Goal: Task Accomplishment & Management: Use online tool/utility

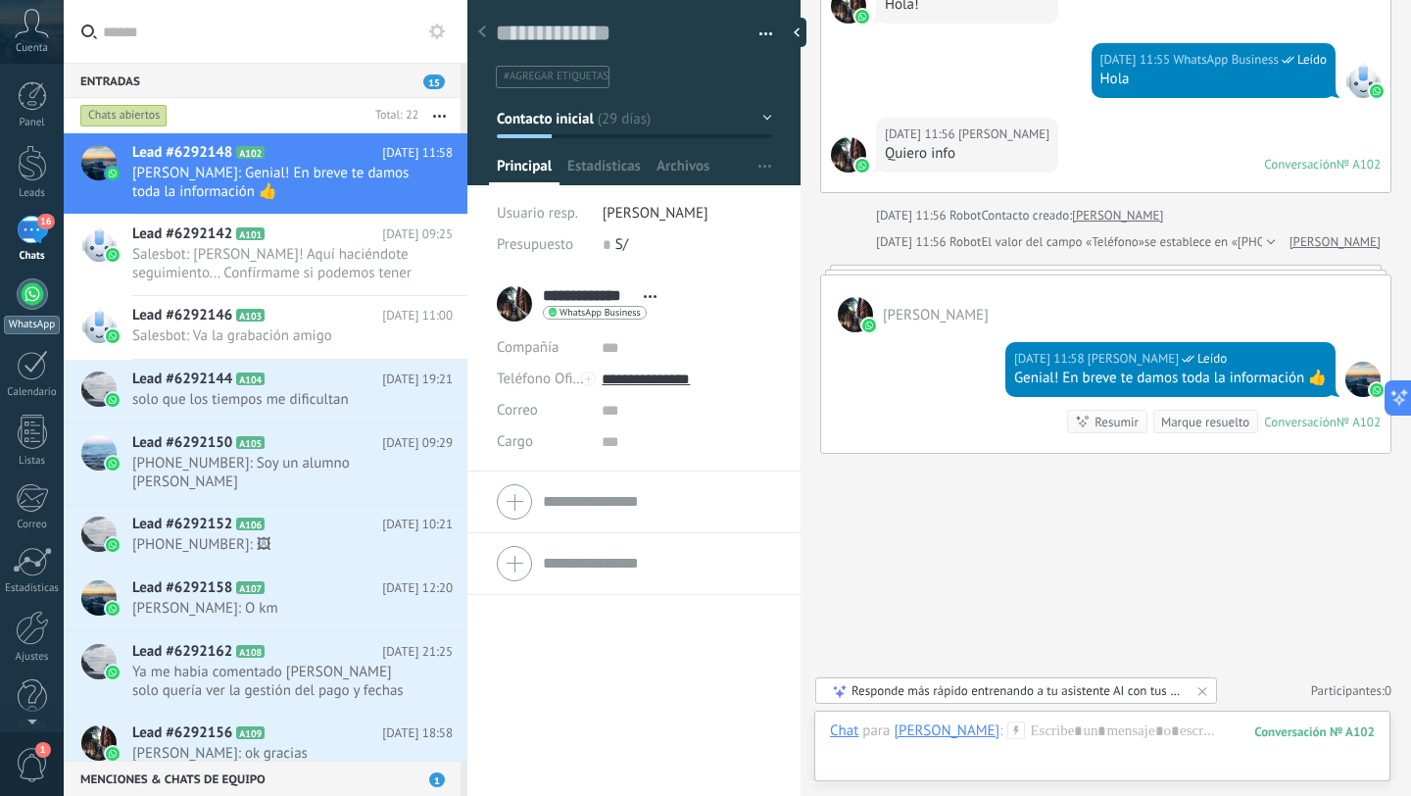
click at [38, 292] on div at bounding box center [32, 293] width 31 height 31
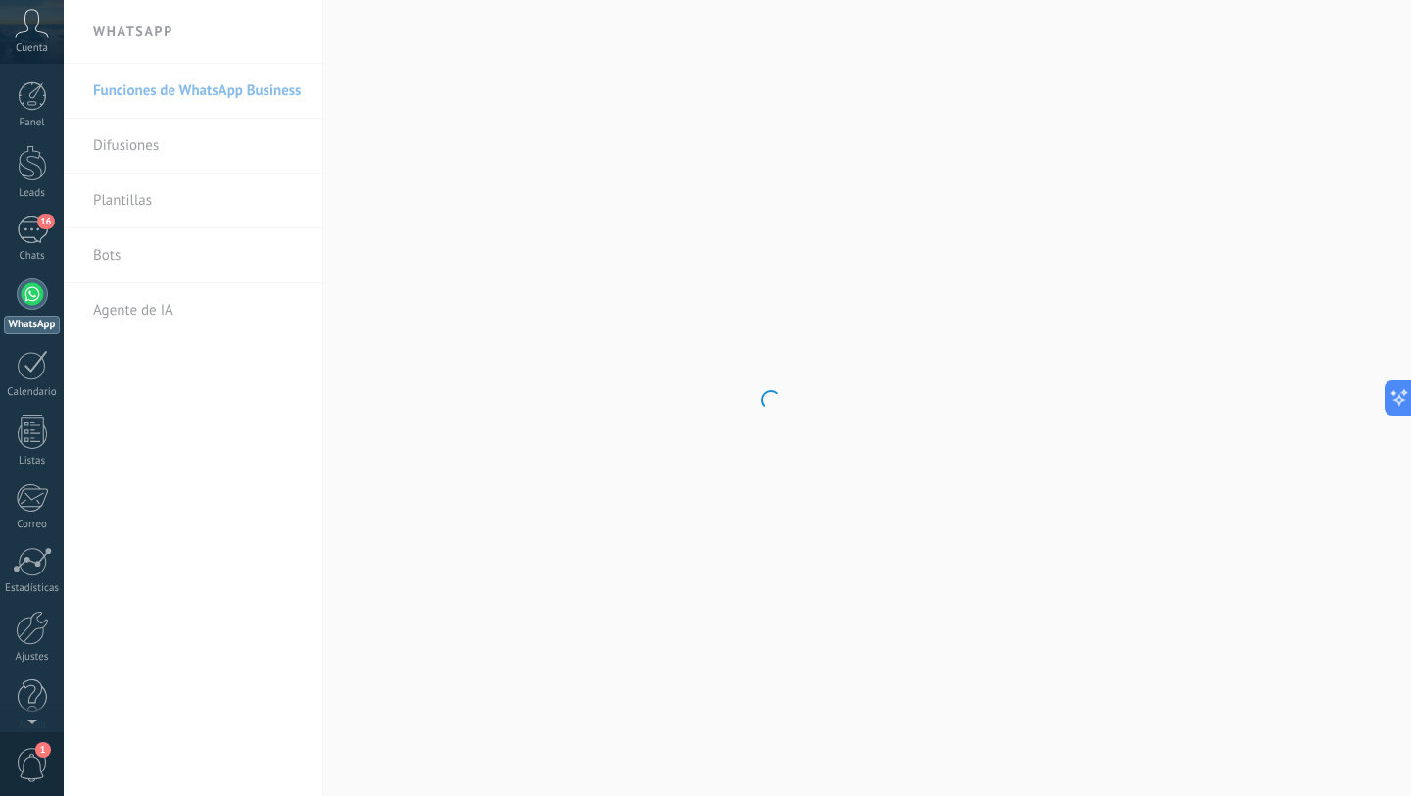
click at [98, 265] on body ".abccls-1,.abccls-2{fill-rule:evenodd}.abccls-2{fill:#fff} .abfcls-1{fill:none}…" at bounding box center [705, 398] width 1411 height 796
click at [135, 257] on link "Bots" at bounding box center [198, 255] width 210 height 55
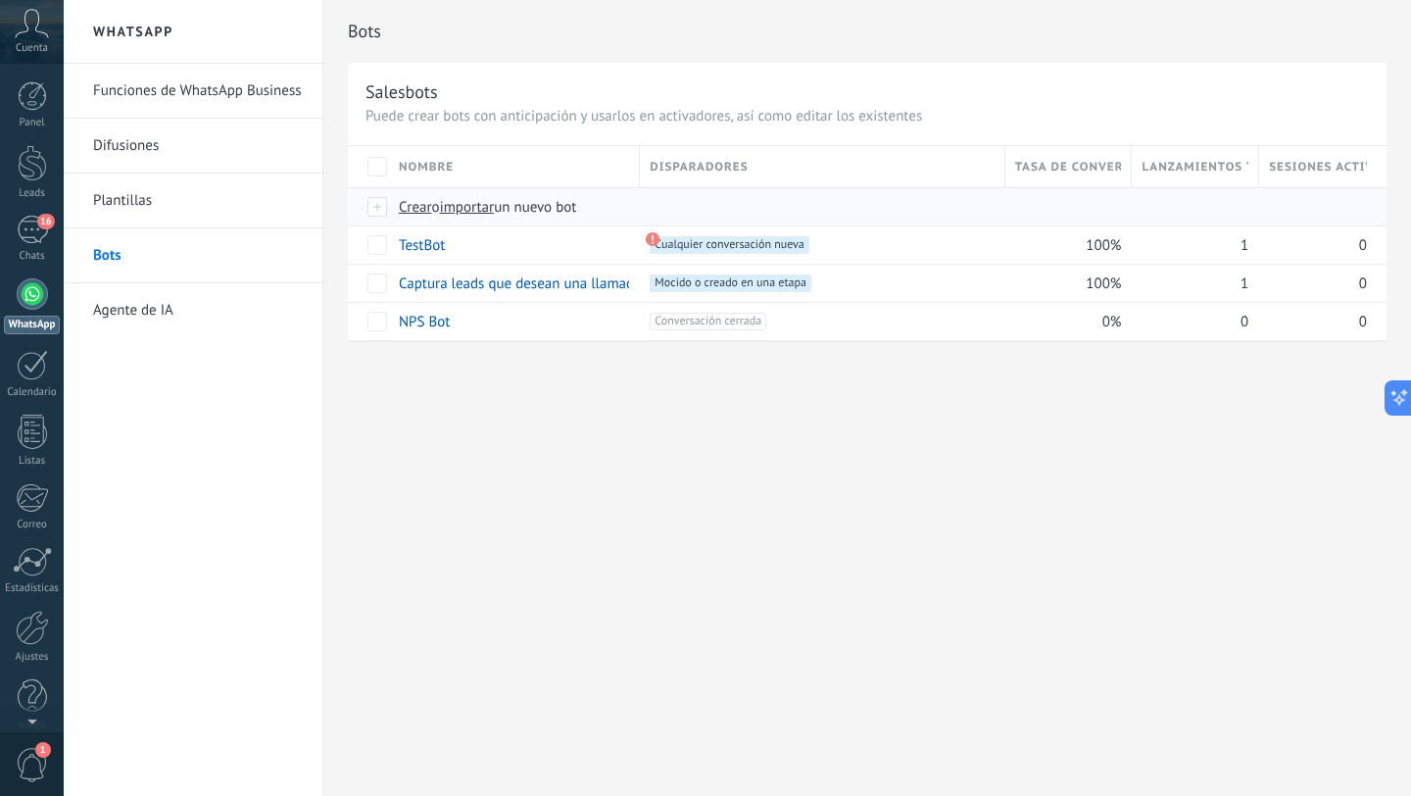
click at [421, 208] on span "Crear" at bounding box center [415, 207] width 33 height 19
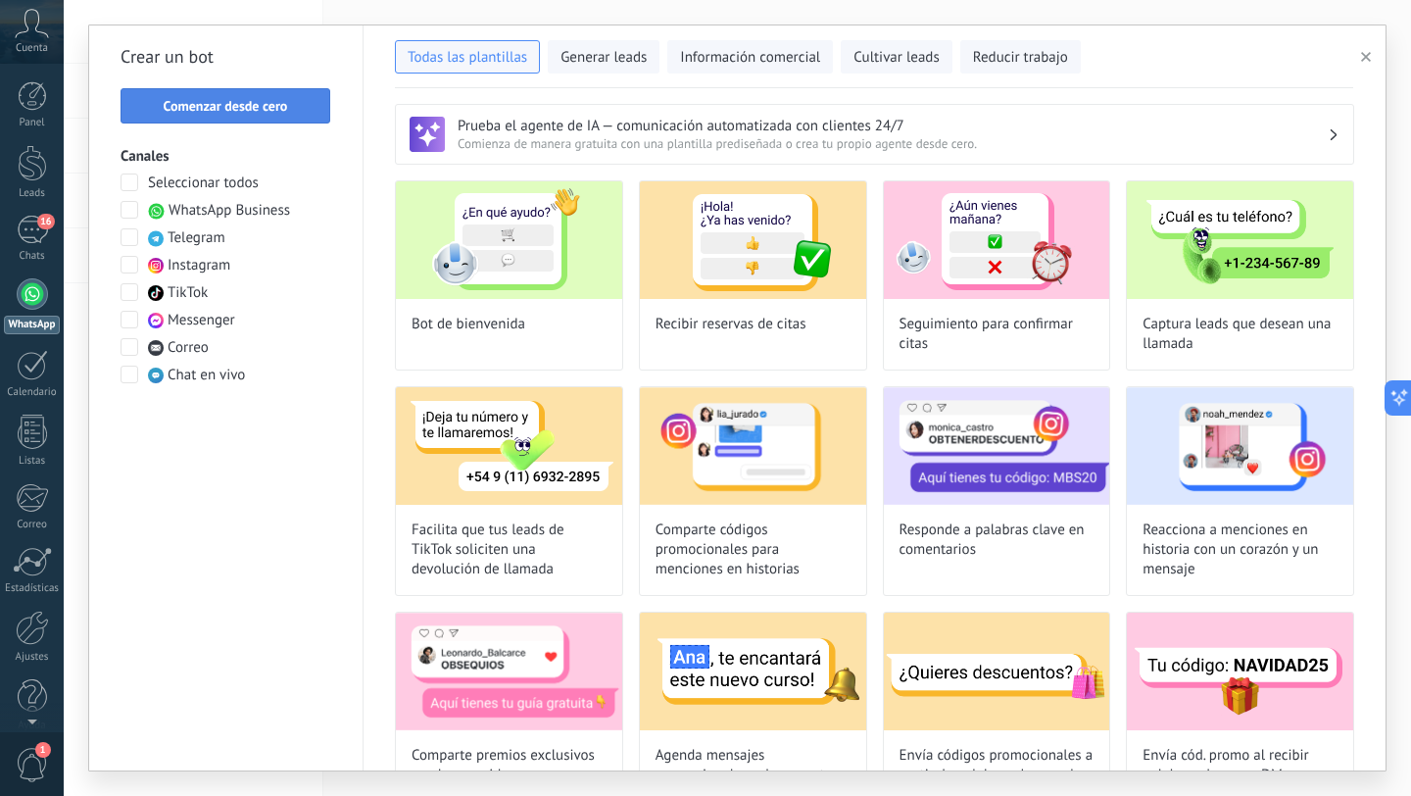
click at [219, 105] on span "Comenzar desde cero" at bounding box center [226, 106] width 124 height 14
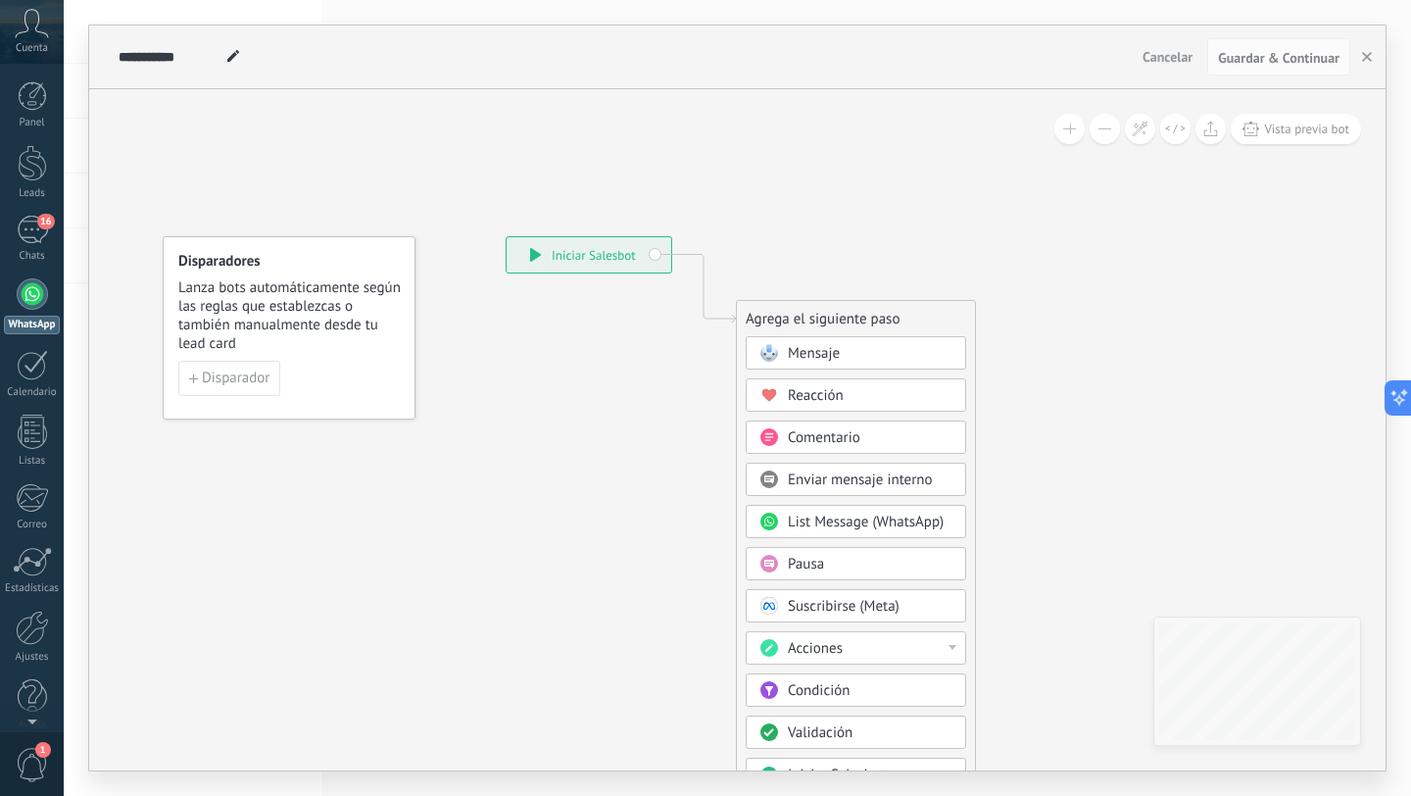
click at [233, 51] on icon at bounding box center [233, 56] width 12 height 12
click at [194, 54] on input "**********" at bounding box center [170, 57] width 102 height 16
type input "*"
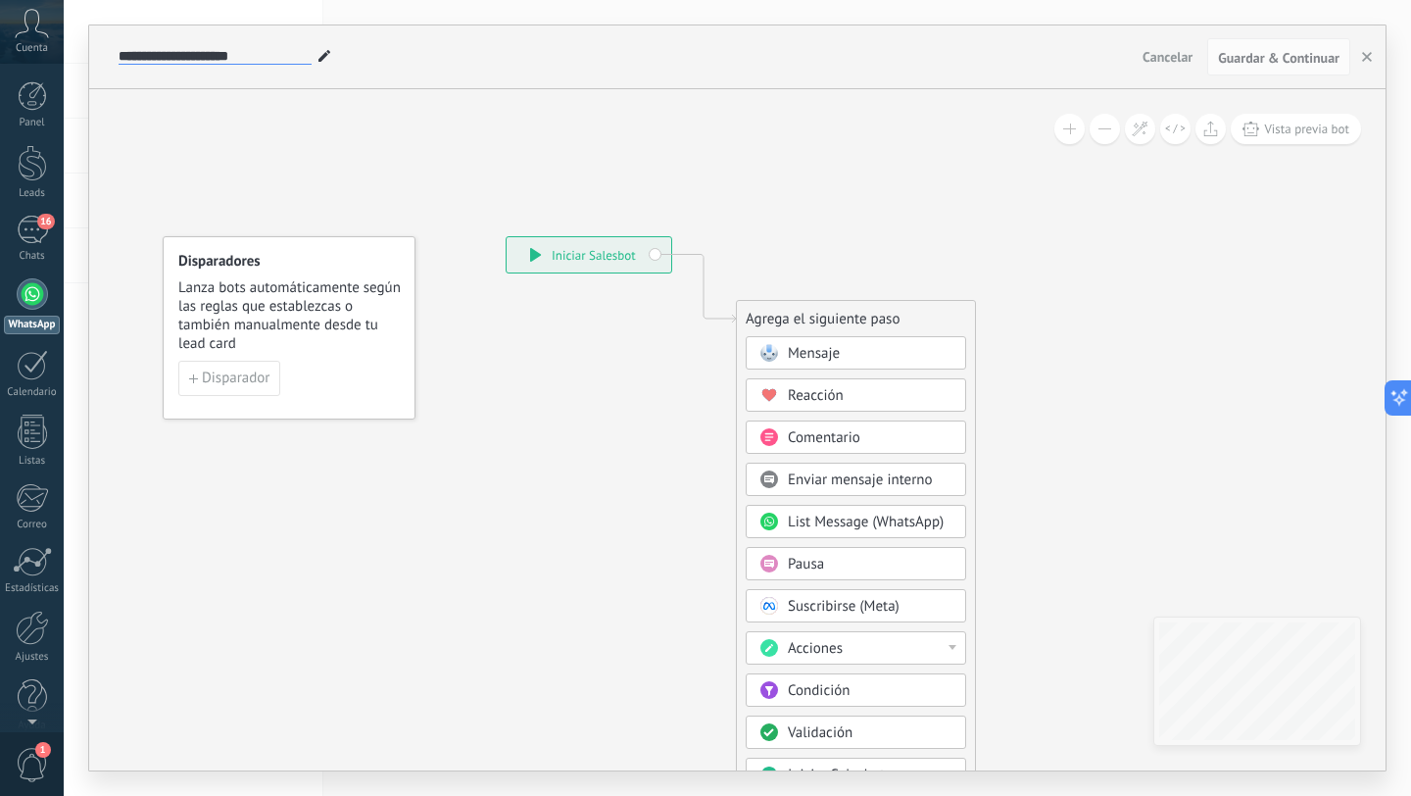
type input "**********"
click at [429, 392] on icon at bounding box center [674, 591] width 1317 height 1690
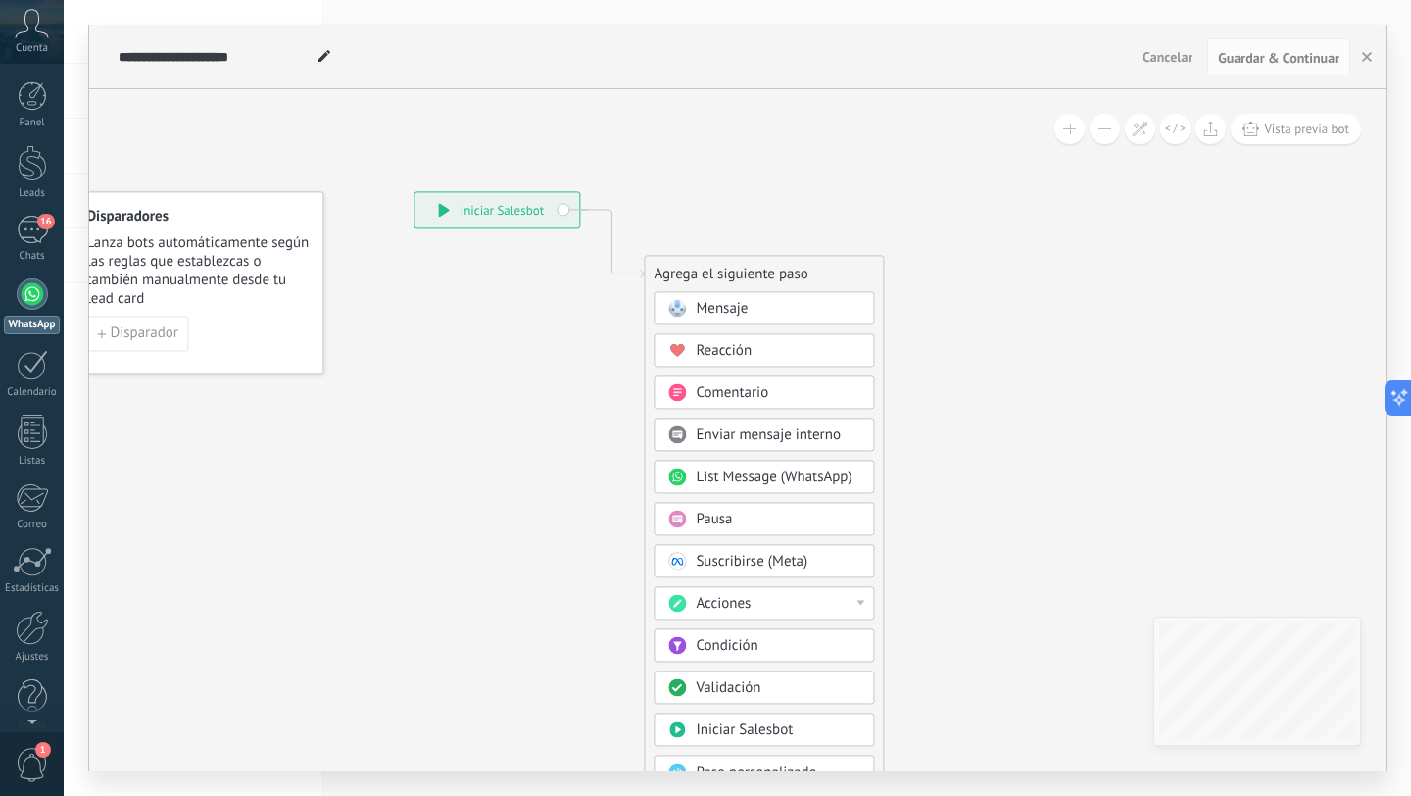
click at [717, 305] on span "Mensaje" at bounding box center [722, 308] width 52 height 19
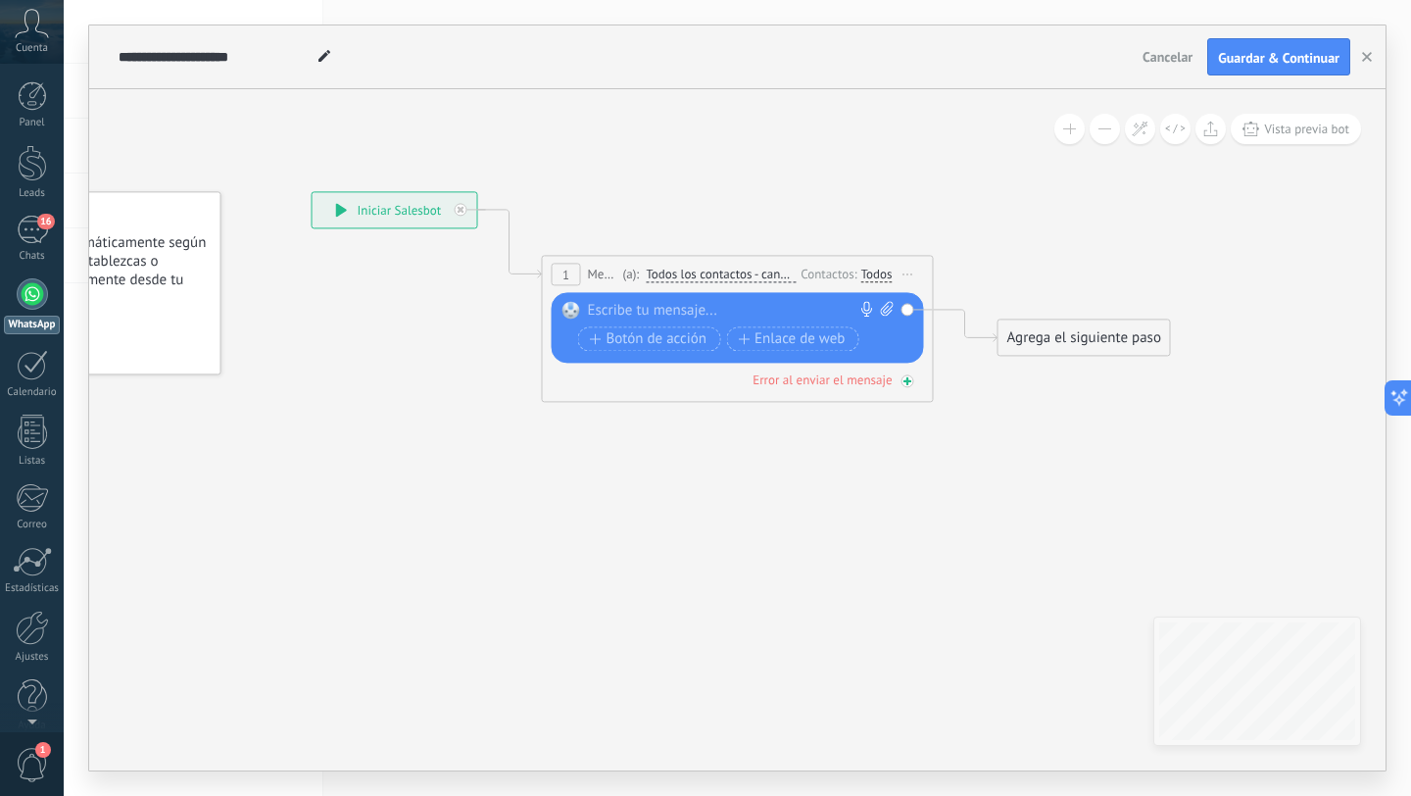
click at [826, 383] on div "Error al enviar el mensaje" at bounding box center [822, 379] width 139 height 17
drag, startPoint x: 1038, startPoint y: 480, endPoint x: 886, endPoint y: 427, distance: 160.8
click at [886, 424] on div "Agrega el siguiente paso" at bounding box center [937, 427] width 171 height 32
click at [920, 432] on div "Agrega el siguiente paso" at bounding box center [932, 428] width 171 height 32
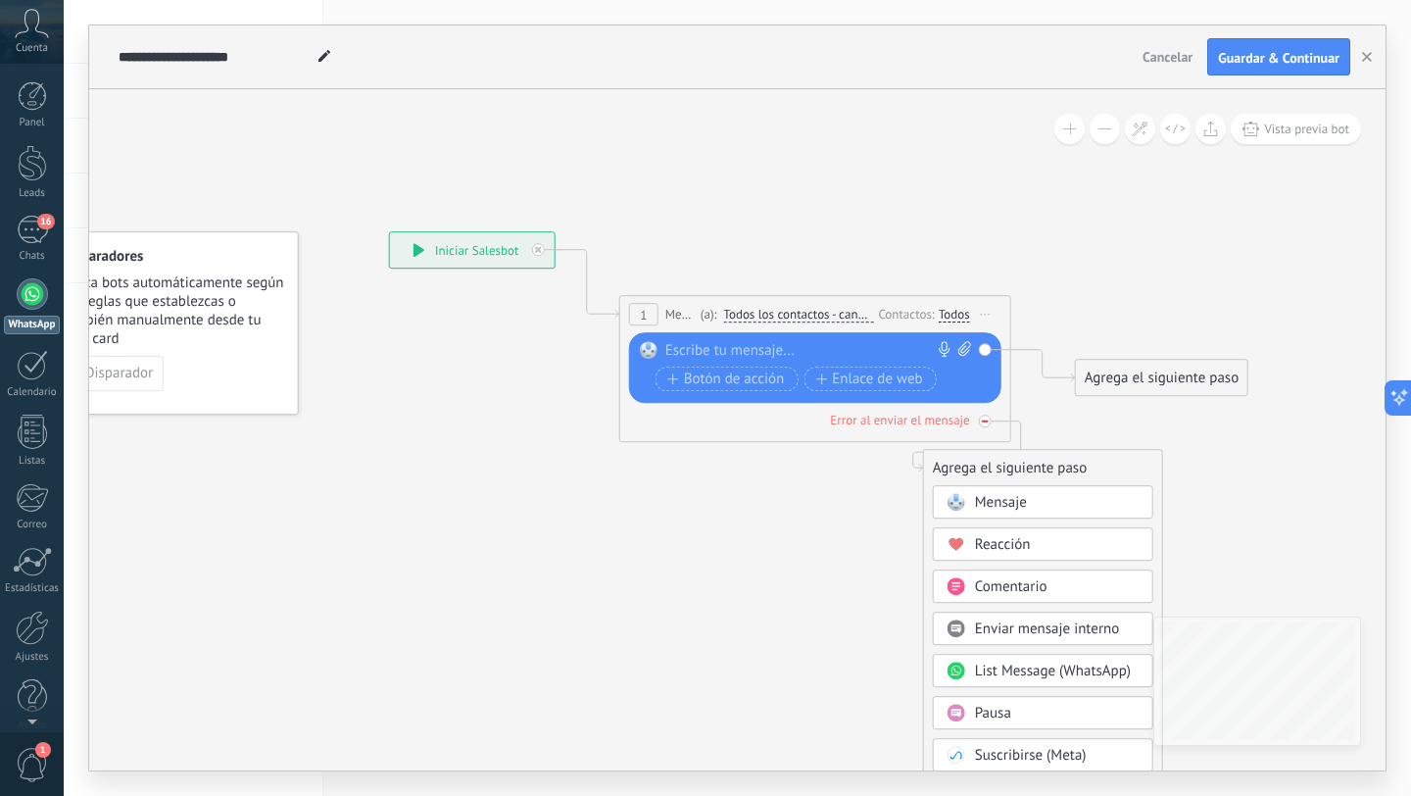
click at [0, 0] on icon at bounding box center [0, 0] width 0 height 0
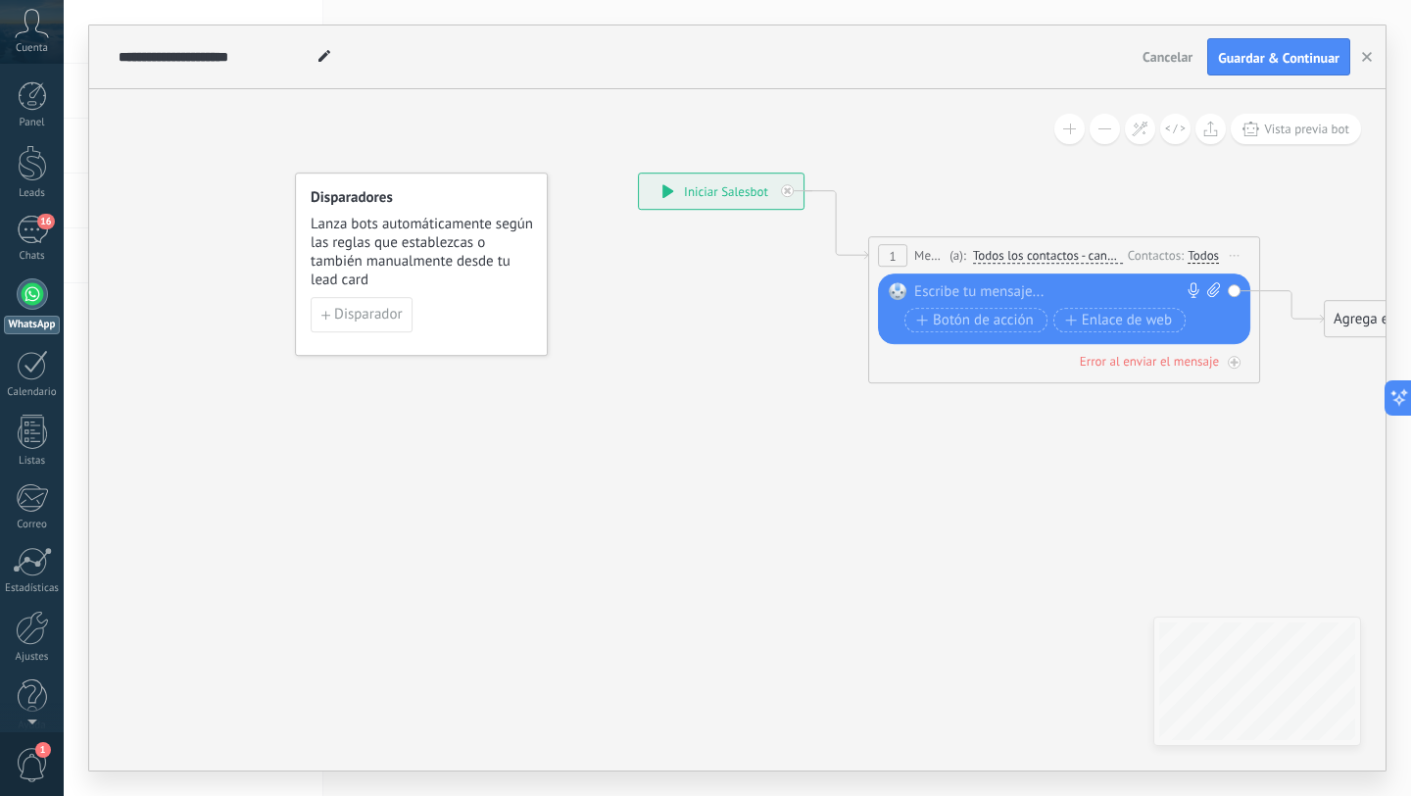
click at [358, 293] on div "Disparadores Lanza bots automáticamente según las reglas que establezcas o tamb…" at bounding box center [421, 263] width 253 height 183
click at [358, 321] on span "Disparador" at bounding box center [368, 315] width 68 height 14
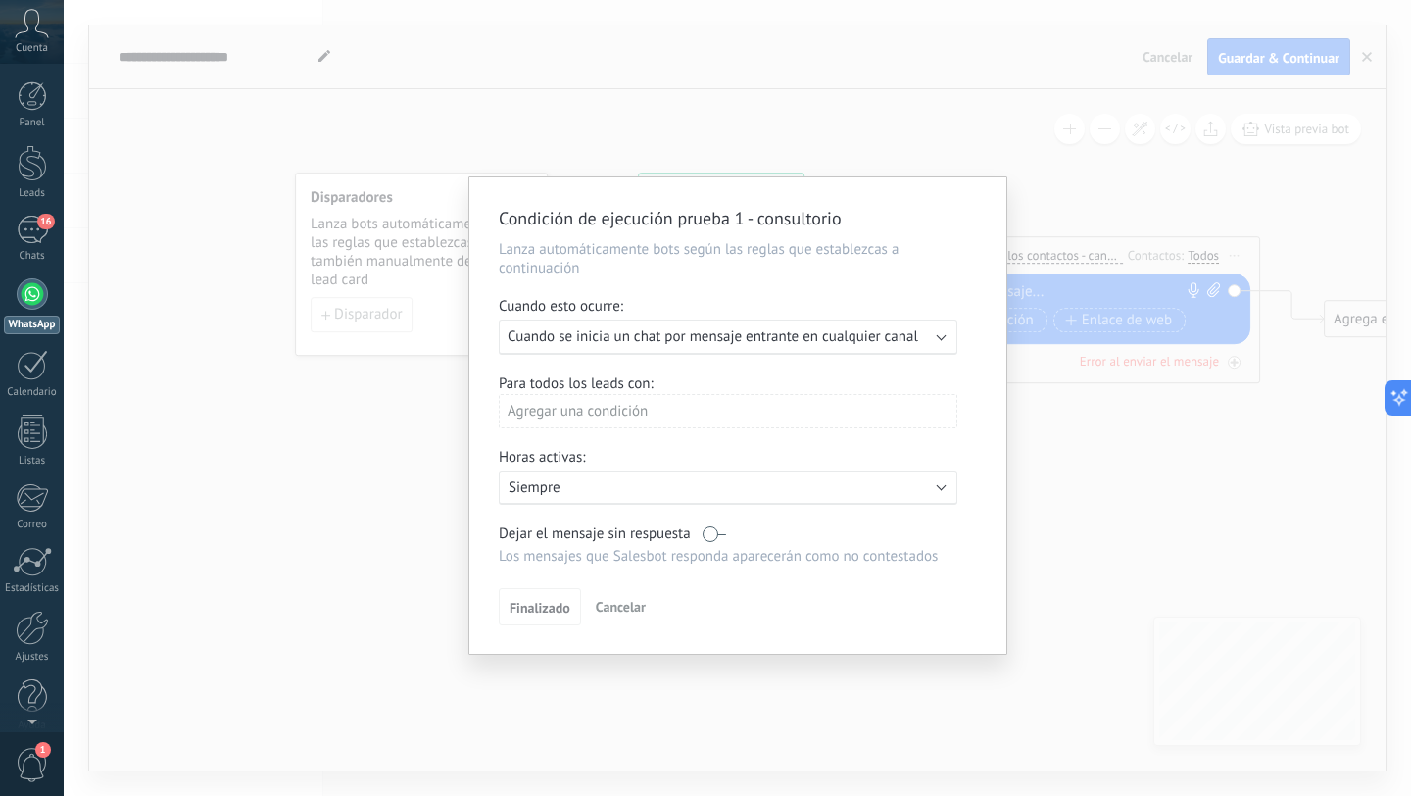
click at [899, 347] on div "Ejecutar: Cuando se inicia un chat por mensaje entrante en cualquier canal" at bounding box center [728, 336] width 459 height 35
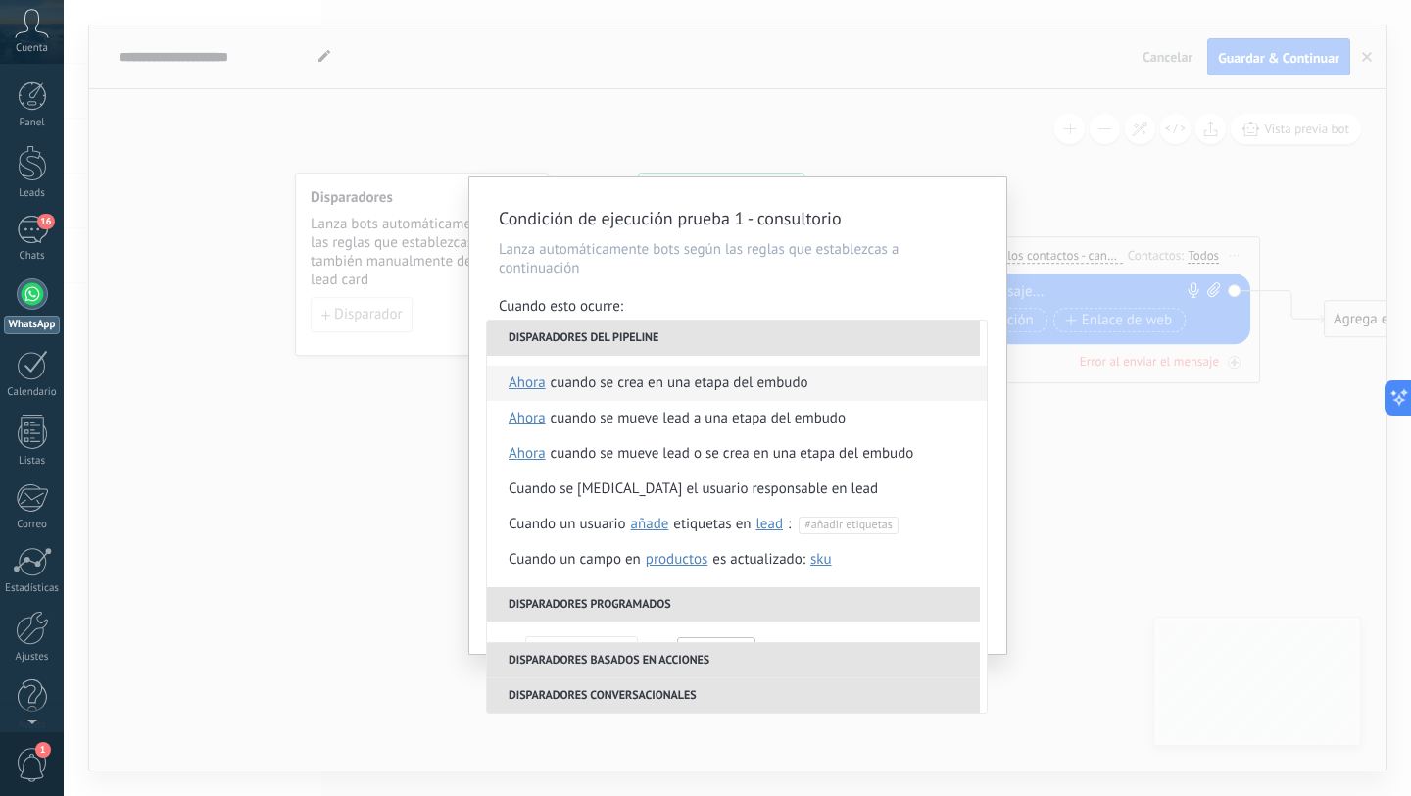
click at [710, 381] on div "Cuando se crea en una etapa del embudo" at bounding box center [680, 382] width 258 height 35
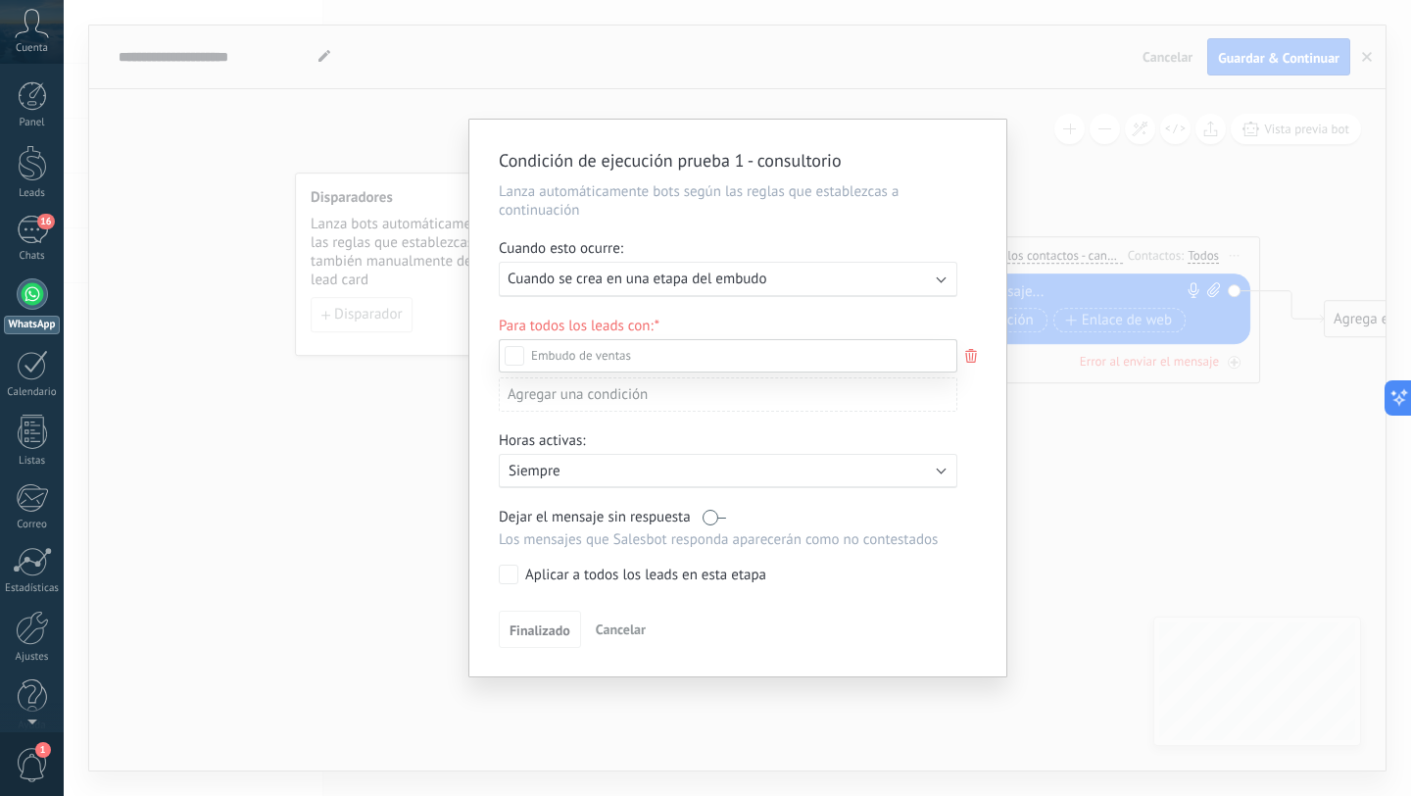
click at [0, 0] on label "Leads Entrantes" at bounding box center [0, 0] width 0 height 0
click at [543, 630] on div "Leads Entrantes Contacto inicial Negociación Debate contractual Discusión de co…" at bounding box center [728, 566] width 459 height 454
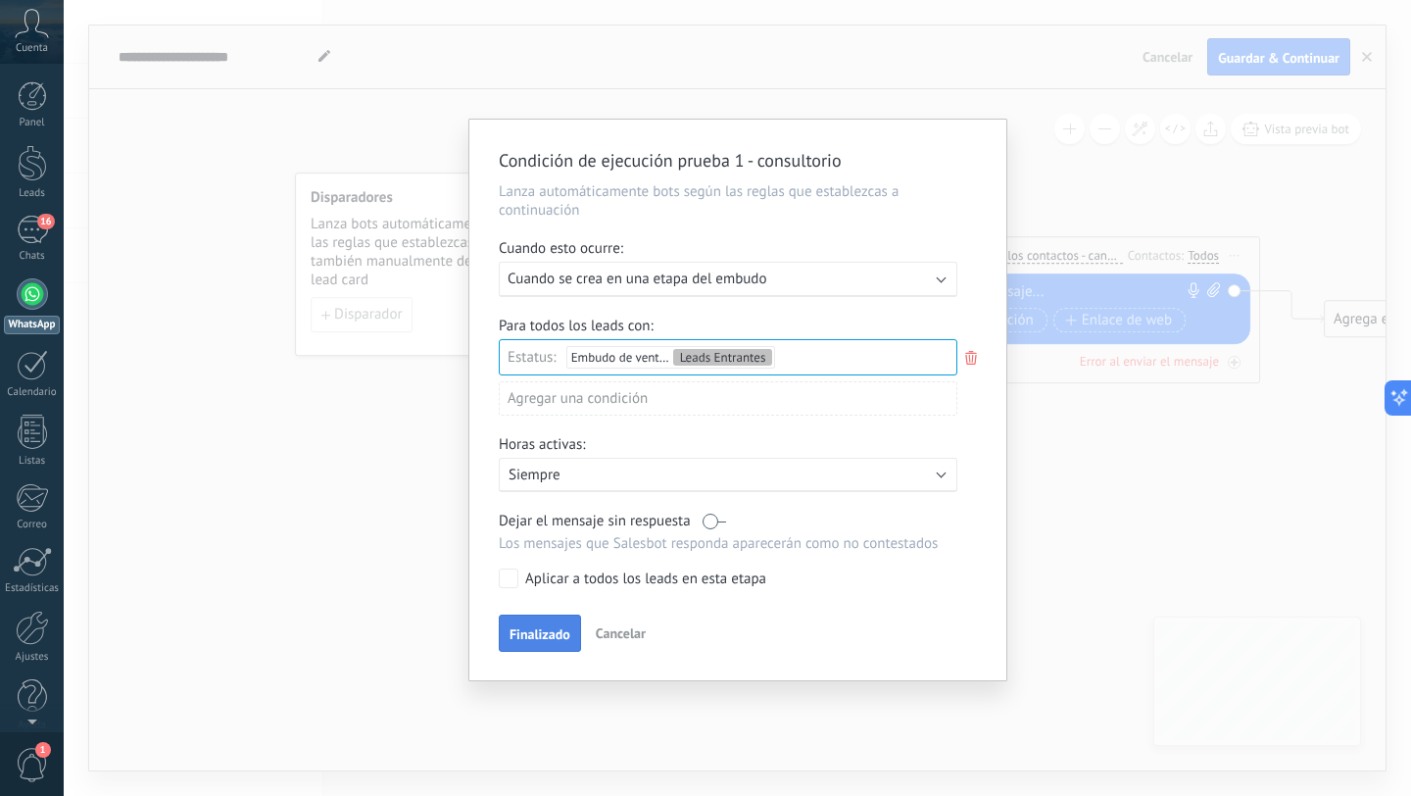
click at [527, 638] on span "Finalizado" at bounding box center [540, 634] width 61 height 14
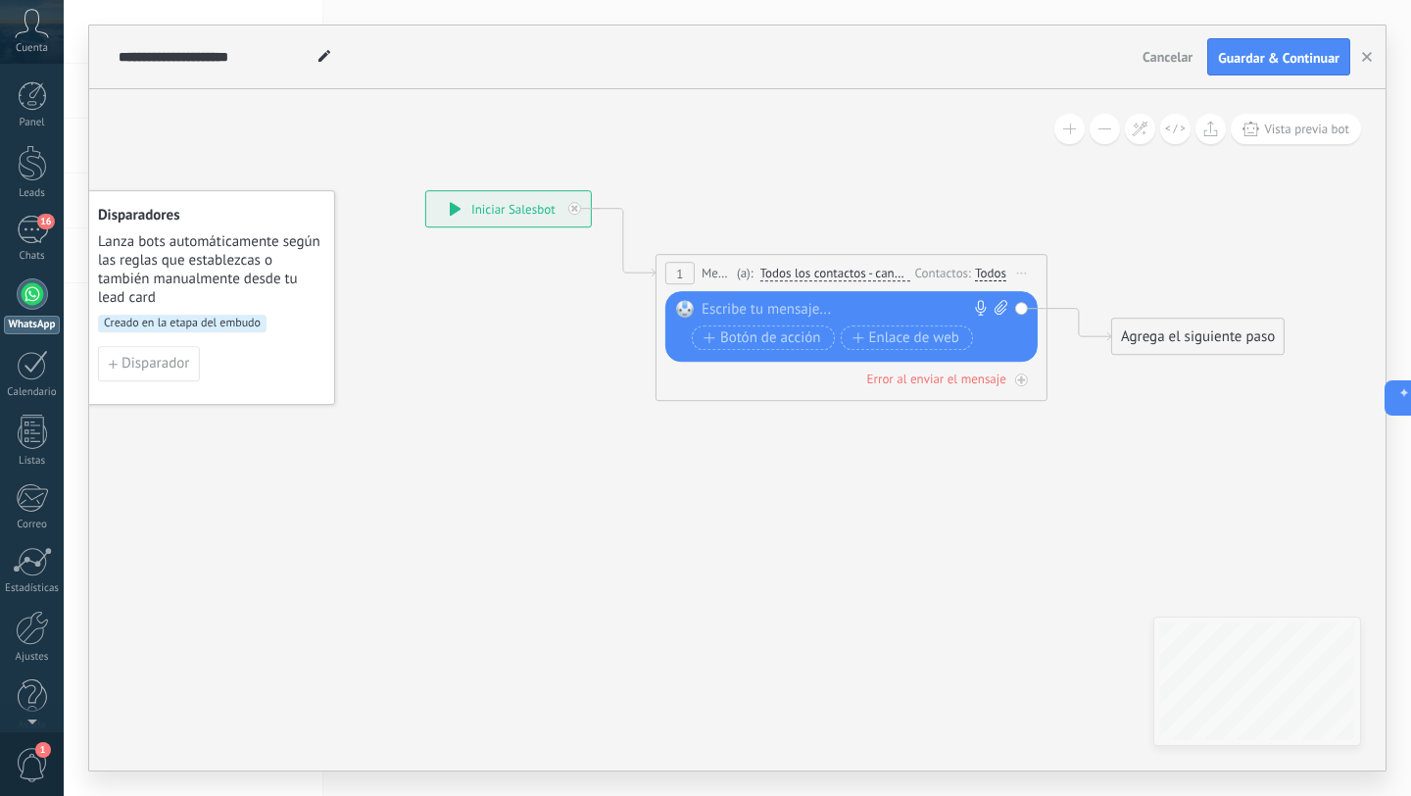
click at [755, 307] on div at bounding box center [847, 310] width 291 height 20
paste div
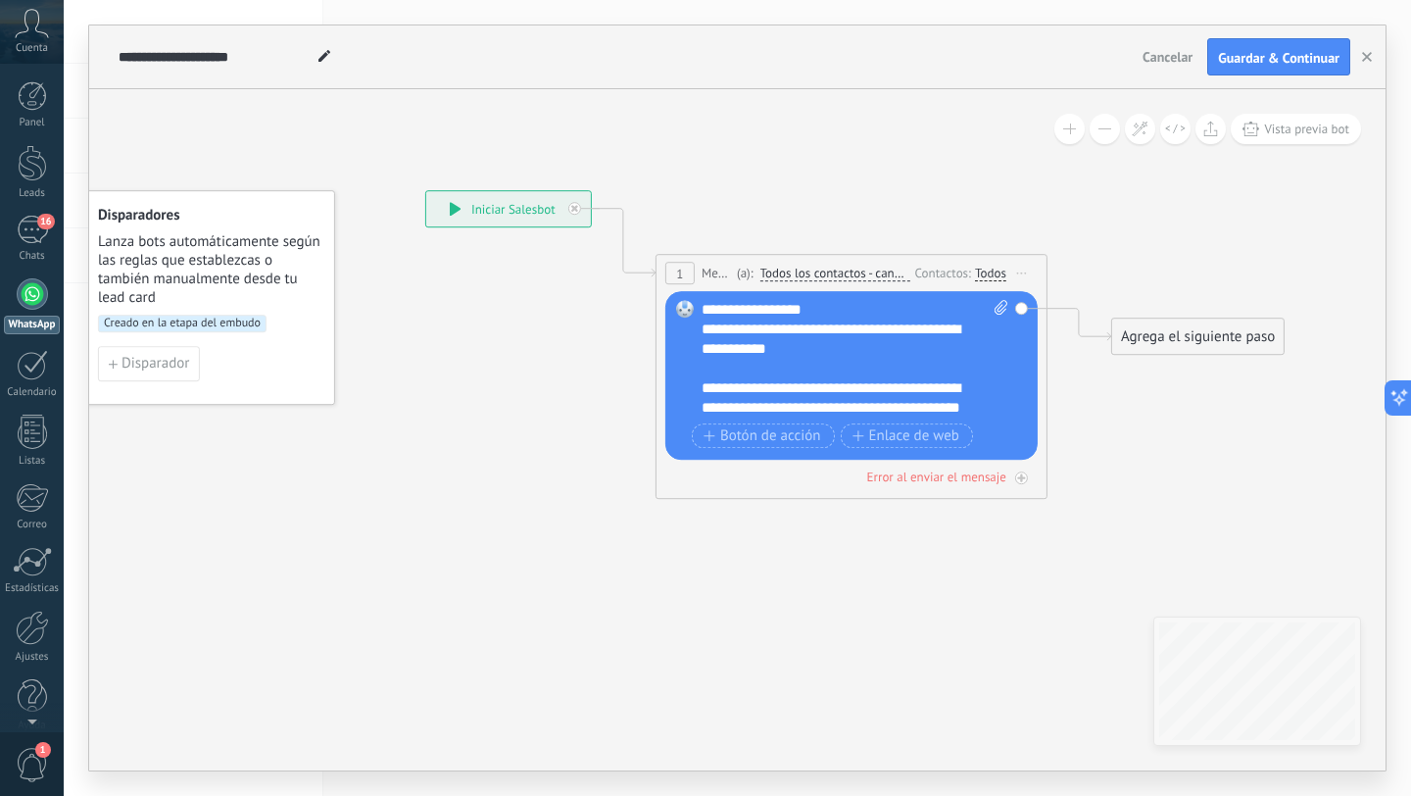
click at [794, 312] on div "**********" at bounding box center [855, 359] width 307 height 118
click at [683, 308] on rect at bounding box center [685, 309] width 18 height 18
click at [413, 271] on icon at bounding box center [821, 317] width 1773 height 1234
click at [1359, 62] on button "button" at bounding box center [1366, 56] width 29 height 37
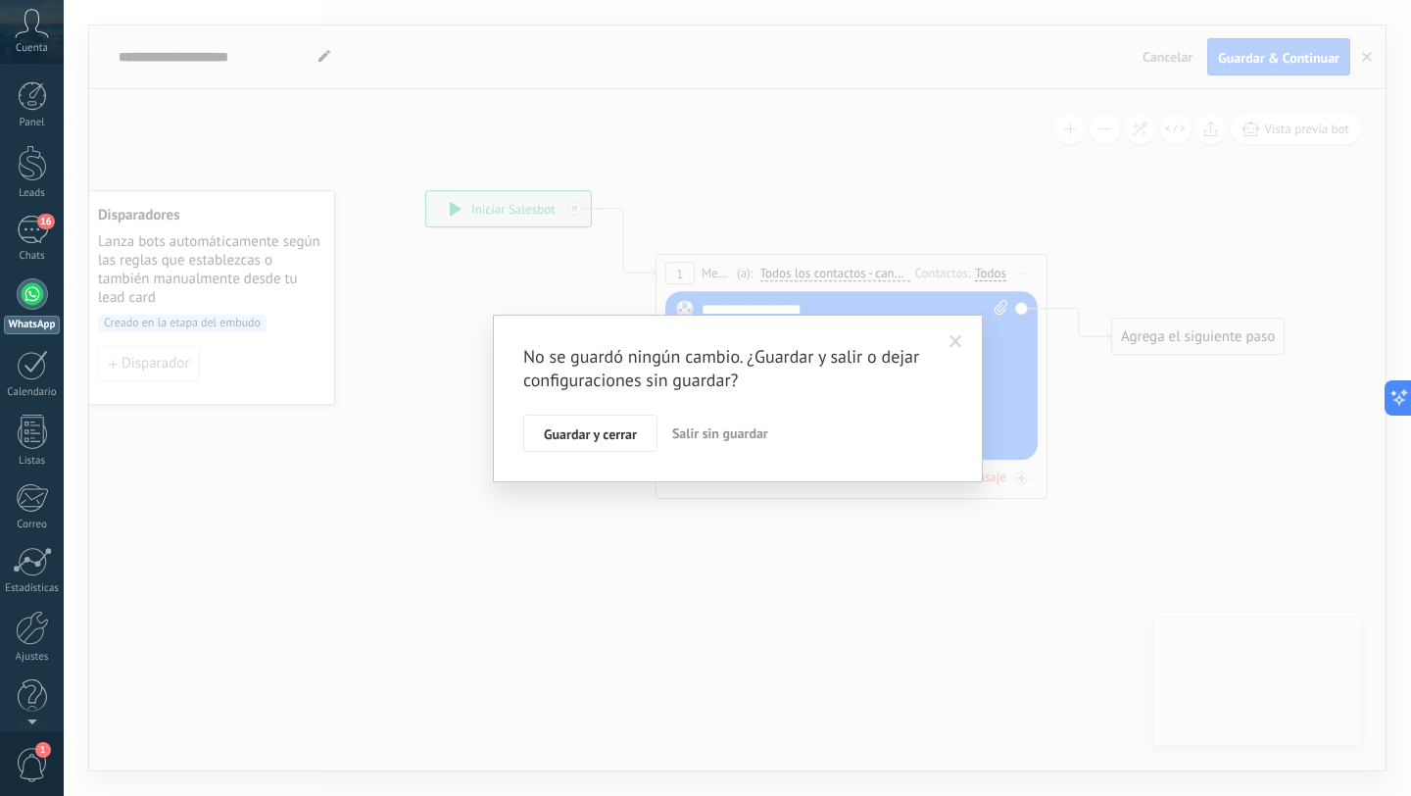
click at [700, 438] on span "Salir sin guardar" at bounding box center [720, 433] width 96 height 18
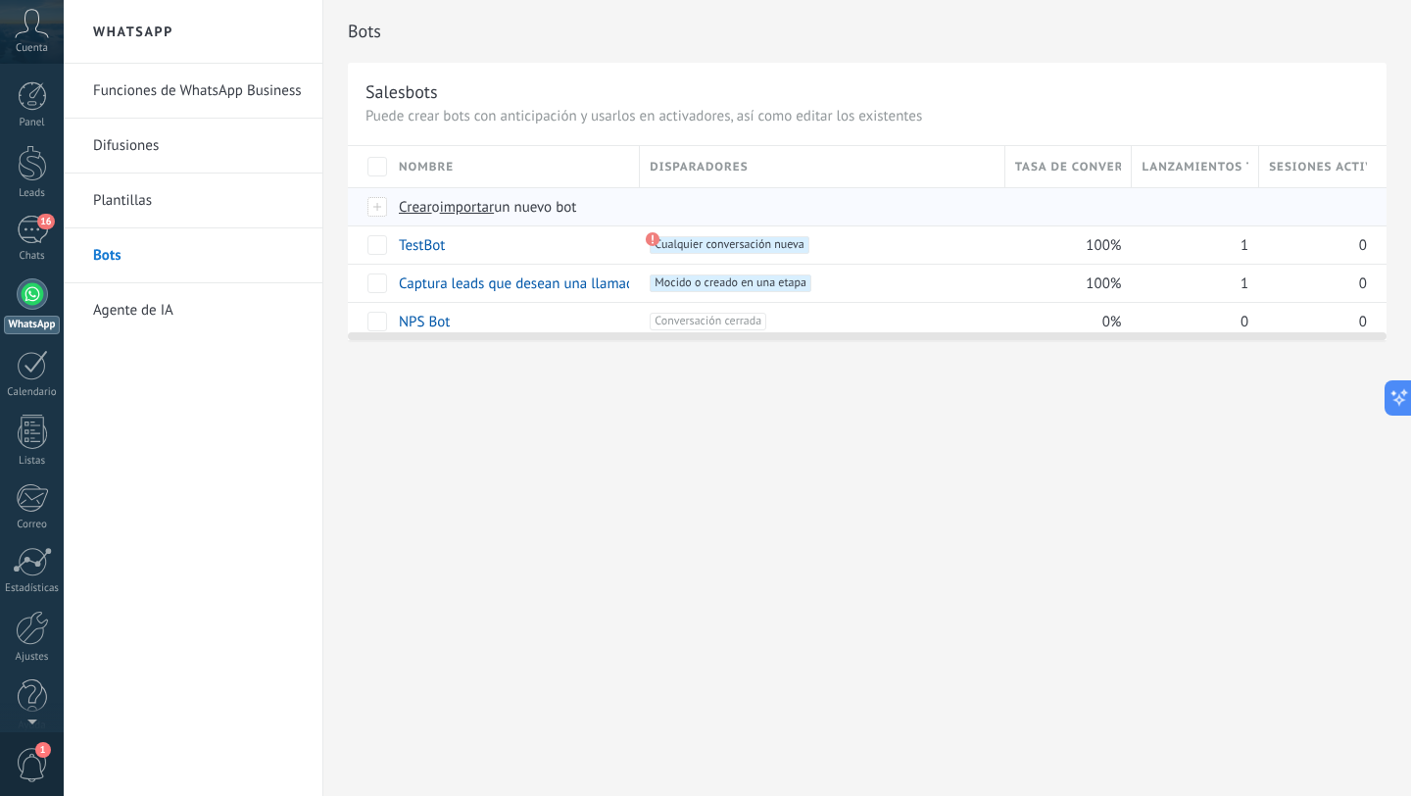
click at [426, 202] on span "Crear" at bounding box center [415, 207] width 33 height 19
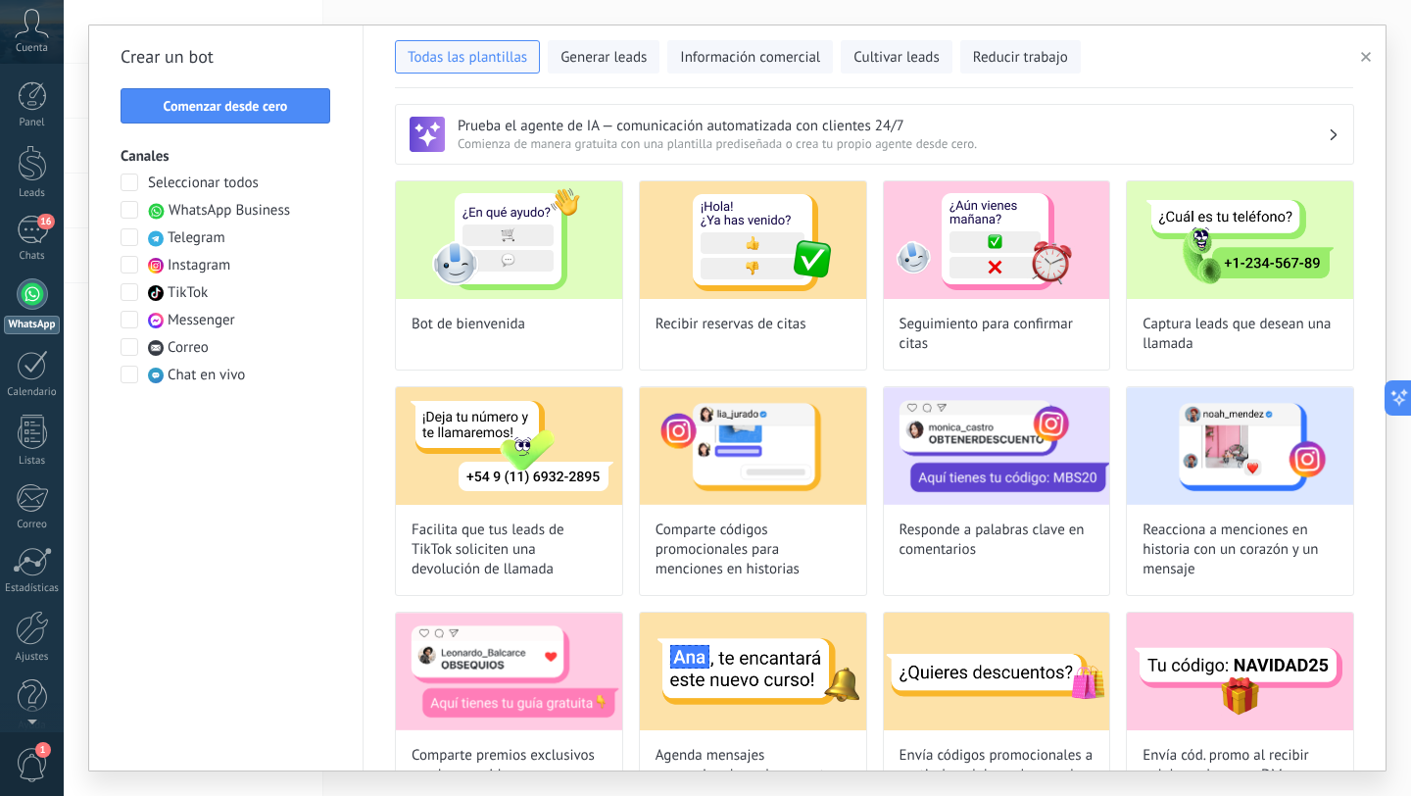
click at [132, 216] on span at bounding box center [130, 210] width 18 height 18
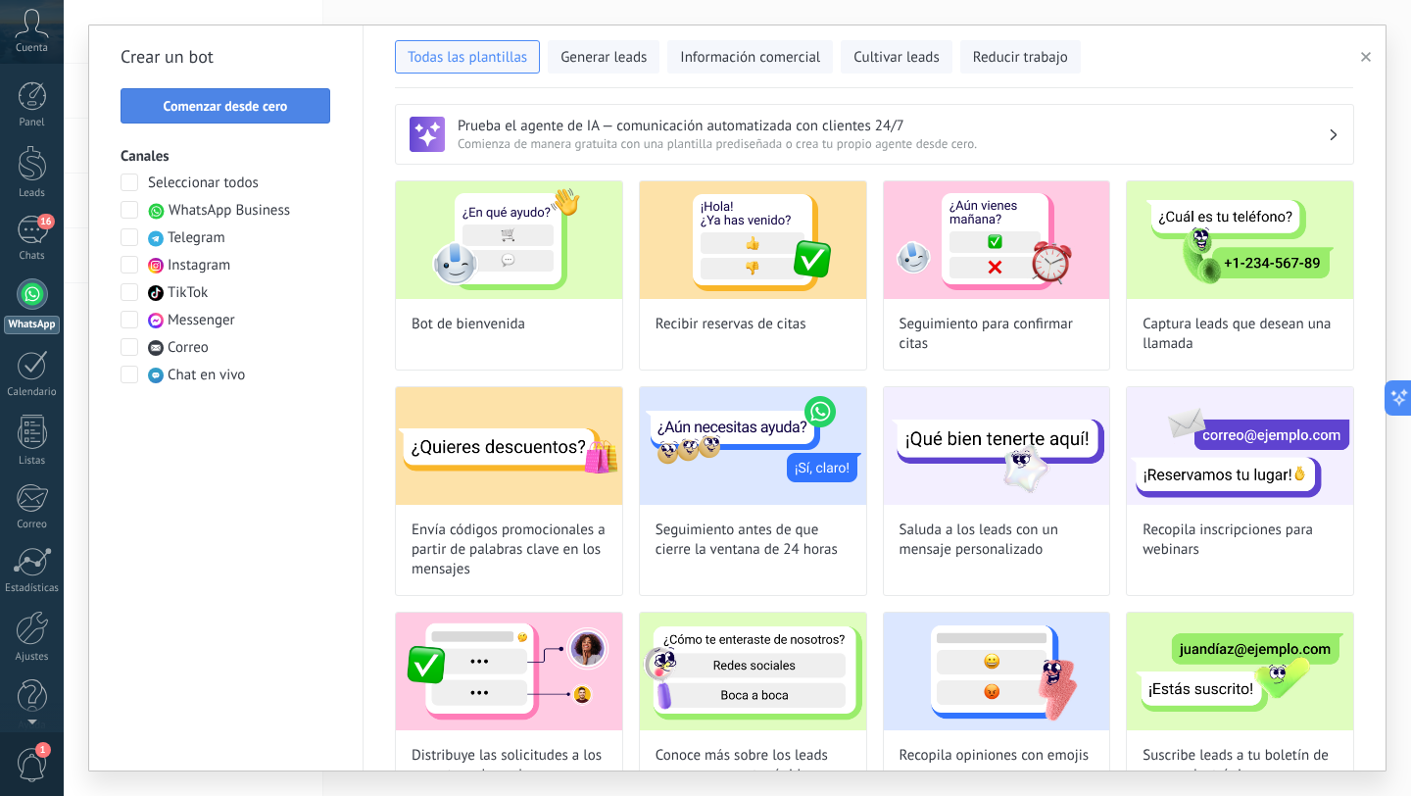
click at [214, 118] on button "Comenzar desde cero" at bounding box center [226, 105] width 210 height 35
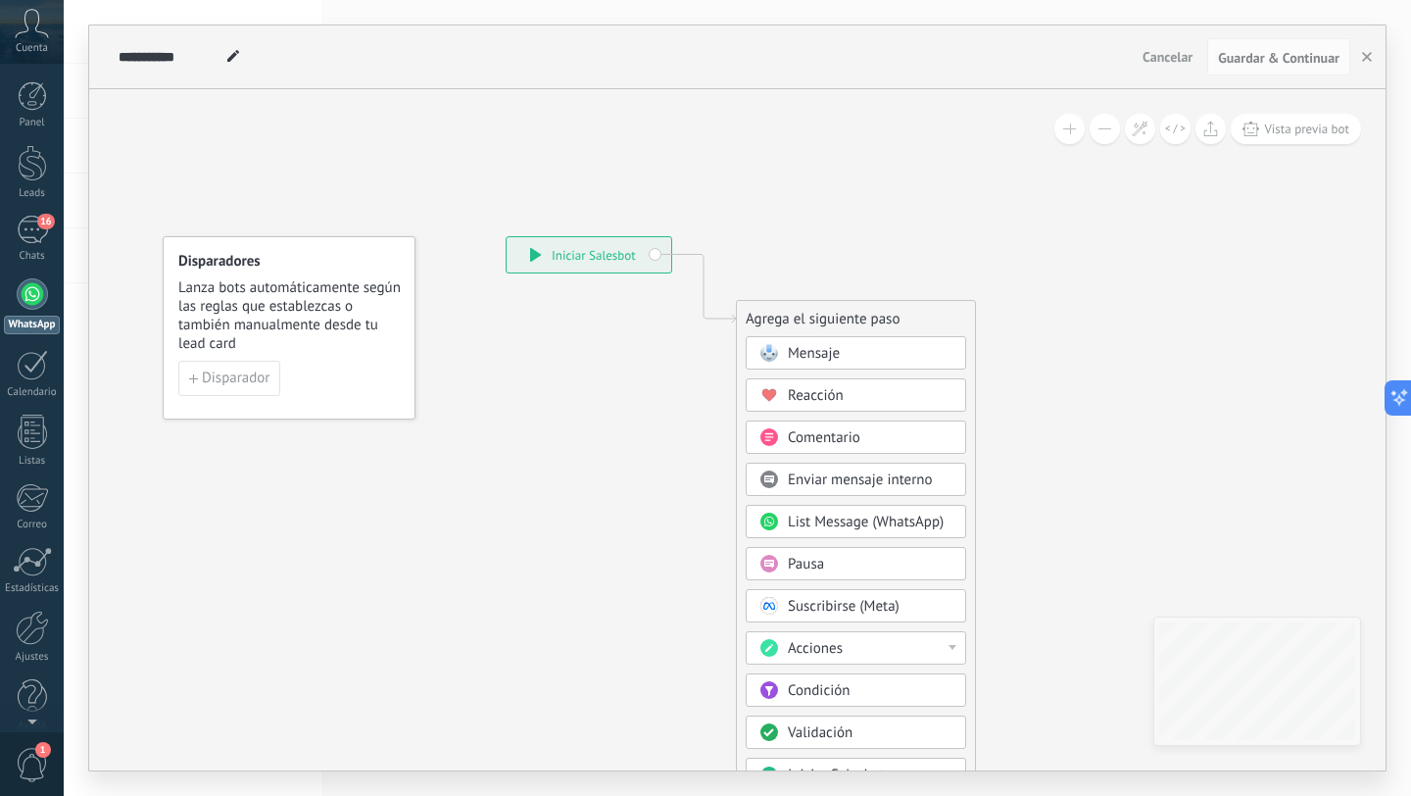
click at [796, 344] on span "Mensaje" at bounding box center [814, 353] width 52 height 19
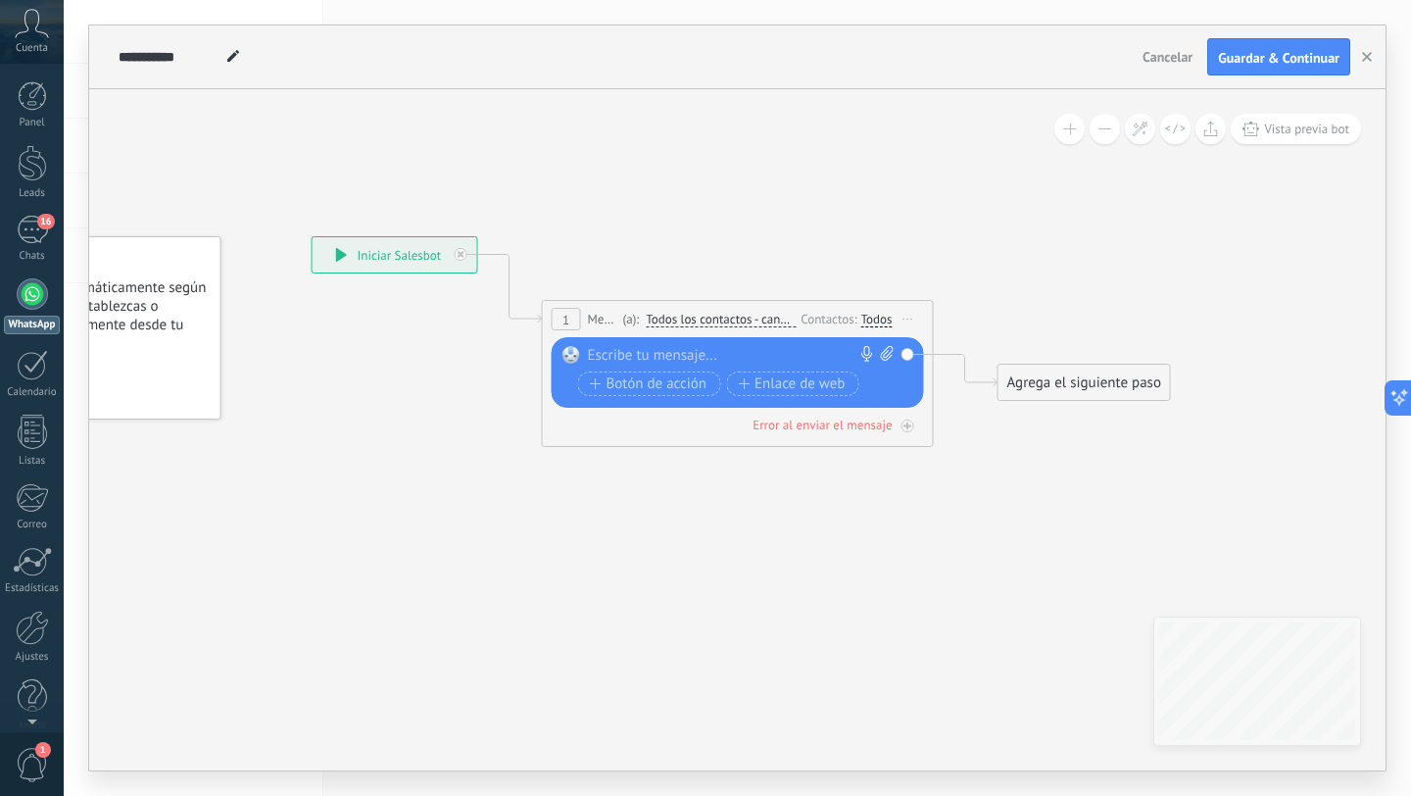
click at [622, 350] on div at bounding box center [733, 356] width 291 height 20
paste div
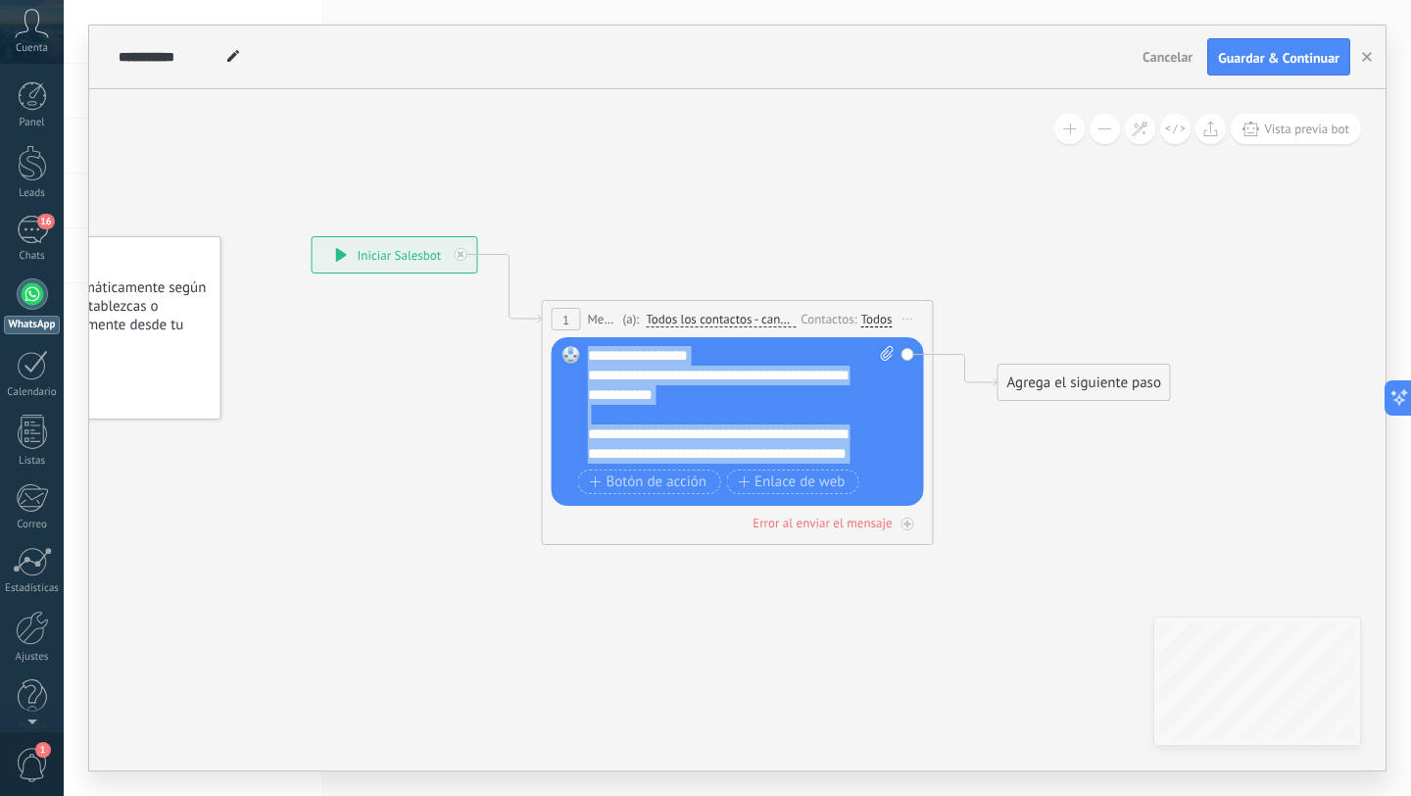
drag, startPoint x: 818, startPoint y: 454, endPoint x: 581, endPoint y: 351, distance: 258.5
click at [581, 350] on div "Reemplazar Quitar Convertir a mensaje de voz Arrastre la imagen aquí para adjun…" at bounding box center [738, 421] width 372 height 169
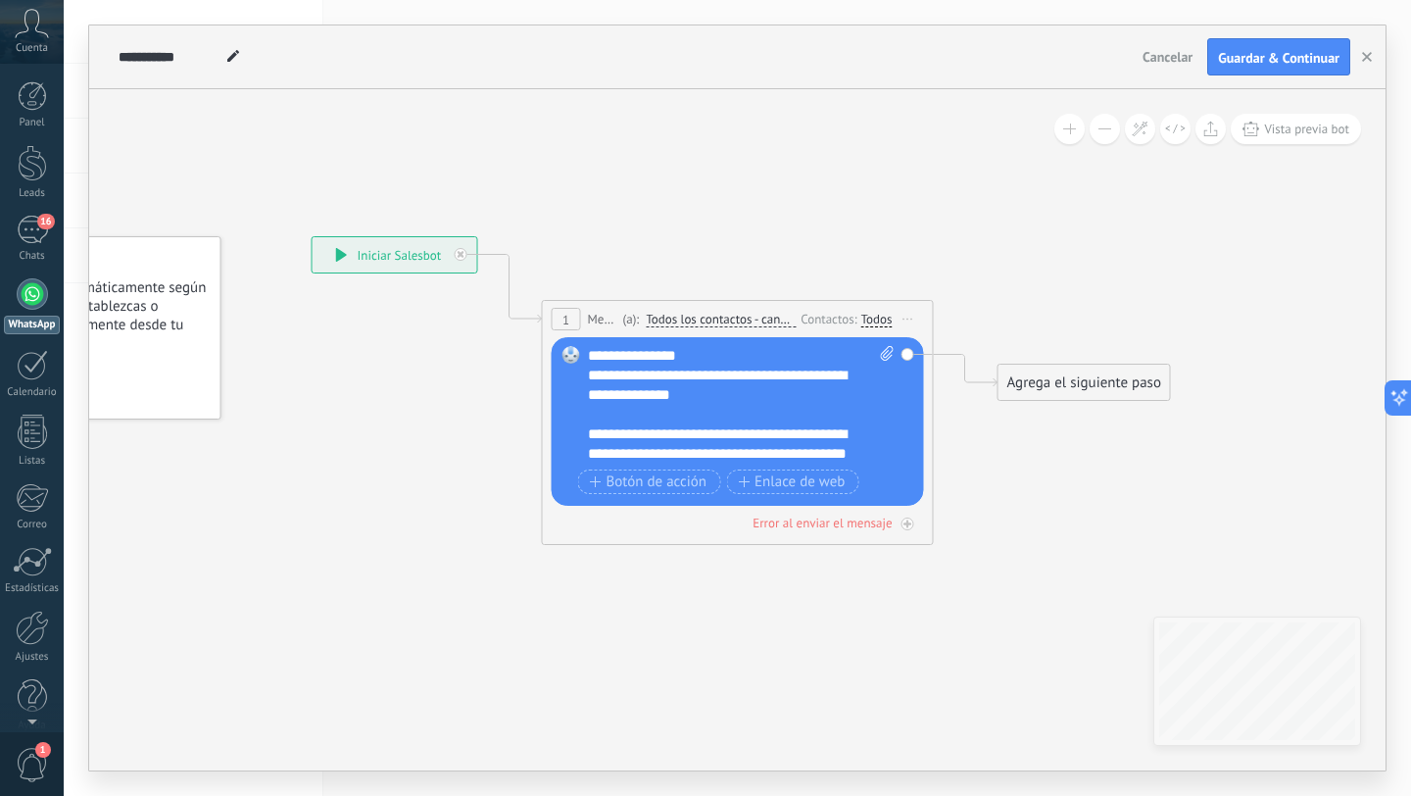
scroll to position [20, 0]
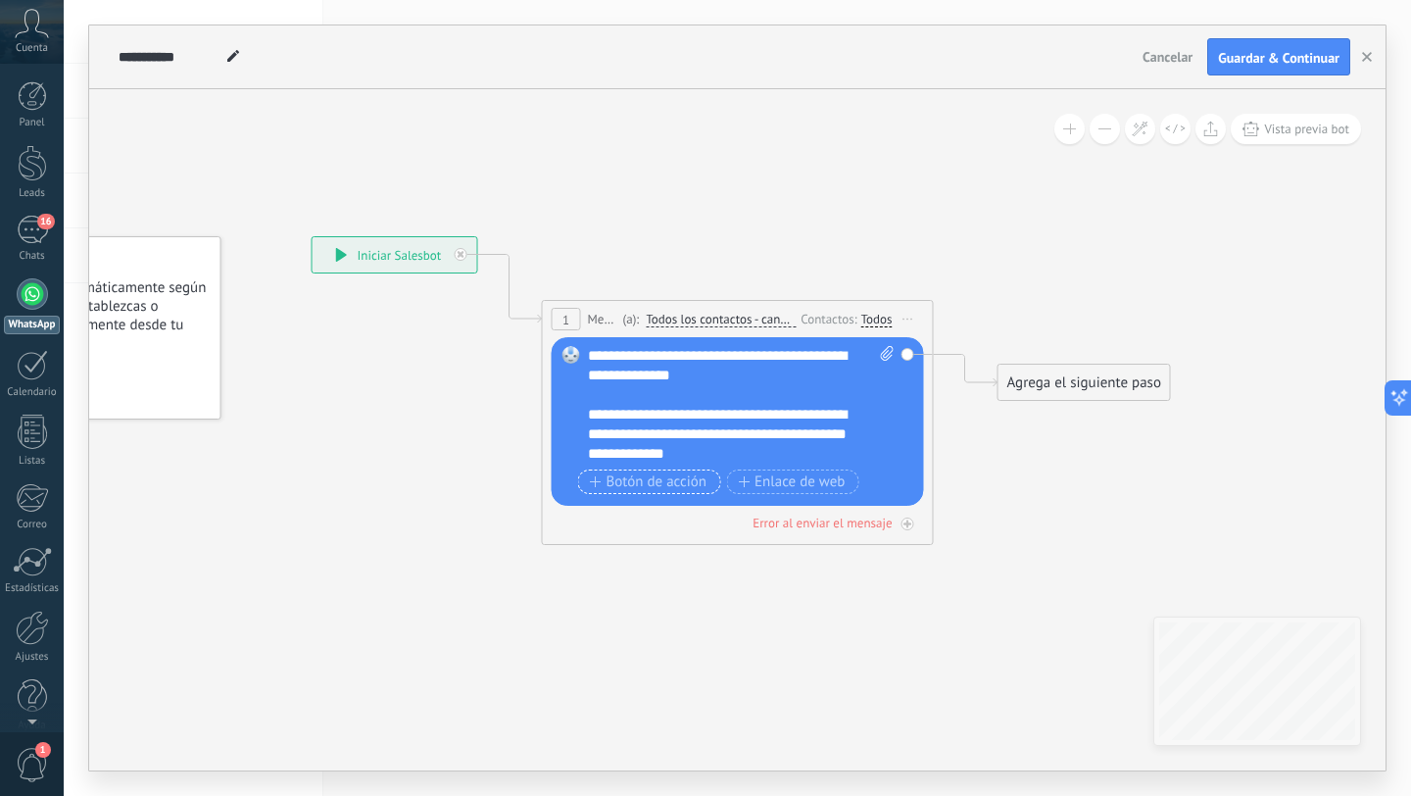
click at [680, 478] on span "Botón de acción" at bounding box center [649, 482] width 118 height 16
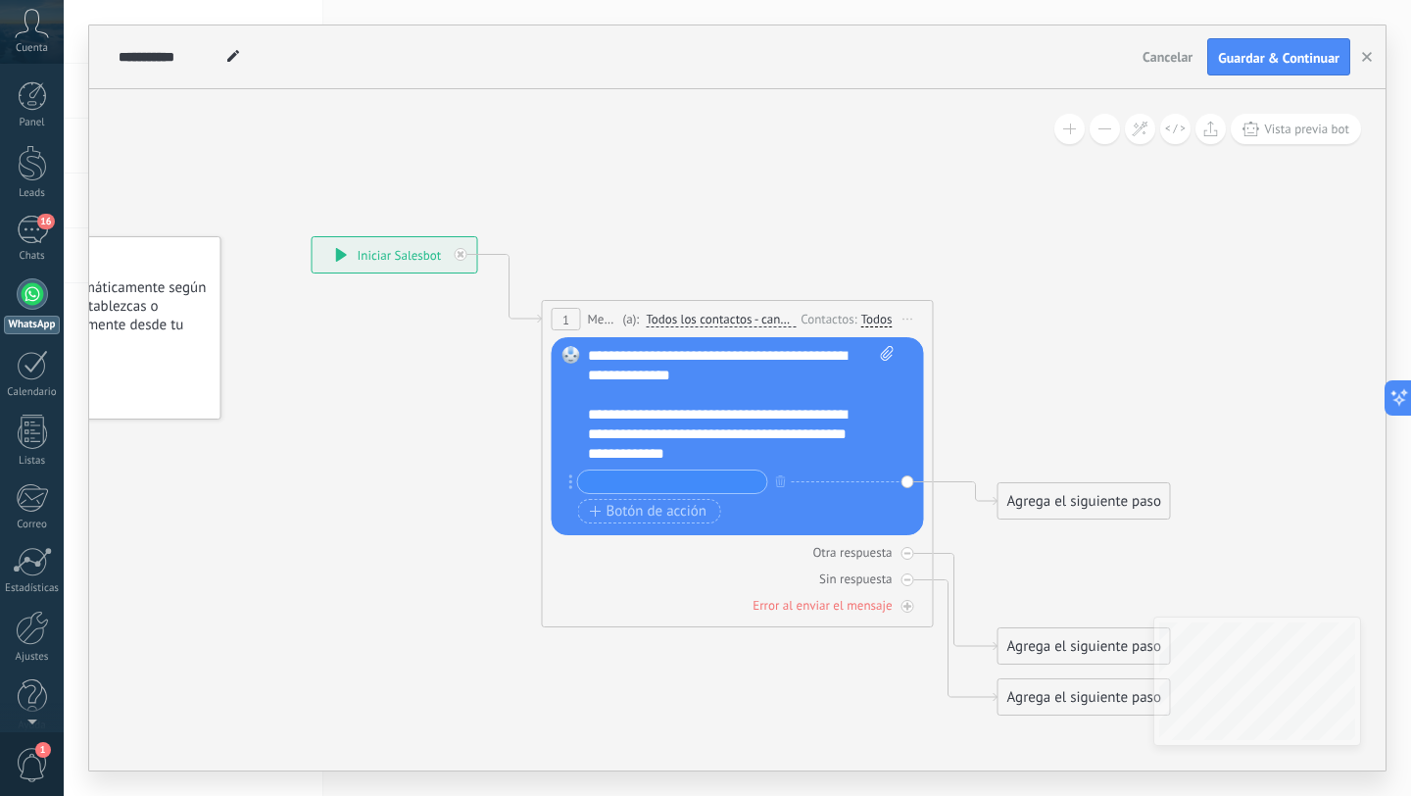
click at [670, 478] on input "text" at bounding box center [672, 481] width 189 height 23
type input "*"
type input "**********"
click at [645, 504] on span "Botón de acción" at bounding box center [649, 512] width 118 height 16
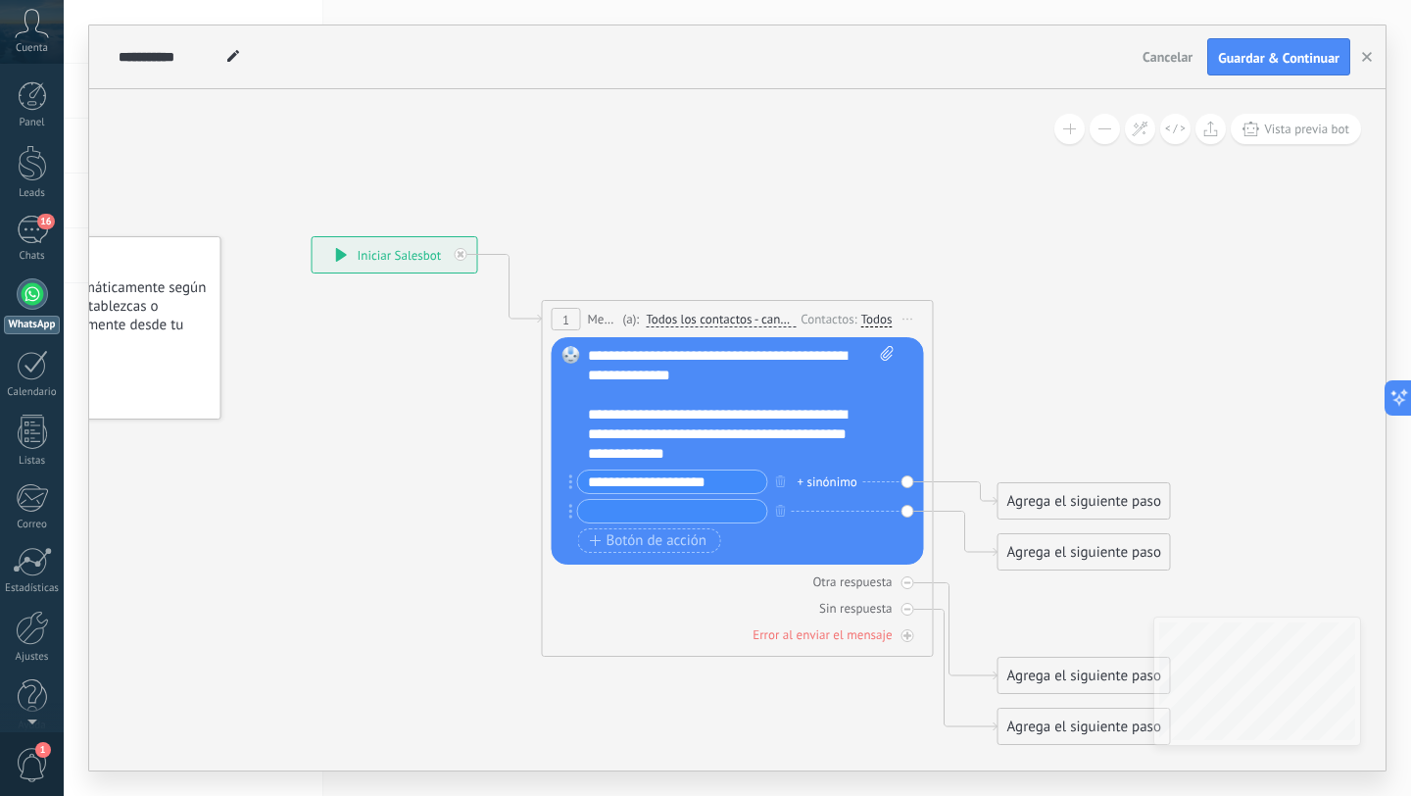
type input "*"
click at [728, 513] on input "**********" at bounding box center [672, 511] width 189 height 23
paste input "text"
click at [735, 511] on input "**********" at bounding box center [672, 511] width 189 height 23
paste input "***"
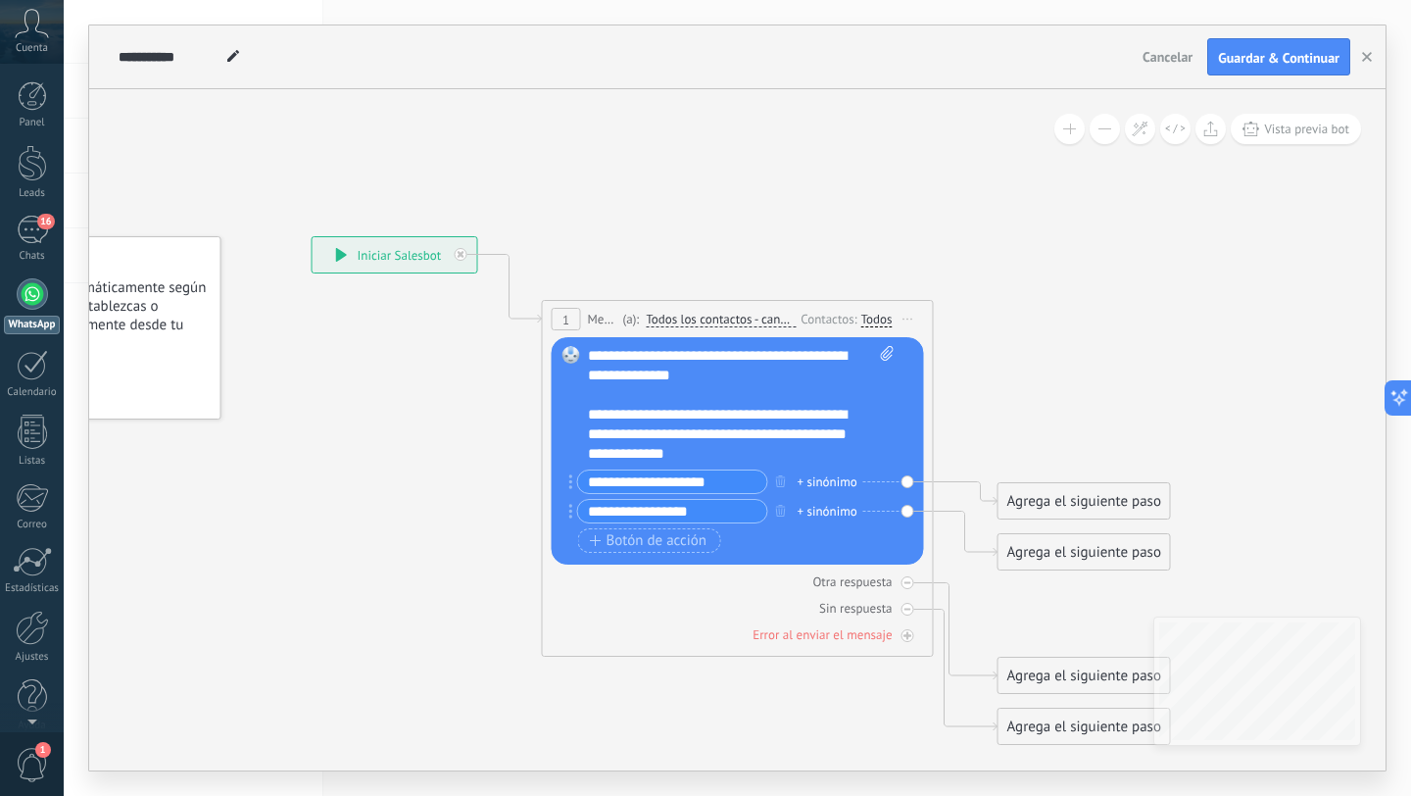
type input "**********"
click at [729, 488] on input "**********" at bounding box center [672, 481] width 189 height 23
type input "**********"
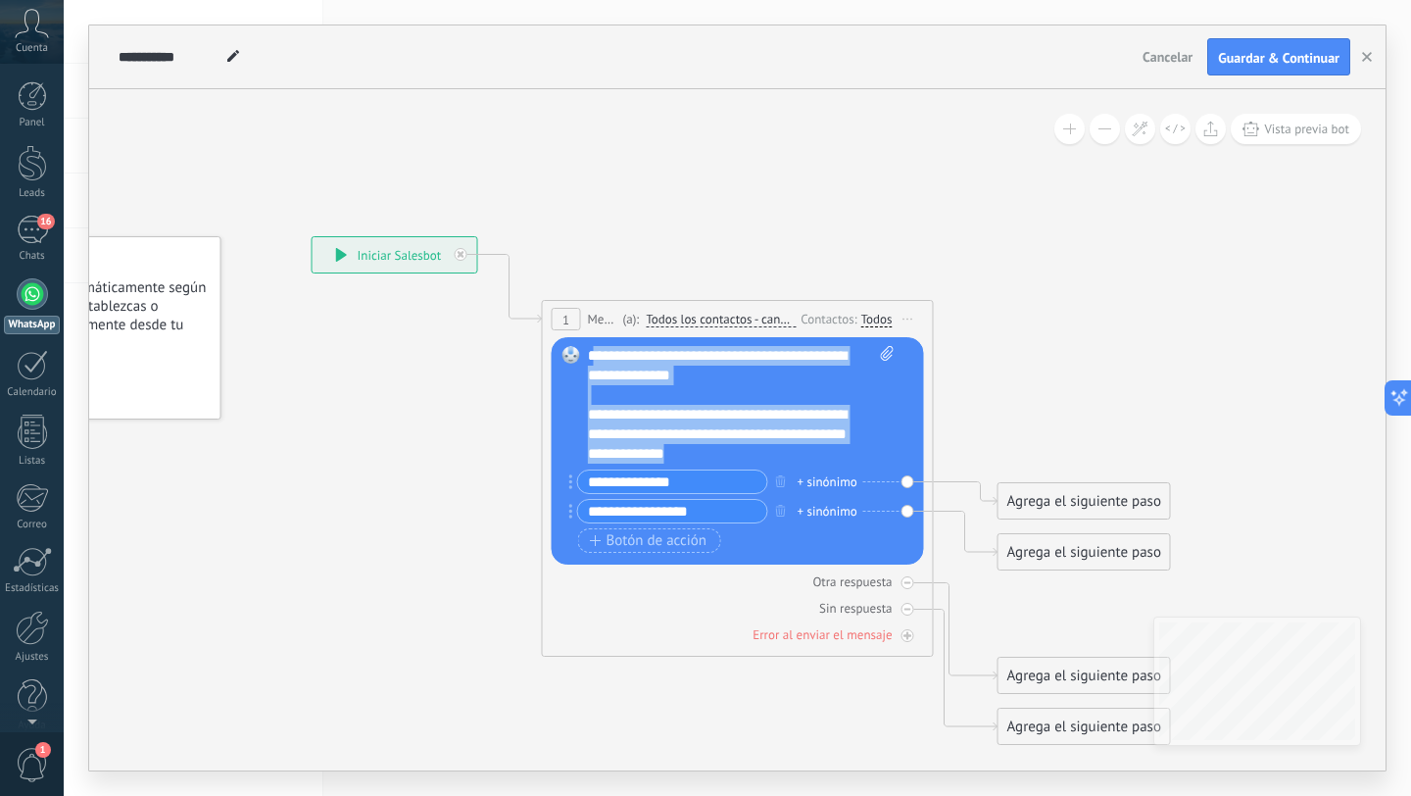
scroll to position [0, 0]
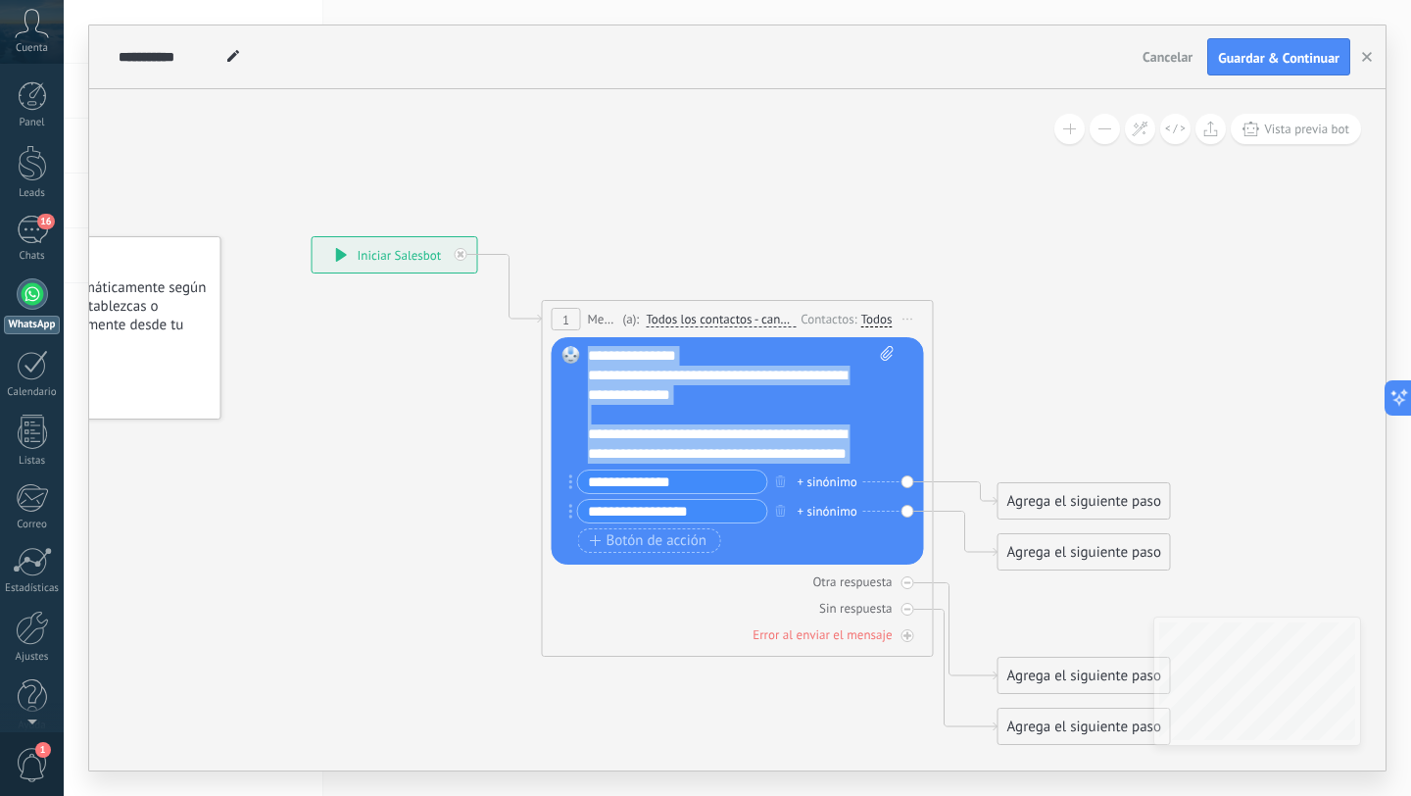
drag, startPoint x: 779, startPoint y: 451, endPoint x: 587, endPoint y: 356, distance: 214.3
click at [588, 356] on div "**********" at bounding box center [741, 405] width 307 height 118
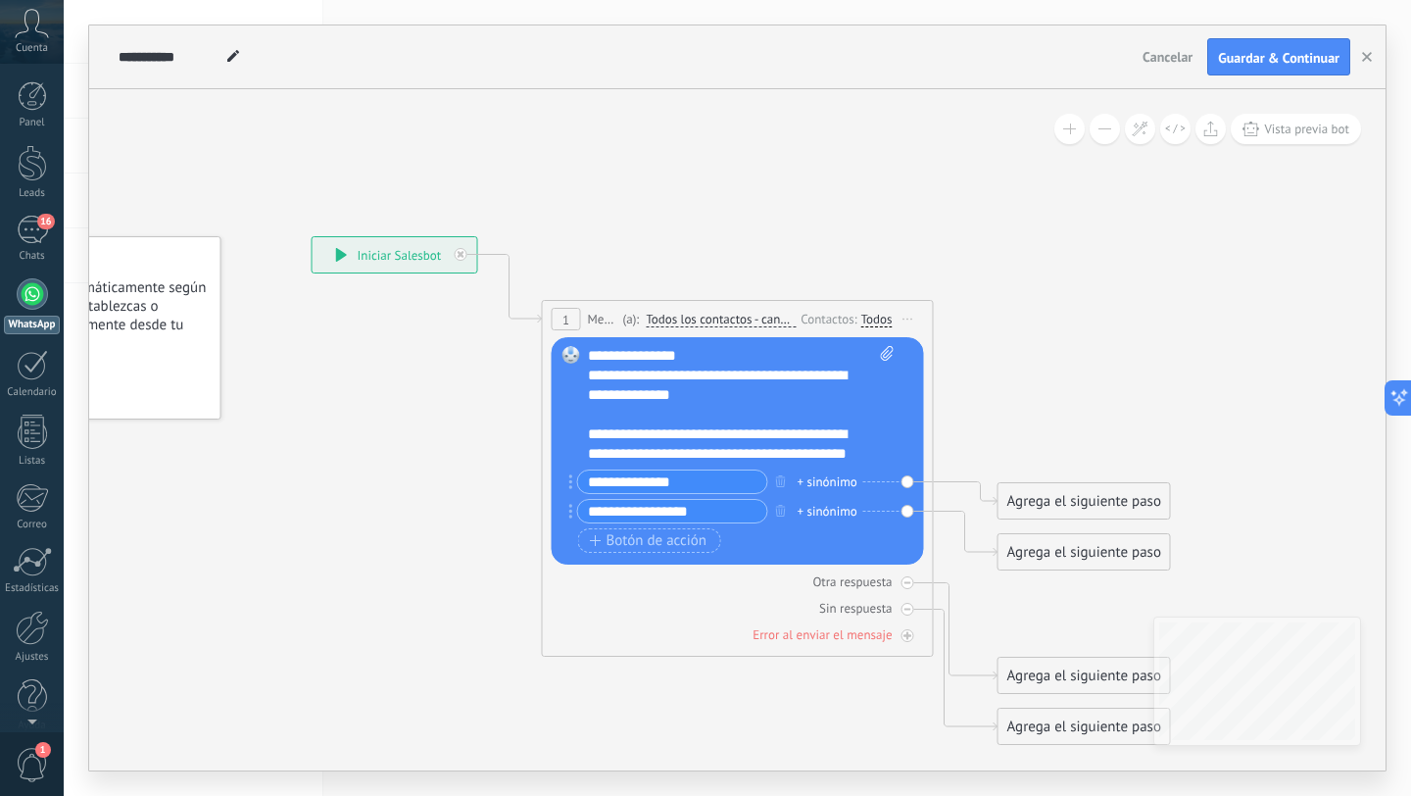
scroll to position [39, 0]
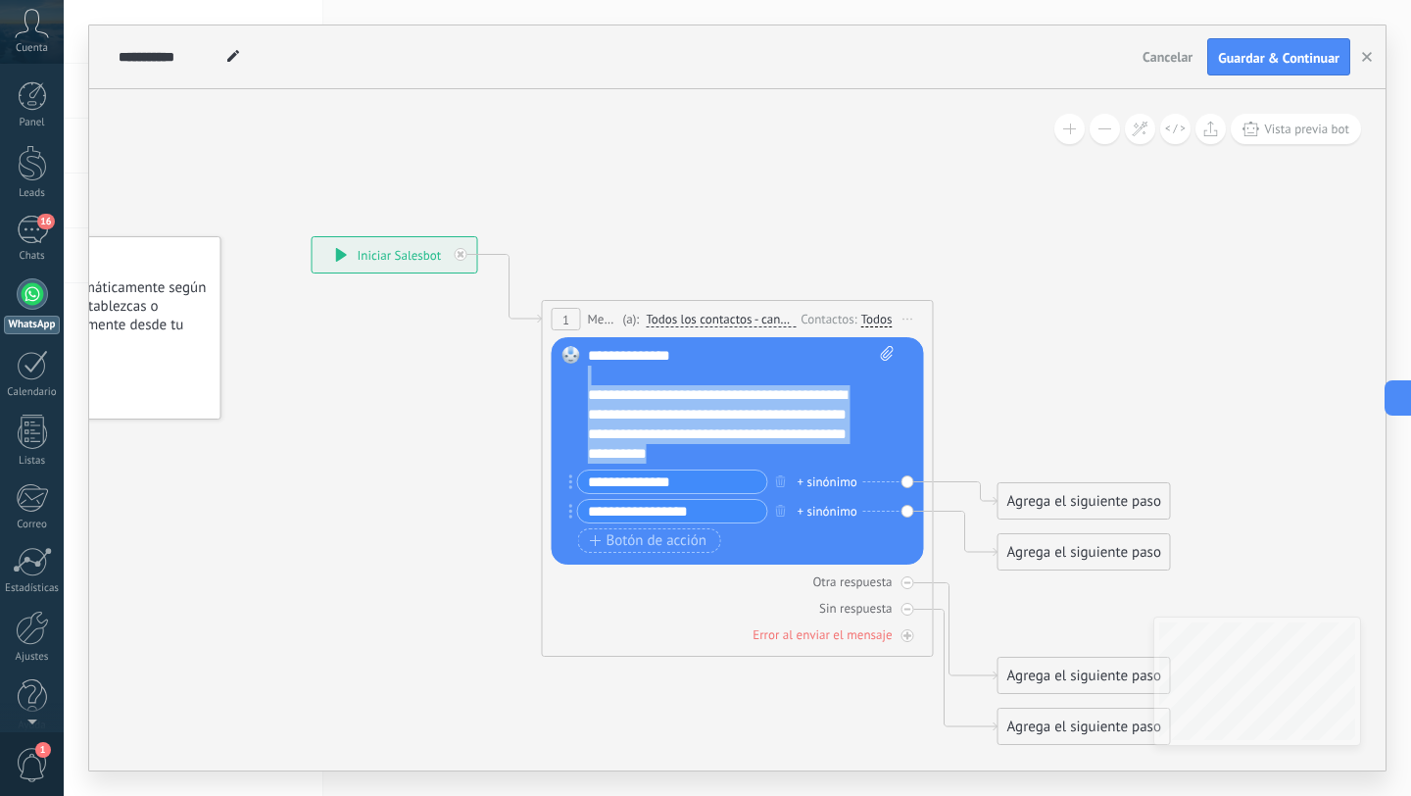
drag, startPoint x: 735, startPoint y: 445, endPoint x: 578, endPoint y: 383, distance: 168.5
click at [578, 383] on div "Reemplazar Quitar Convertir a mensaje de voz Arrastre la imagen aquí para adjun…" at bounding box center [738, 450] width 372 height 227
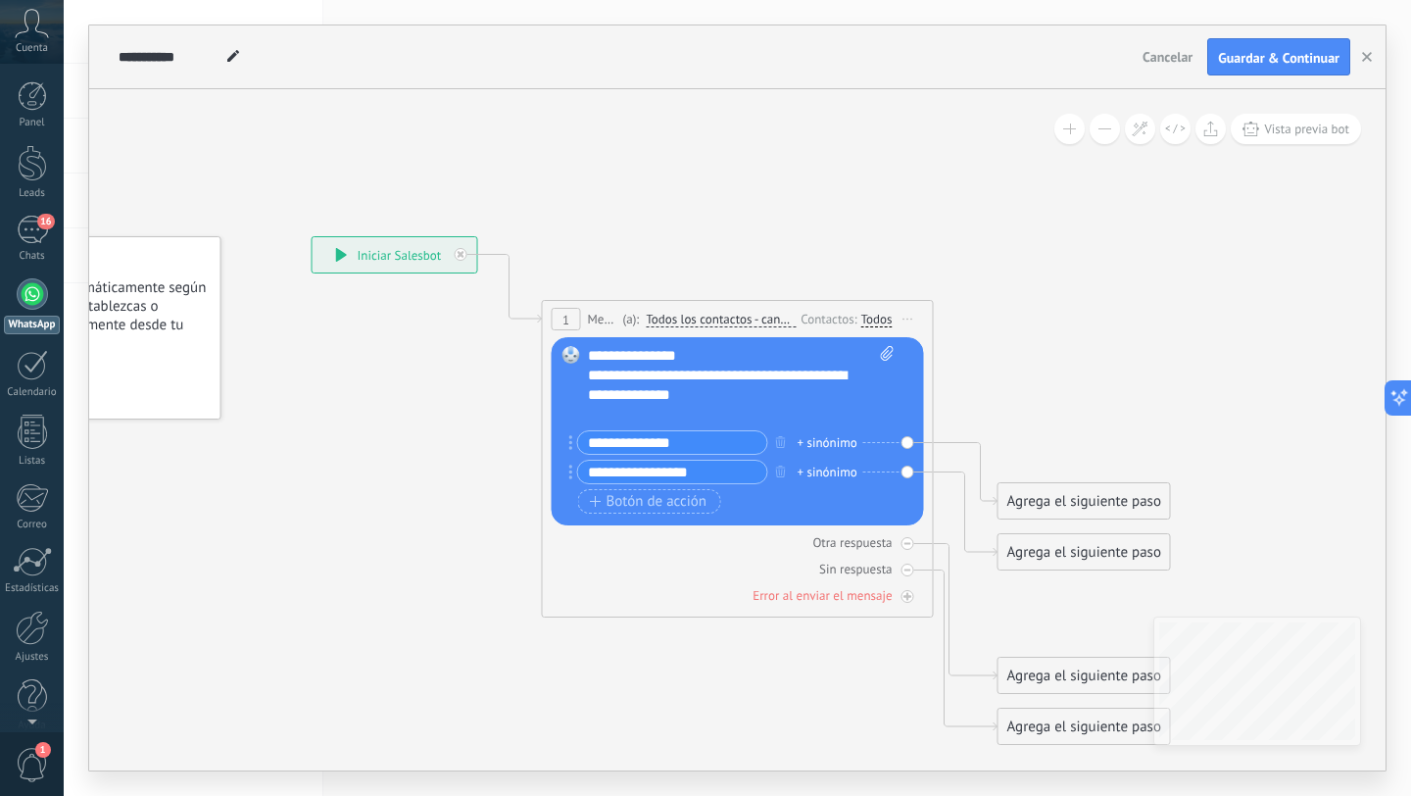
scroll to position [0, 0]
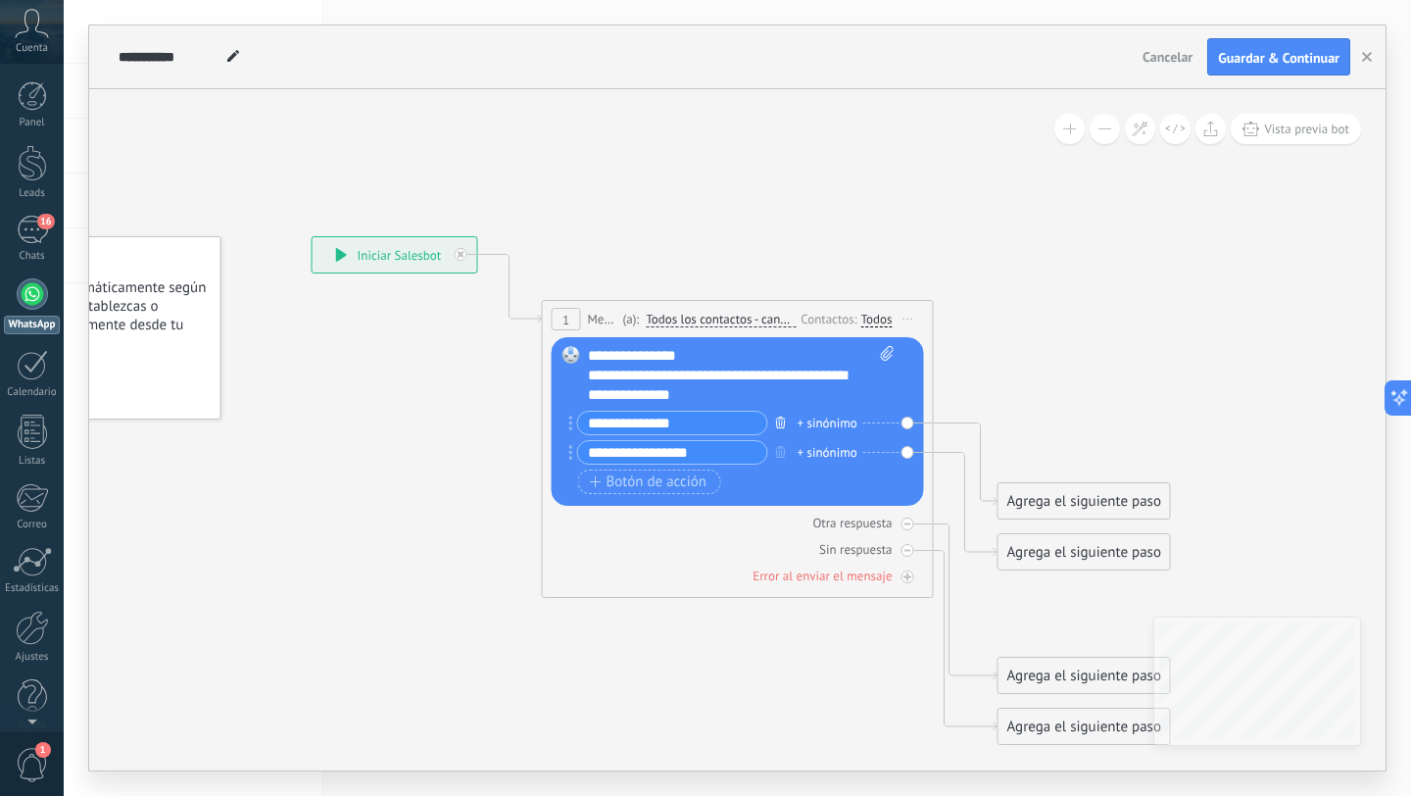
click at [785, 419] on icon "button" at bounding box center [781, 422] width 10 height 12
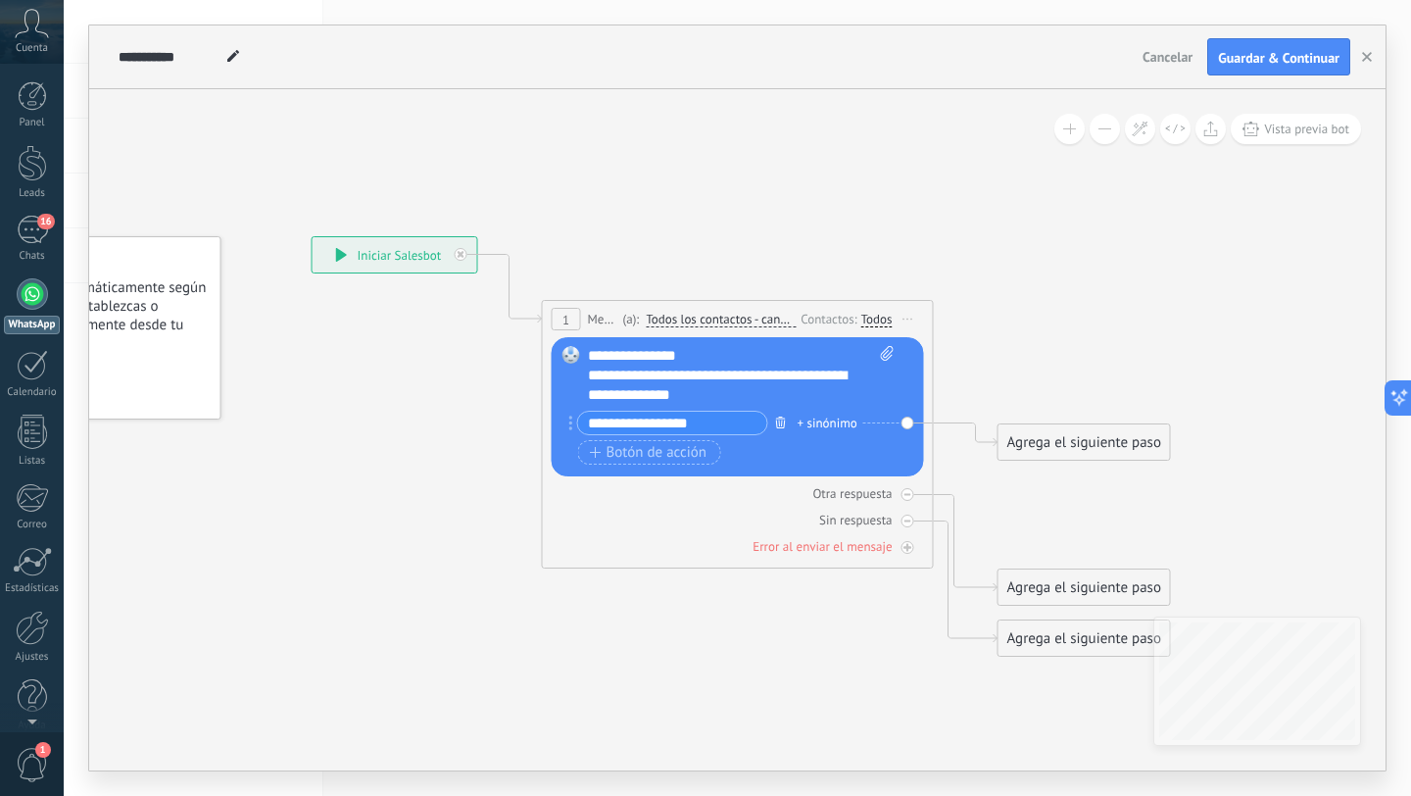
click at [773, 418] on button "button" at bounding box center [781, 422] width 22 height 24
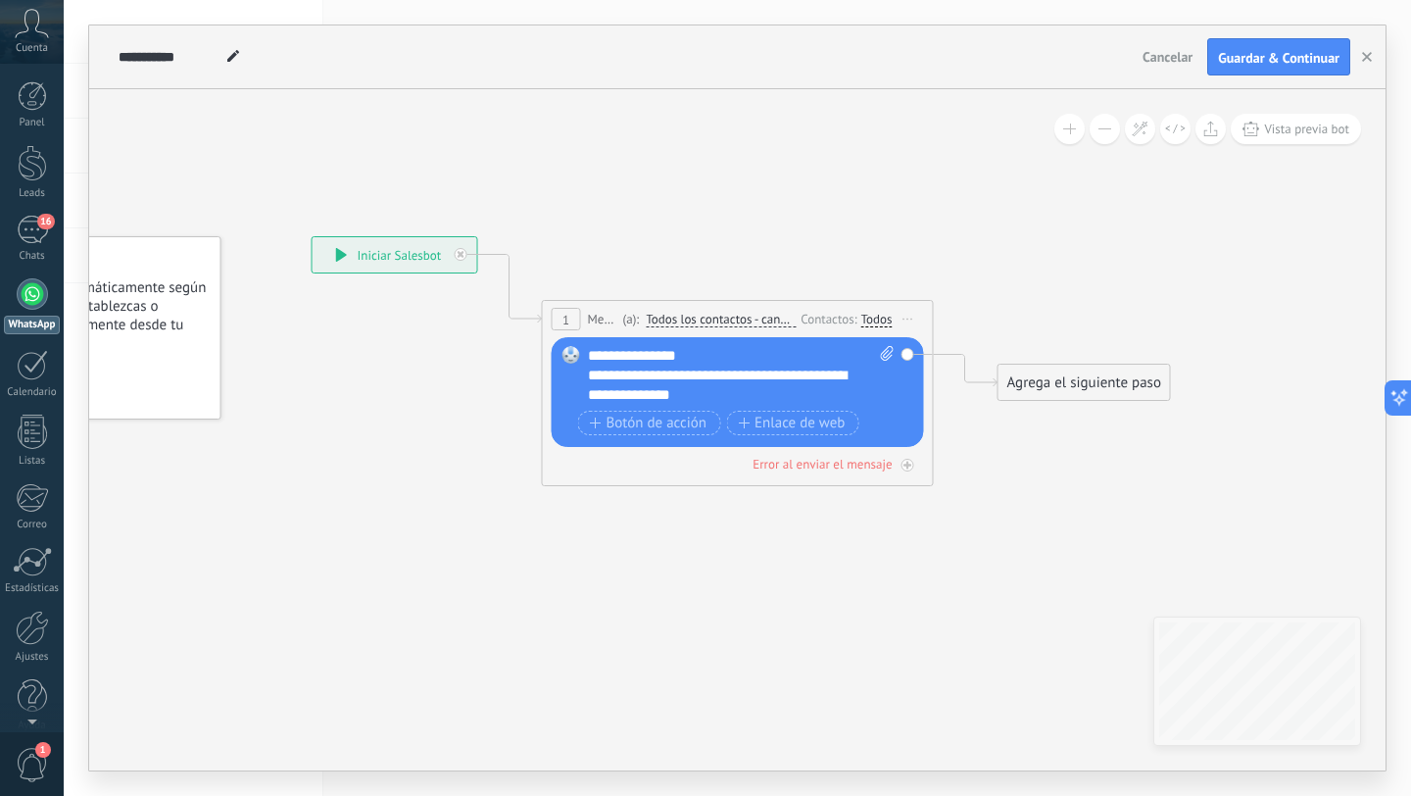
click at [727, 551] on icon at bounding box center [708, 490] width 1773 height 1488
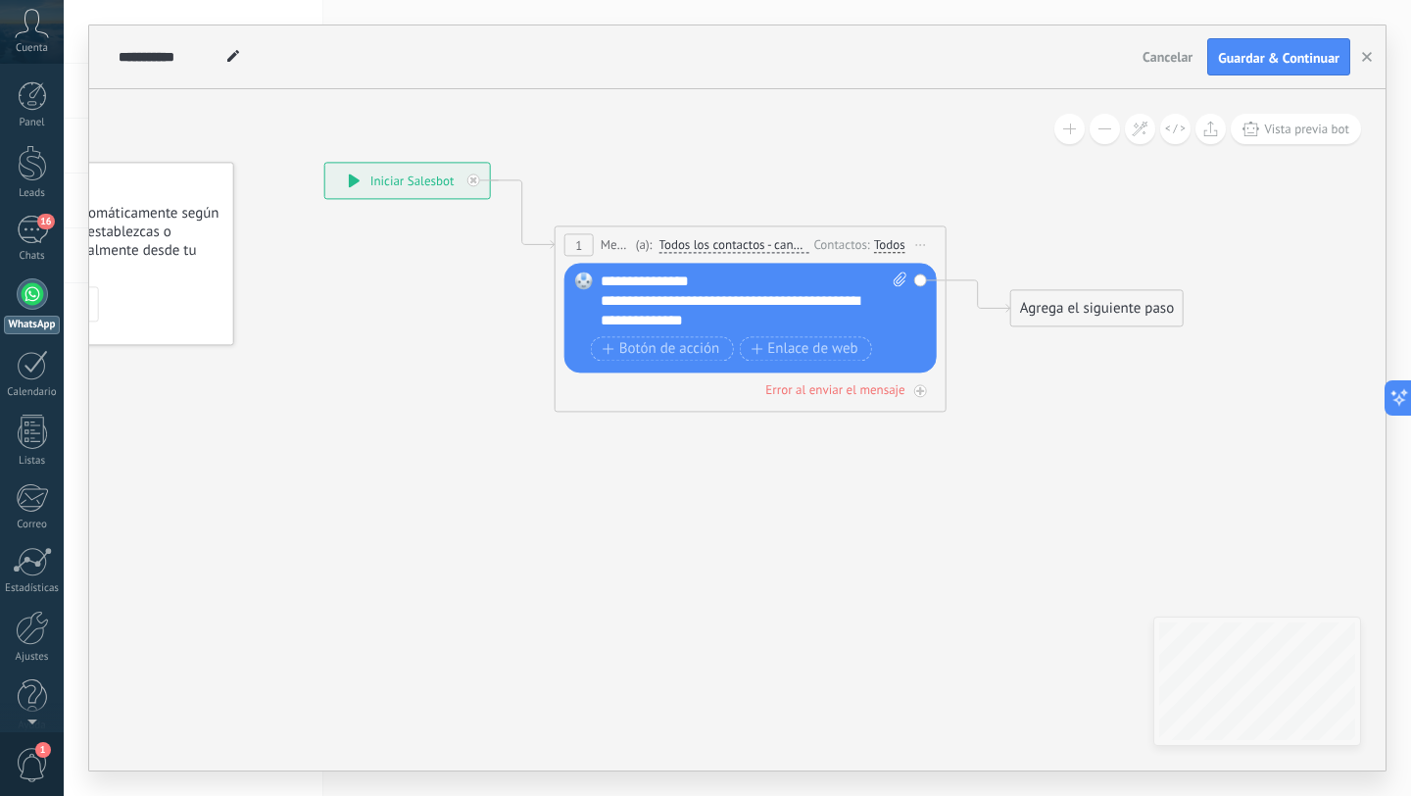
click at [1067, 306] on div "Agrega el siguiente paso" at bounding box center [1096, 308] width 171 height 32
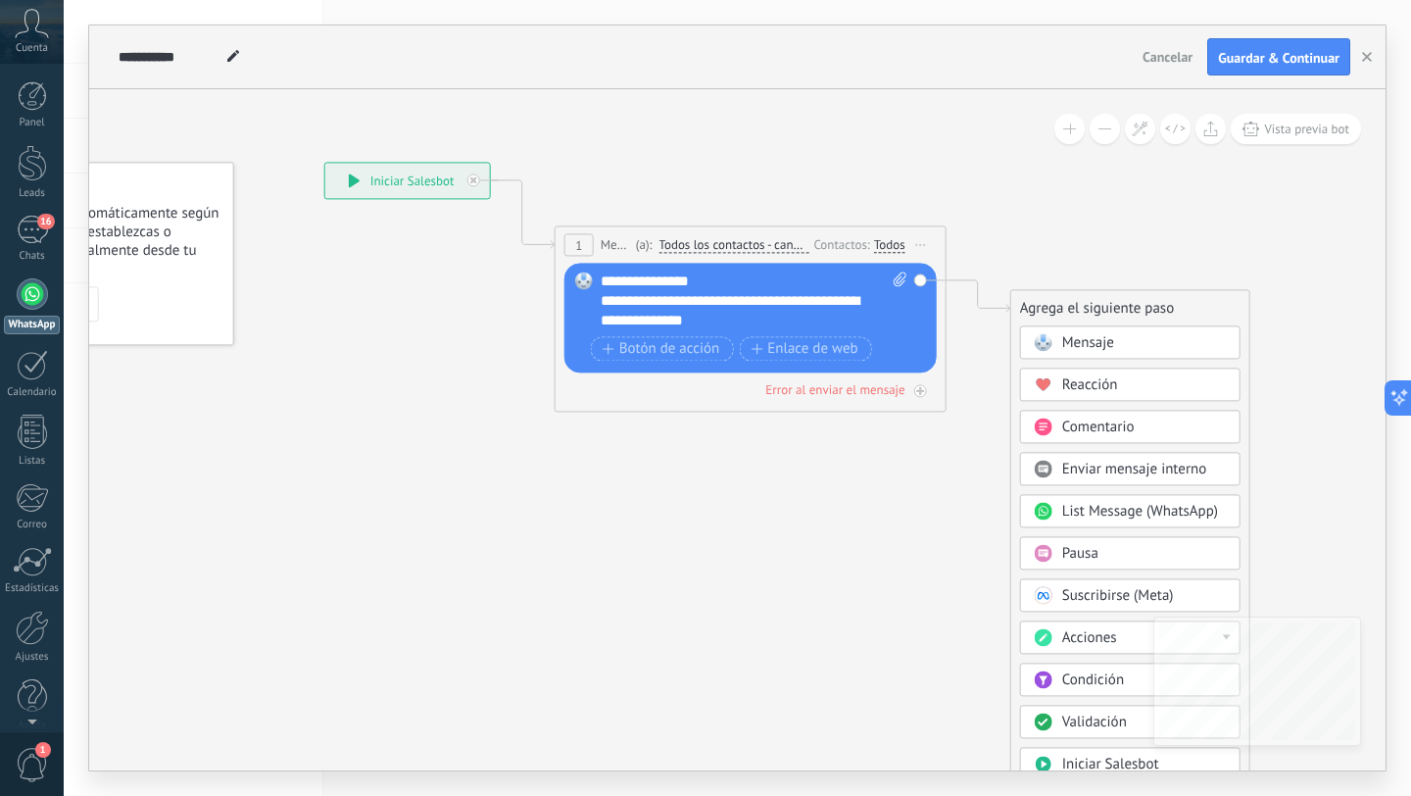
click at [1054, 350] on div "Mensaje" at bounding box center [1130, 341] width 220 height 33
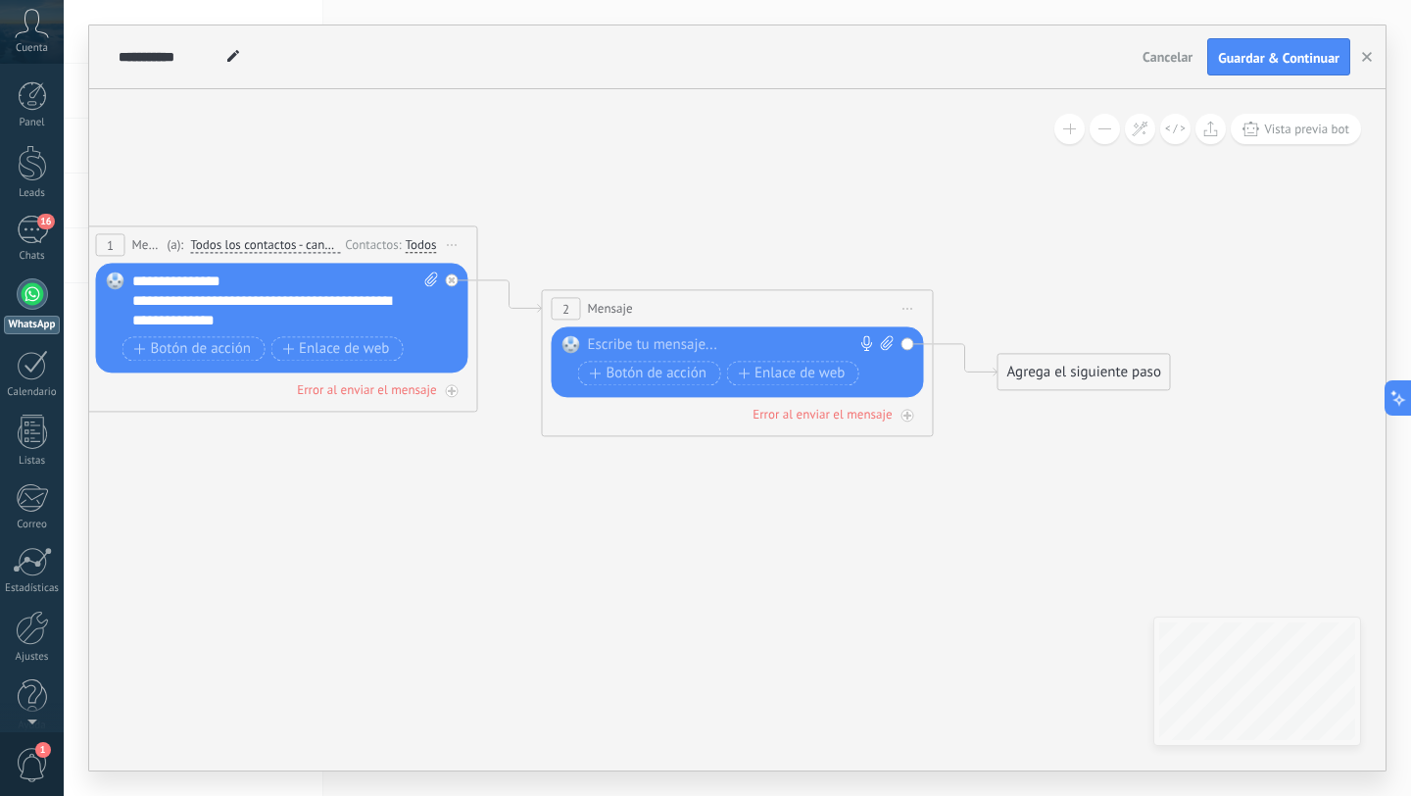
click at [679, 429] on div "2 Mensaje ******* (a): Todos los contactos - canales seleccionados Todos los co…" at bounding box center [738, 362] width 392 height 147
click at [599, 338] on div at bounding box center [733, 345] width 291 height 20
paste div
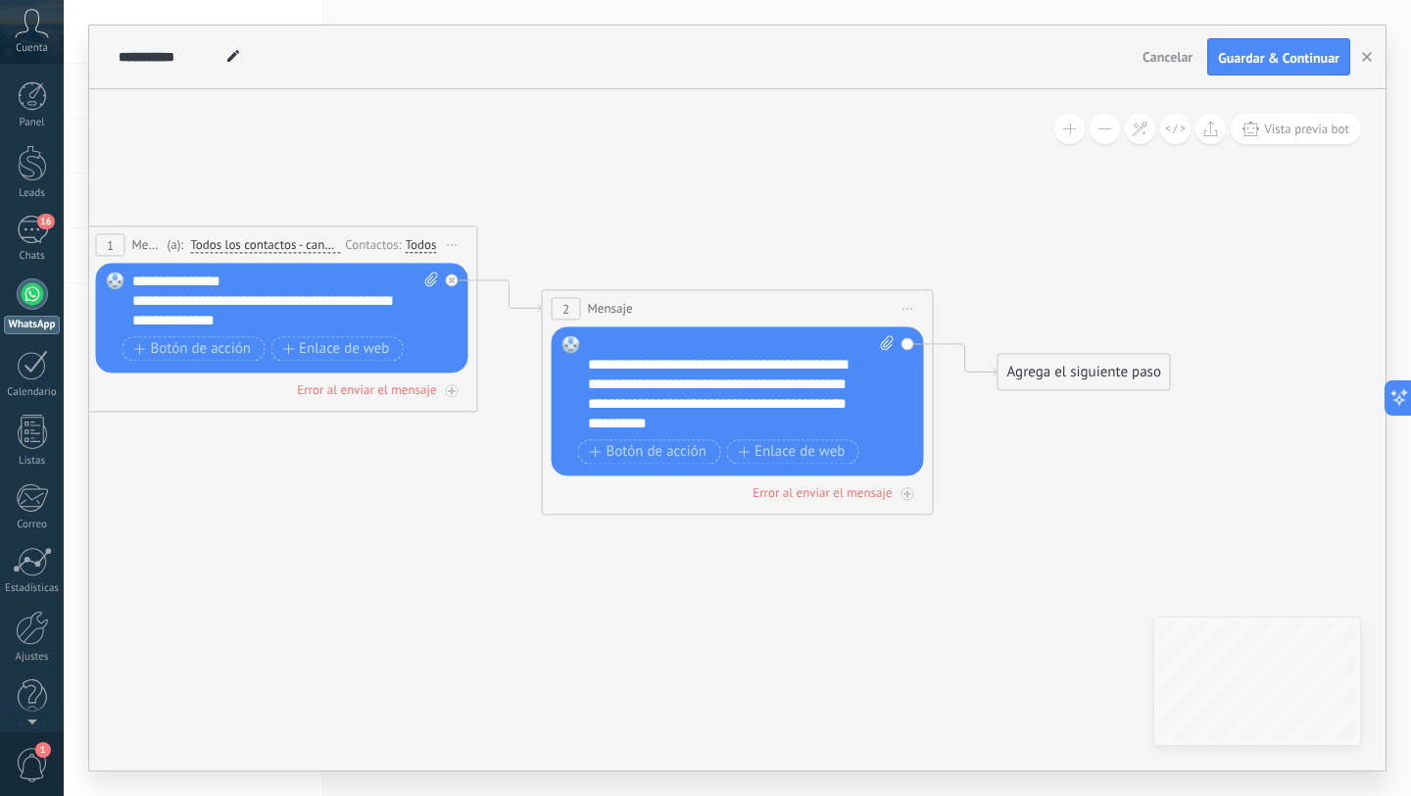
click at [590, 366] on div "**********" at bounding box center [724, 394] width 272 height 78
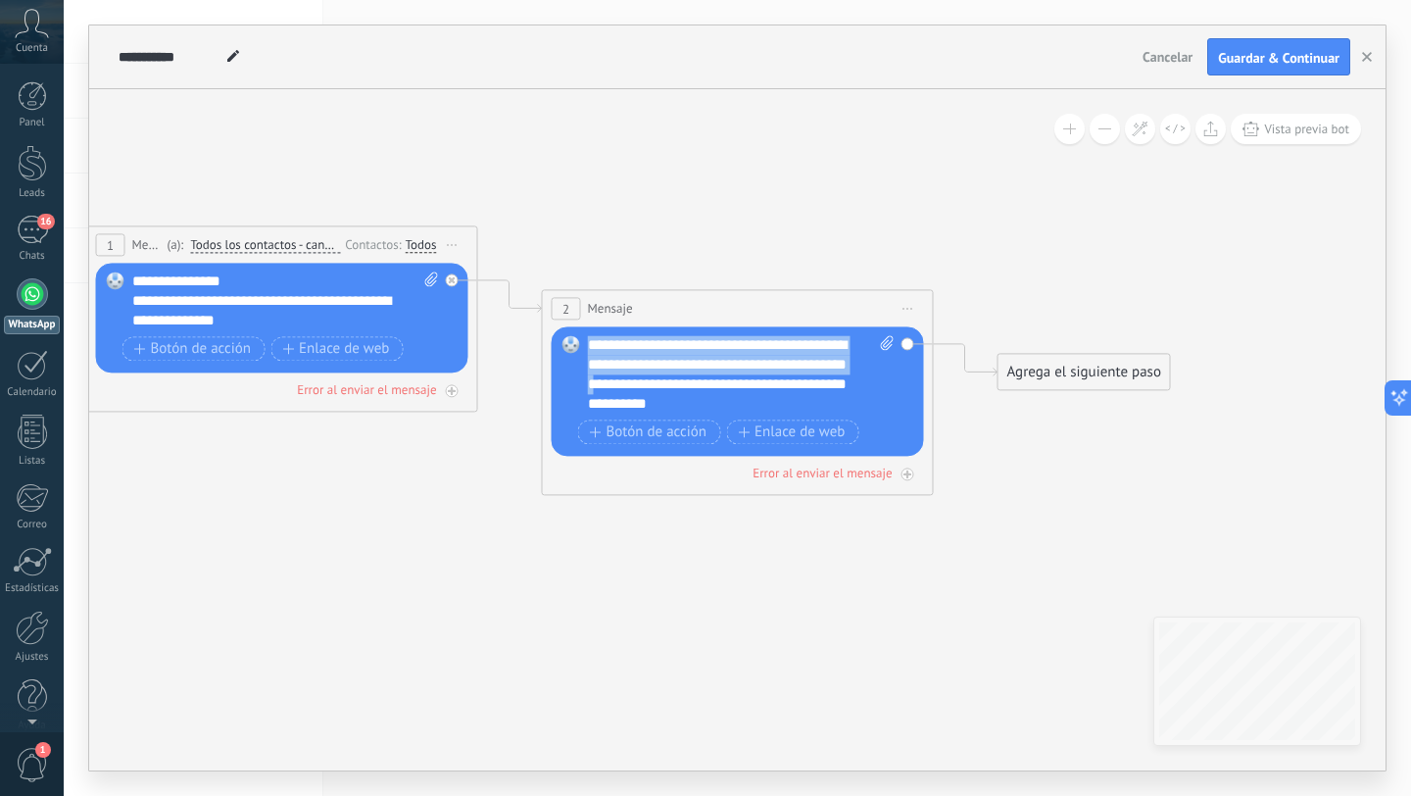
drag, startPoint x: 653, startPoint y: 379, endPoint x: 585, endPoint y: 334, distance: 81.3
click at [585, 334] on div "Reemplazar Quitar Convertir a mensaje de voz Arrastre la imagen aquí para adjun…" at bounding box center [738, 390] width 372 height 129
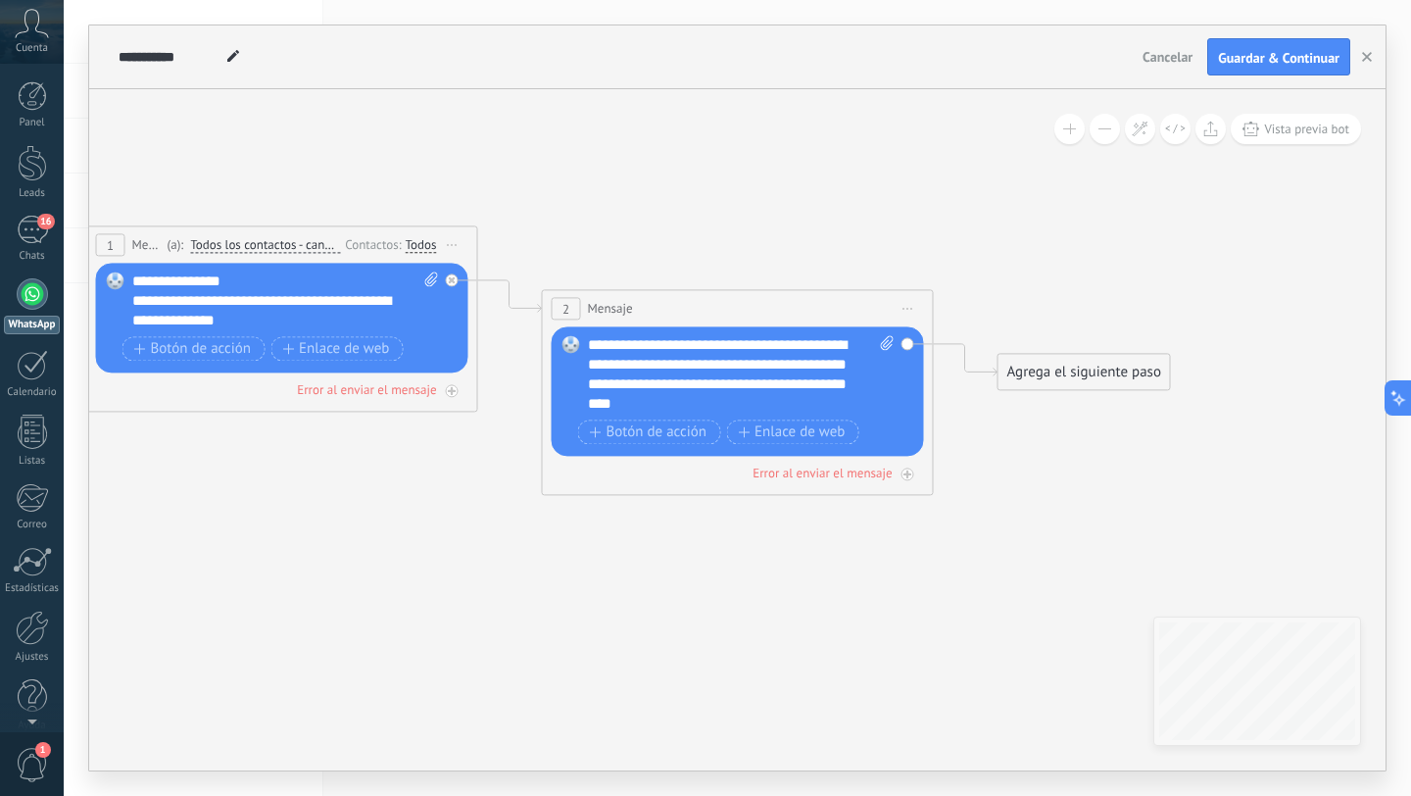
click at [848, 367] on div "**********" at bounding box center [731, 374] width 287 height 78
drag, startPoint x: 851, startPoint y: 367, endPoint x: 683, endPoint y: 367, distance: 168.5
click at [683, 367] on div "**********" at bounding box center [731, 374] width 287 height 78
drag, startPoint x: 668, startPoint y: 397, endPoint x: 691, endPoint y: 381, distance: 27.5
click at [691, 381] on div "**********" at bounding box center [731, 374] width 287 height 78
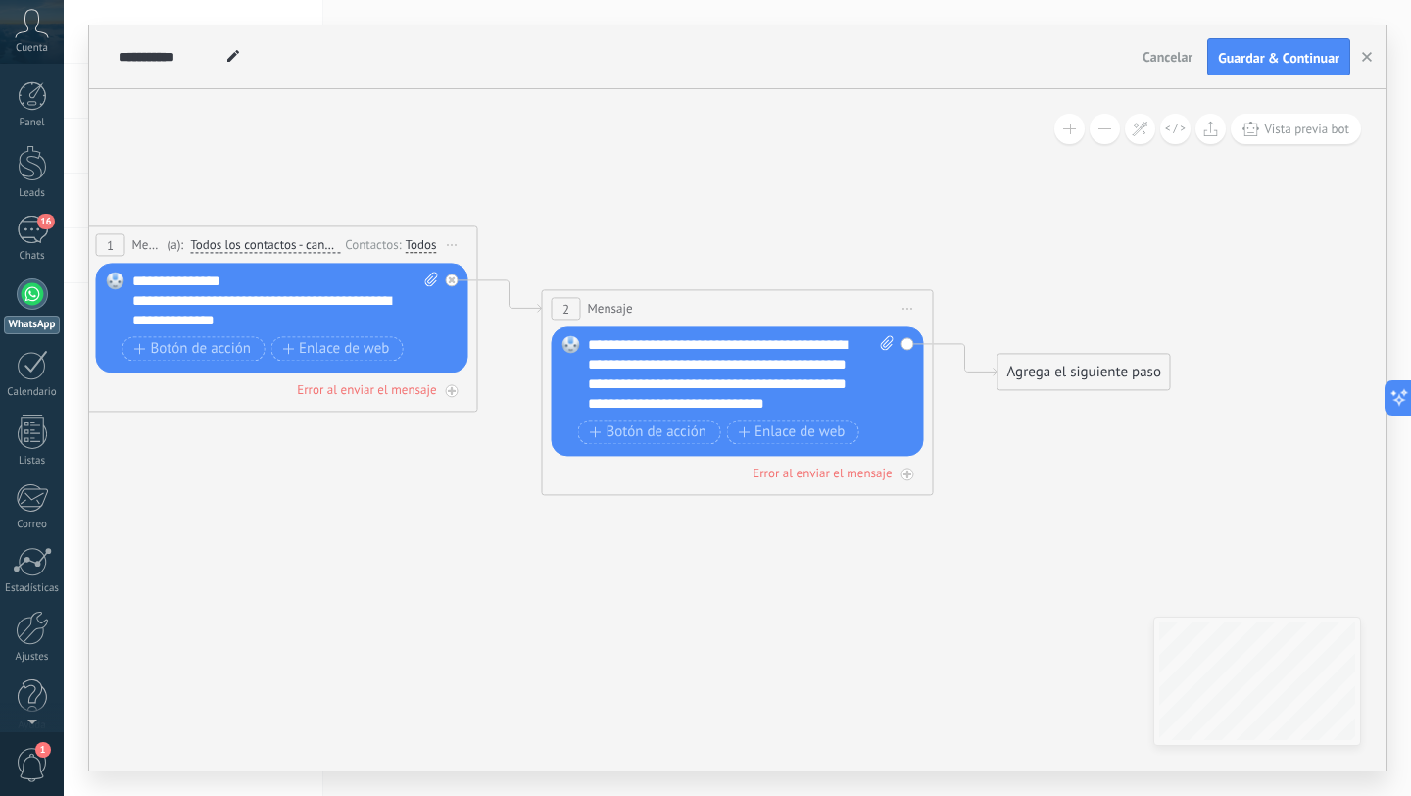
drag, startPoint x: 805, startPoint y: 414, endPoint x: 712, endPoint y: 403, distance: 93.8
click at [702, 404] on div "Reemplazar Quitar Convertir a mensaje de voz Arrastre la imagen aquí para adjun…" at bounding box center [741, 392] width 306 height 114
drag, startPoint x: 811, startPoint y: 397, endPoint x: 706, endPoint y: 404, distance: 105.1
click at [706, 404] on div "**********" at bounding box center [731, 374] width 287 height 78
click at [759, 408] on span "**********" at bounding box center [717, 373] width 259 height 73
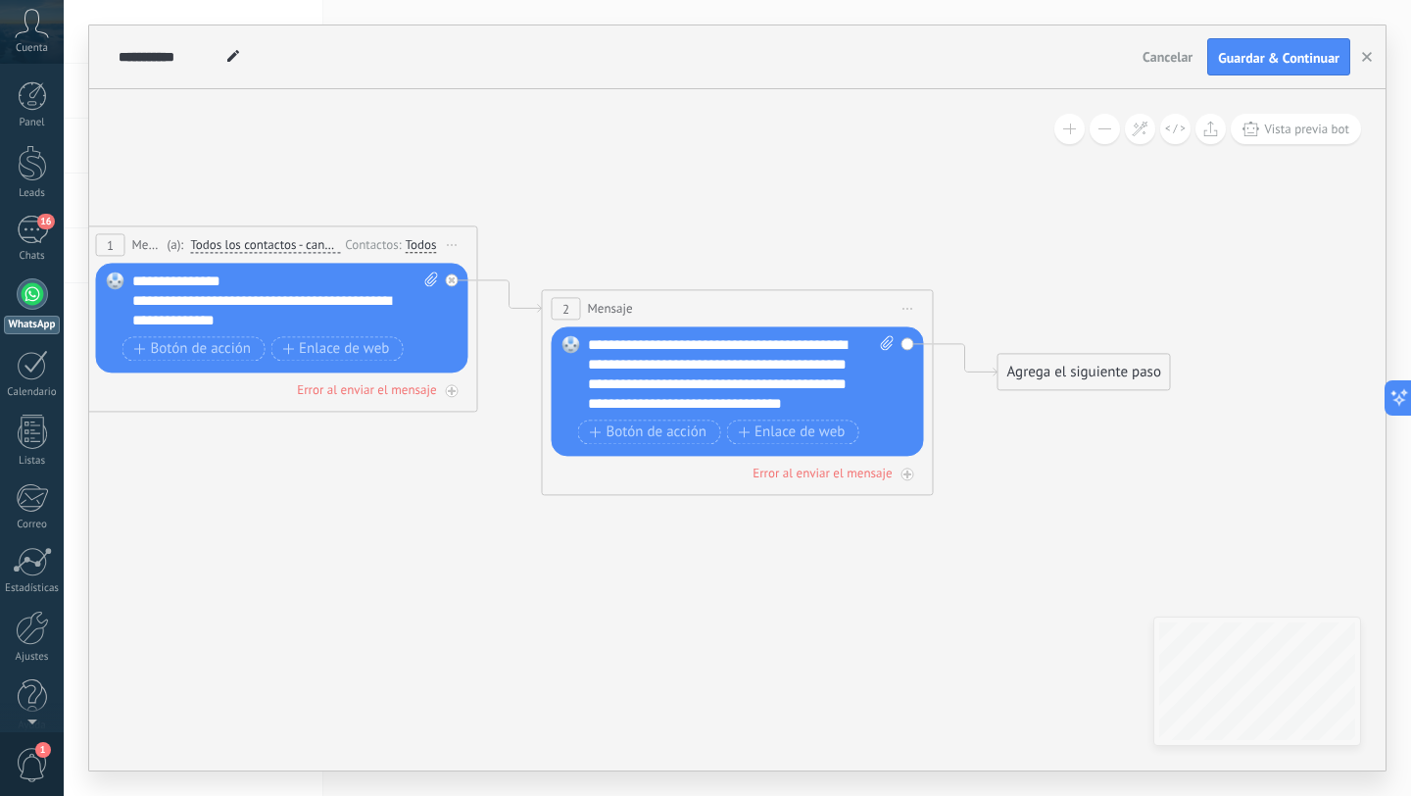
click at [586, 386] on div "Reemplazar Quitar Convertir a mensaje de voz Arrastre la imagen aquí para adjun…" at bounding box center [738, 390] width 372 height 129
click at [590, 386] on span "**********" at bounding box center [717, 373] width 259 height 73
click at [705, 413] on div "**********" at bounding box center [731, 374] width 287 height 78
drag, startPoint x: 869, startPoint y: 369, endPoint x: 590, endPoint y: 342, distance: 280.6
click at [590, 342] on div "**********" at bounding box center [741, 374] width 307 height 78
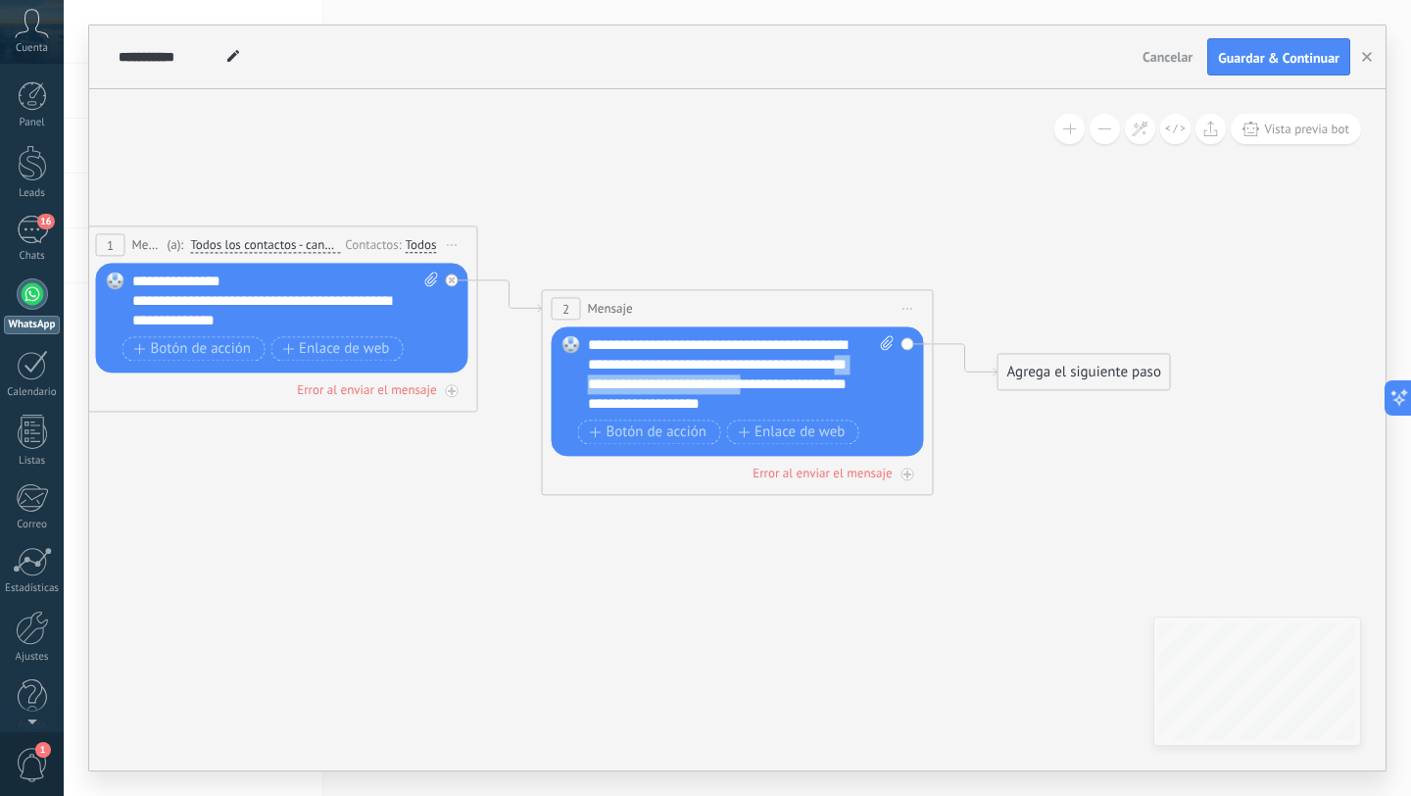
drag, startPoint x: 651, startPoint y: 407, endPoint x: 665, endPoint y: 382, distance: 28.6
click at [665, 382] on span "**********" at bounding box center [717, 373] width 259 height 73
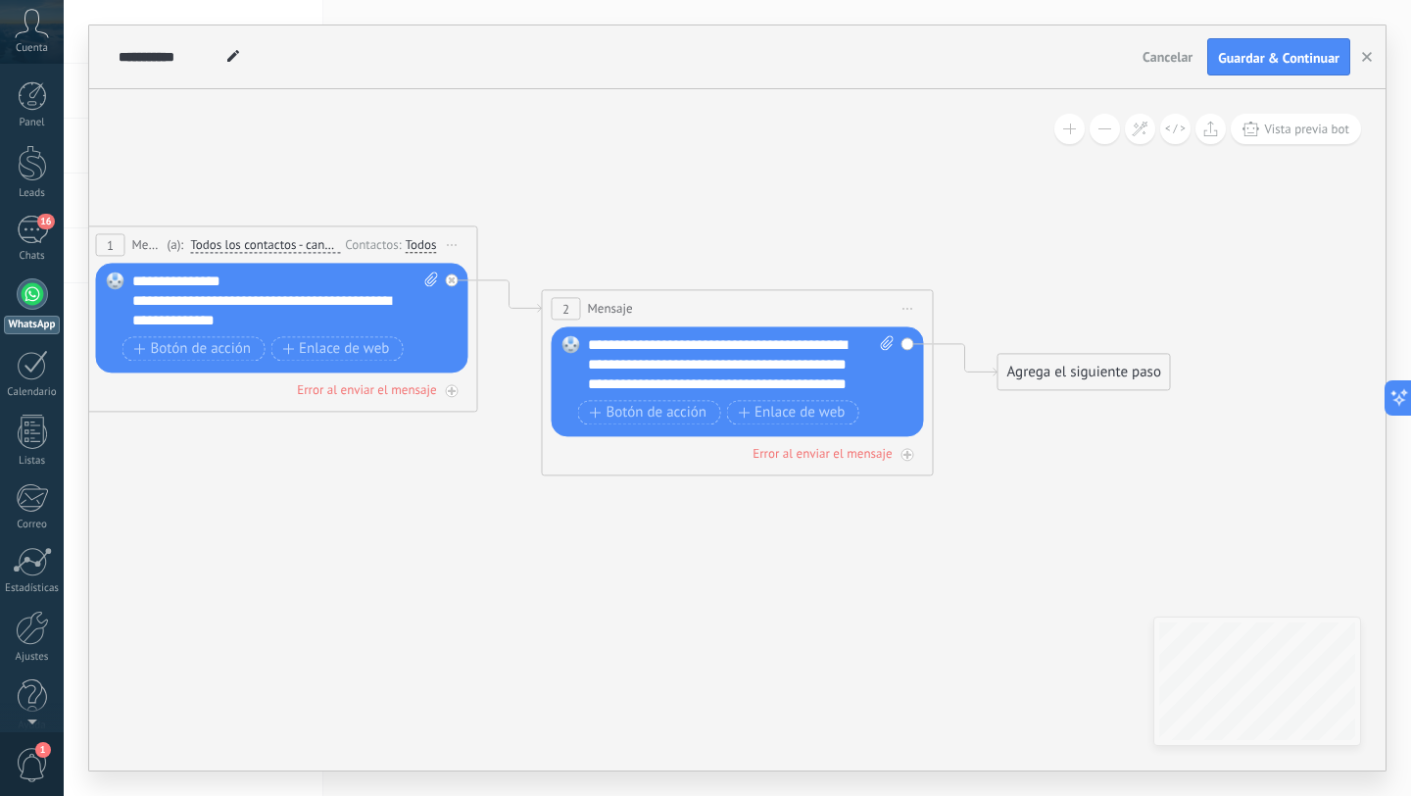
click at [803, 385] on span "**********" at bounding box center [717, 364] width 259 height 54
click at [727, 391] on span "**********" at bounding box center [726, 364] width 276 height 54
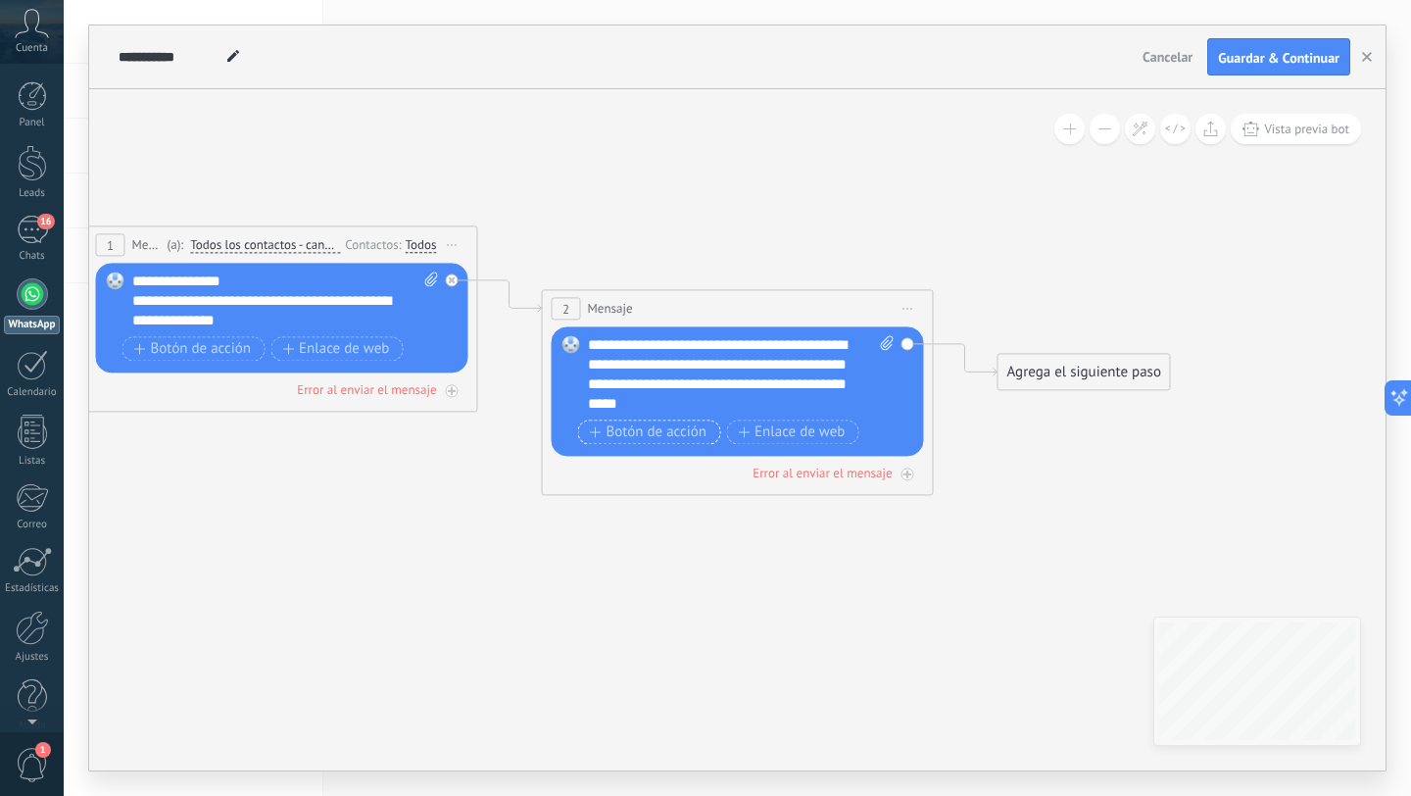
click at [667, 433] on span "Botón de acción" at bounding box center [649, 432] width 118 height 16
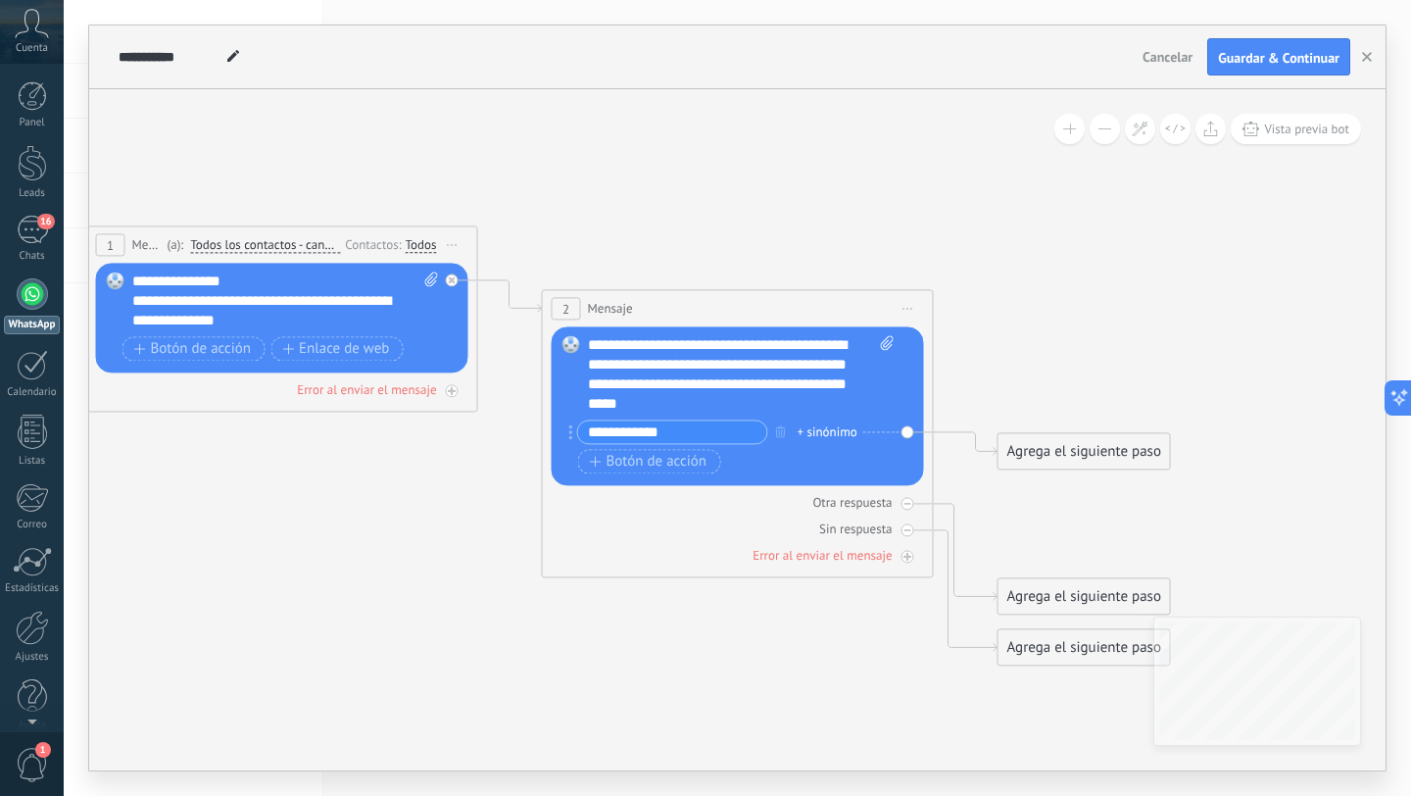
click at [824, 372] on div "**********" at bounding box center [731, 374] width 287 height 78
drag, startPoint x: 817, startPoint y: 377, endPoint x: 831, endPoint y: 377, distance: 13.7
click at [831, 377] on span "**********" at bounding box center [717, 373] width 259 height 73
copy span "***"
click at [681, 440] on input "**********" at bounding box center [672, 431] width 189 height 23
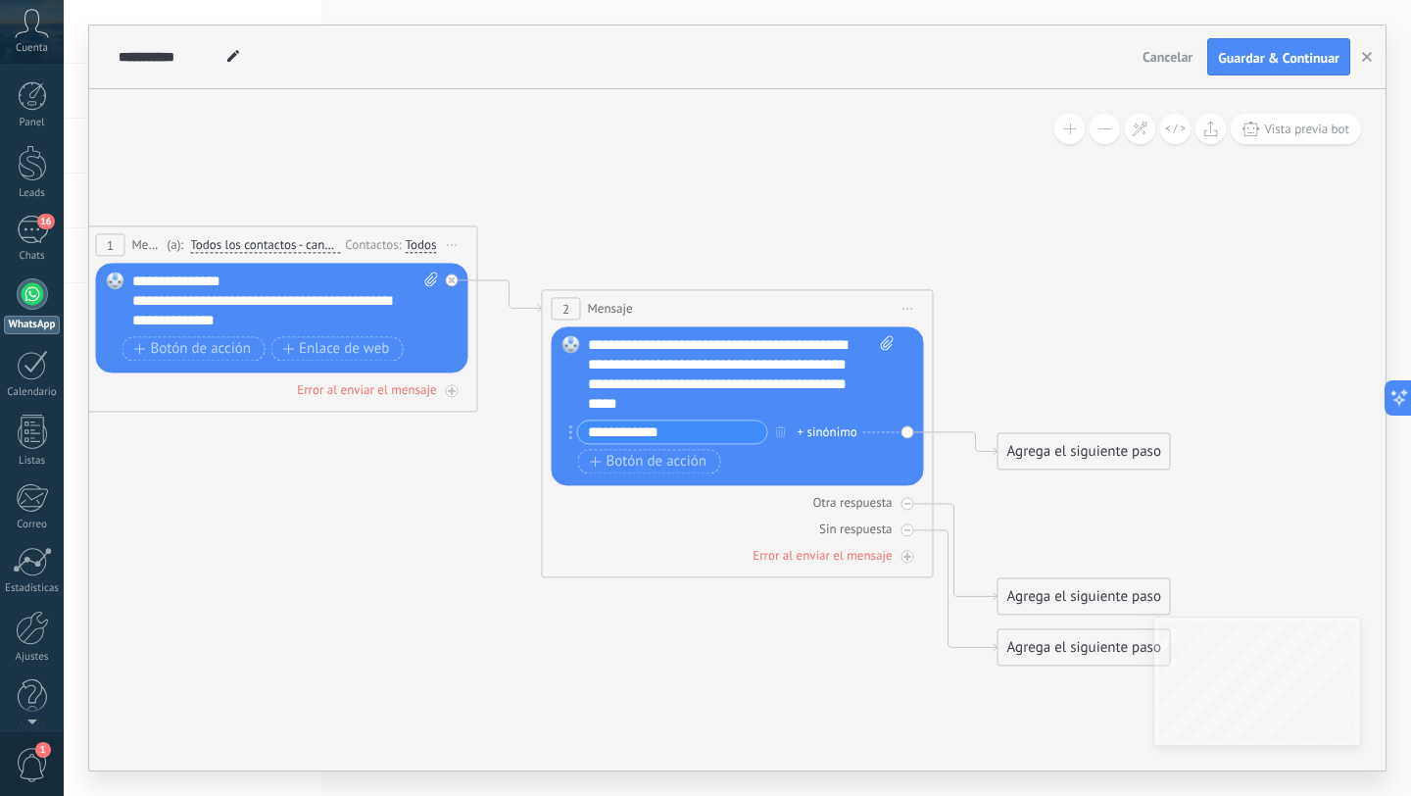
paste input "***"
type input "**********"
click at [647, 460] on span "Botón de acción" at bounding box center [649, 462] width 118 height 16
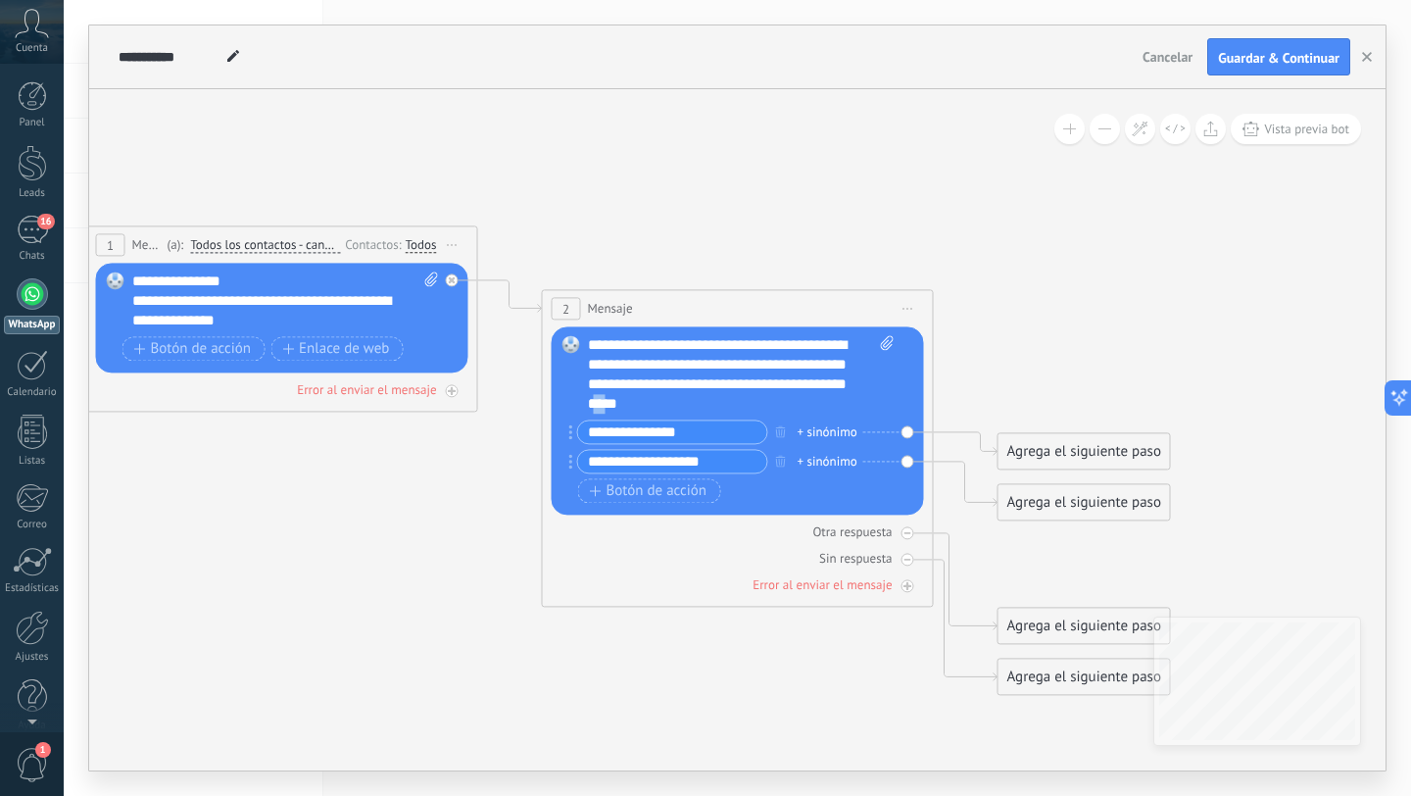
drag, startPoint x: 731, startPoint y: 402, endPoint x: 748, endPoint y: 401, distance: 16.7
click at [748, 401] on span "**********" at bounding box center [717, 373] width 259 height 73
copy span "**"
click at [707, 460] on input "**********" at bounding box center [672, 461] width 189 height 23
paste input "text"
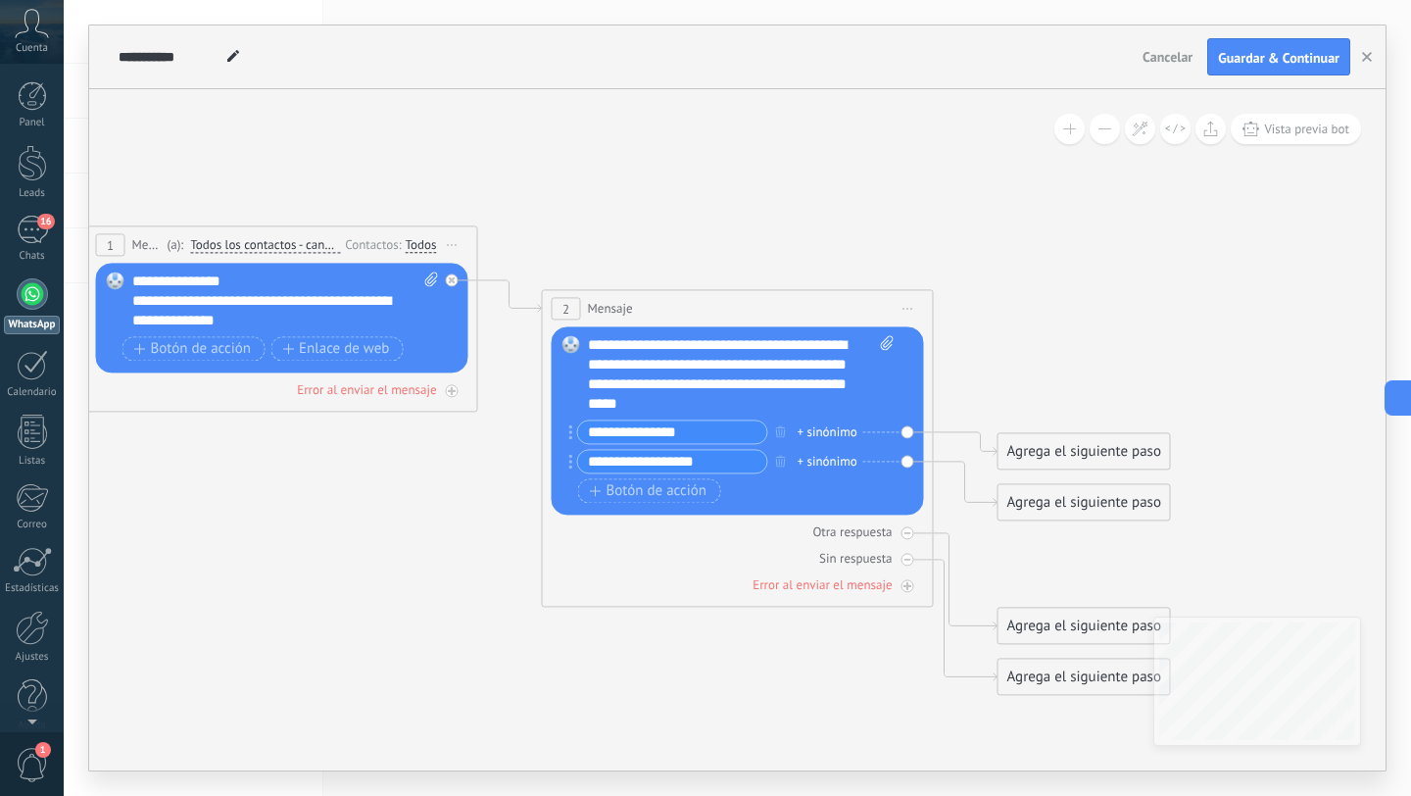
paste input "**"
type input "**********"
drag, startPoint x: 672, startPoint y: 434, endPoint x: 698, endPoint y: 471, distance: 45.1
click at [672, 435] on input "**********" at bounding box center [672, 431] width 189 height 23
type input "**********"
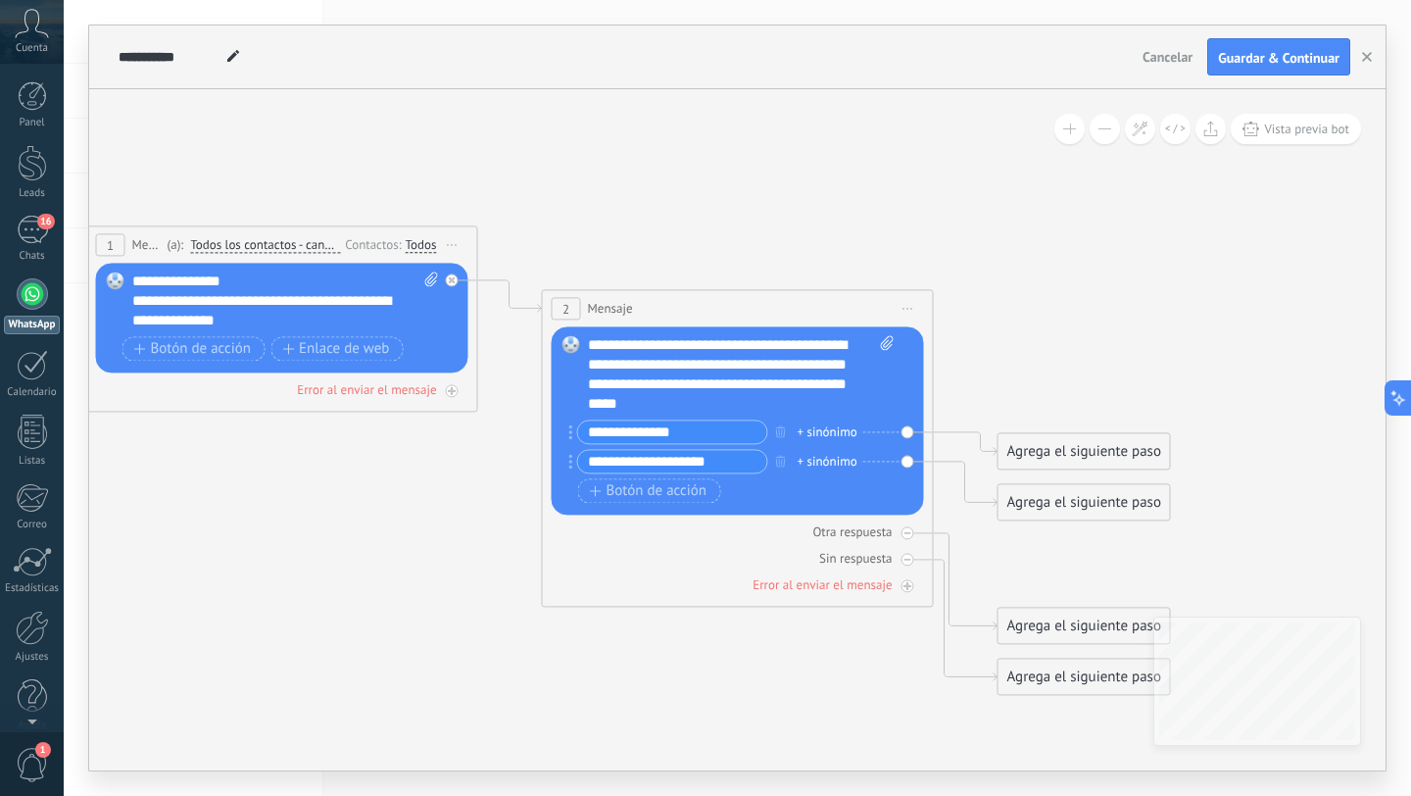
click at [1177, 281] on icon at bounding box center [480, 428] width 2228 height 1513
drag, startPoint x: 700, startPoint y: 462, endPoint x: 611, endPoint y: 458, distance: 88.3
click at [610, 459] on input "**********" at bounding box center [672, 461] width 189 height 23
click at [637, 397] on span "**********" at bounding box center [717, 373] width 259 height 73
click at [636, 404] on span "**********" at bounding box center [717, 373] width 259 height 73
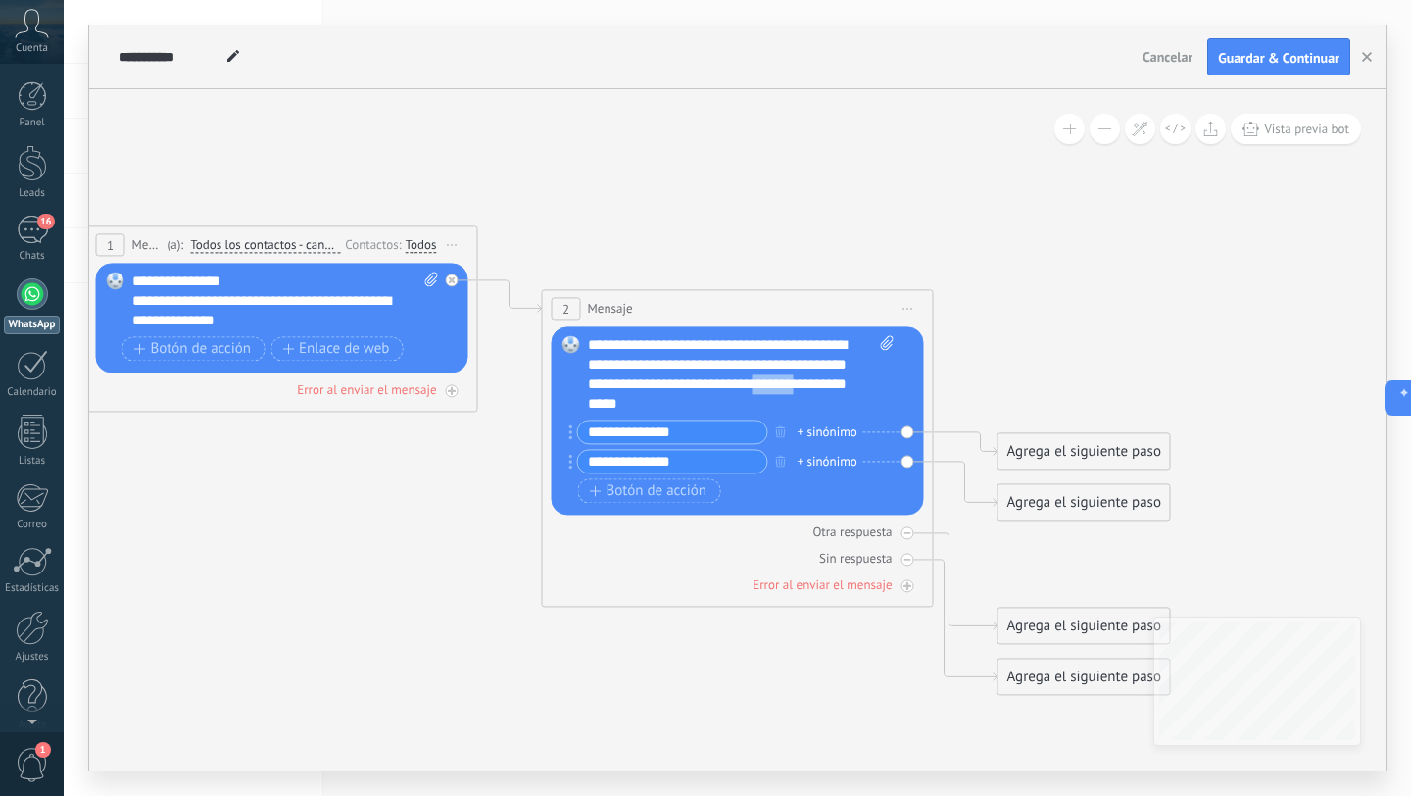
click at [636, 404] on span "**********" at bounding box center [717, 373] width 259 height 73
click at [1116, 331] on icon at bounding box center [480, 428] width 2228 height 1513
click at [679, 464] on input "**********" at bounding box center [672, 461] width 189 height 23
type input "**********"
click at [1174, 211] on icon at bounding box center [480, 428] width 2228 height 1513
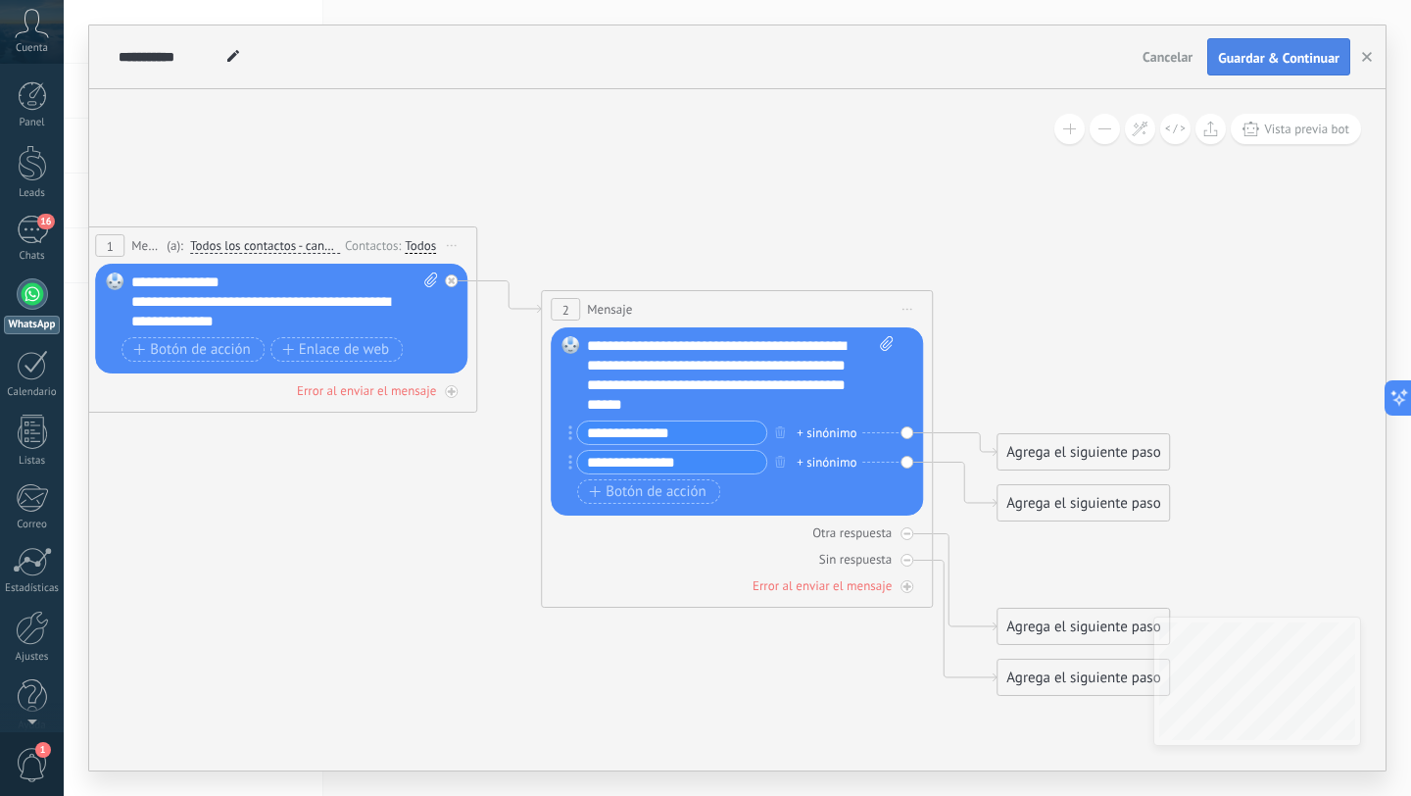
click at [1245, 70] on button "Guardar & Continuar" at bounding box center [1278, 56] width 143 height 37
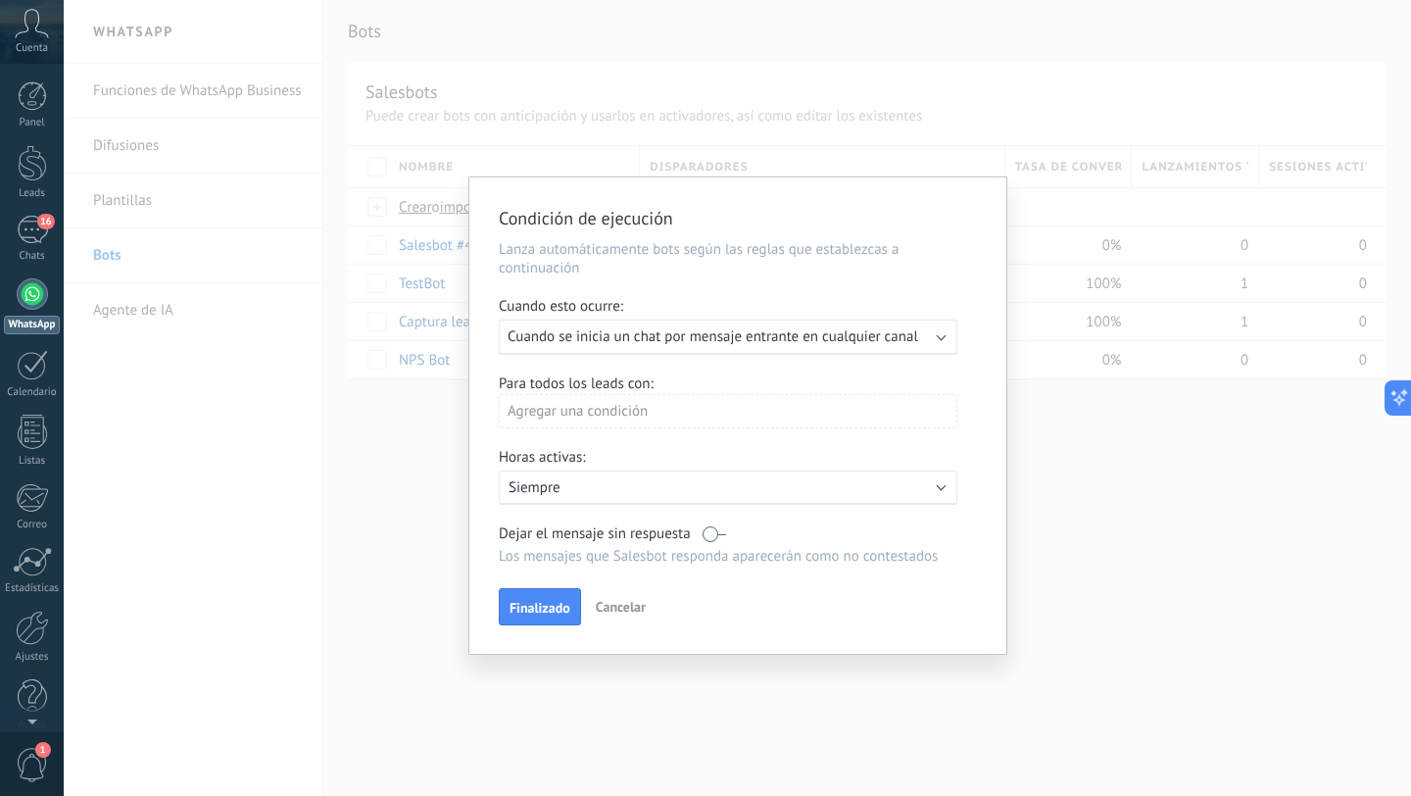
click at [617, 419] on div "Agregar una condición" at bounding box center [728, 411] width 459 height 34
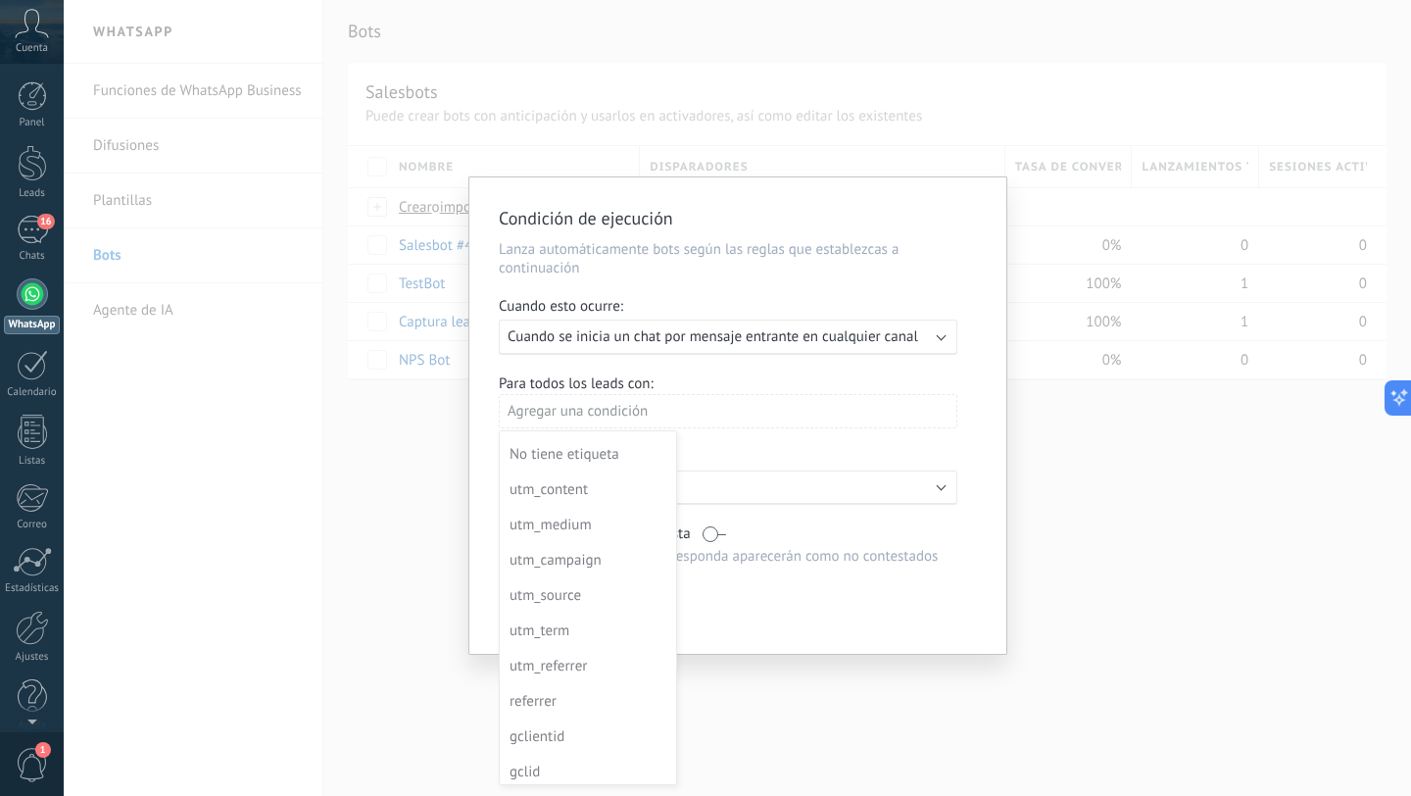
scroll to position [212, 0]
click at [826, 365] on div at bounding box center [737, 415] width 537 height 476
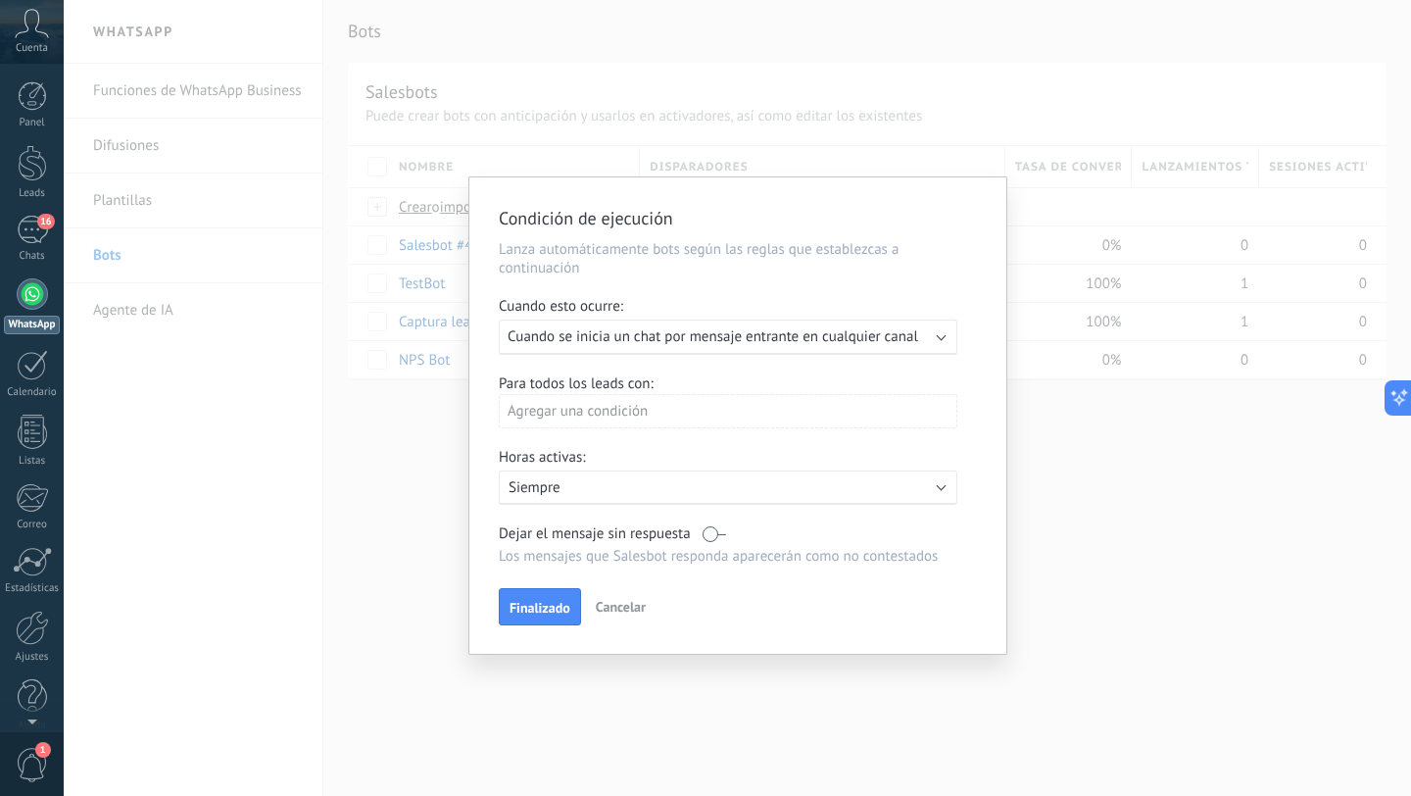
click at [976, 329] on div "Ejecutar: Cuando se inicia un chat por mensaje entrante en cualquier canal" at bounding box center [738, 336] width 478 height 35
click at [929, 343] on div "Ejecutar: Cuando se inicia un chat por mensaje entrante en cualquier canal" at bounding box center [720, 336] width 425 height 19
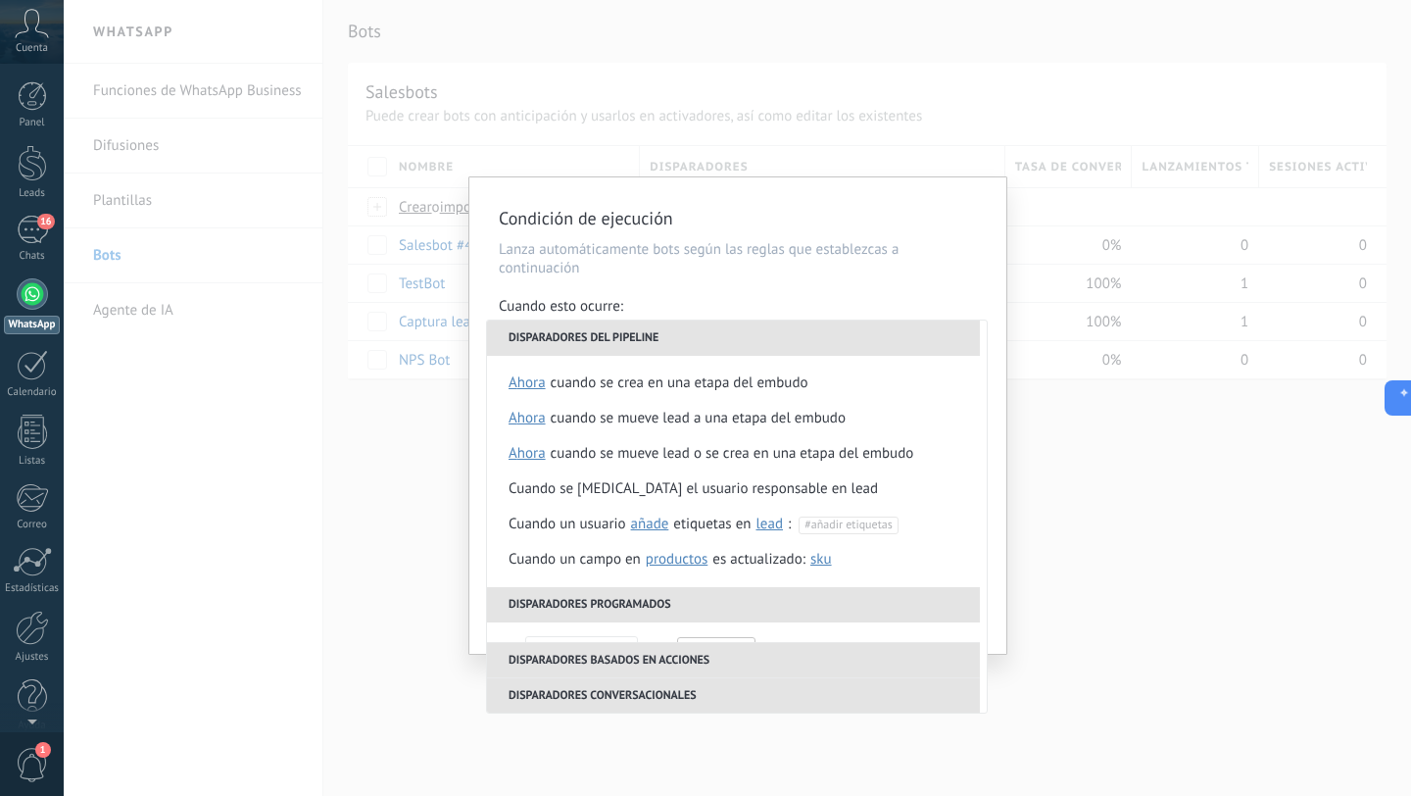
click at [857, 297] on div "Cuando esto ocurre:" at bounding box center [738, 308] width 478 height 23
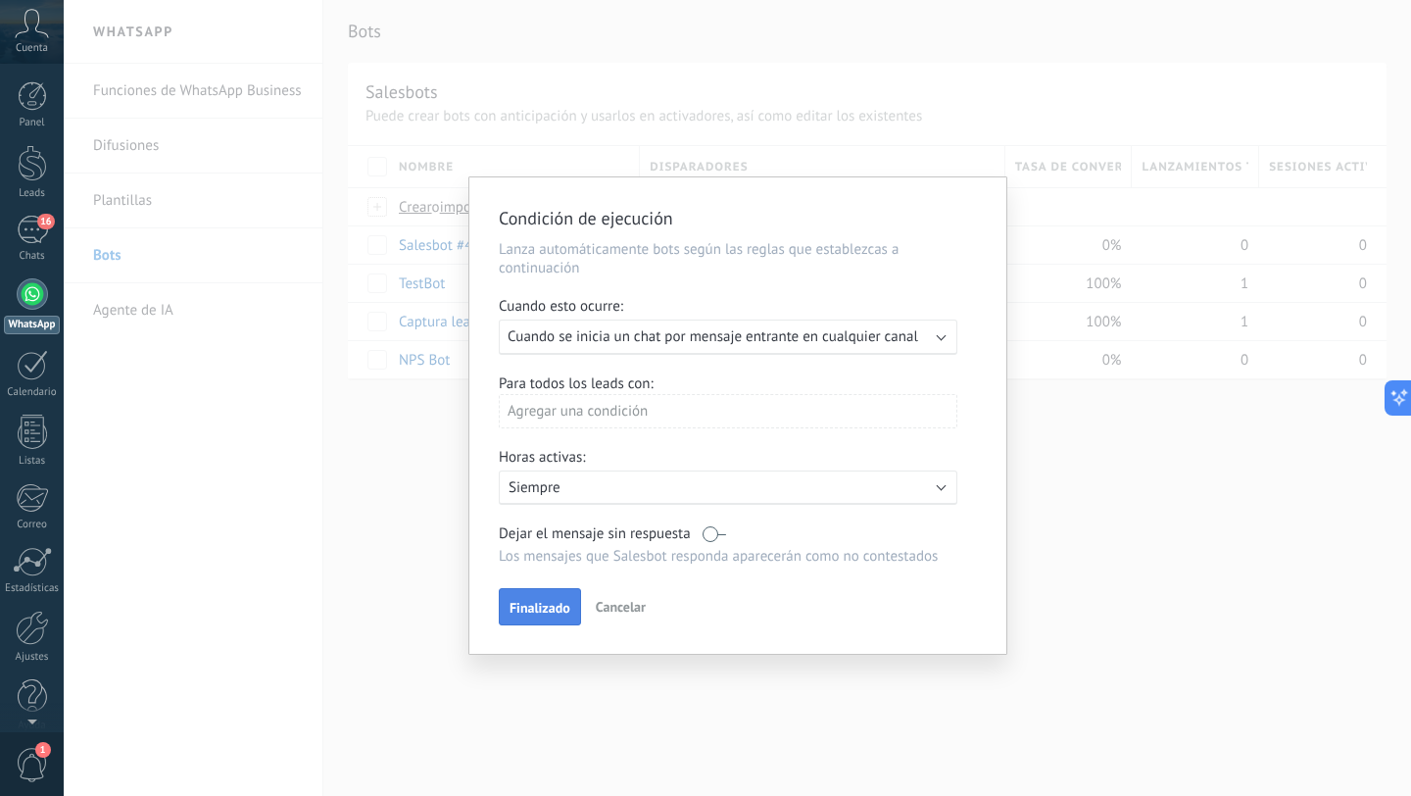
click at [528, 614] on span "Finalizado" at bounding box center [540, 608] width 61 height 14
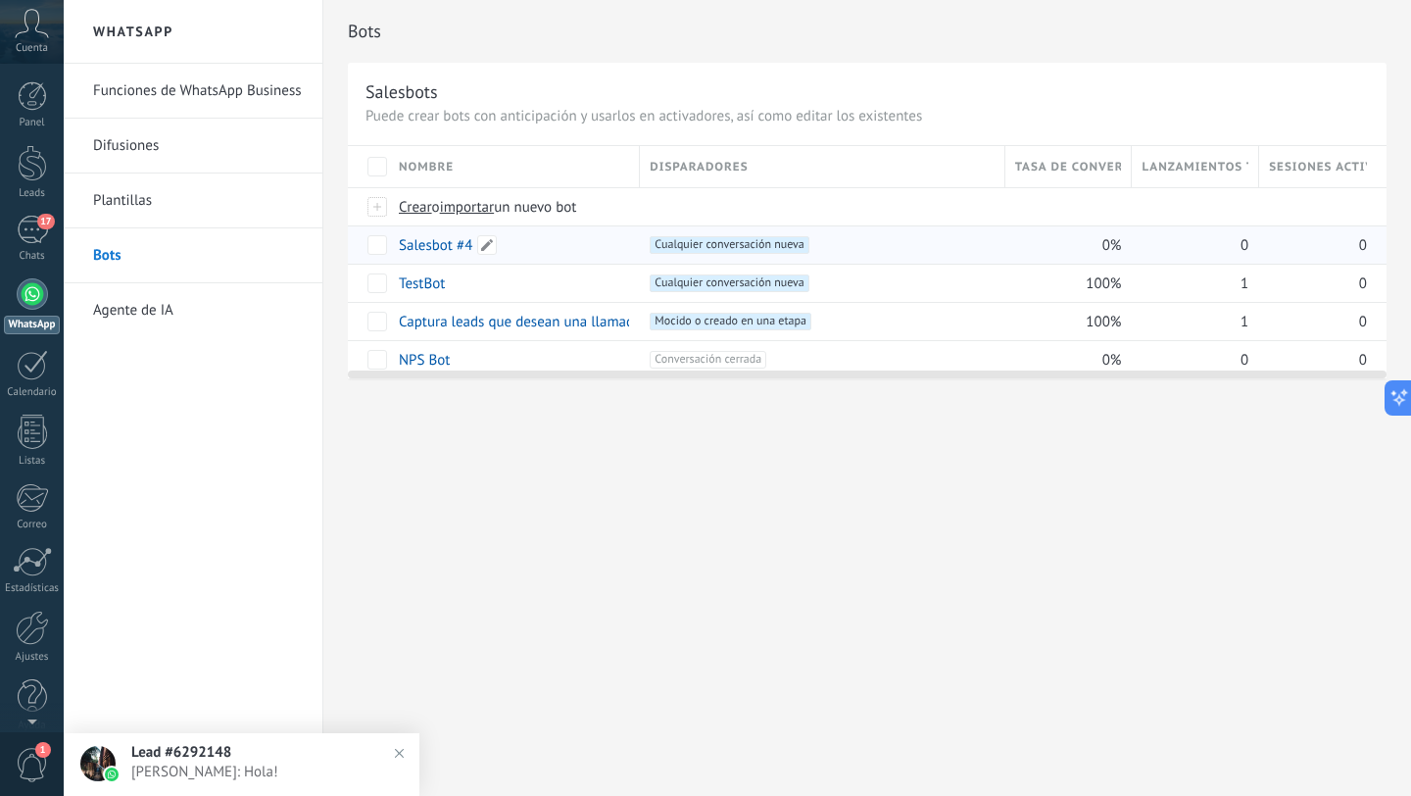
click at [445, 244] on link "Salesbot #4" at bounding box center [435, 245] width 73 height 19
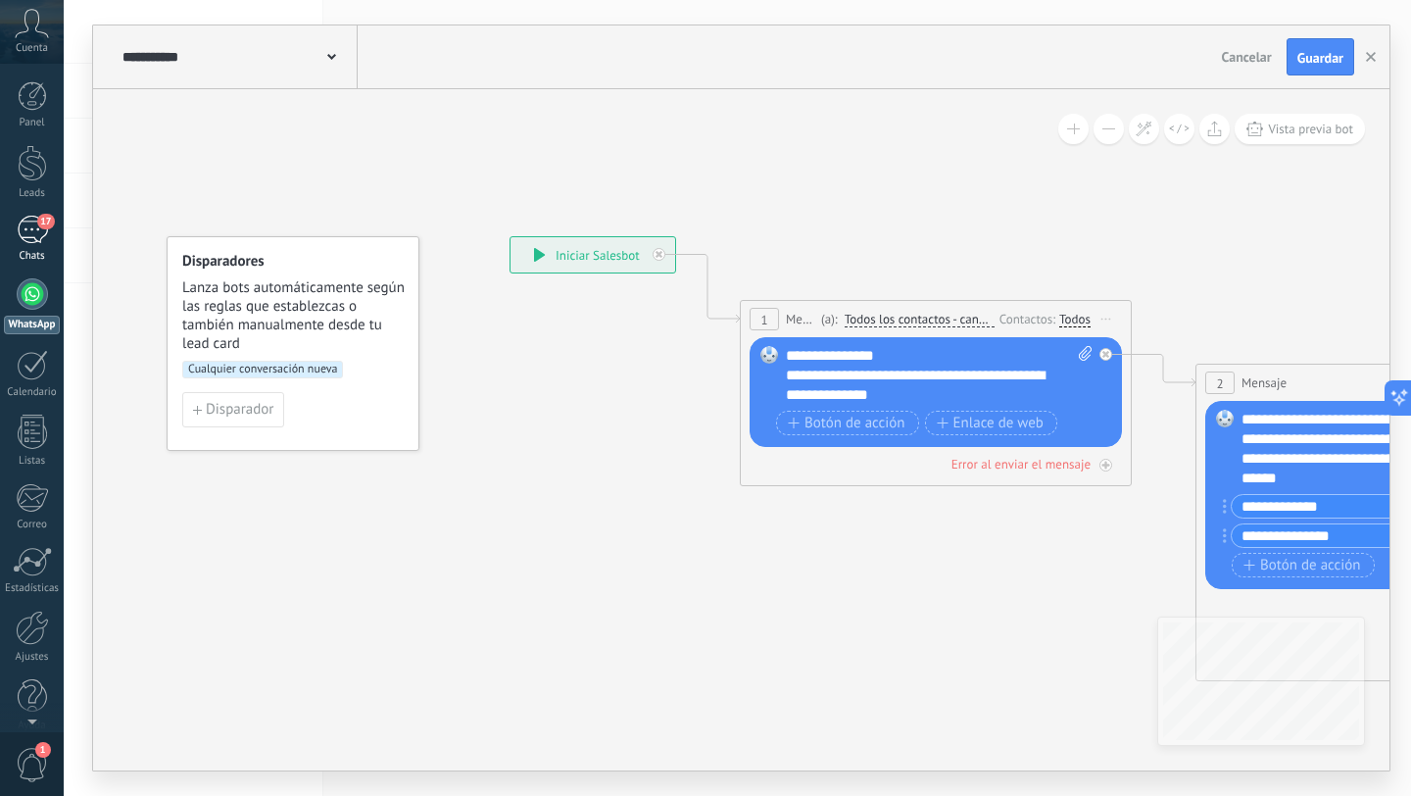
click at [35, 235] on div "17" at bounding box center [32, 230] width 31 height 28
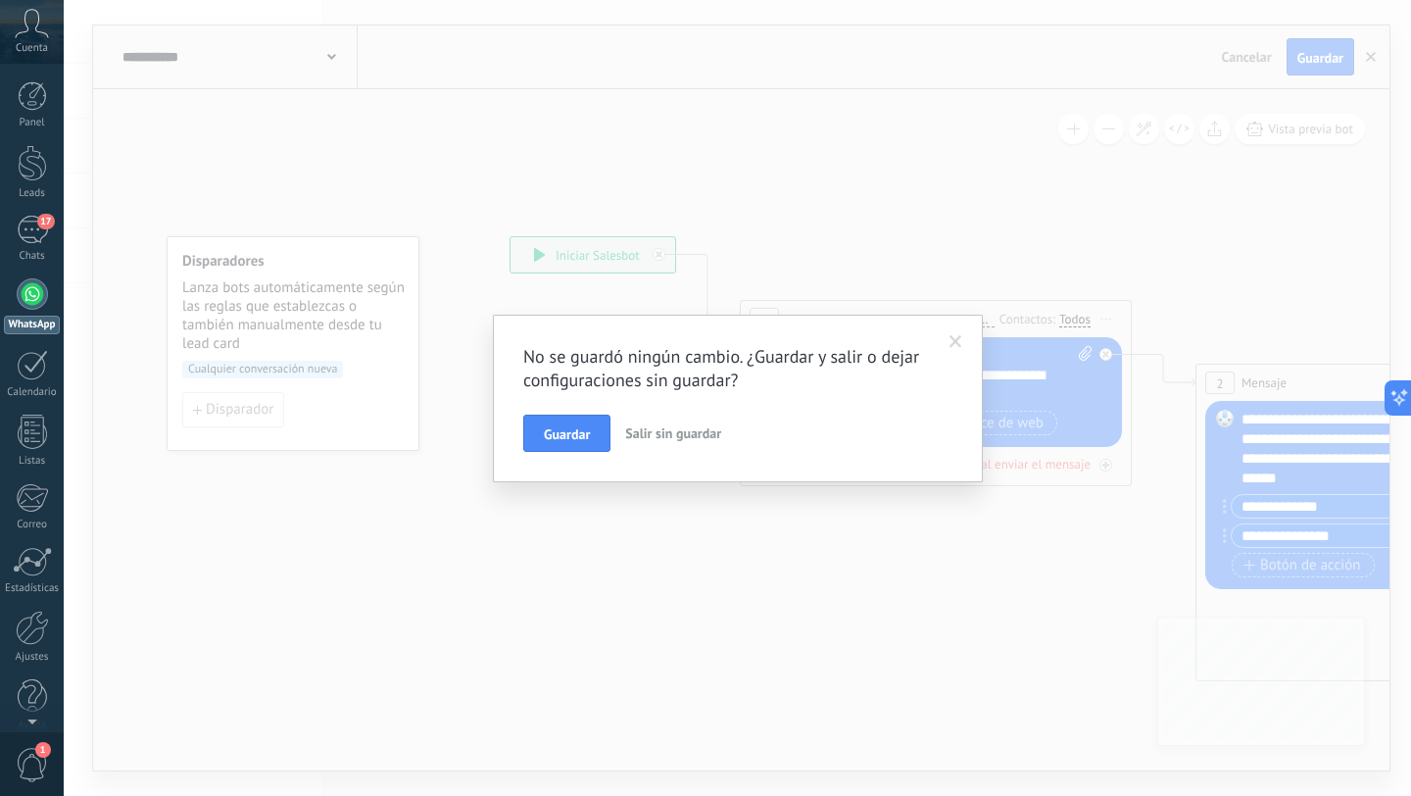
click at [955, 337] on span at bounding box center [955, 342] width 13 height 14
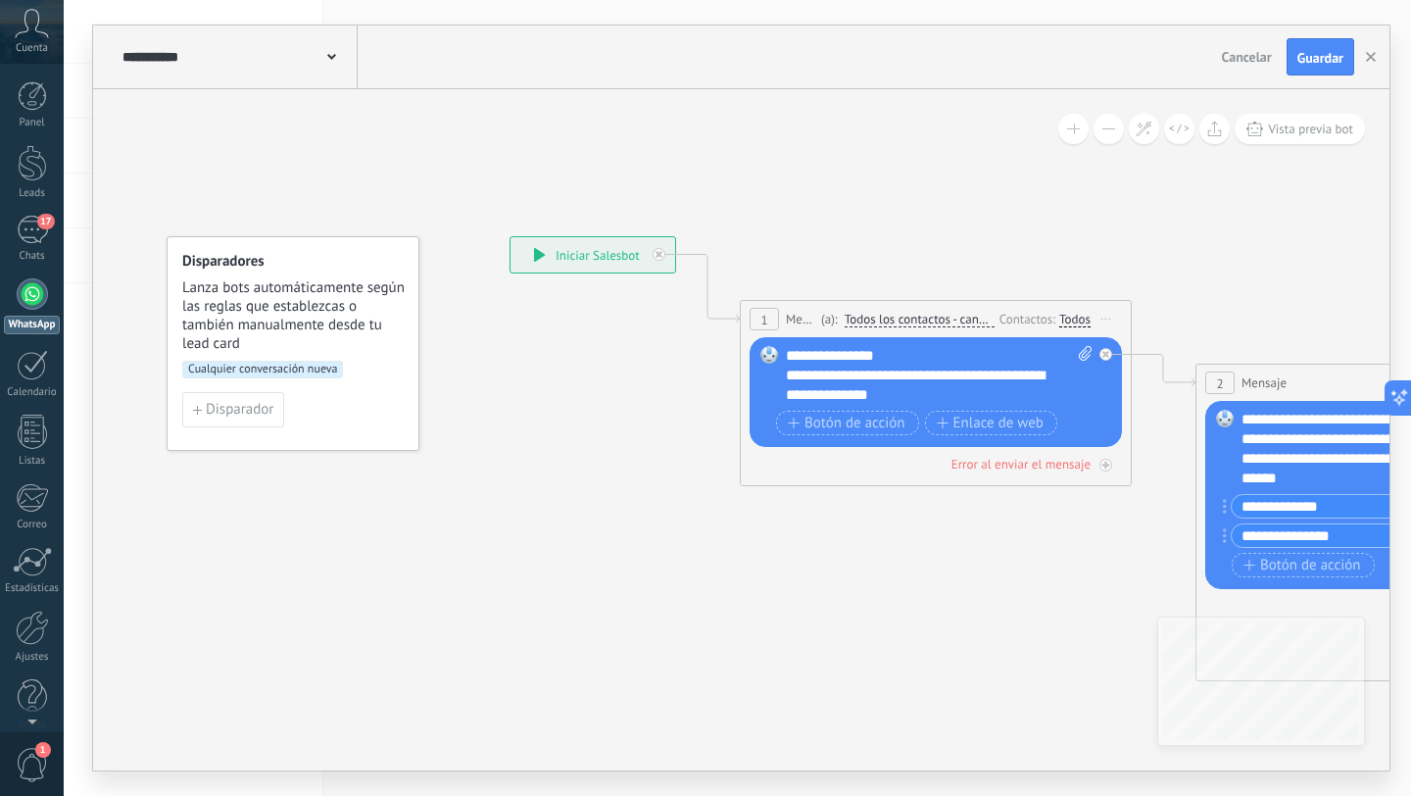
click at [287, 311] on span "Lanza bots automáticamente según las reglas que establezcas o también manualmen…" at bounding box center [293, 315] width 223 height 74
click at [234, 416] on span "Disparador" at bounding box center [240, 410] width 68 height 14
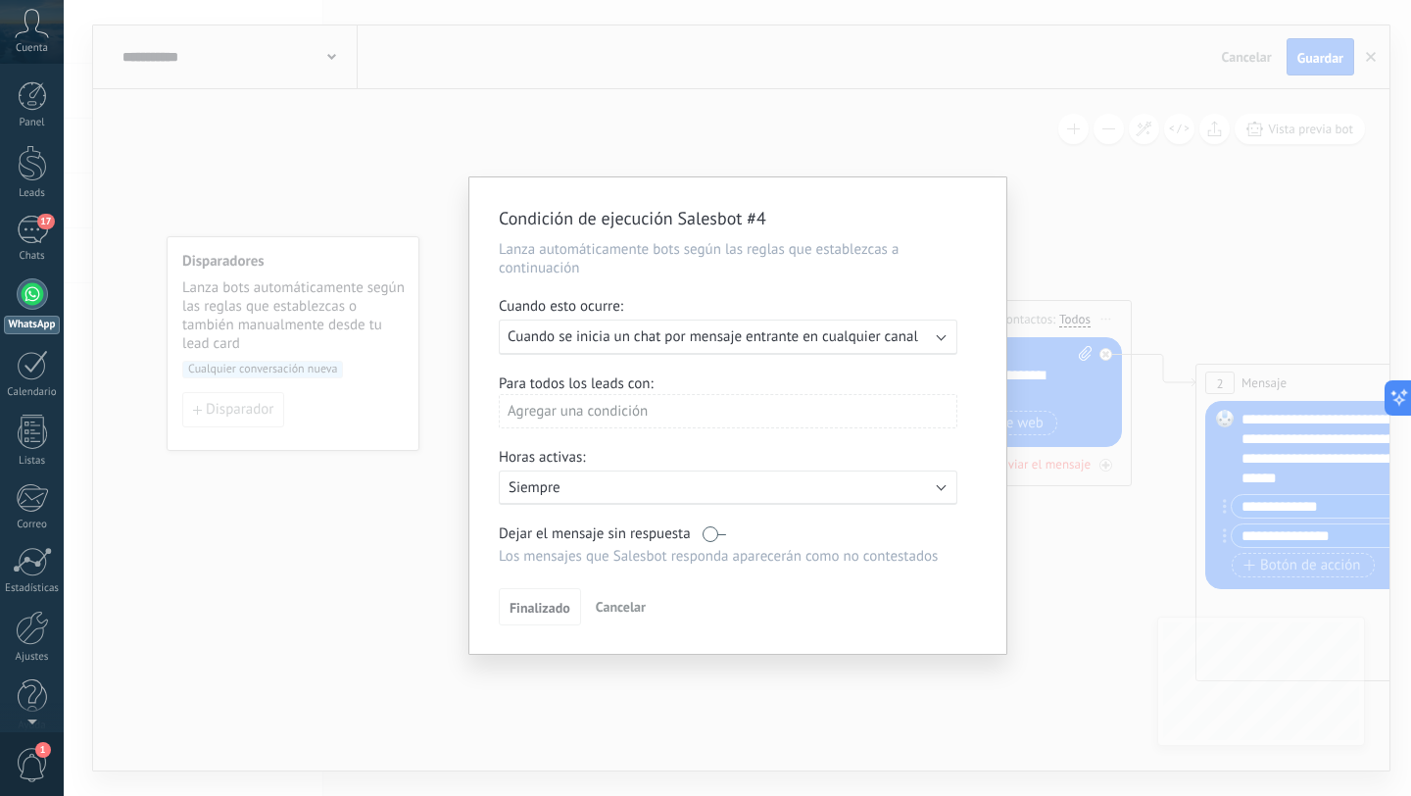
click at [886, 332] on span "Cuando se inicia un chat por mensaje entrante en cualquier canal" at bounding box center [713, 336] width 411 height 19
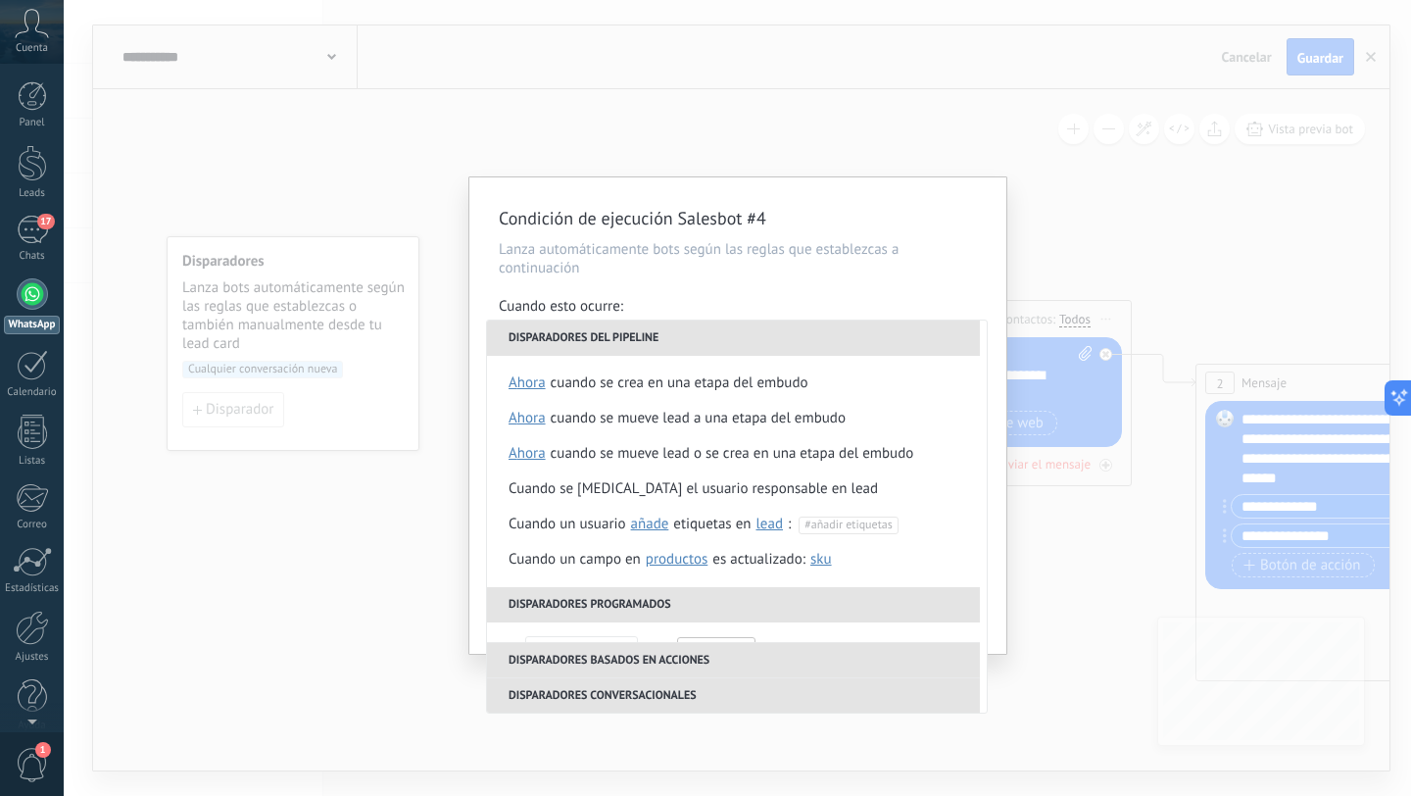
click at [894, 295] on div "Condición de ejecución Salesbot #4 Lanza automáticamente bots según las reglas …" at bounding box center [737, 415] width 537 height 476
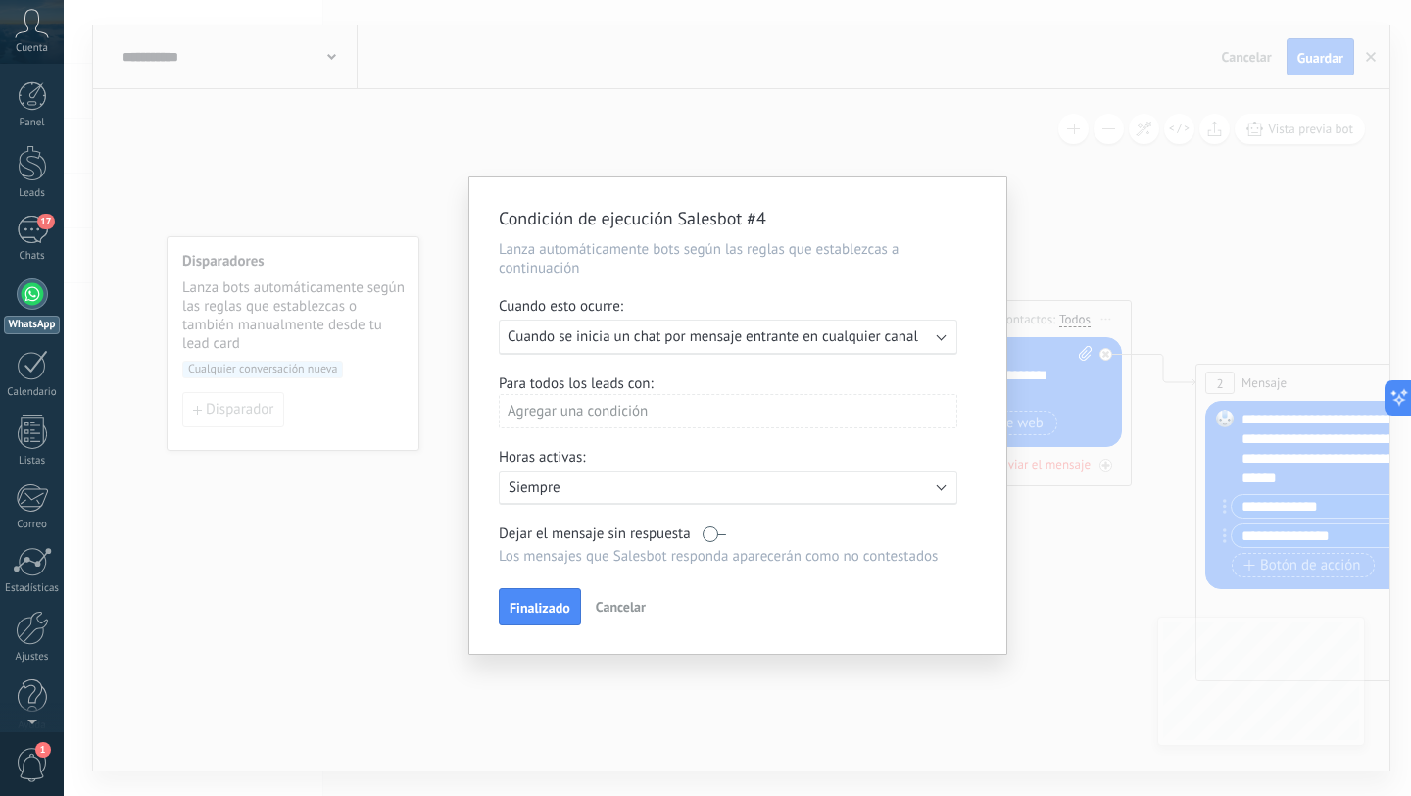
click at [671, 350] on div "Ejecutar: Cuando se inicia un chat por mensaje entrante en cualquier canal" at bounding box center [728, 336] width 459 height 35
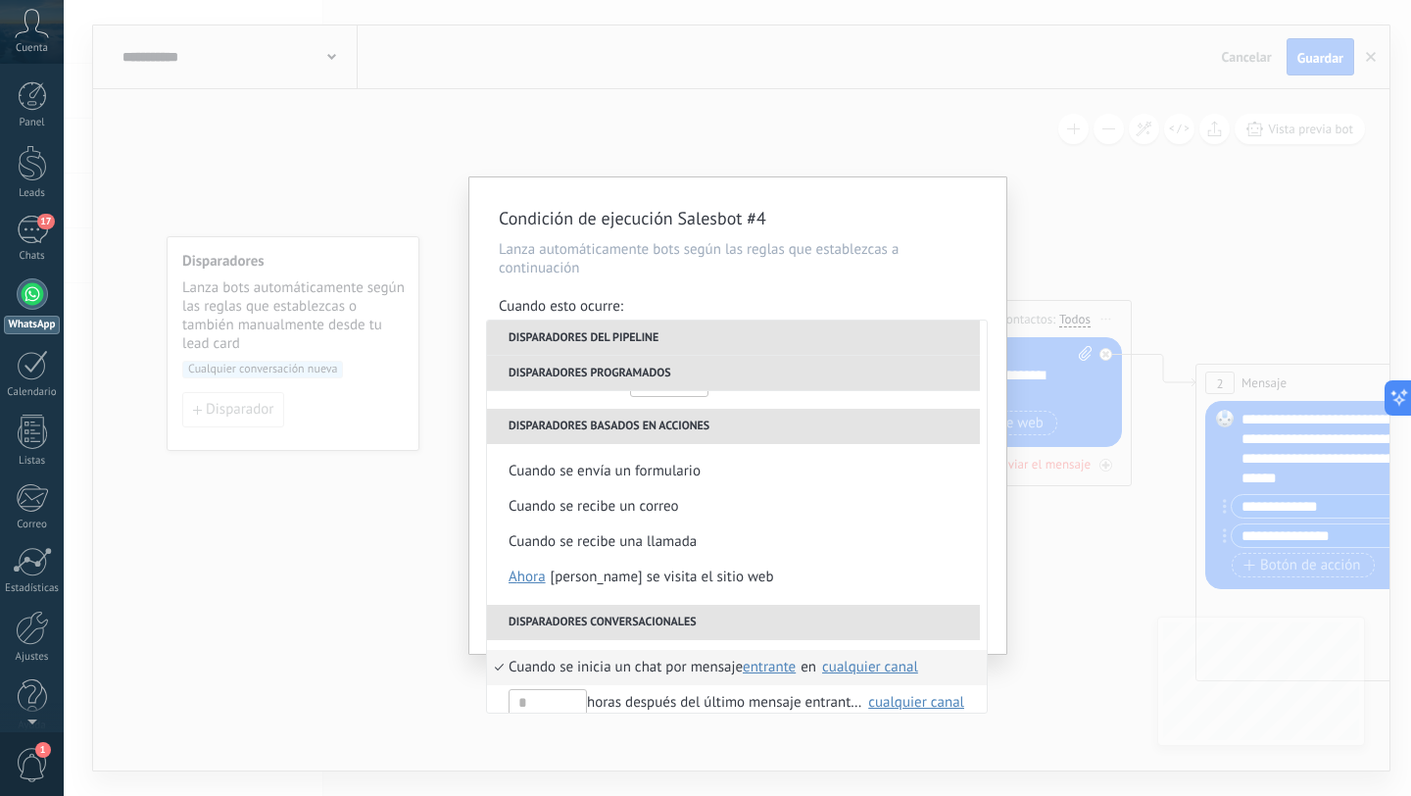
scroll to position [462, 0]
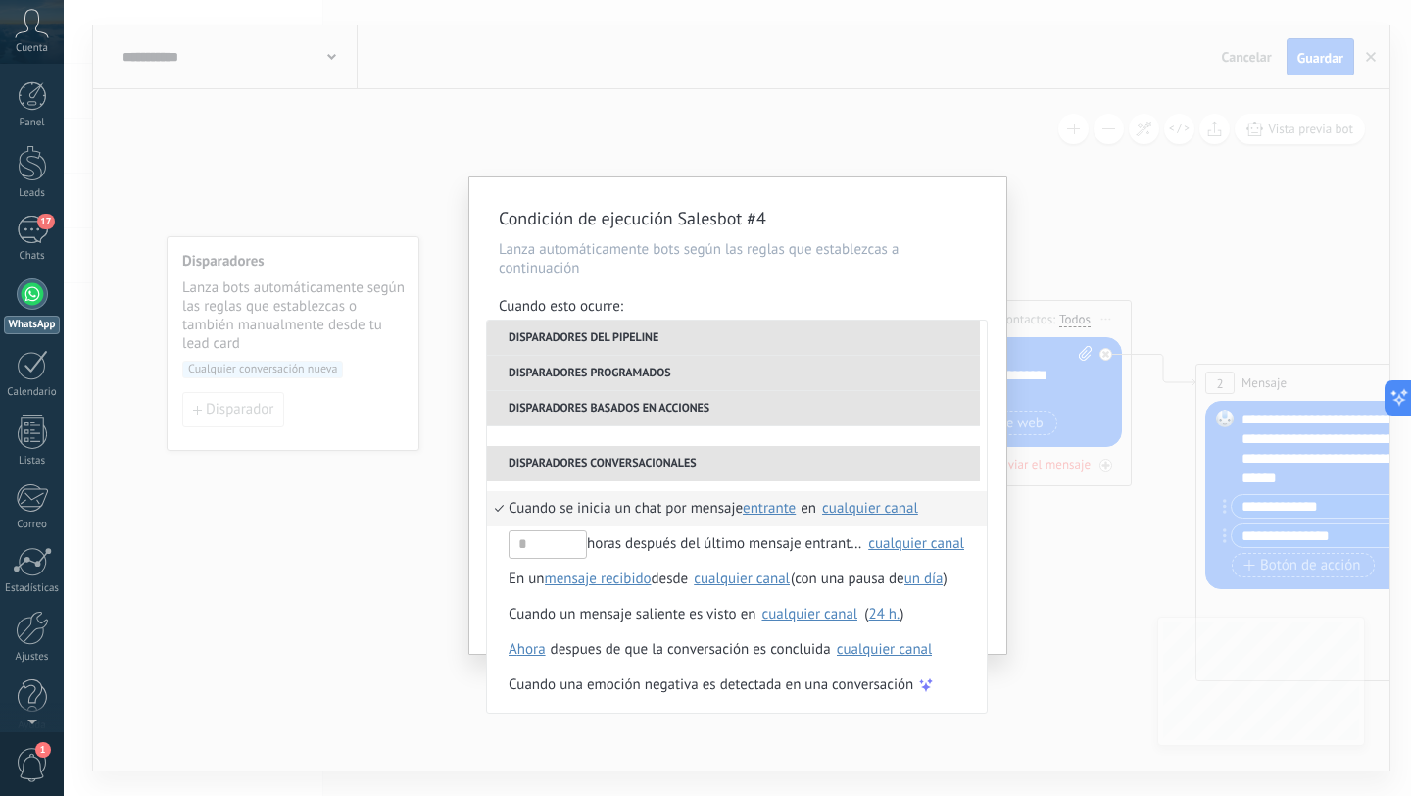
click at [431, 507] on div "Condición de ejecución Salesbot #4 Lanza automáticamente bots según las reglas …" at bounding box center [737, 398] width 1347 height 796
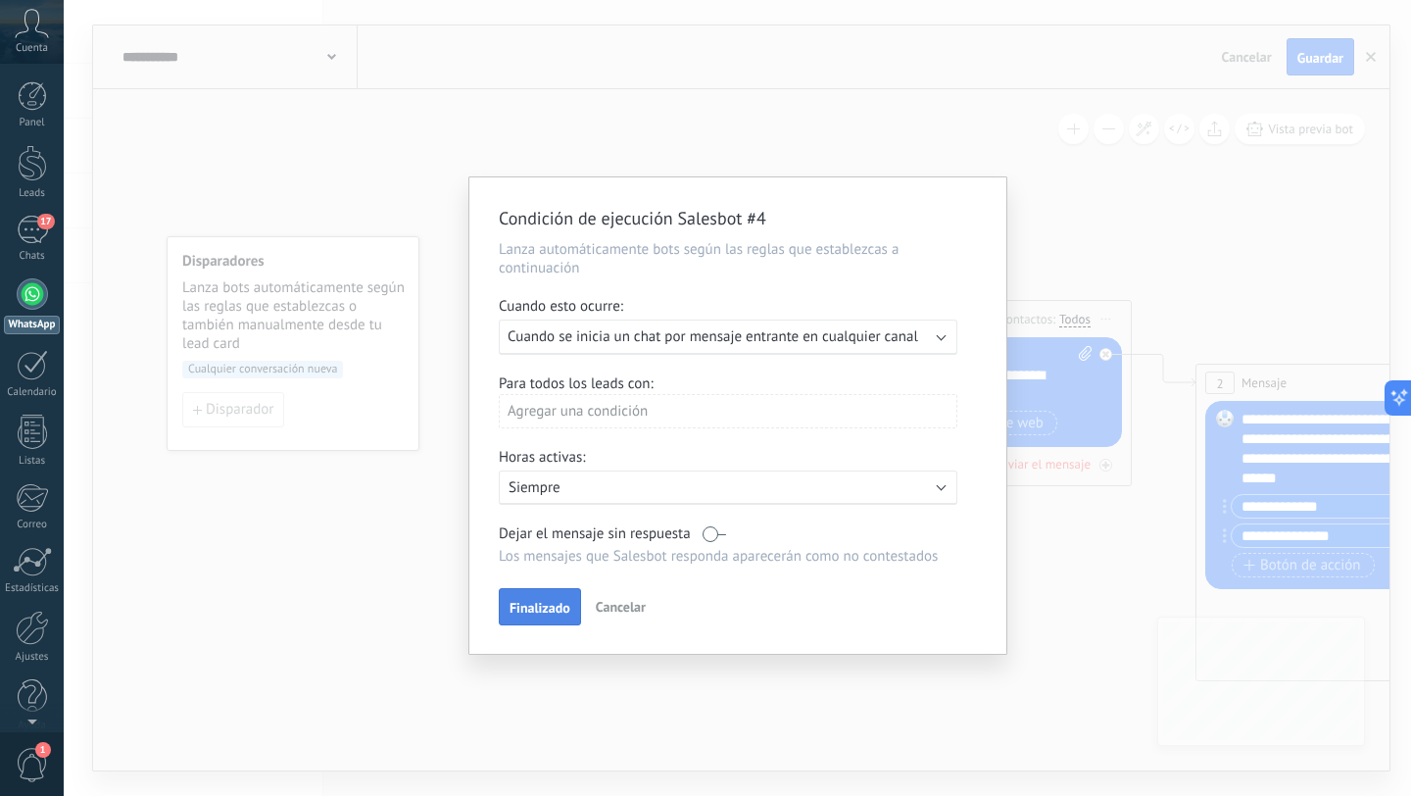
click at [508, 597] on button "Finalizado" at bounding box center [540, 606] width 82 height 37
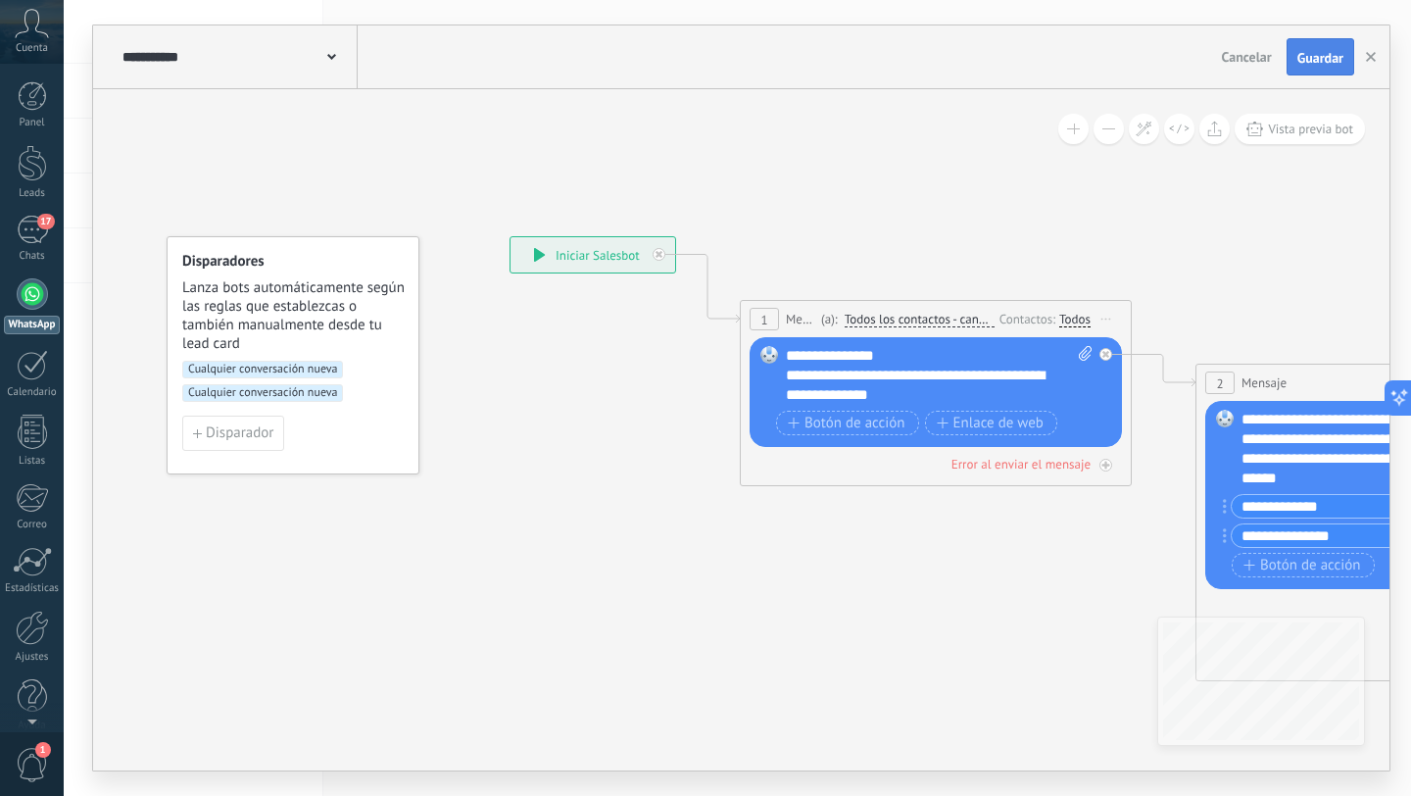
click at [1287, 57] on button "Guardar" at bounding box center [1321, 56] width 68 height 37
click at [23, 232] on div "17" at bounding box center [32, 230] width 31 height 28
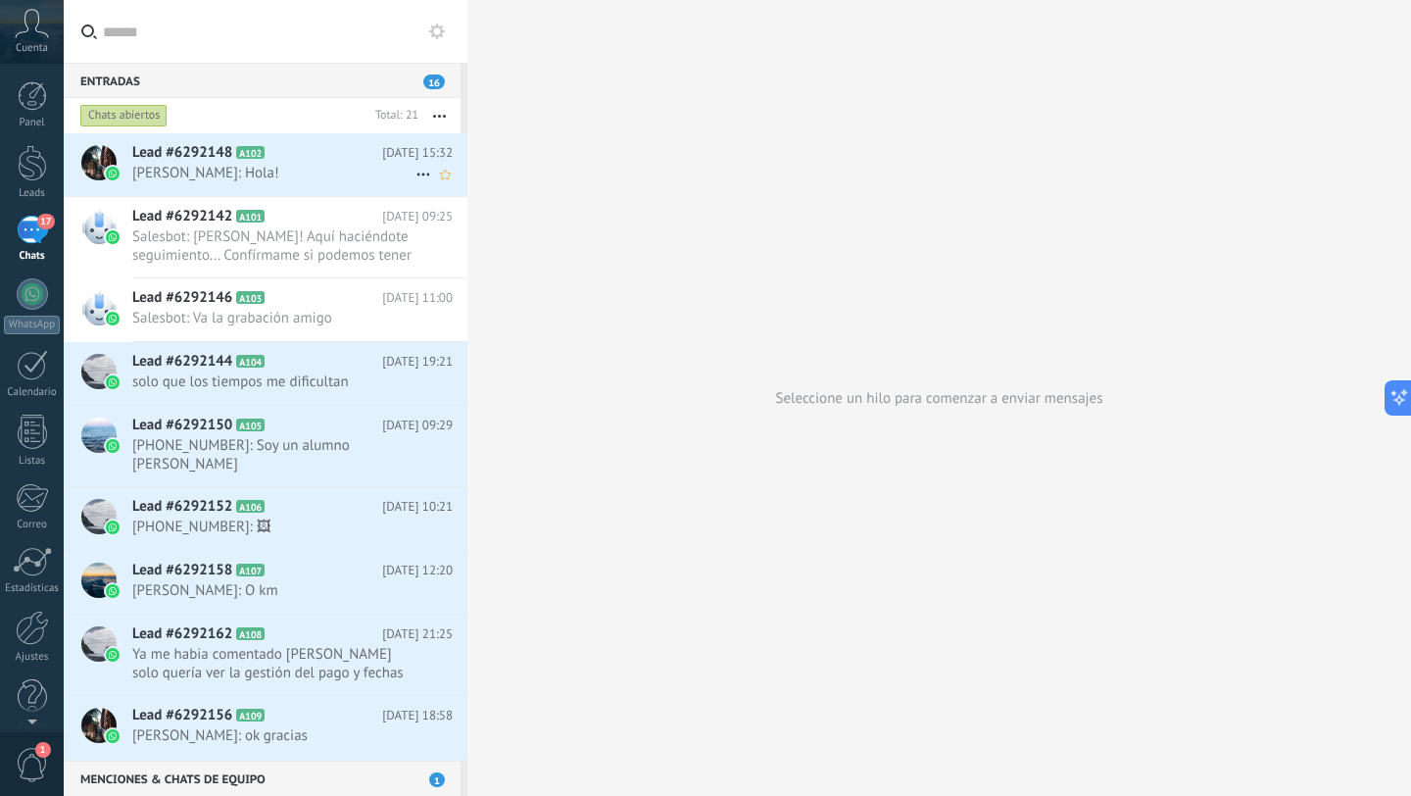
click at [238, 153] on span "A102" at bounding box center [250, 152] width 28 height 13
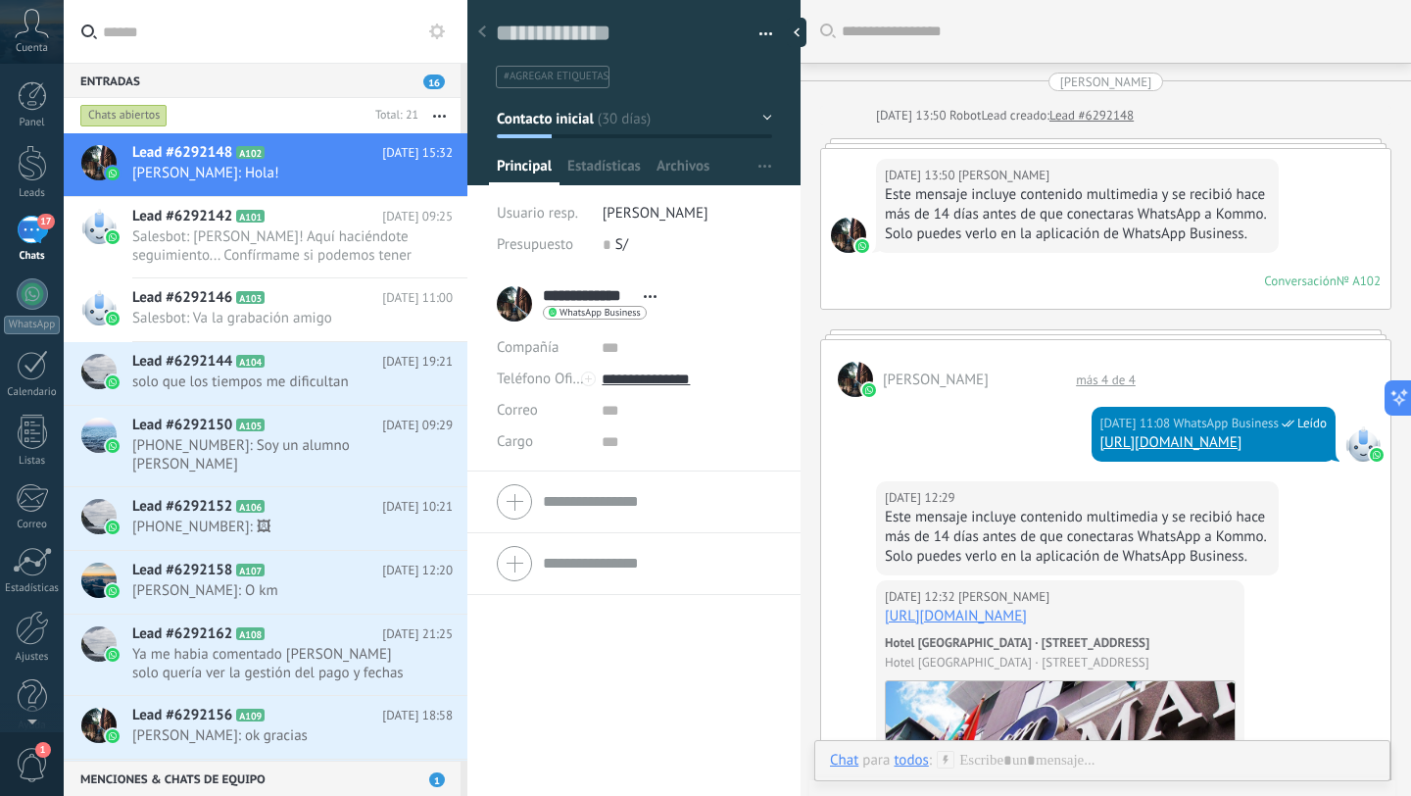
scroll to position [29, 0]
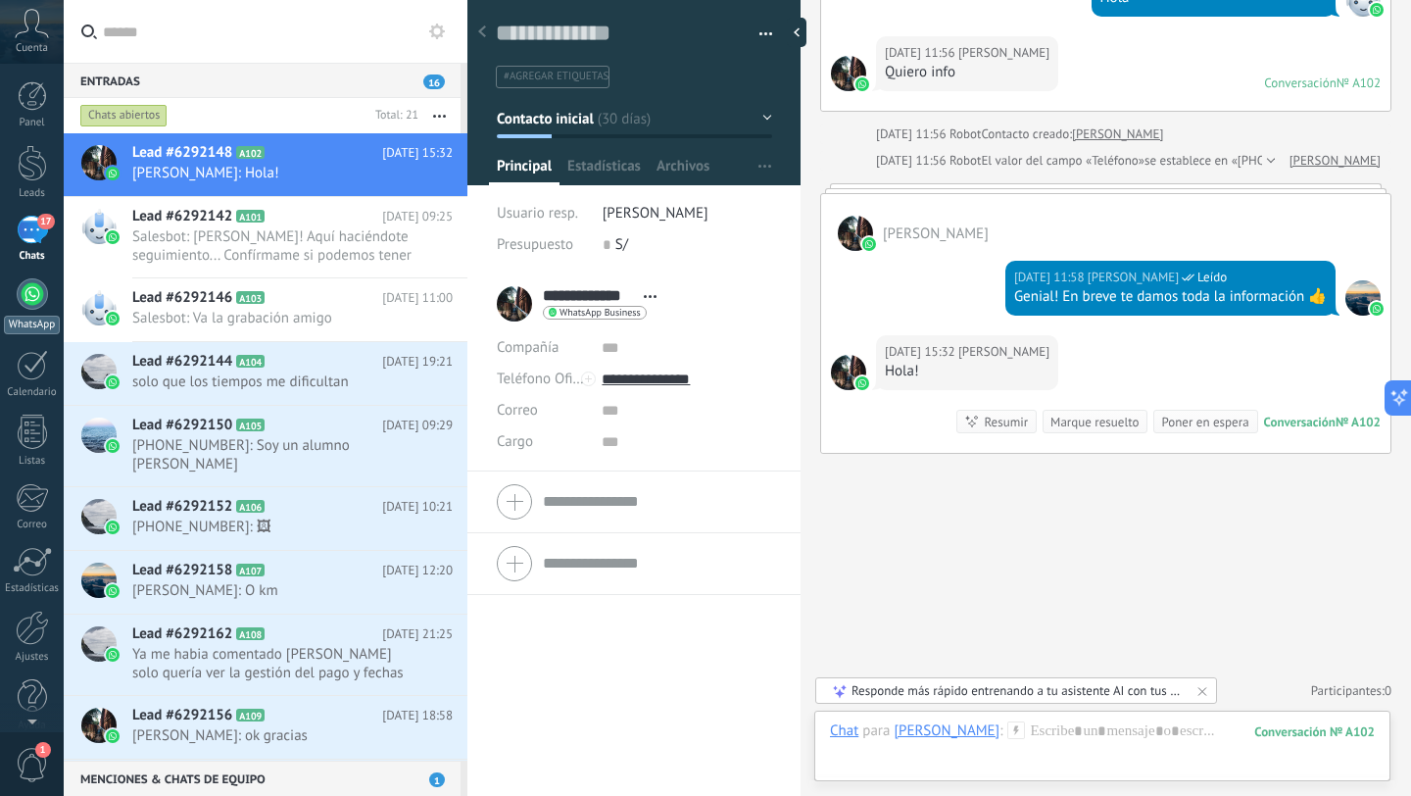
click at [24, 303] on div at bounding box center [32, 293] width 31 height 31
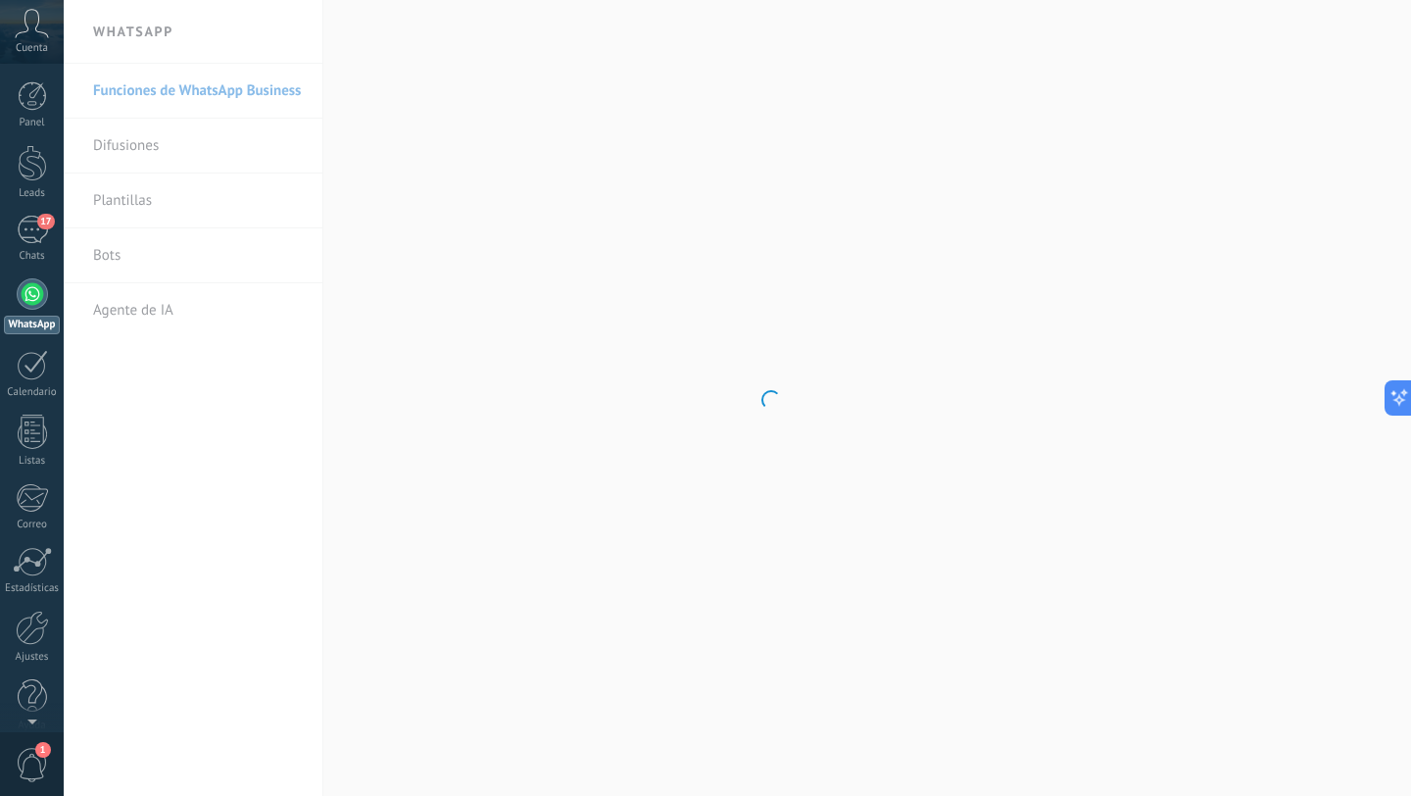
click at [119, 254] on body ".abccls-1,.abccls-2{fill-rule:evenodd}.abccls-2{fill:#fff} .abfcls-1{fill:none}…" at bounding box center [705, 398] width 1411 height 796
click at [111, 256] on link "Bots" at bounding box center [198, 255] width 210 height 55
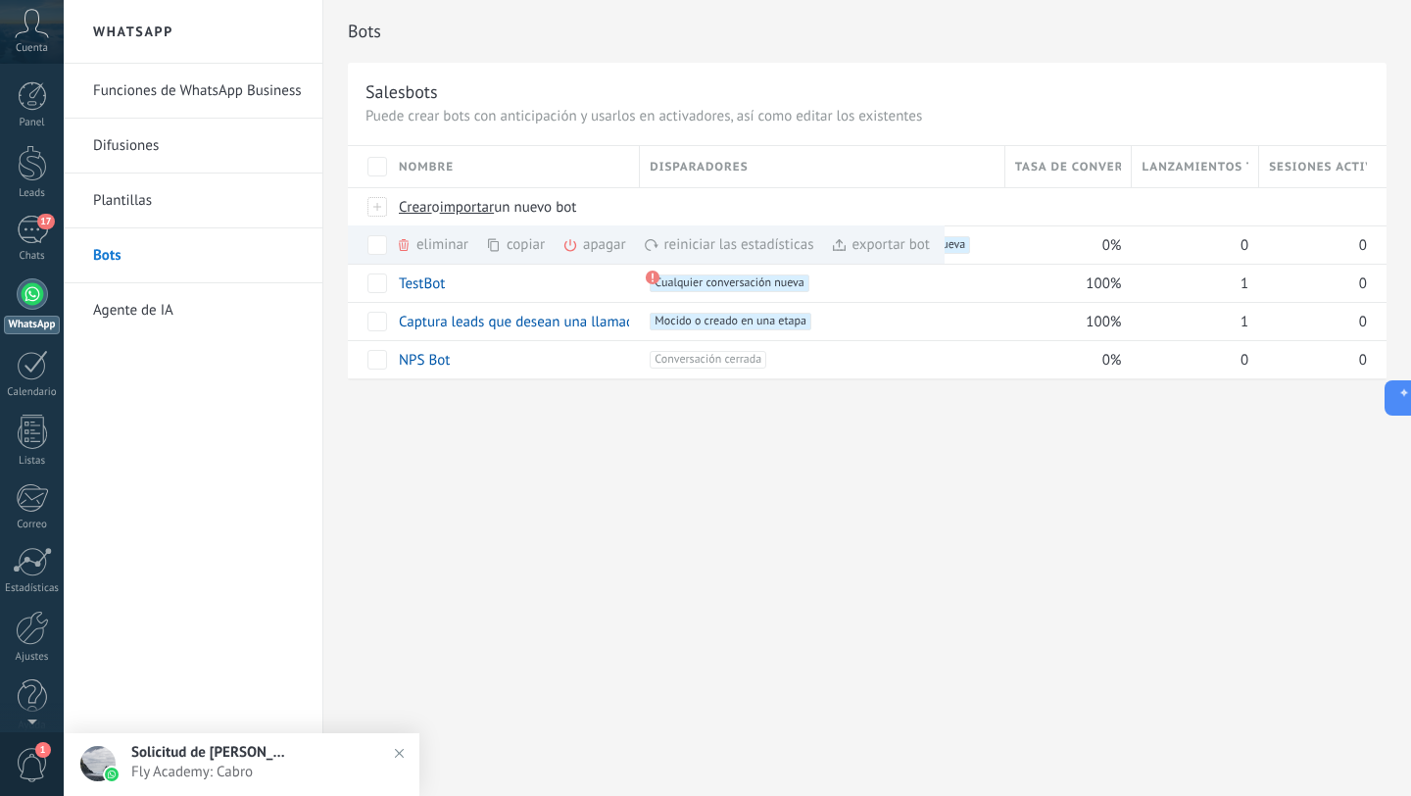
click at [461, 422] on div "Bots Salesbots Puede crear bots con anticipación y usarlos en activadores, así …" at bounding box center [867, 398] width 1088 height 796
click at [20, 227] on div "17" at bounding box center [32, 230] width 31 height 28
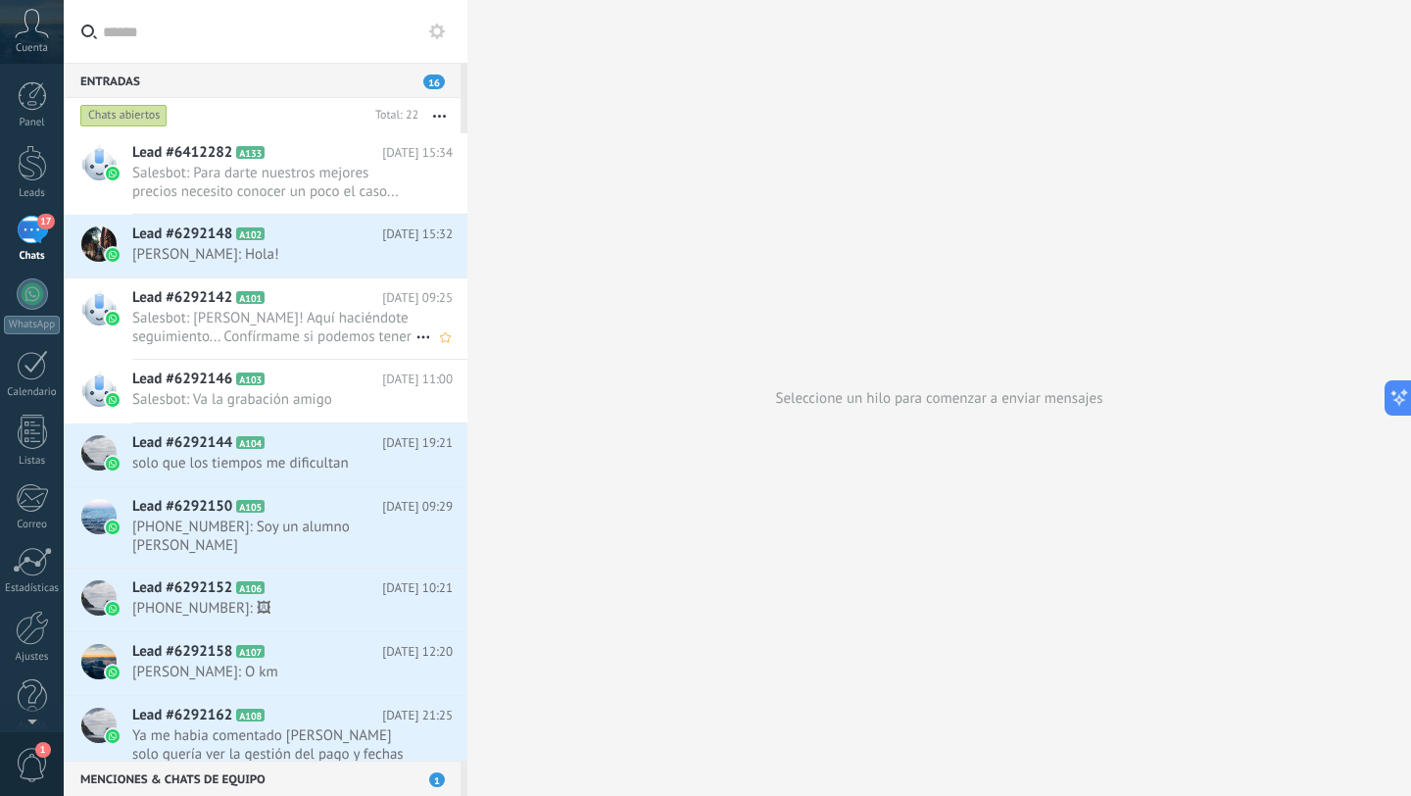
click at [173, 298] on span "Lead #6292142" at bounding box center [182, 298] width 100 height 20
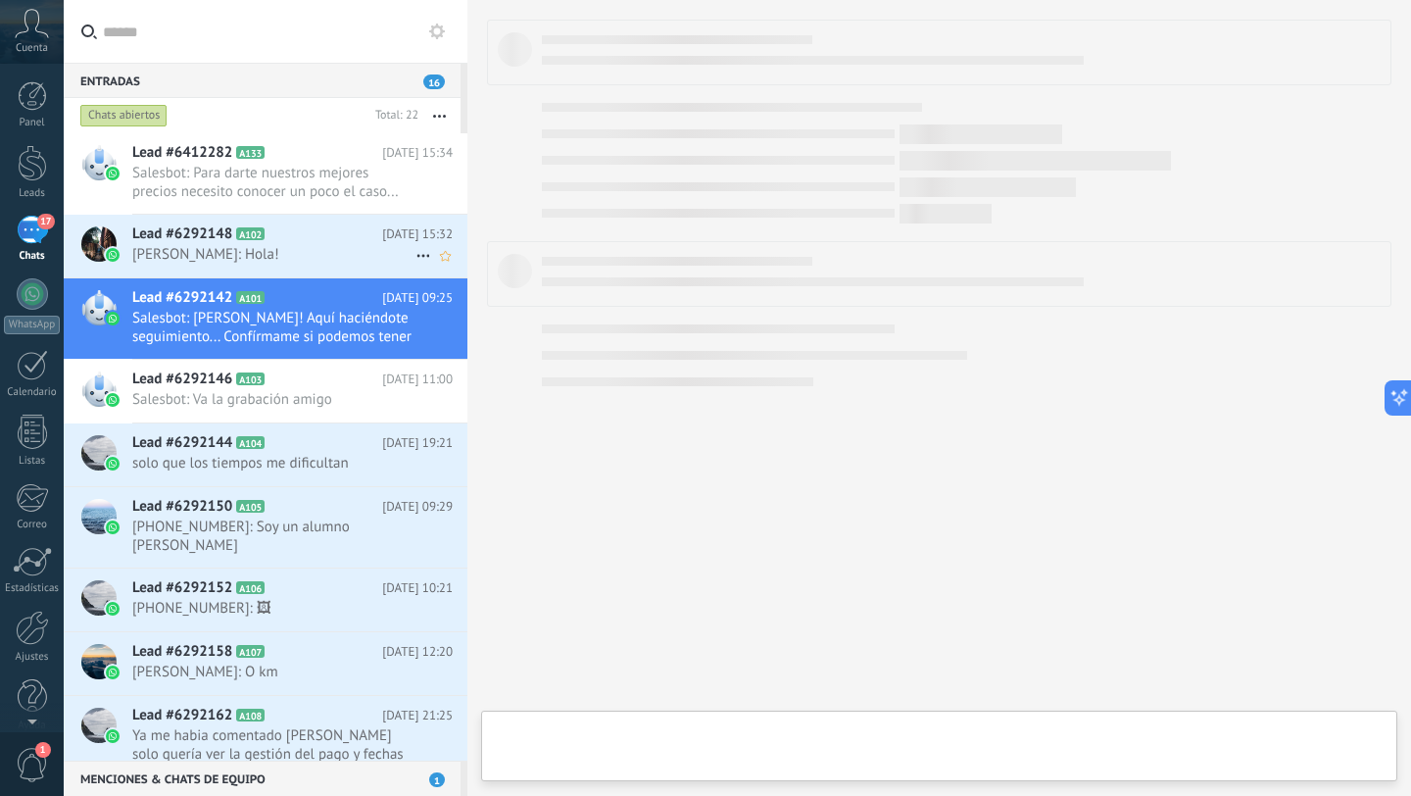
click at [179, 232] on span "Lead #6292148" at bounding box center [182, 234] width 100 height 20
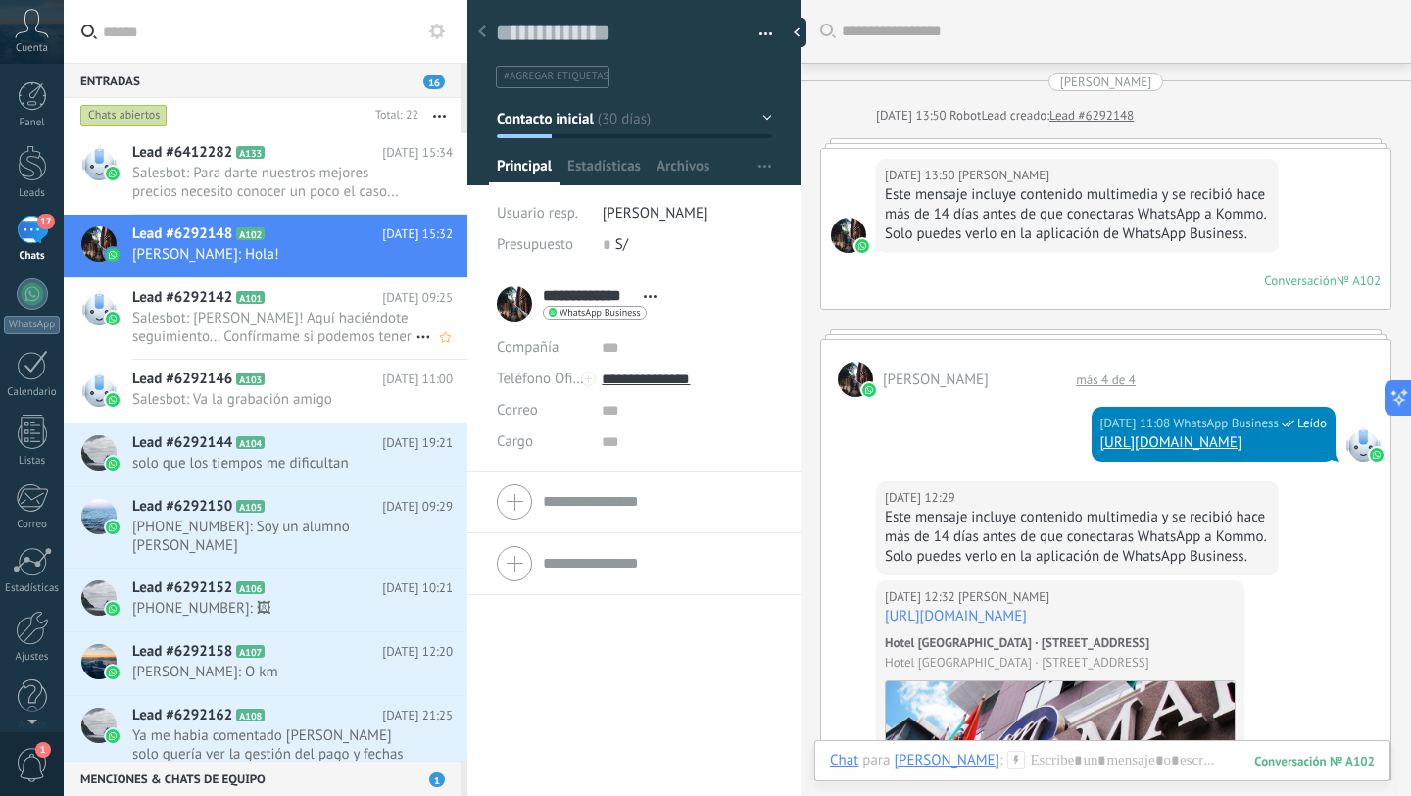
scroll to position [5186, 0]
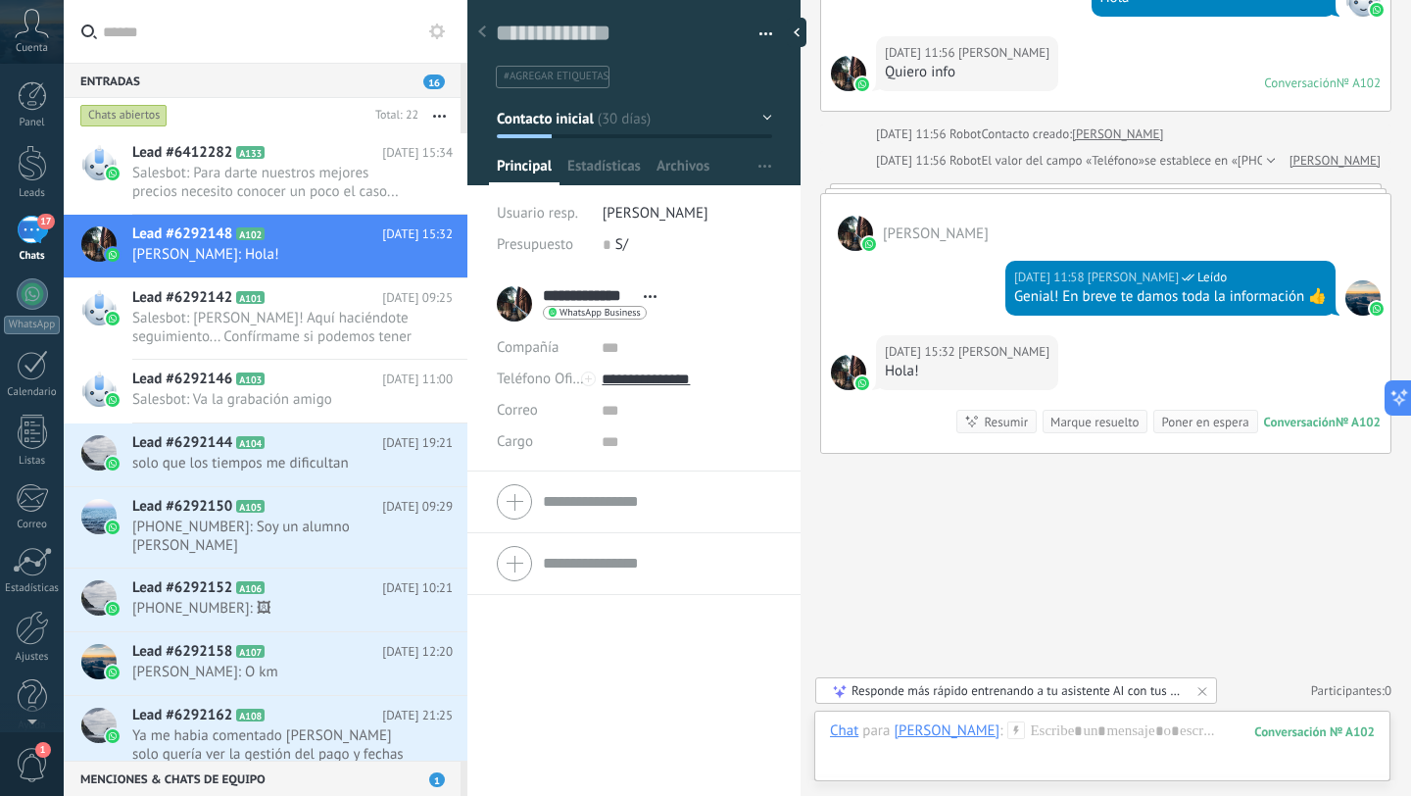
click at [32, 223] on div "17" at bounding box center [32, 230] width 31 height 28
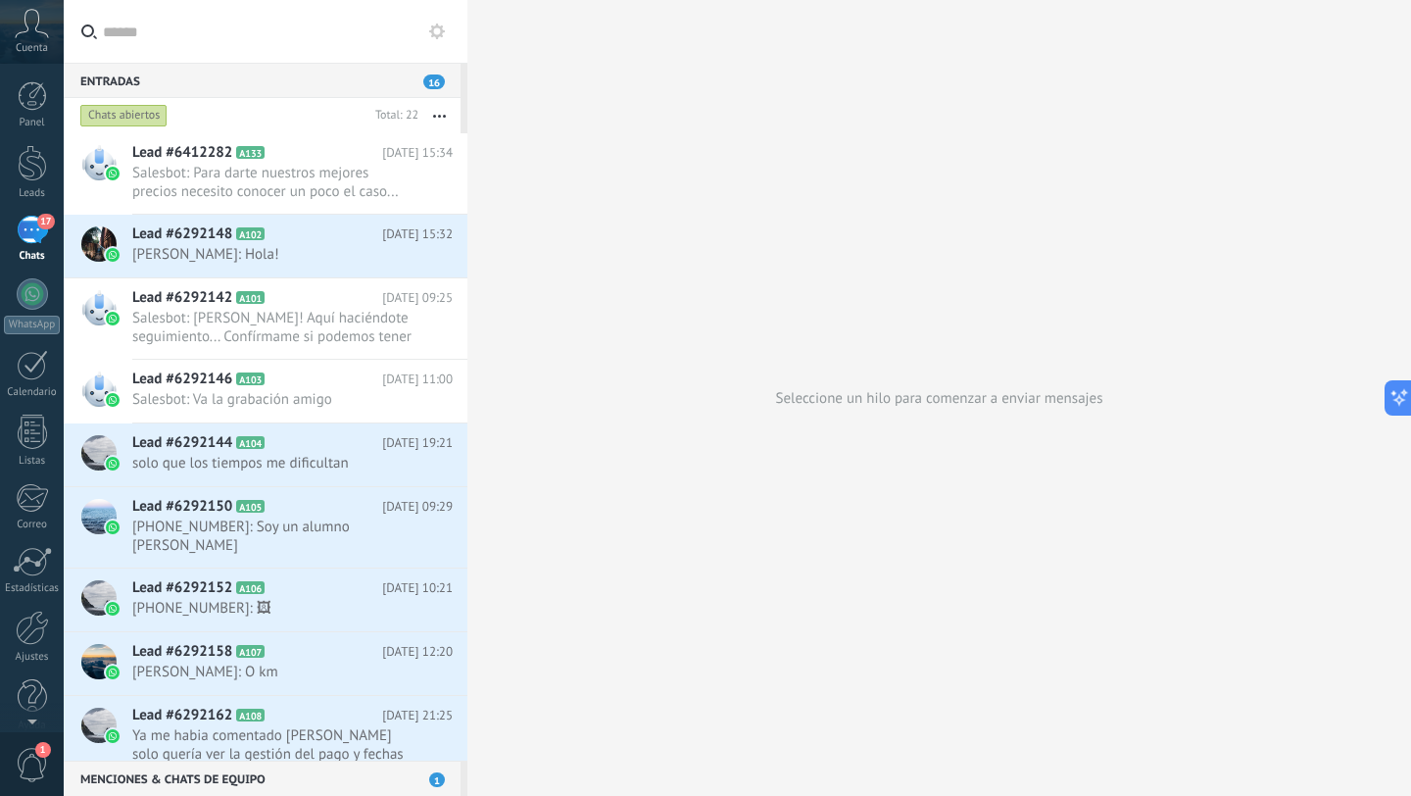
click at [32, 223] on div "17" at bounding box center [32, 230] width 31 height 28
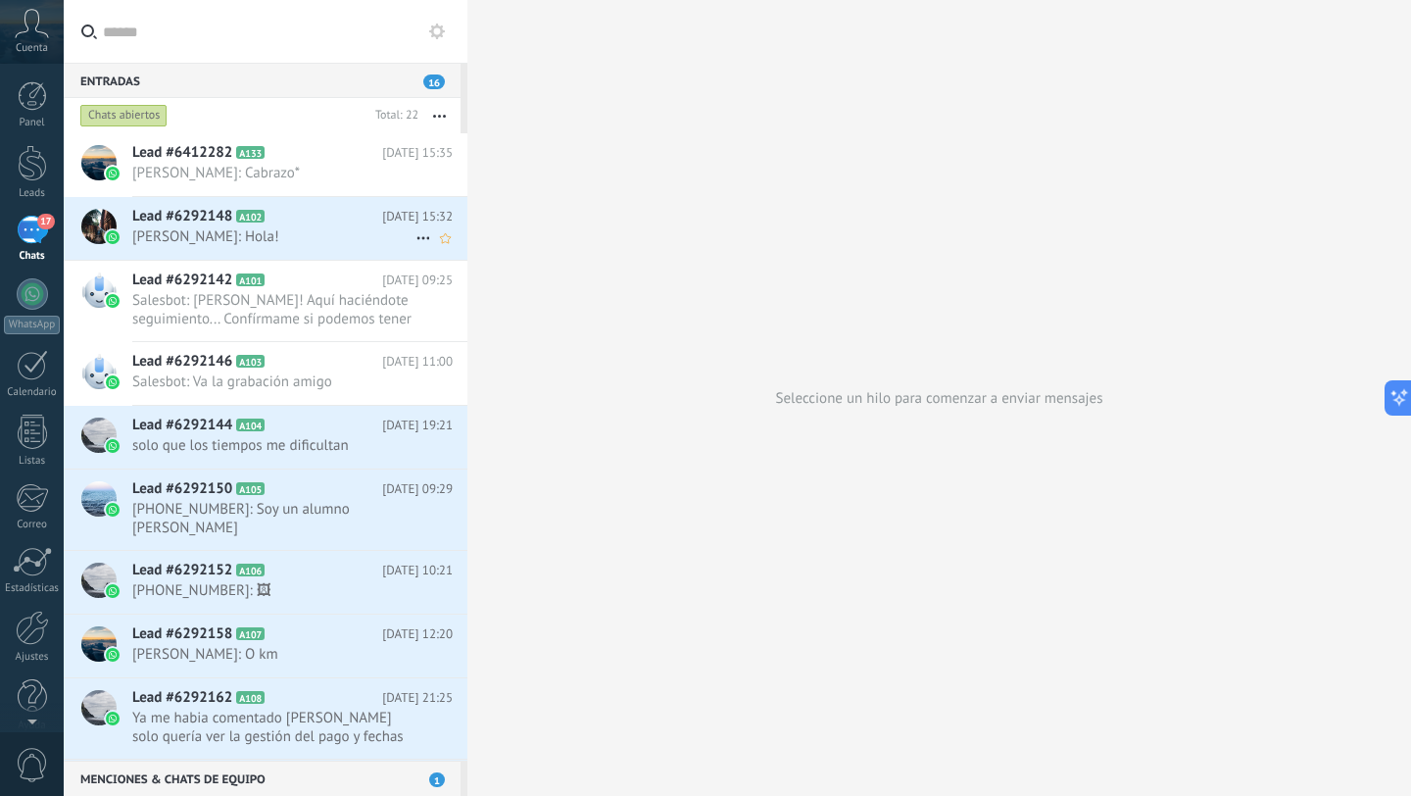
click at [208, 198] on div "Lead #6292148 A102 Hoy 15:32 Gabriel Rosso: Hola!" at bounding box center [299, 228] width 335 height 62
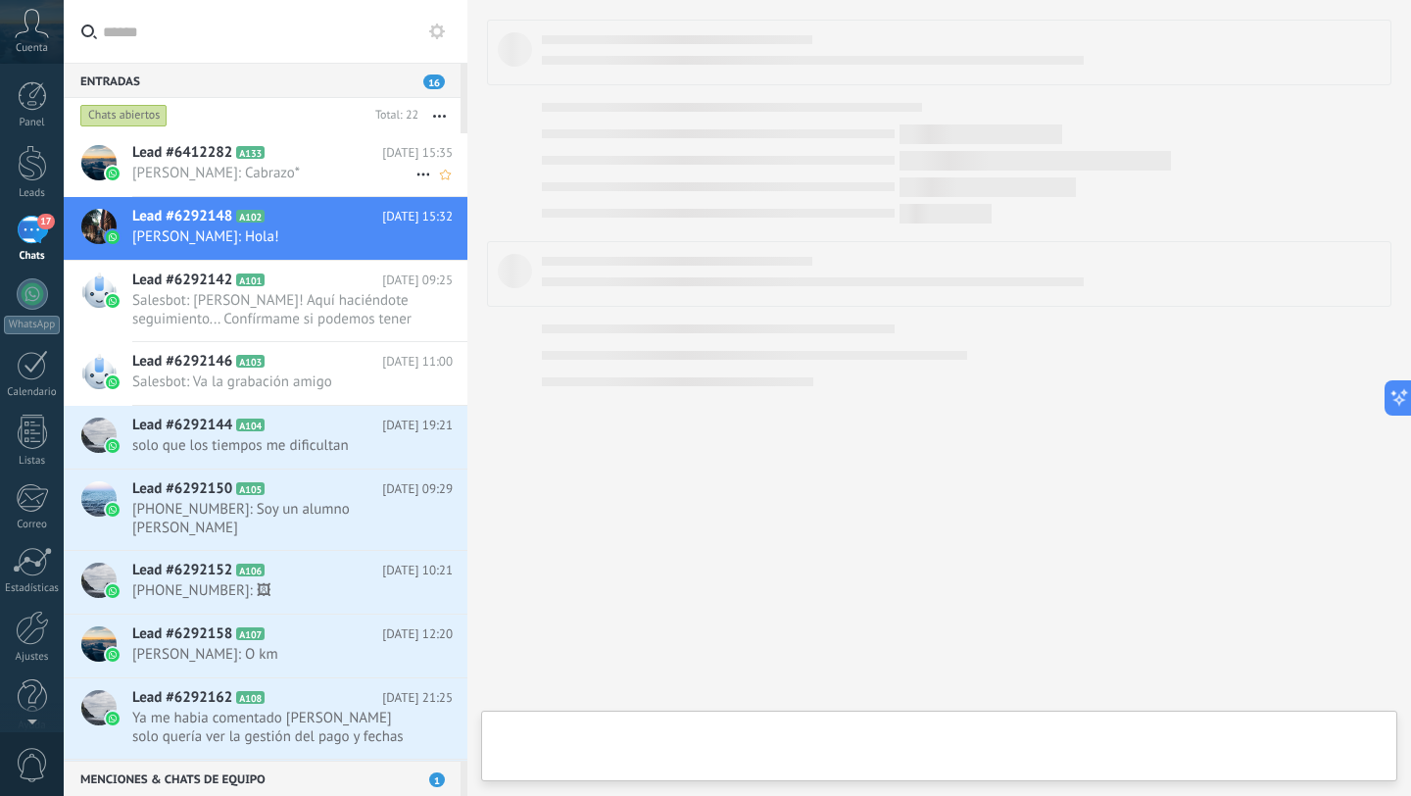
click at [212, 182] on div "Lead #6412282 A133 Hoy 15:35 Gabriel Rosso: Cabrazo*" at bounding box center [299, 164] width 335 height 62
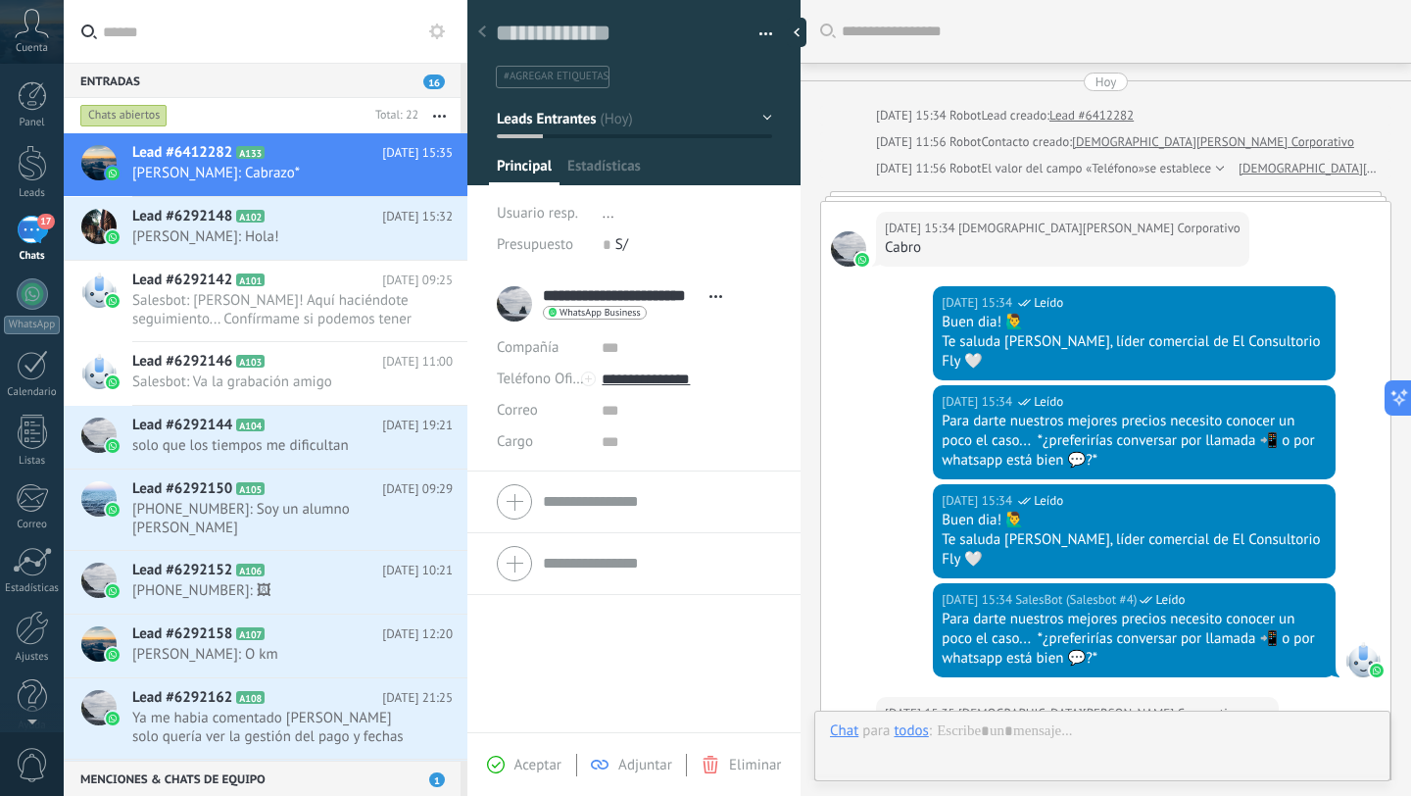
type textarea "**********"
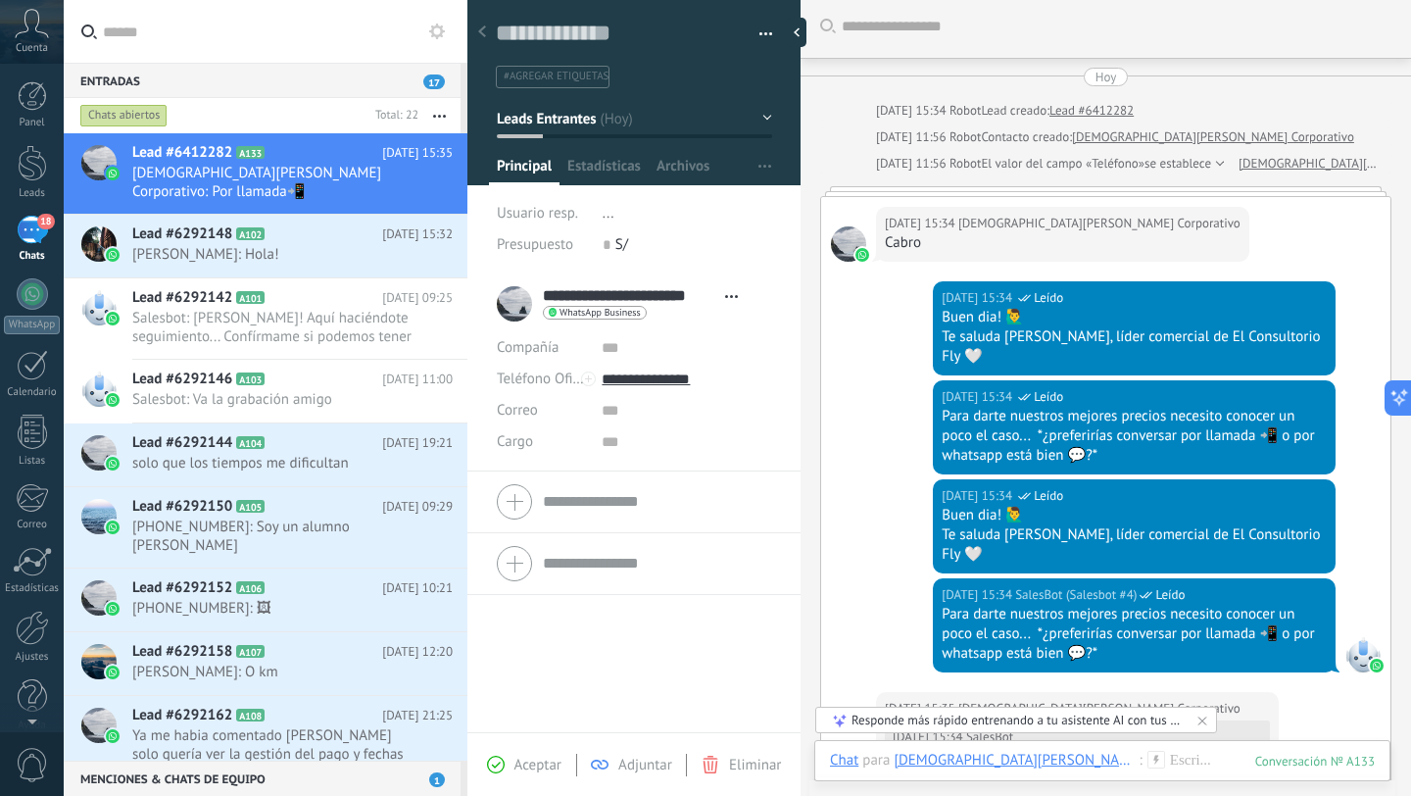
scroll to position [3, 0]
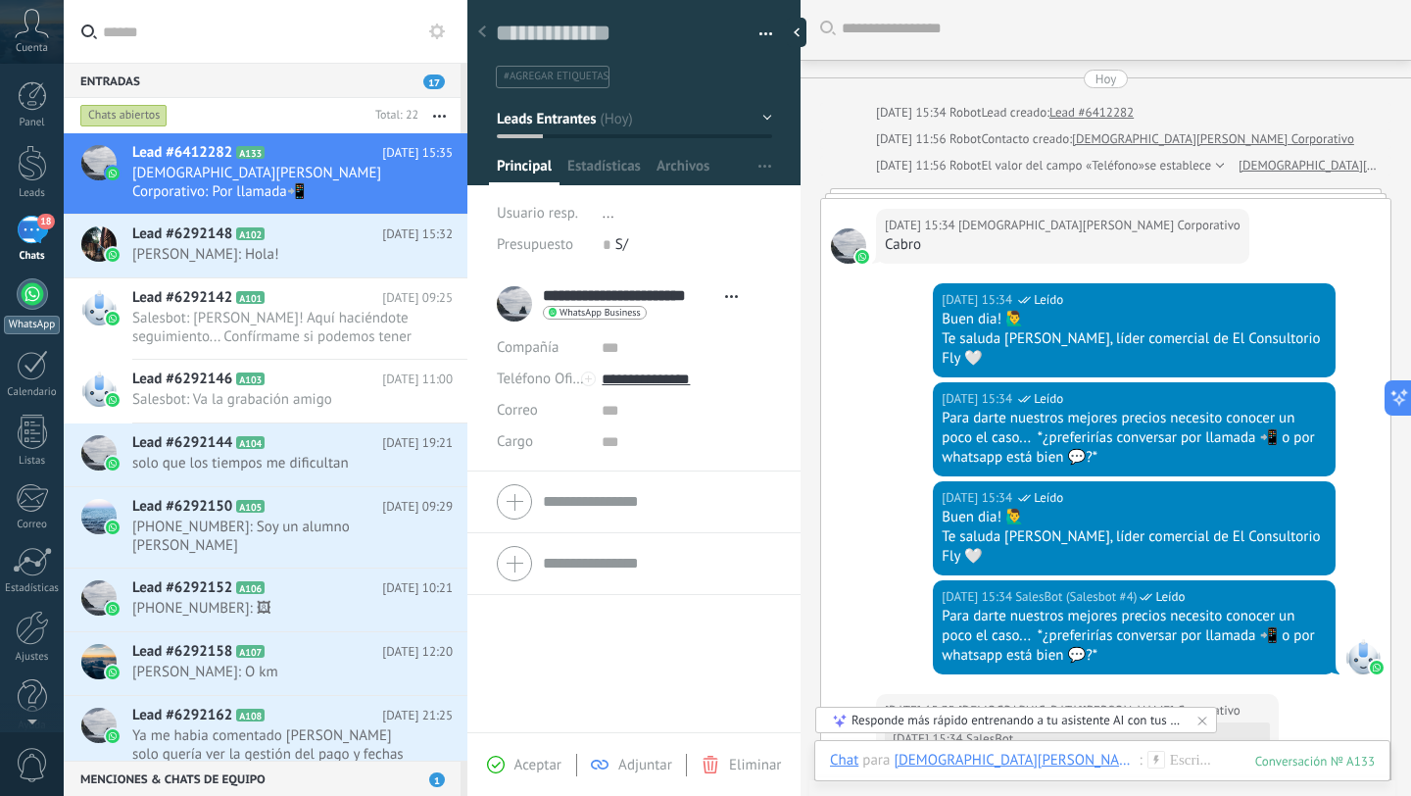
click at [21, 300] on div at bounding box center [32, 293] width 31 height 31
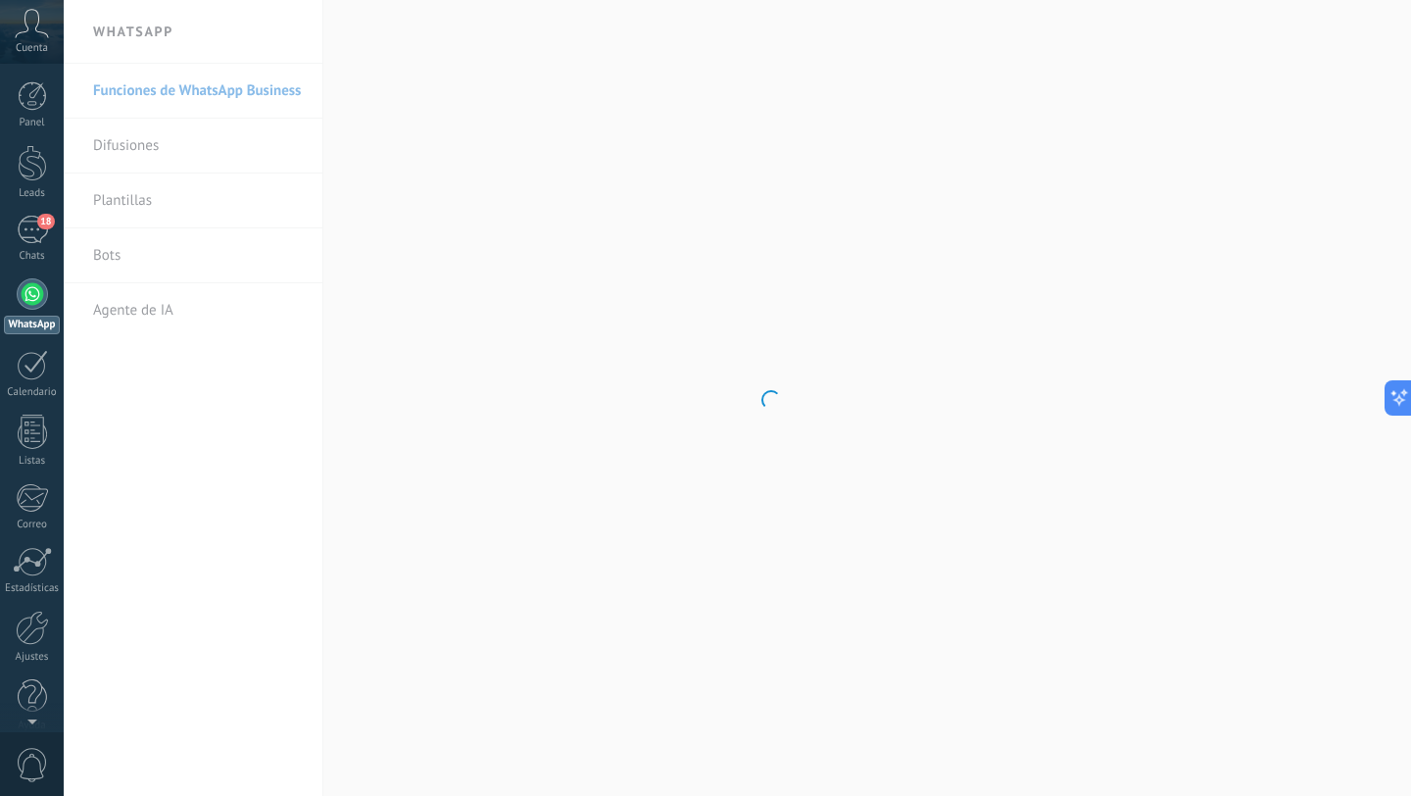
click at [175, 248] on body ".abccls-1,.abccls-2{fill-rule:evenodd}.abccls-2{fill:#fff} .abfcls-1{fill:none}…" at bounding box center [705, 398] width 1411 height 796
click at [121, 259] on link "Bots" at bounding box center [198, 255] width 210 height 55
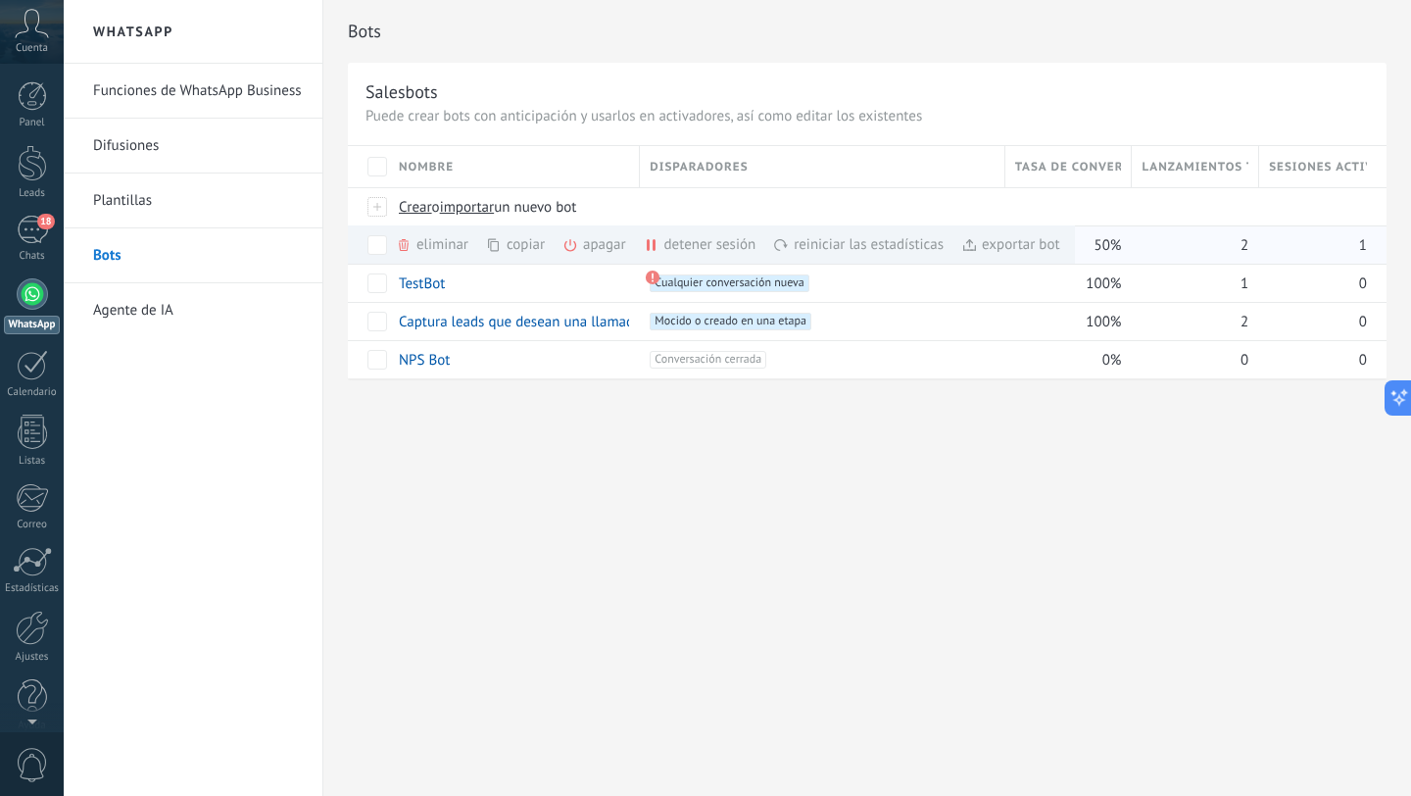
click at [587, 245] on div "apagar màs" at bounding box center [627, 244] width 130 height 38
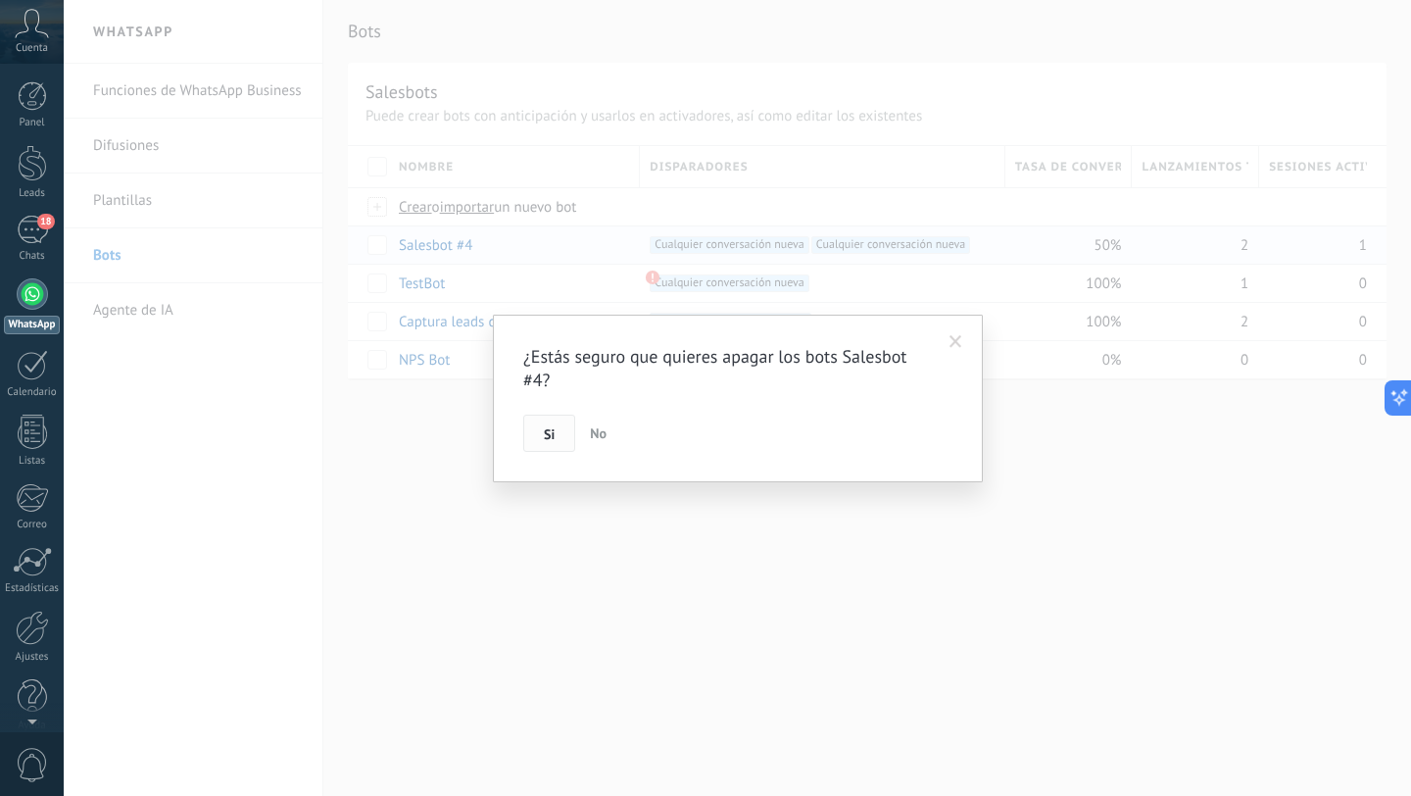
click at [550, 438] on span "Si" at bounding box center [549, 434] width 11 height 14
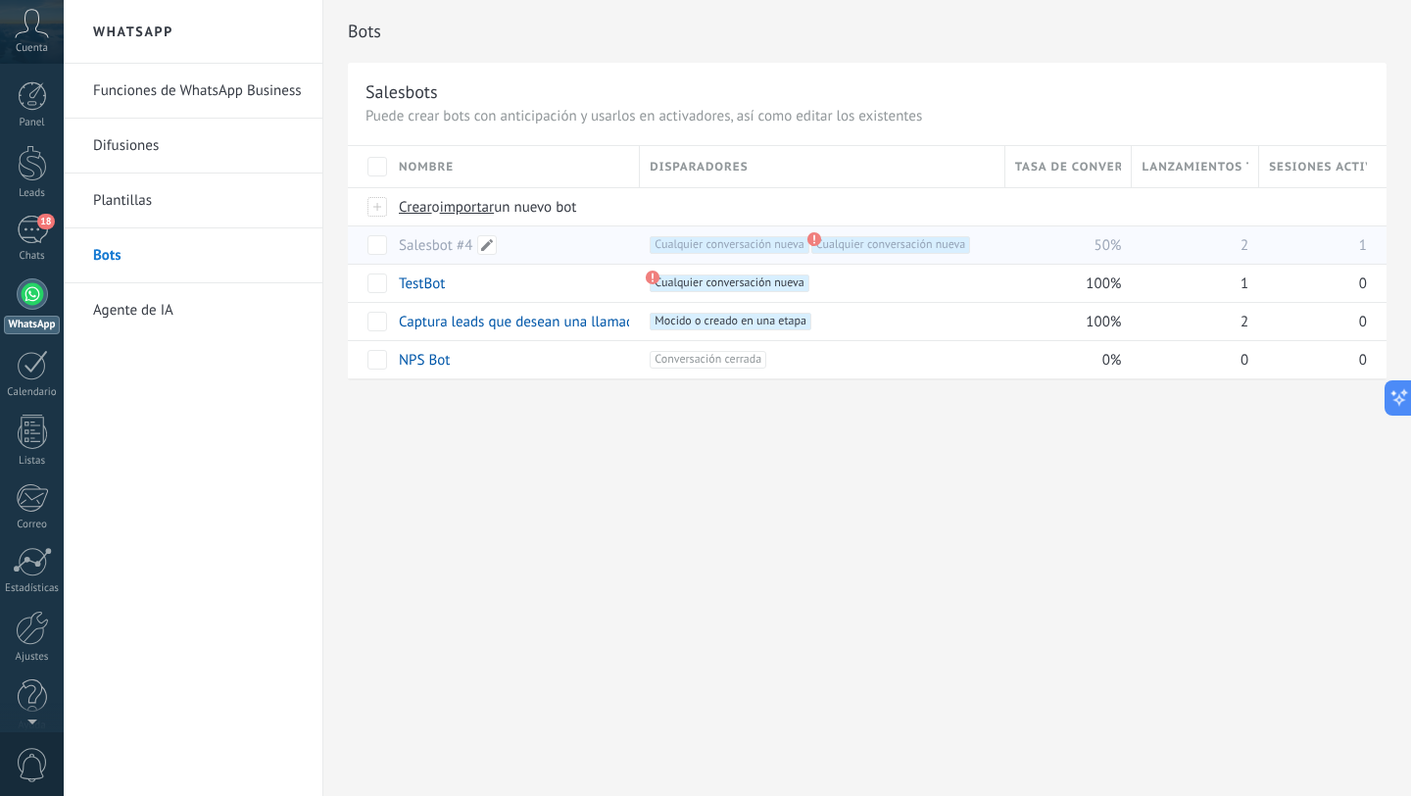
click at [537, 243] on div "Salesbot #4" at bounding box center [509, 244] width 241 height 37
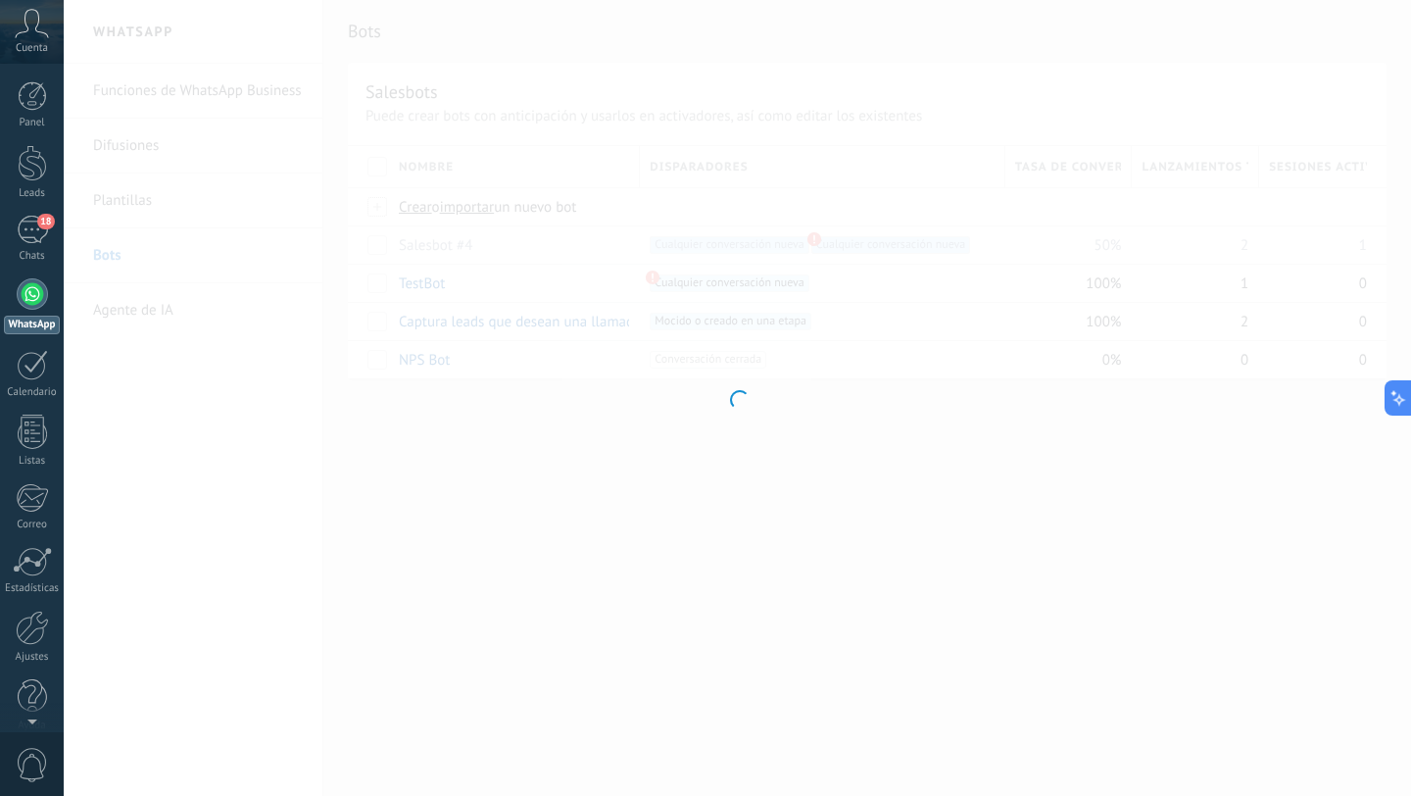
type input "**********"
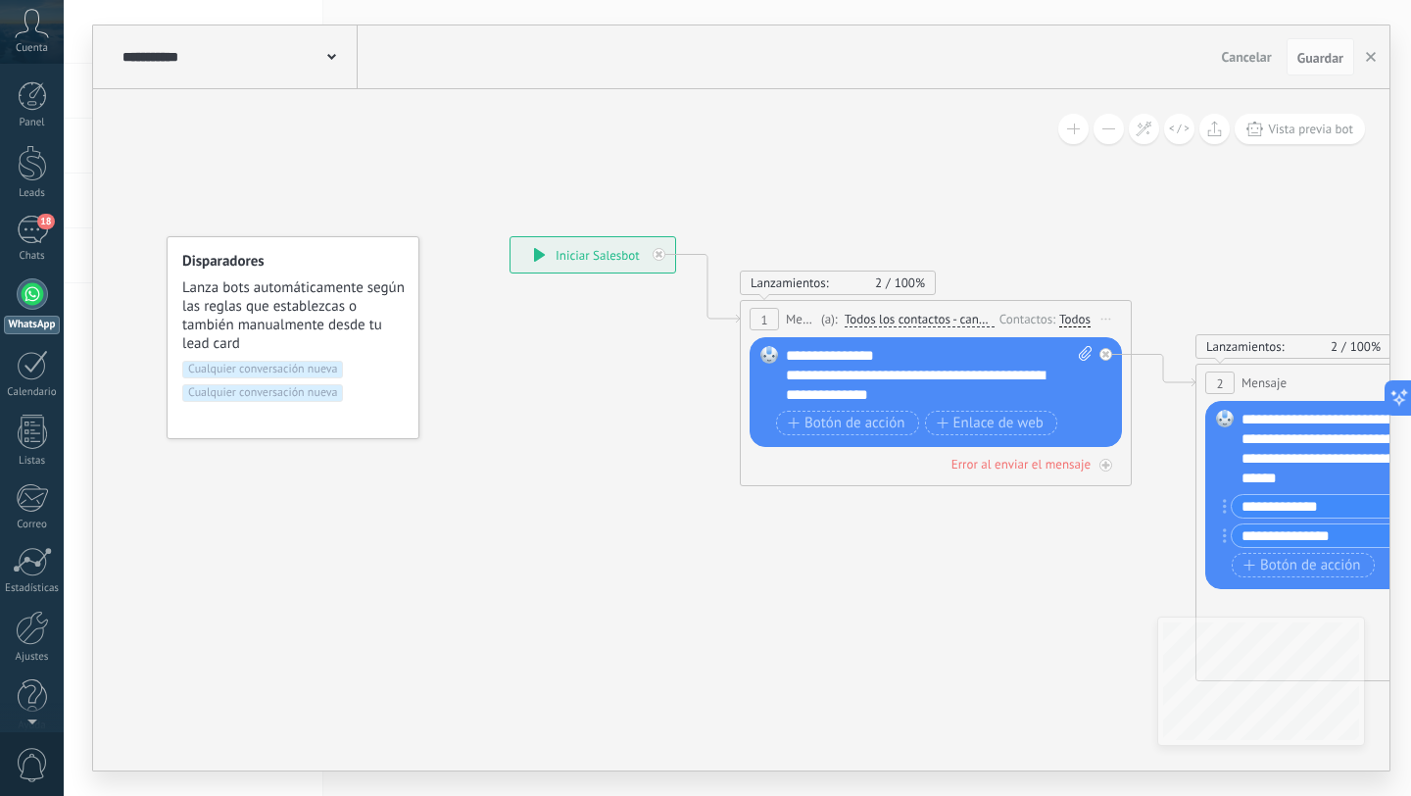
click at [364, 366] on div "Cualquier conversación nueva Cualquier conversación nueva" at bounding box center [292, 388] width 221 height 55
click at [354, 359] on div "Disparadores Lanza bots automáticamente según las reglas que establezcas o tamb…" at bounding box center [293, 337] width 253 height 203
click at [266, 364] on span "Cualquier conversación nueva" at bounding box center [262, 370] width 161 height 18
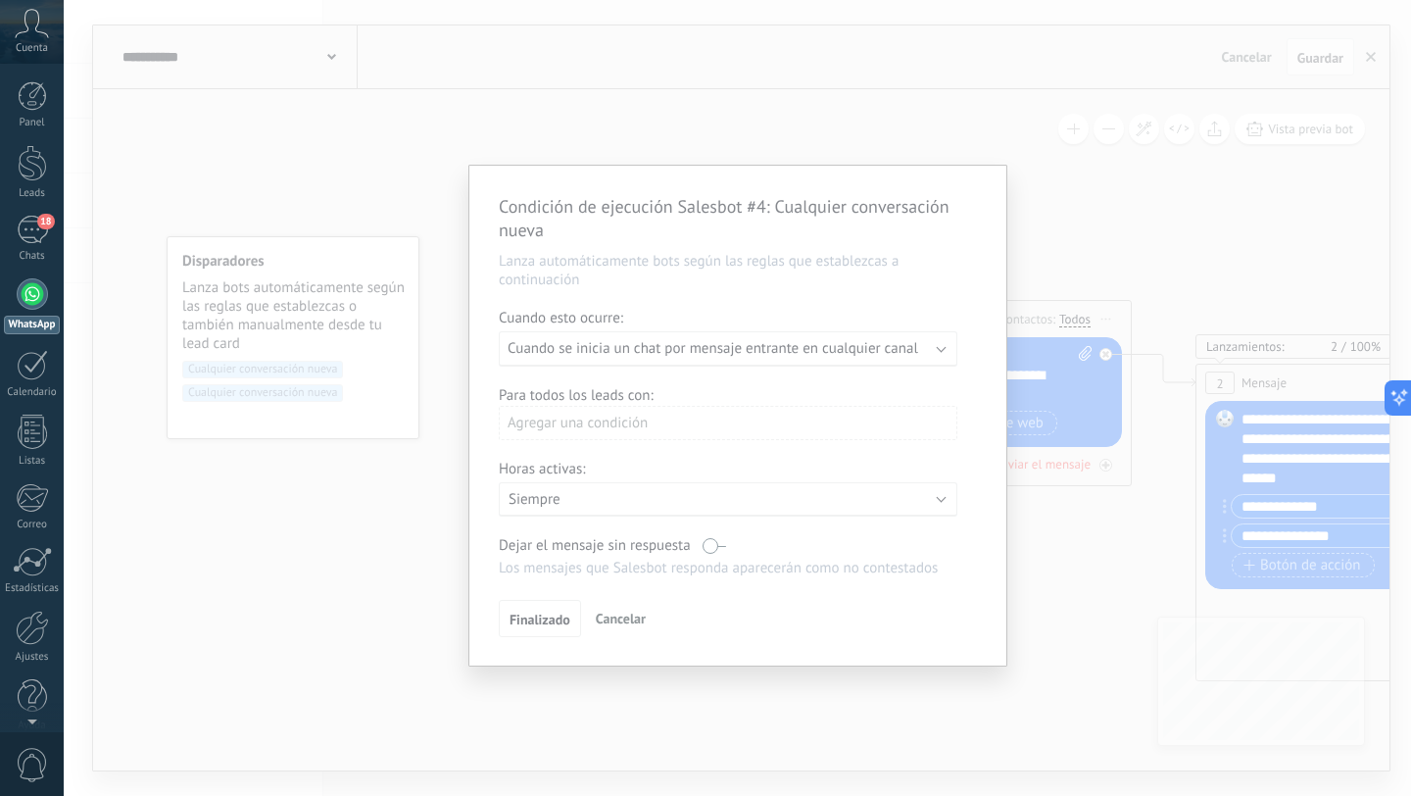
click at [283, 398] on div "Condición de ejecución Salesbot #4 : Cualquier conversación nueva Lanza automát…" at bounding box center [737, 398] width 1347 height 796
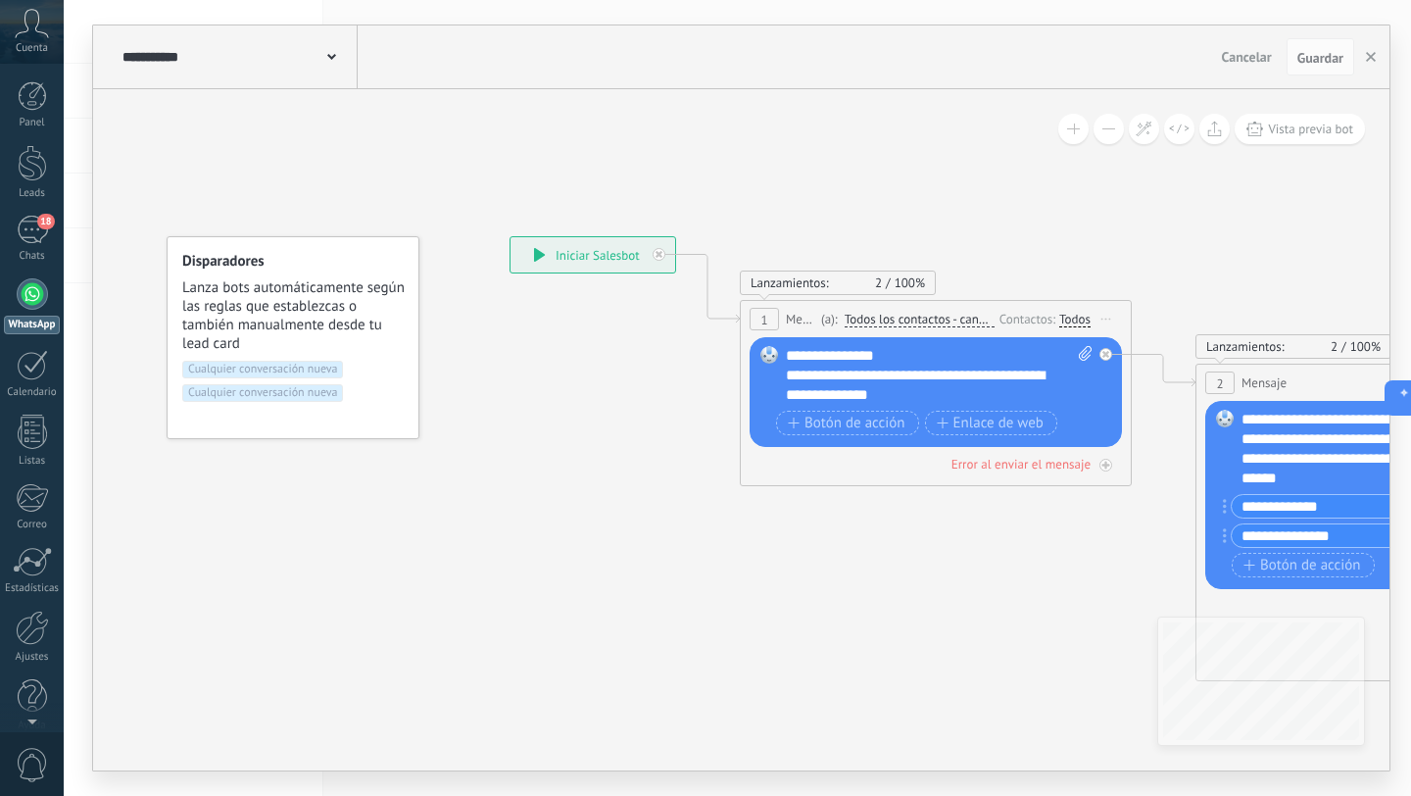
click at [280, 389] on span "Cualquier conversación nueva" at bounding box center [262, 393] width 161 height 18
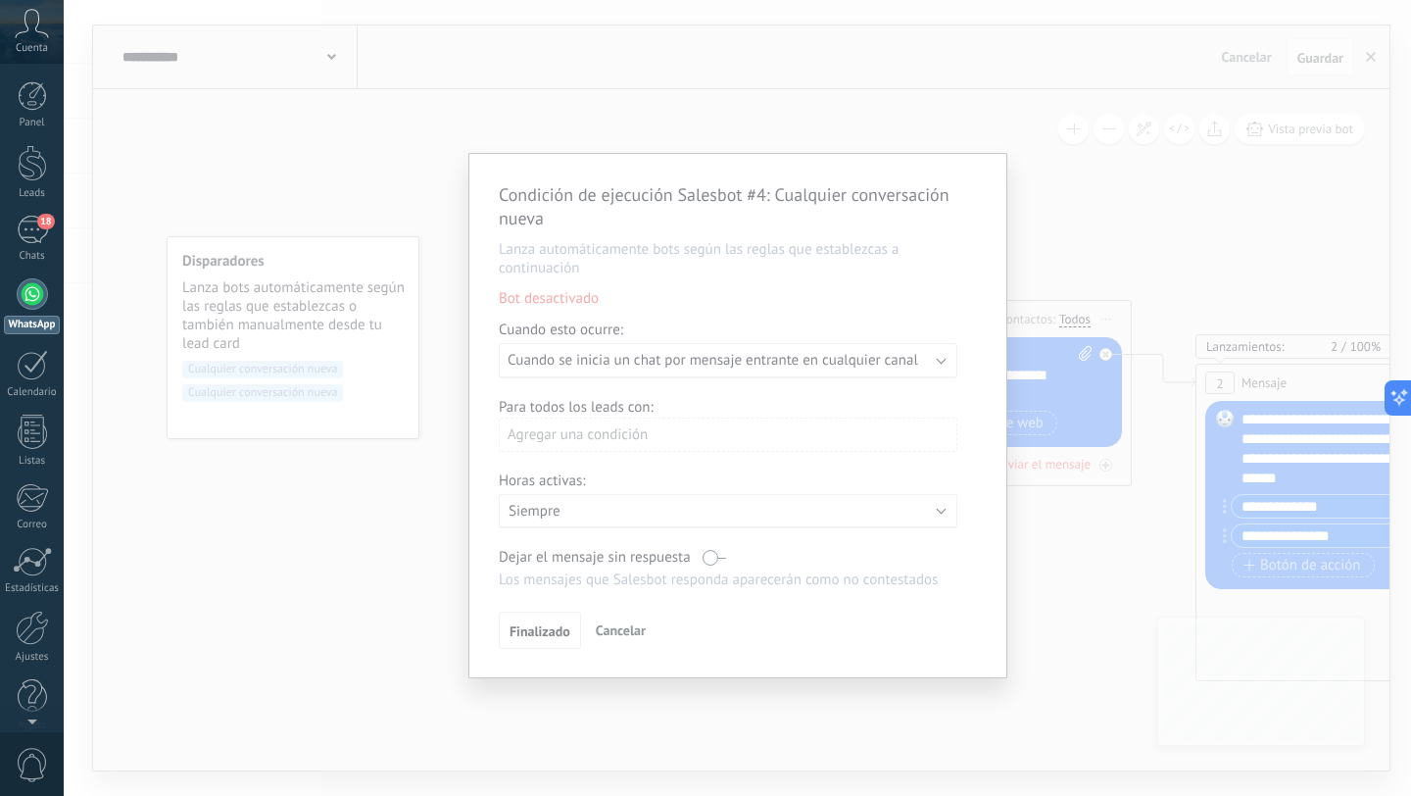
click at [416, 397] on div "Condición de ejecución Salesbot #4 : Cualquier conversación nueva Lanza automát…" at bounding box center [737, 398] width 1347 height 796
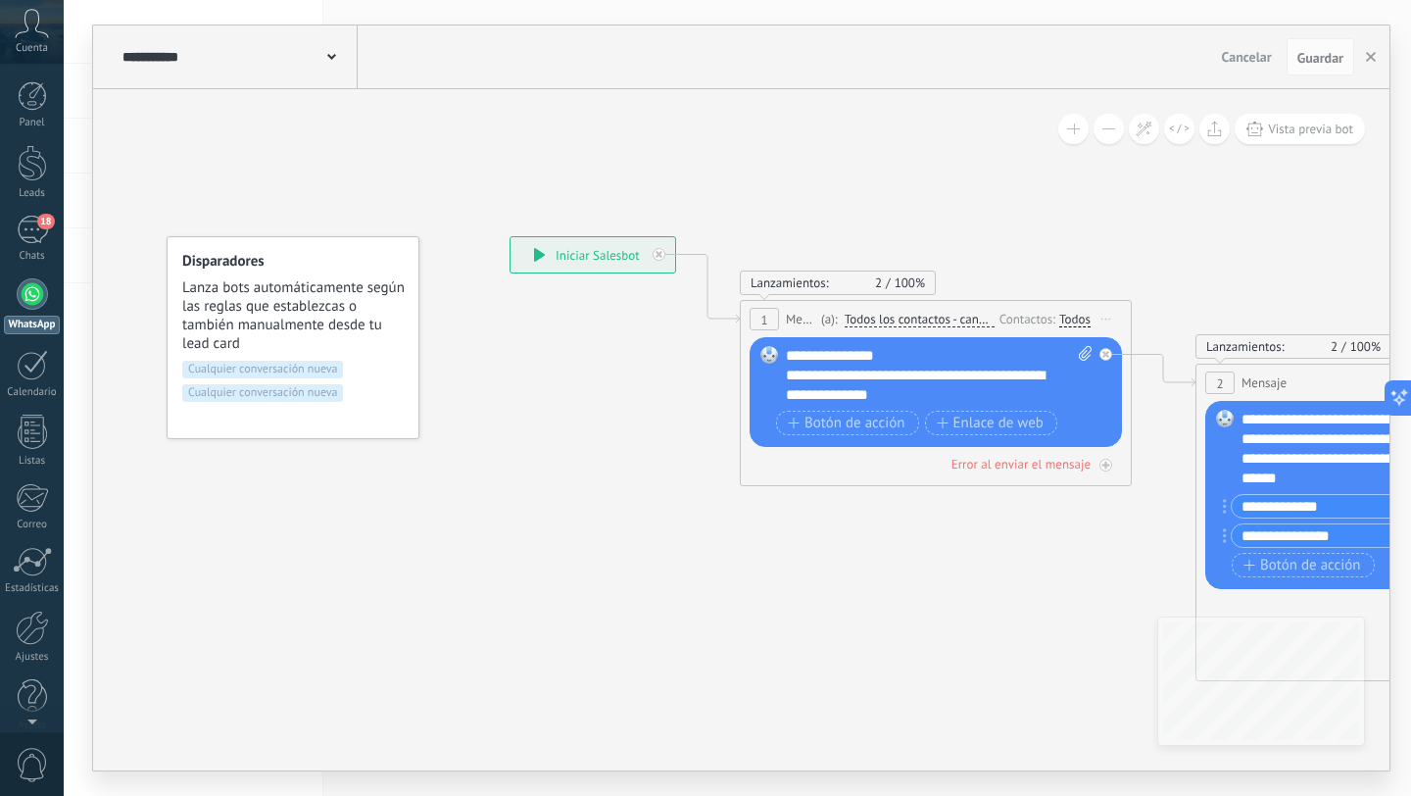
click at [313, 373] on span "Cualquier conversación nueva" at bounding box center [262, 370] width 161 height 18
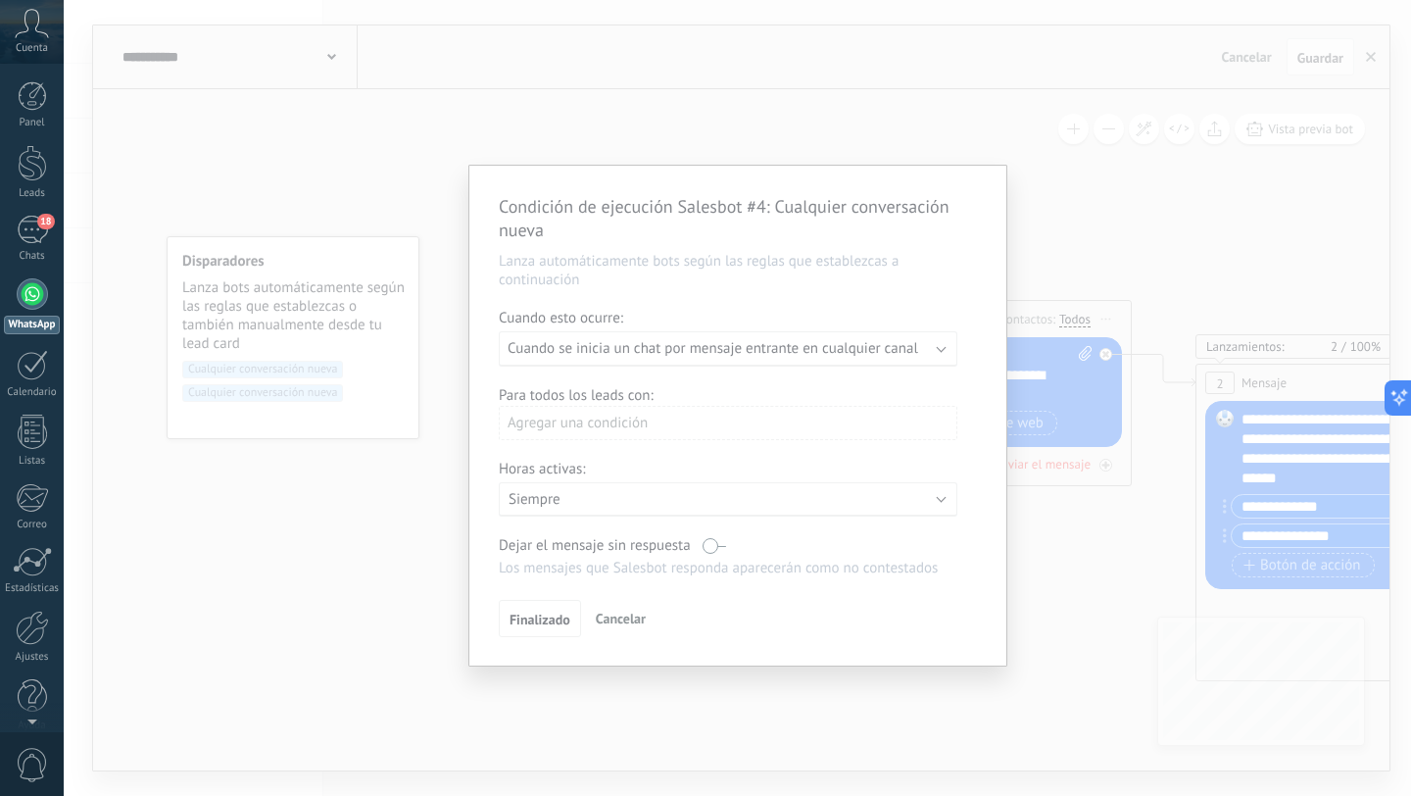
click at [623, 615] on span "Cancelar" at bounding box center [621, 618] width 50 height 18
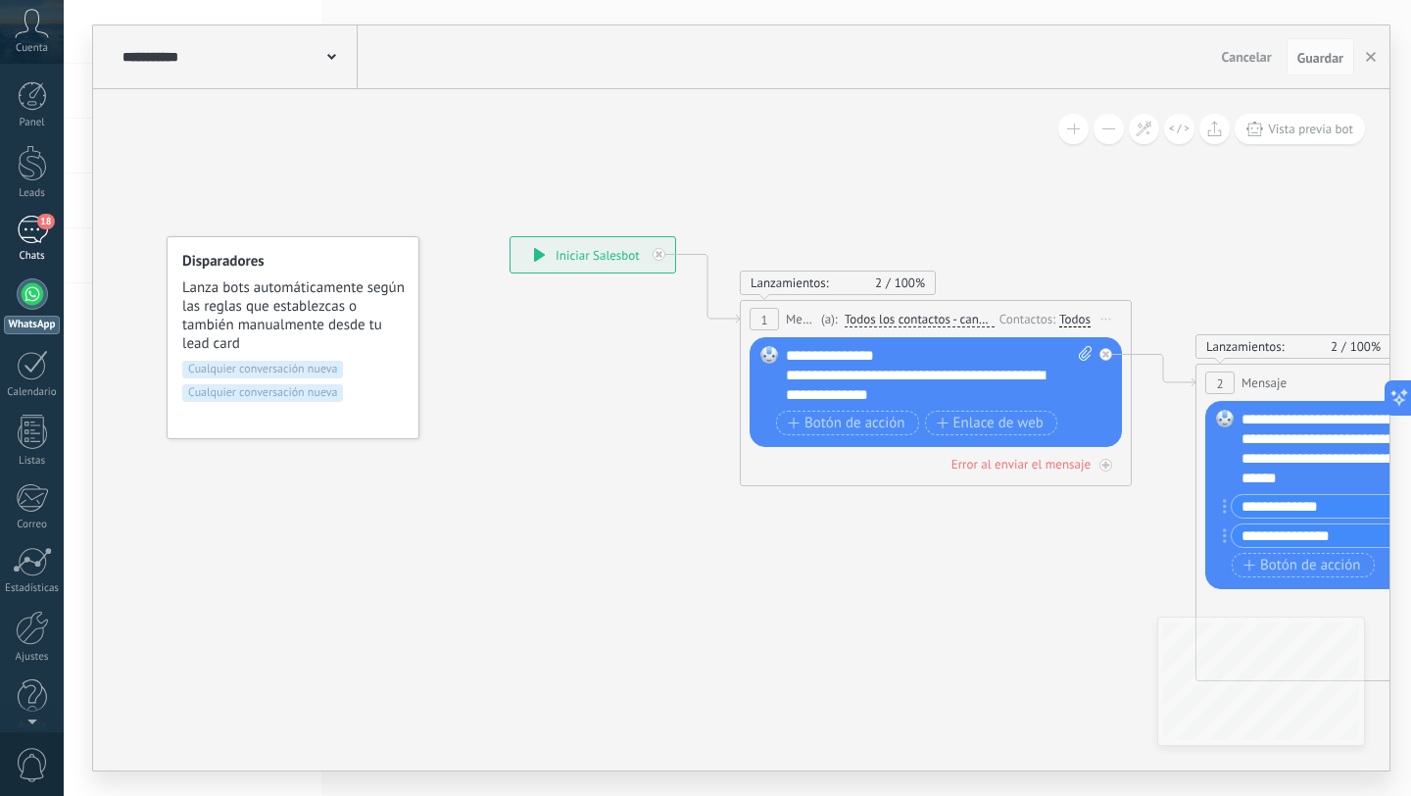
click at [28, 253] on div "Chats" at bounding box center [32, 256] width 57 height 13
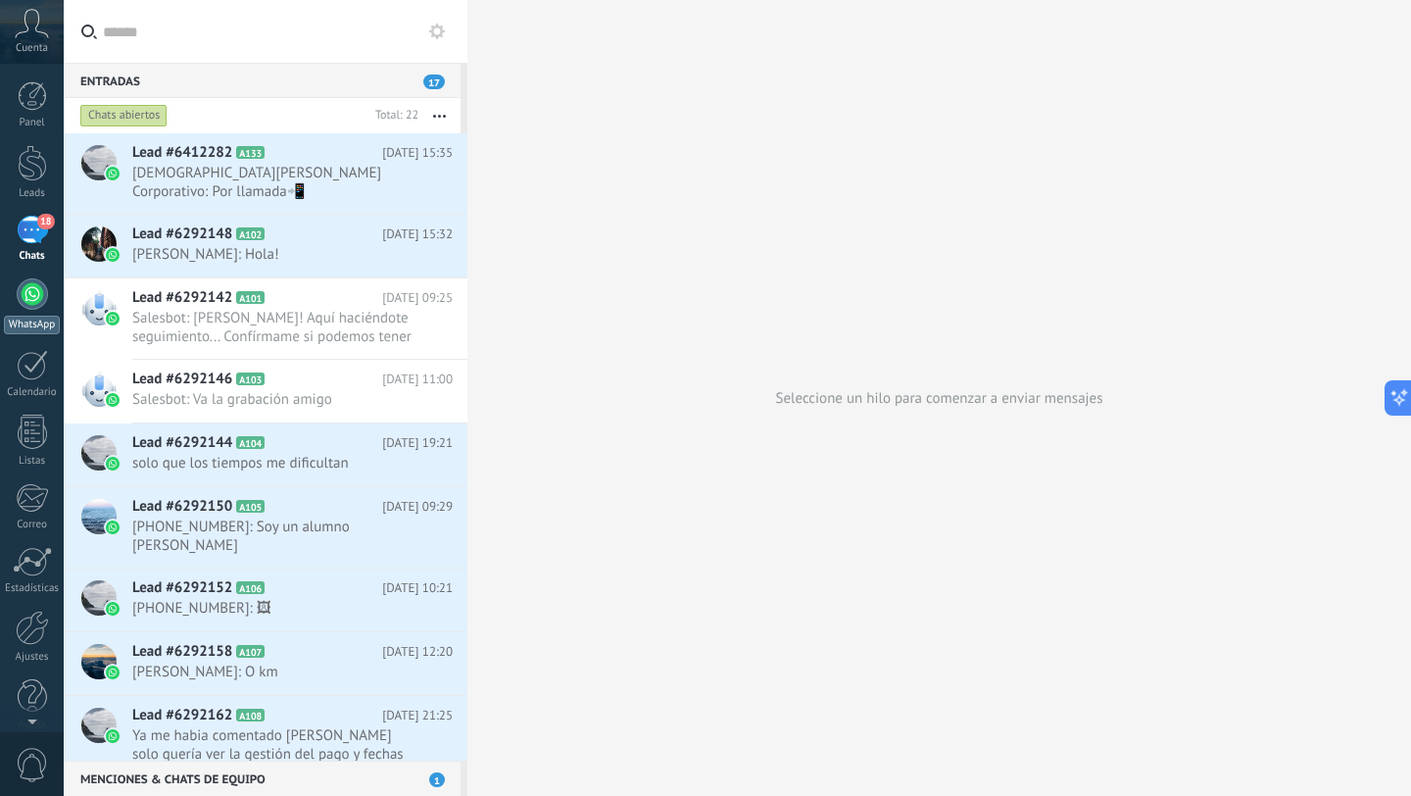
click at [26, 283] on div at bounding box center [32, 293] width 31 height 31
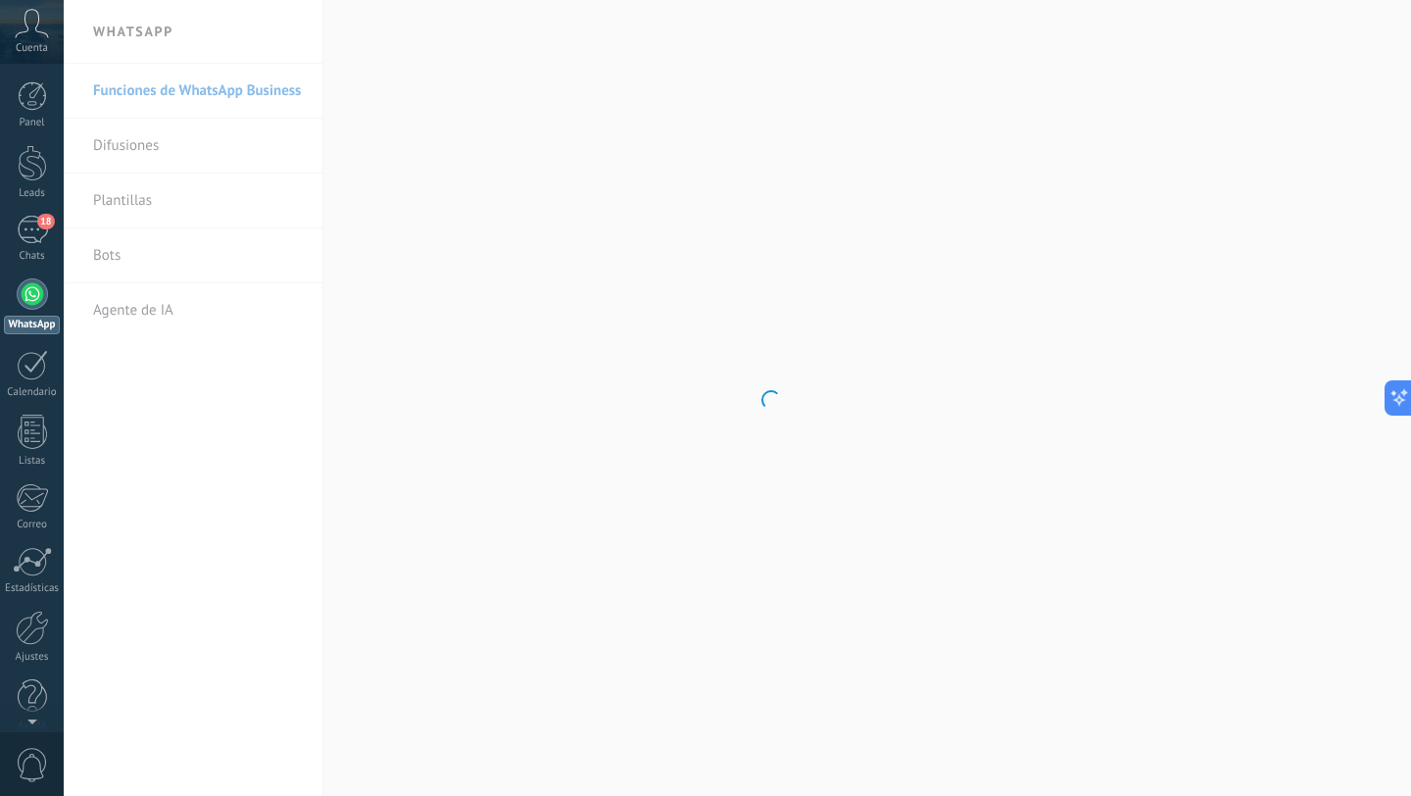
click at [143, 248] on body ".abccls-1,.abccls-2{fill-rule:evenodd}.abccls-2{fill:#fff} .abfcls-1{fill:none}…" at bounding box center [705, 398] width 1411 height 796
click at [106, 249] on body ".abccls-1,.abccls-2{fill-rule:evenodd}.abccls-2{fill:#fff} .abfcls-1{fill:none}…" at bounding box center [705, 398] width 1411 height 796
click at [106, 249] on link "Bots" at bounding box center [198, 255] width 210 height 55
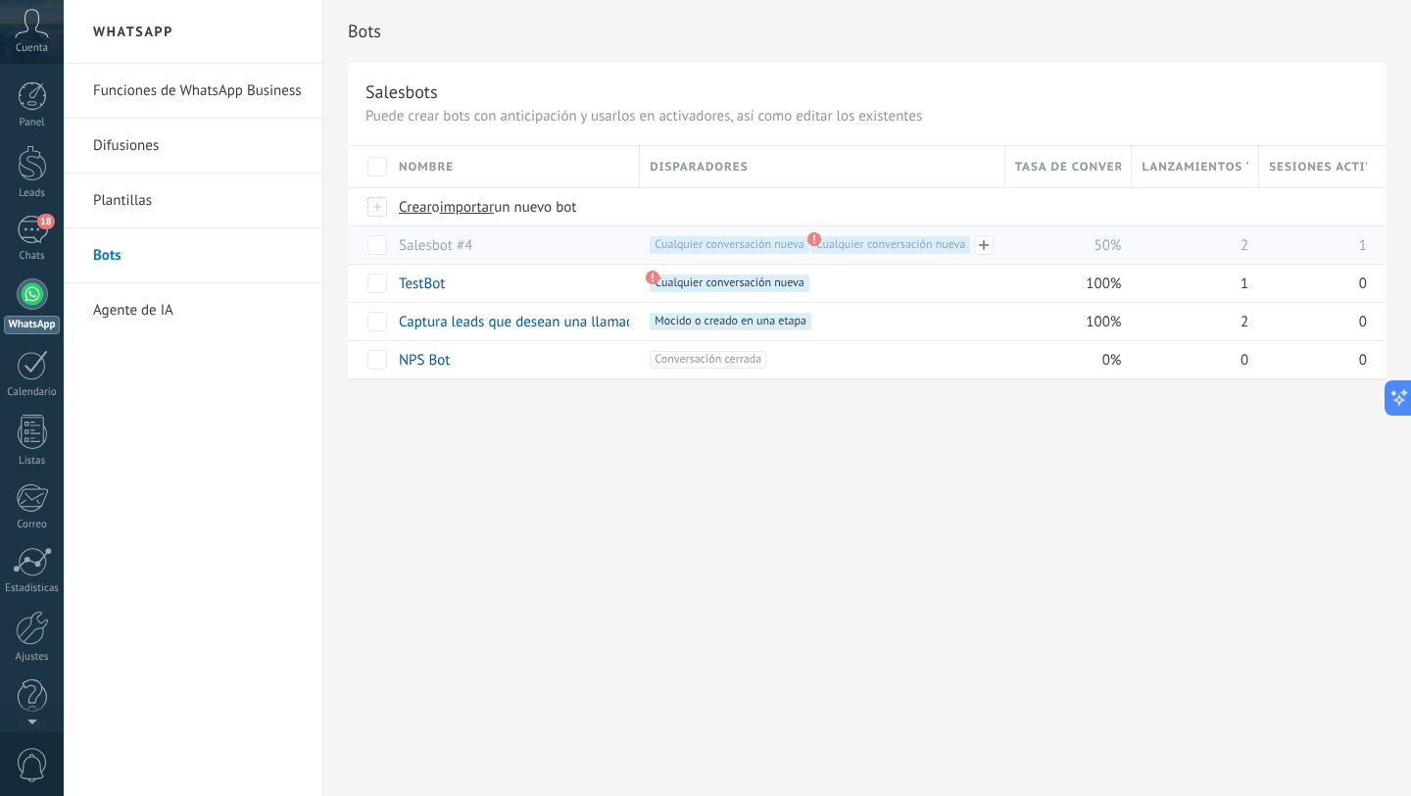
click at [900, 241] on span "Cualquier conversación nueva +0" at bounding box center [890, 245] width 159 height 18
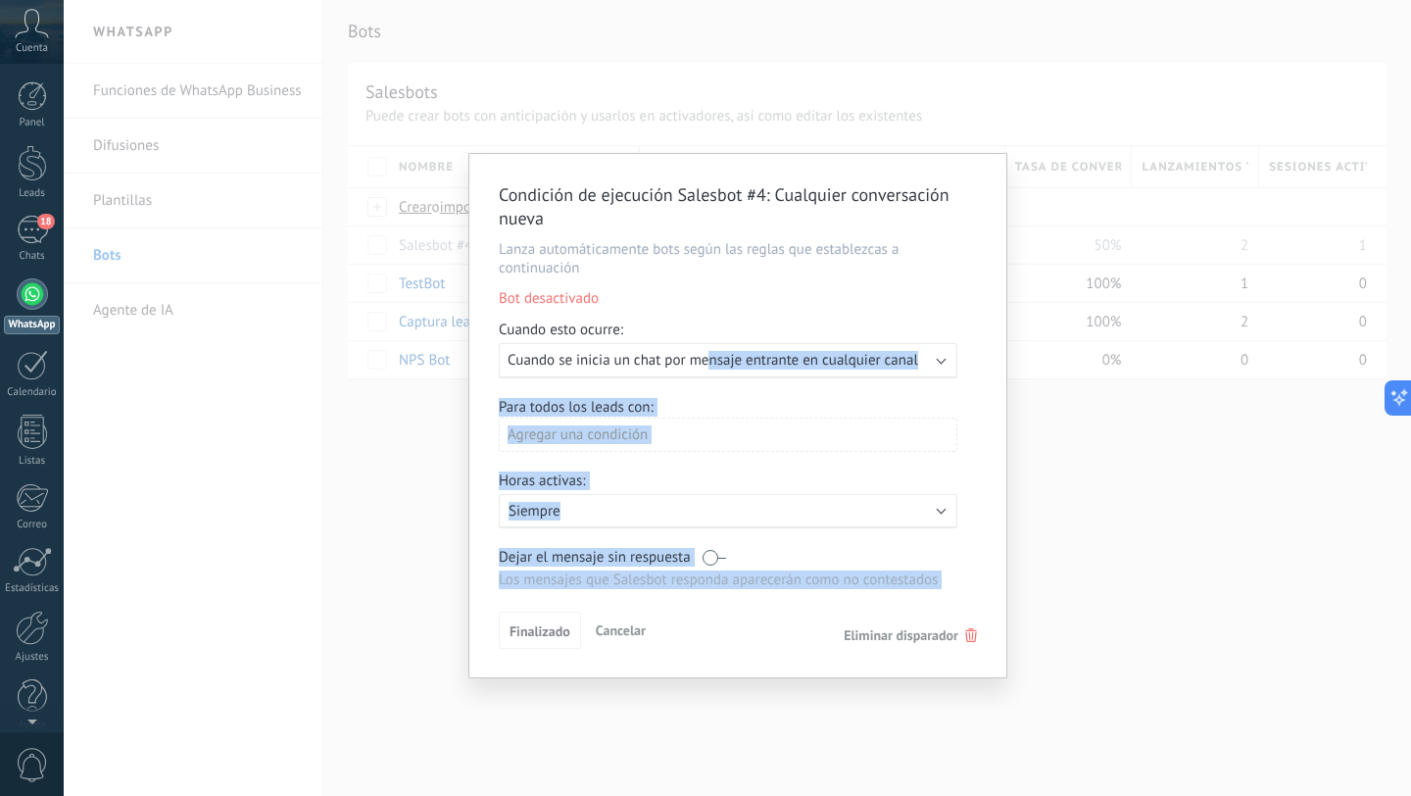
drag, startPoint x: 709, startPoint y: 356, endPoint x: 935, endPoint y: 658, distance: 377.4
click at [926, 649] on div "Condición de ejecución Salesbot #4 : Cualquier conversación nueva Lanza automát…" at bounding box center [737, 415] width 537 height 523
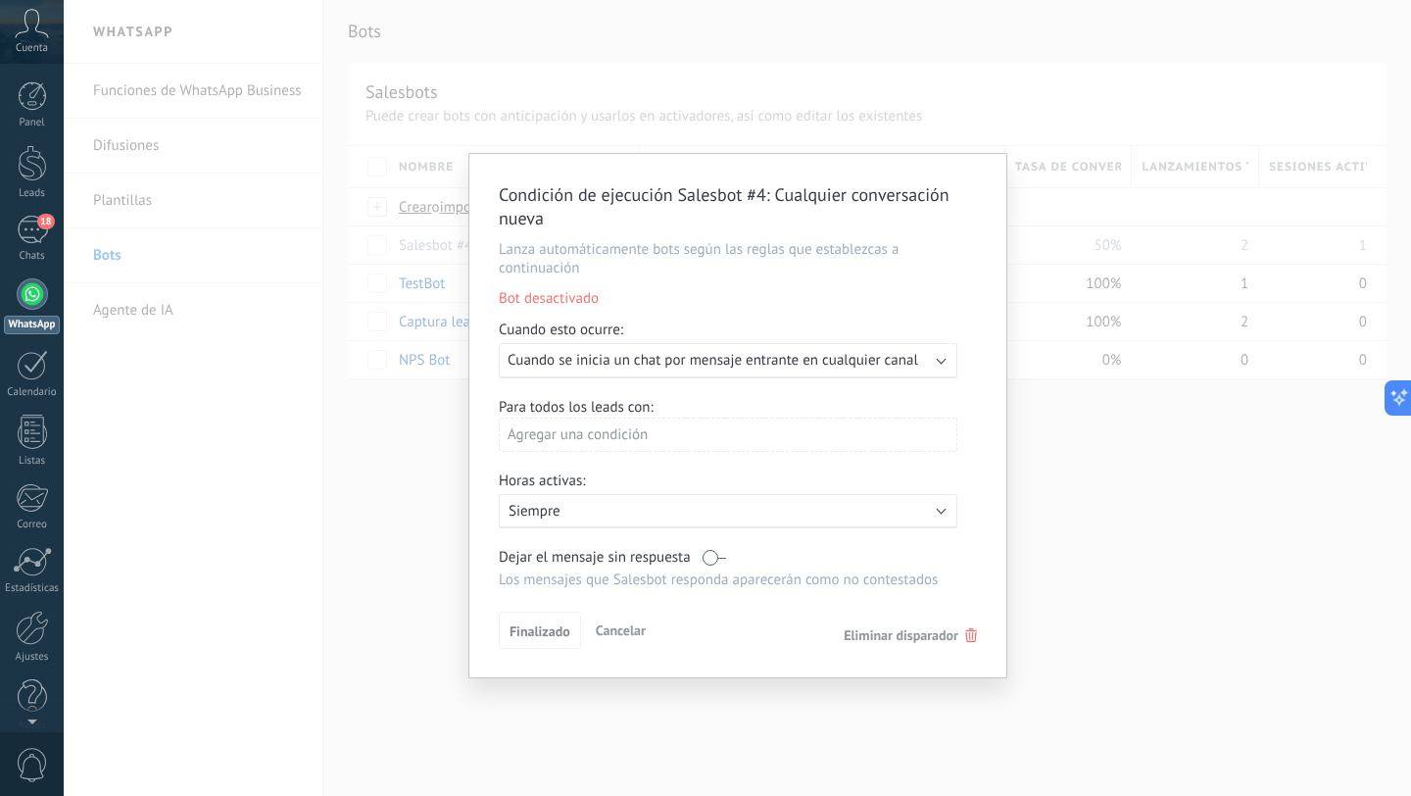
click at [944, 643] on span "Eliminar disparador" at bounding box center [901, 635] width 115 height 18
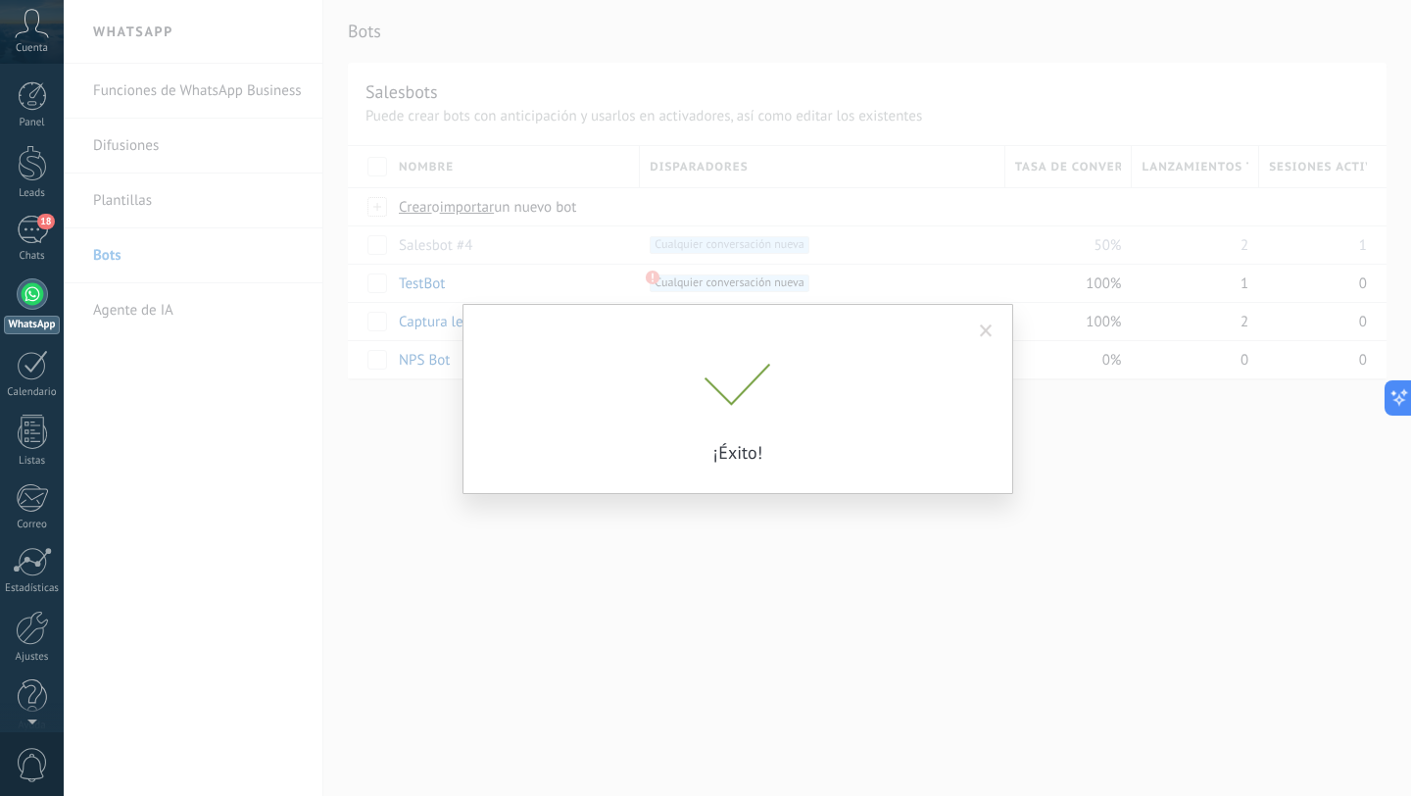
click at [944, 643] on div "Condición de ejecución Salesbot #4 : Cualquier conversación nueva Lanza automát…" at bounding box center [737, 398] width 1347 height 796
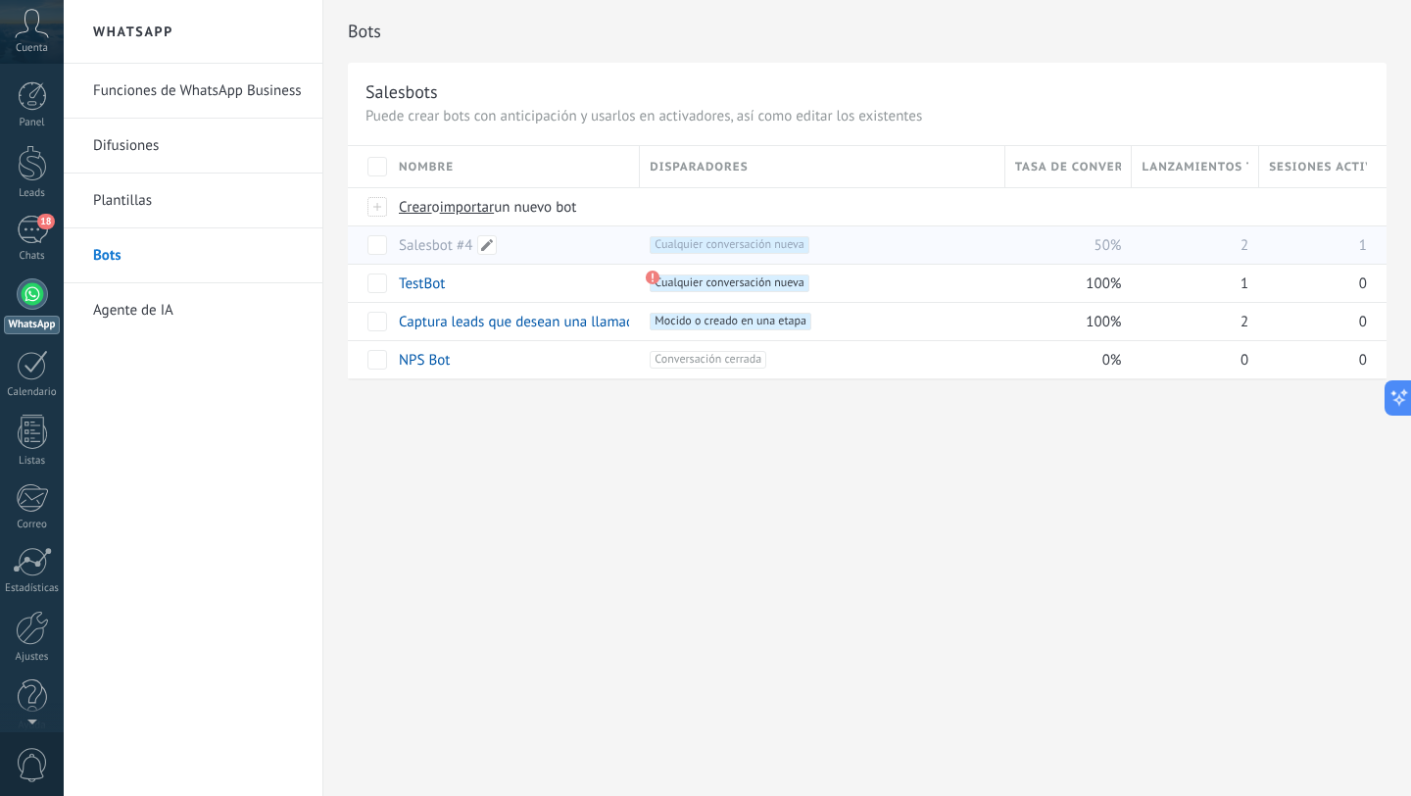
click at [429, 246] on link "Salesbot #4" at bounding box center [435, 245] width 73 height 19
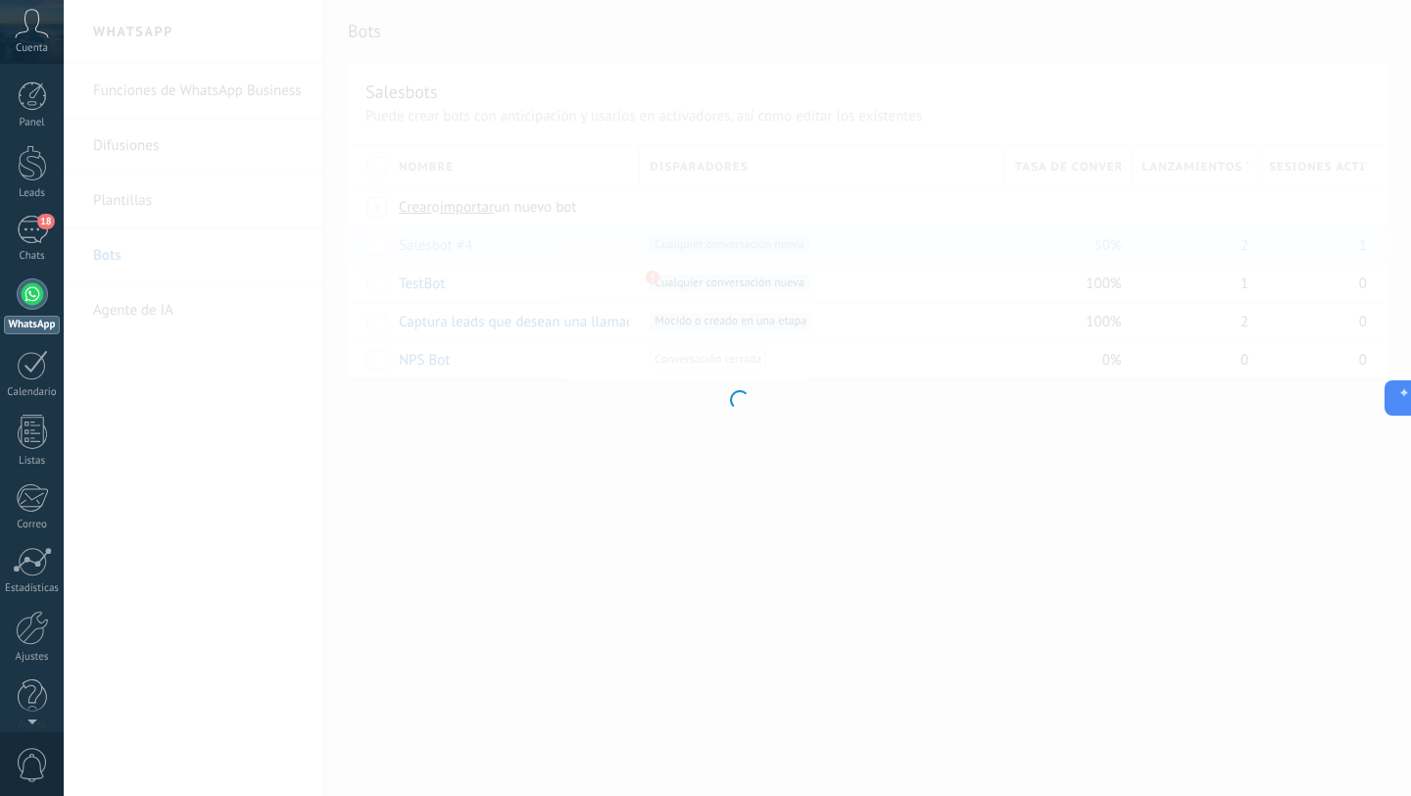
type input "**********"
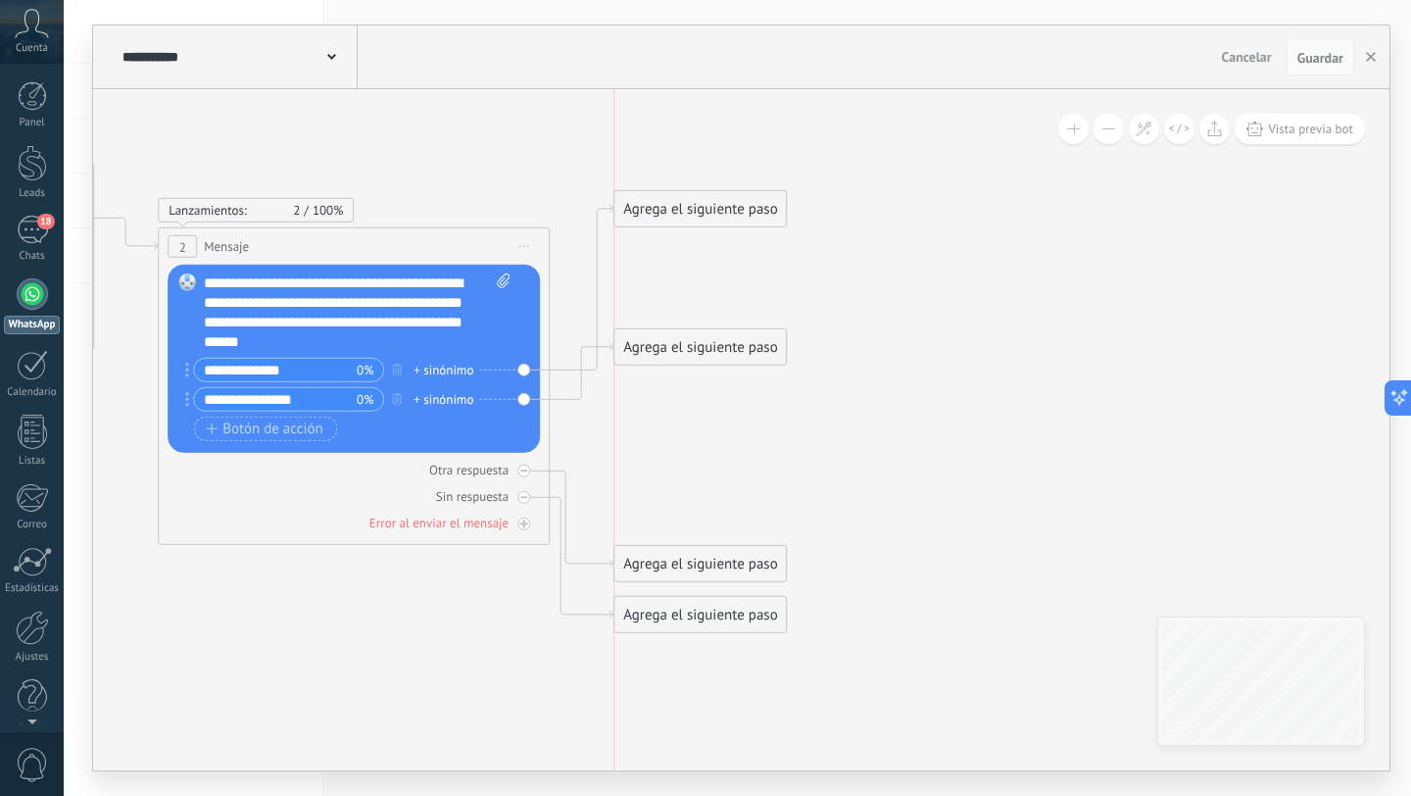
drag, startPoint x: 685, startPoint y: 284, endPoint x: 685, endPoint y: 197, distance: 87.2
click at [685, 197] on div "Agrega el siguiente paso" at bounding box center [699, 209] width 171 height 32
drag, startPoint x: 685, startPoint y: 349, endPoint x: 685, endPoint y: 421, distance: 72.5
click at [685, 421] on div "Agrega el siguiente paso" at bounding box center [699, 421] width 171 height 32
drag, startPoint x: 706, startPoint y: 562, endPoint x: 706, endPoint y: 479, distance: 83.3
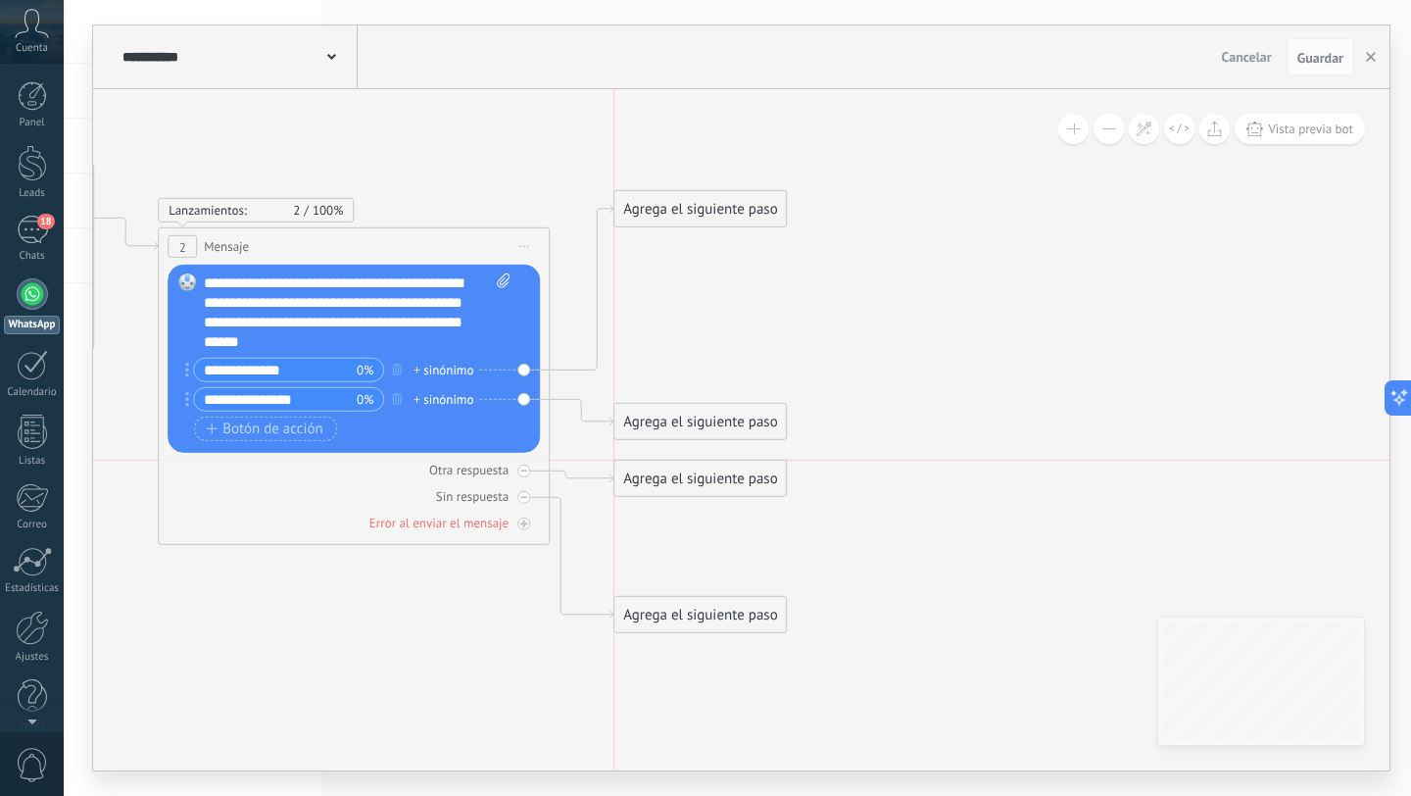
click at [706, 479] on div "Agrega el siguiente paso" at bounding box center [699, 478] width 171 height 32
drag, startPoint x: 712, startPoint y: 612, endPoint x: 722, endPoint y: 564, distance: 49.0
click at [722, 564] on div "Agrega el siguiente paso" at bounding box center [699, 566] width 171 height 32
click at [733, 475] on div "Agrega el siguiente paso" at bounding box center [699, 478] width 171 height 32
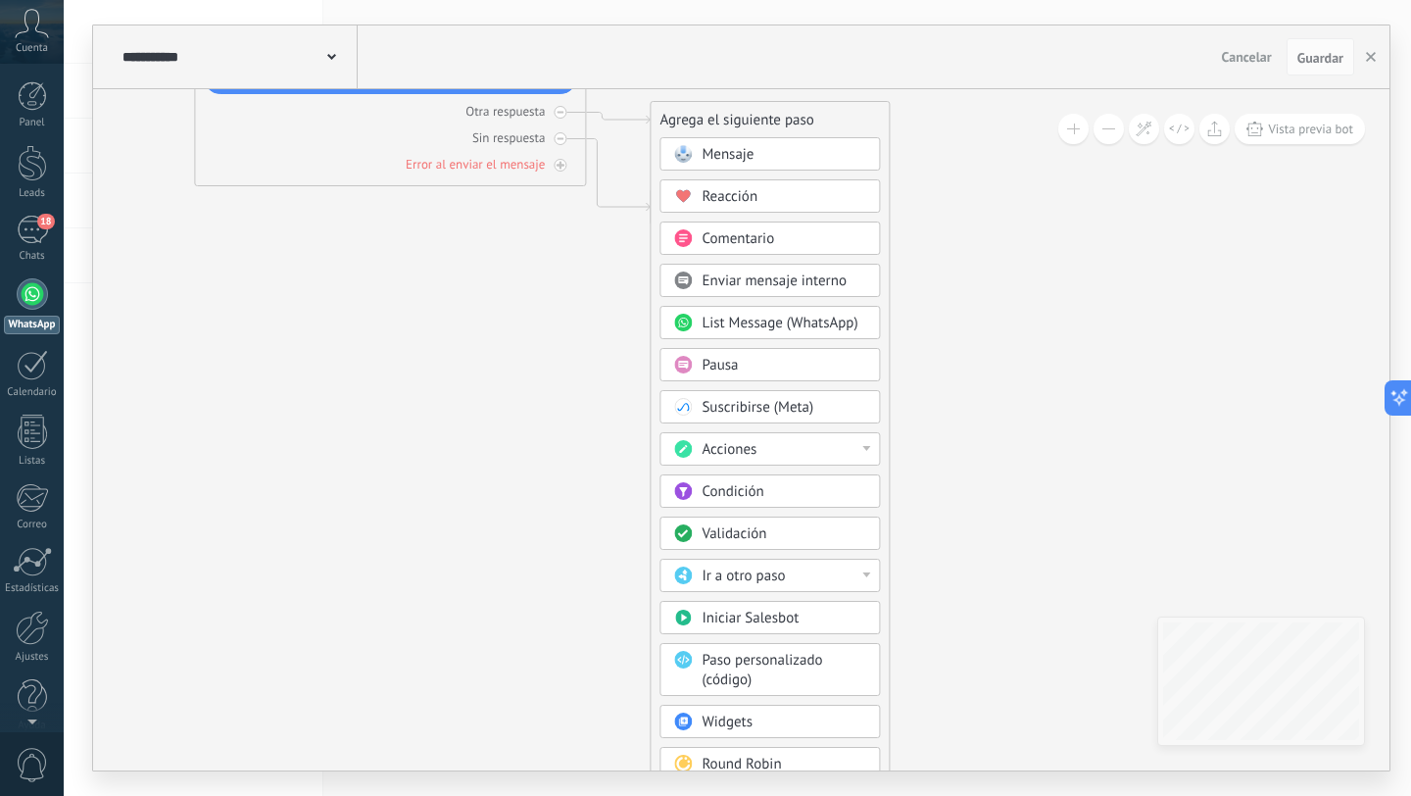
click at [808, 449] on div "Acciones" at bounding box center [784, 450] width 165 height 20
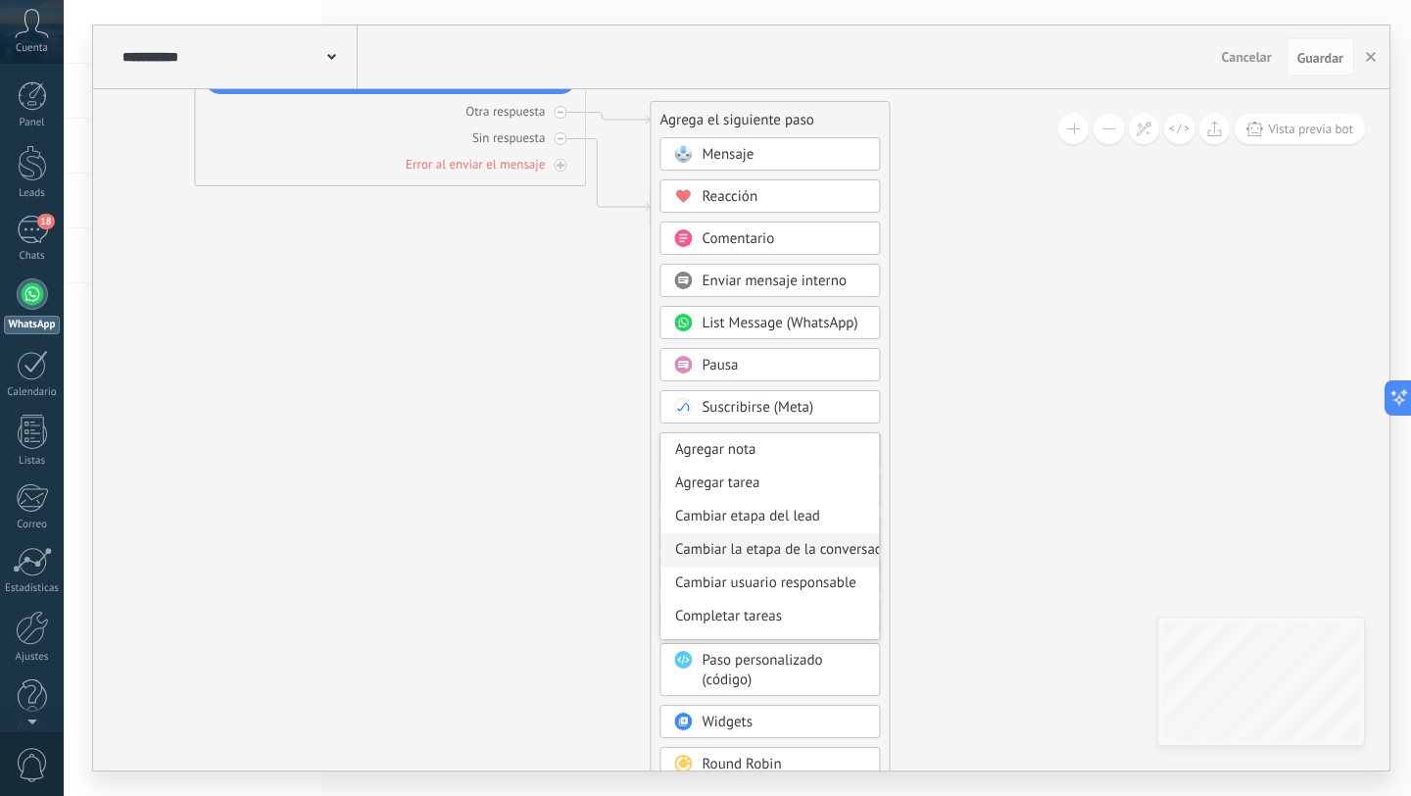
scroll to position [31, 0]
click at [784, 531] on div "Cambiar etapa del lead" at bounding box center [769, 518] width 219 height 33
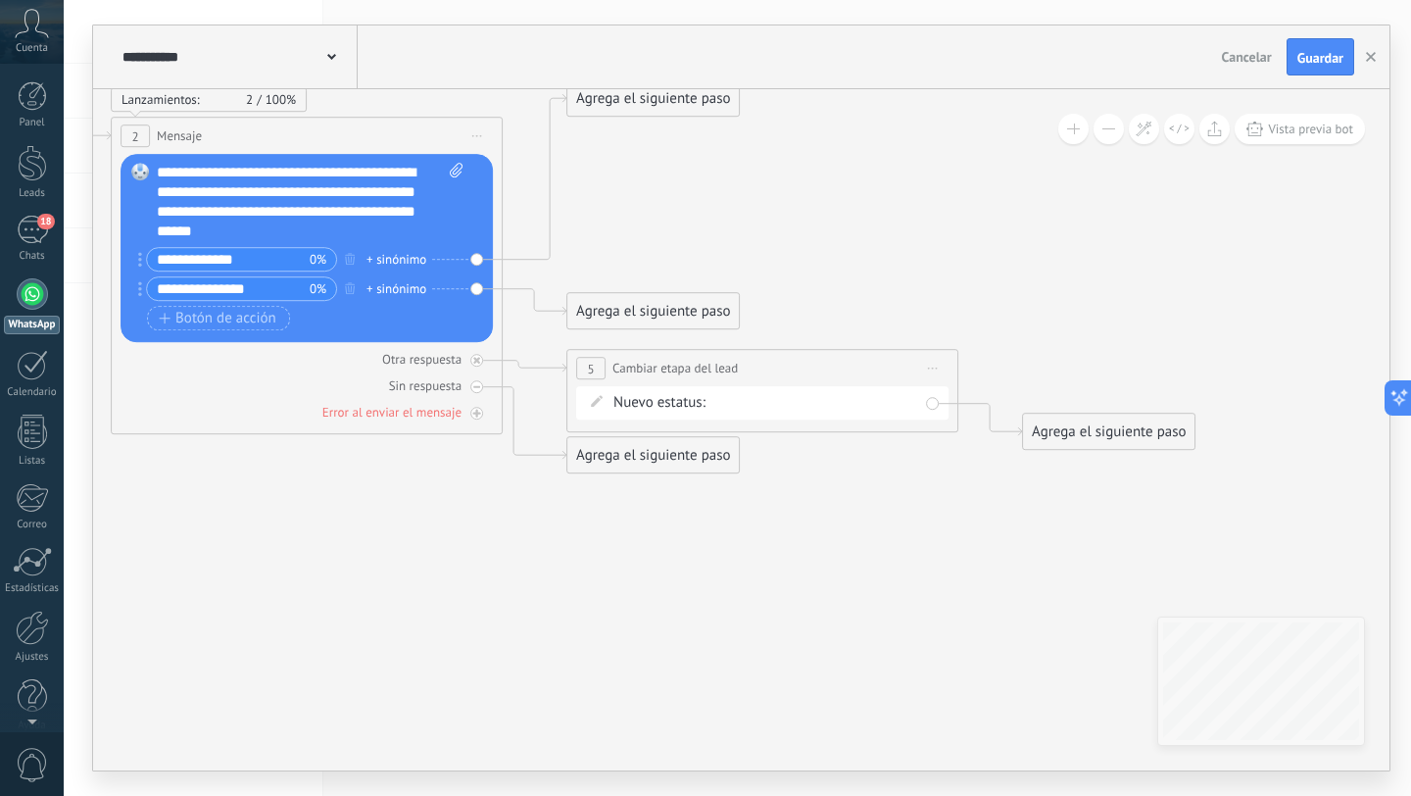
click at [0, 0] on div "Contacto inicial Negociación Debate contractual Discusión de contrato Logrado c…" at bounding box center [0, 0] width 0 height 0
click at [0, 0] on label "Negociación" at bounding box center [0, 0] width 0 height 0
click at [0, 0] on div "Contacto inicial Negociación Debate contractual Discusión de contrato Logrado c…" at bounding box center [0, 0] width 0 height 0
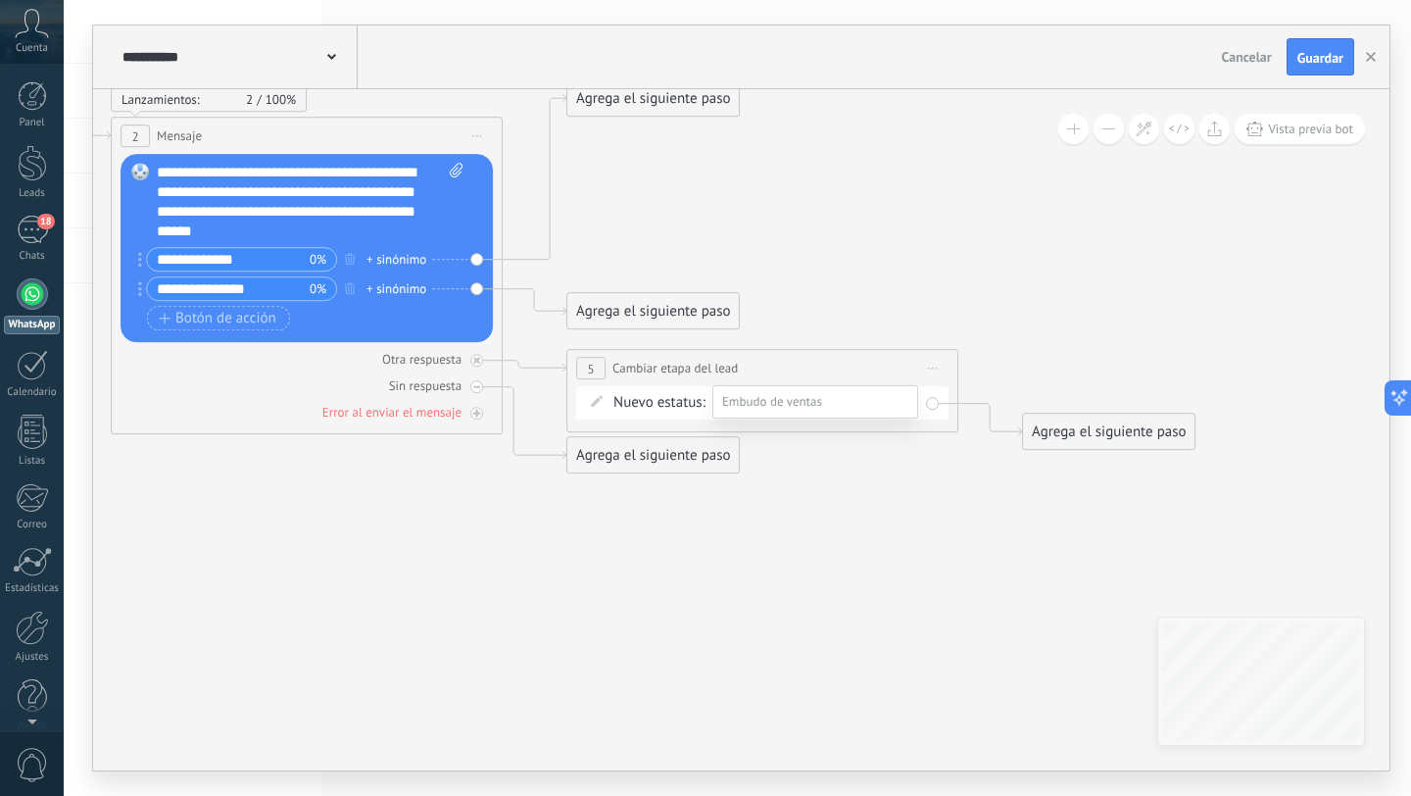
click at [0, 0] on label "Negociación" at bounding box center [0, 0] width 0 height 0
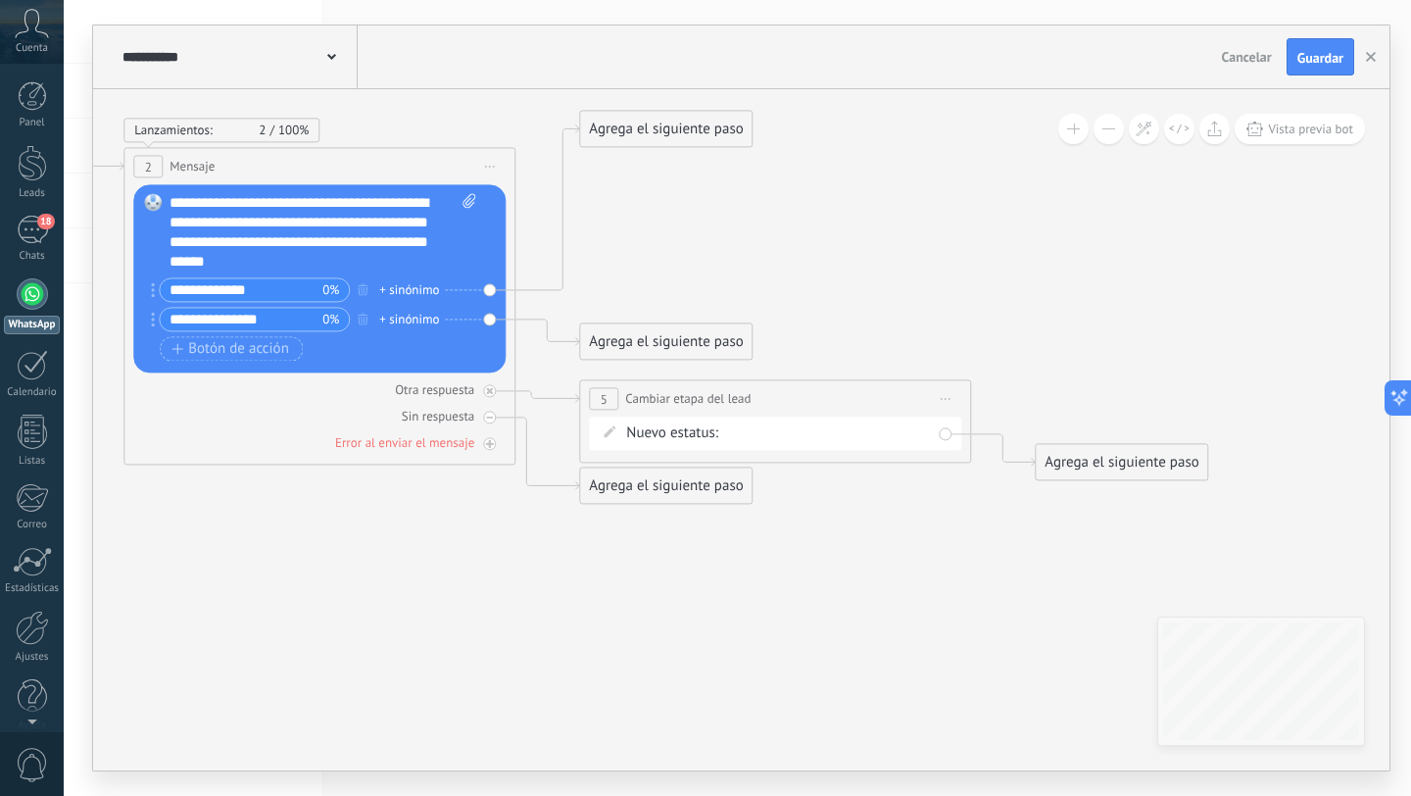
click at [823, 548] on icon at bounding box center [290, 262] width 2684 height 1464
drag, startPoint x: 689, startPoint y: 476, endPoint x: 718, endPoint y: 533, distance: 64.0
click at [718, 533] on div "Agrega el siguiente paso" at bounding box center [693, 541] width 171 height 32
click at [741, 548] on div "Agrega el siguiente paso" at bounding box center [693, 541] width 171 height 32
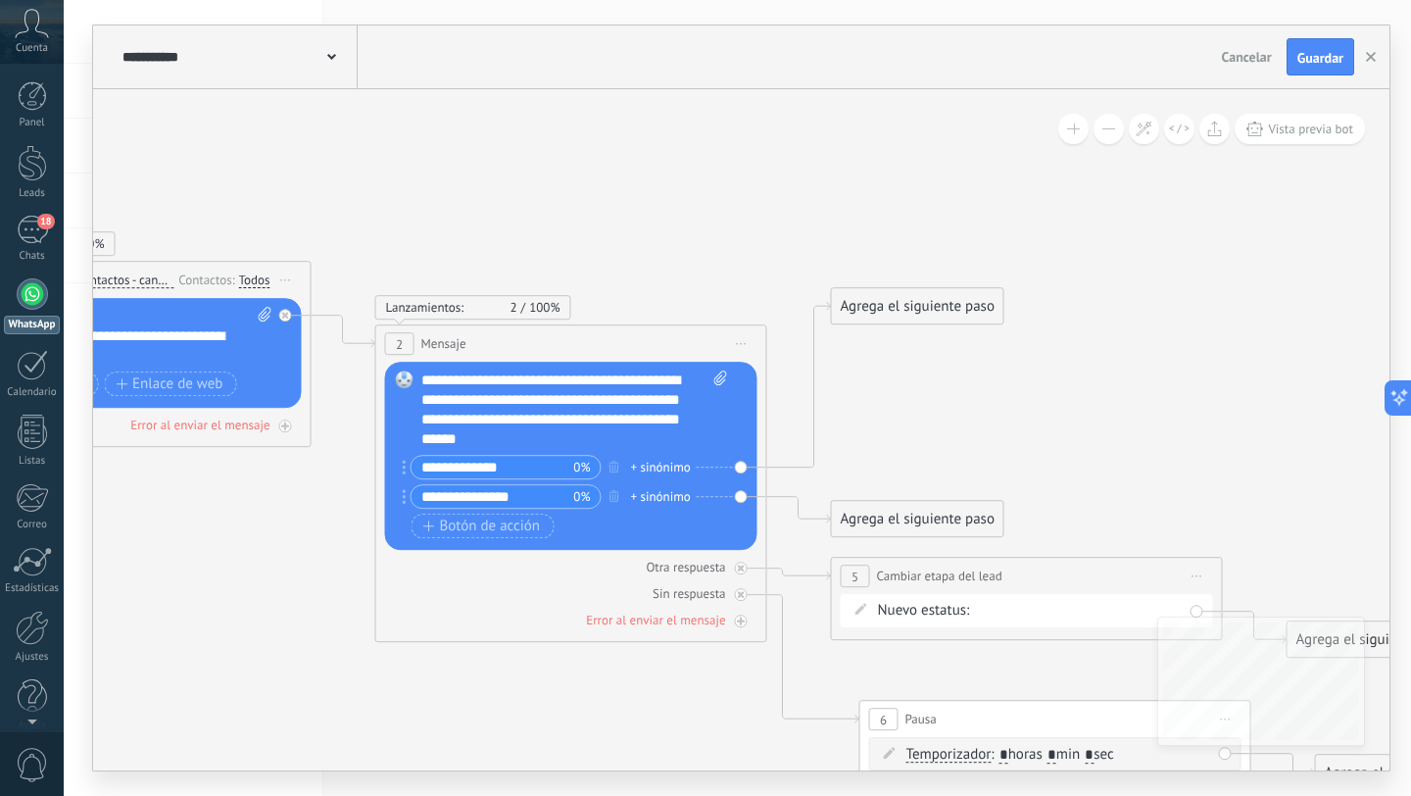
click at [892, 311] on div "Agrega el siguiente paso" at bounding box center [917, 306] width 171 height 32
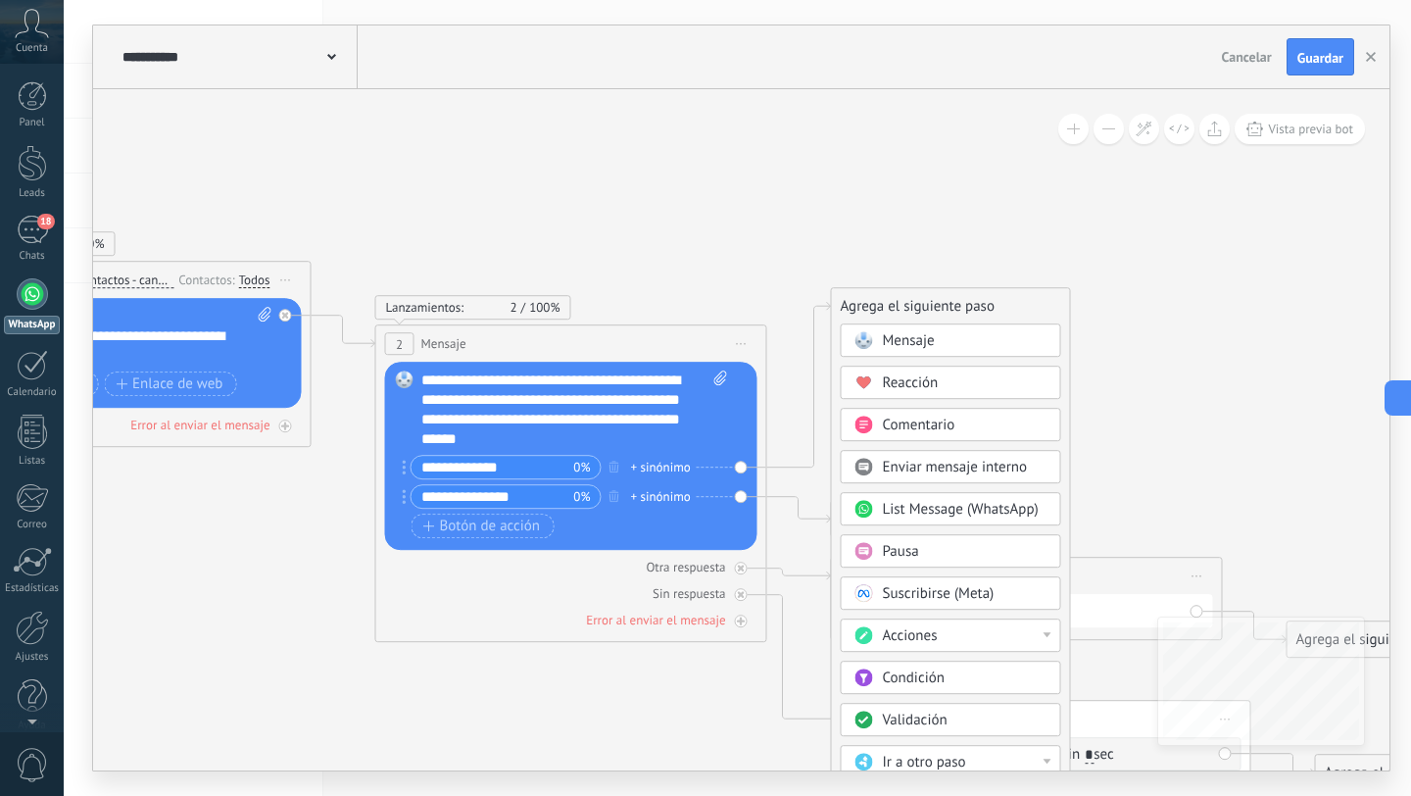
click at [907, 345] on span "Mensaje" at bounding box center [909, 340] width 52 height 19
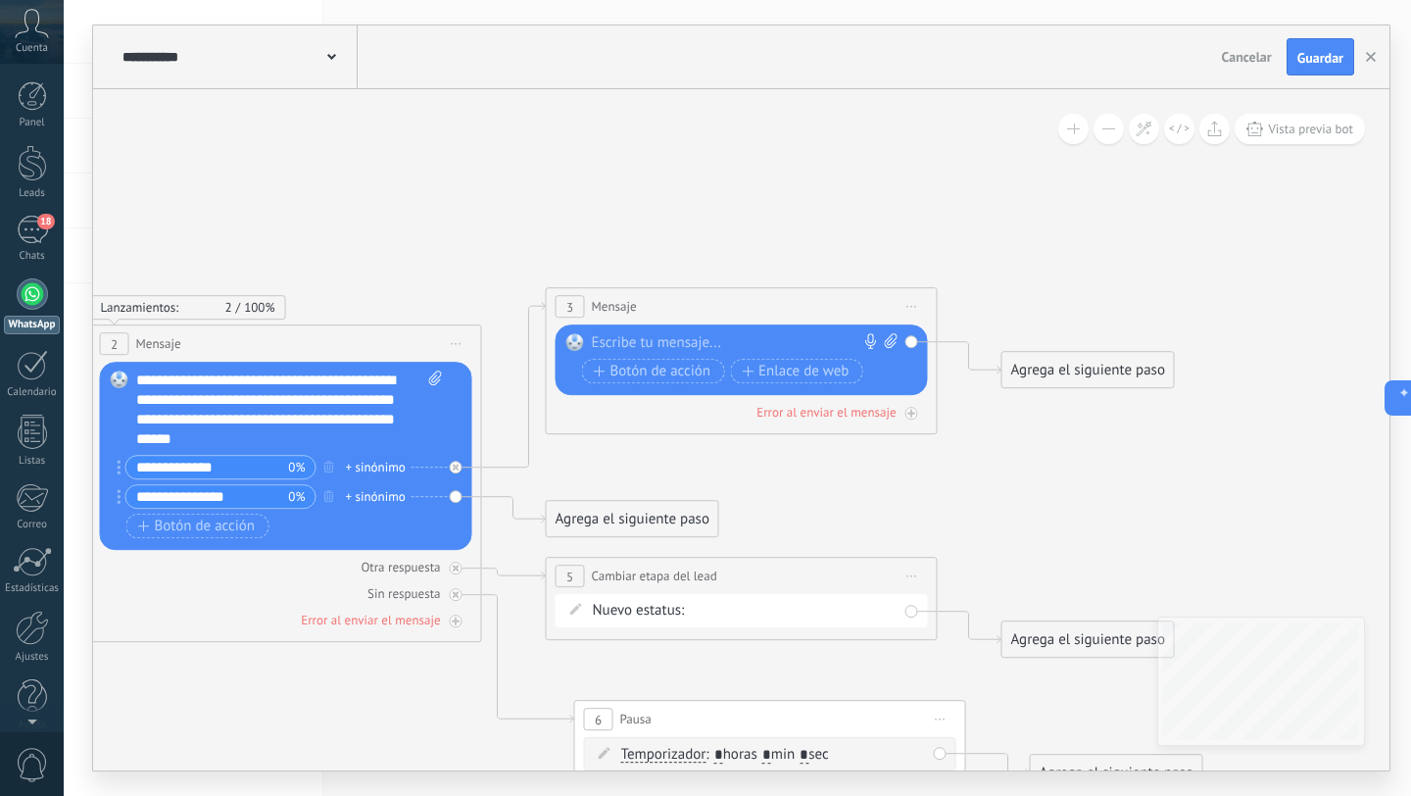
click at [656, 339] on div at bounding box center [737, 343] width 291 height 20
paste div
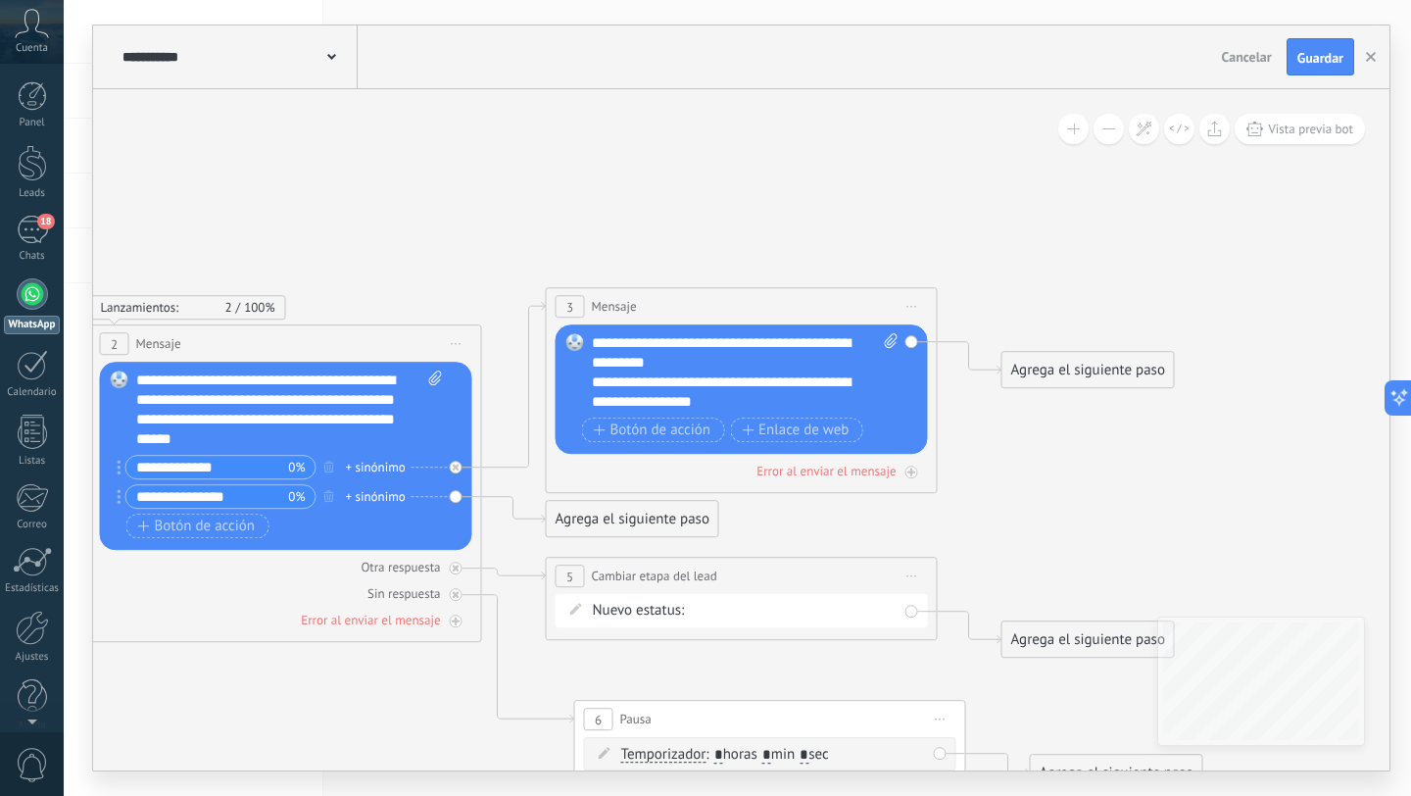
click at [1041, 366] on div "Agrega el siguiente paso" at bounding box center [1087, 370] width 171 height 32
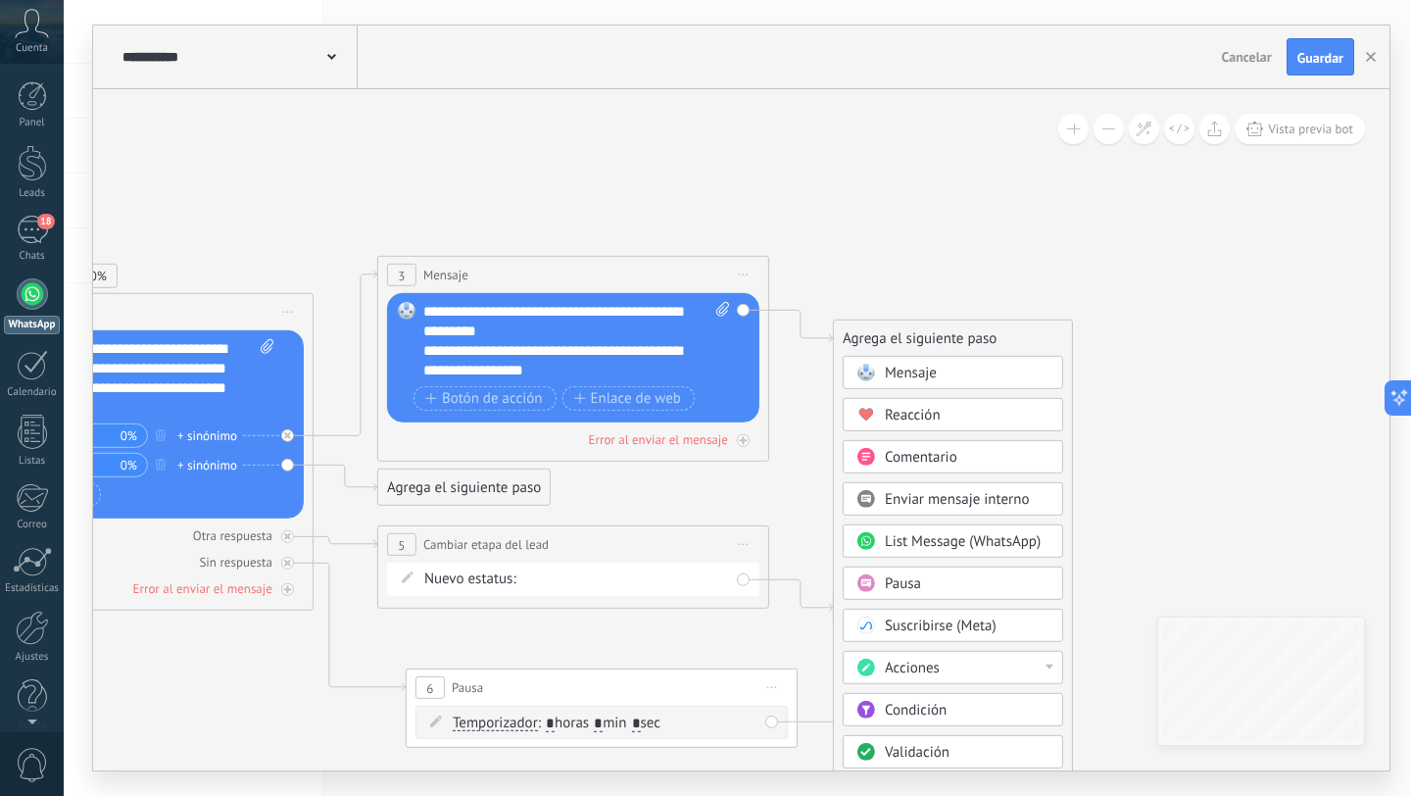
click at [885, 366] on span "Mensaje" at bounding box center [911, 373] width 52 height 19
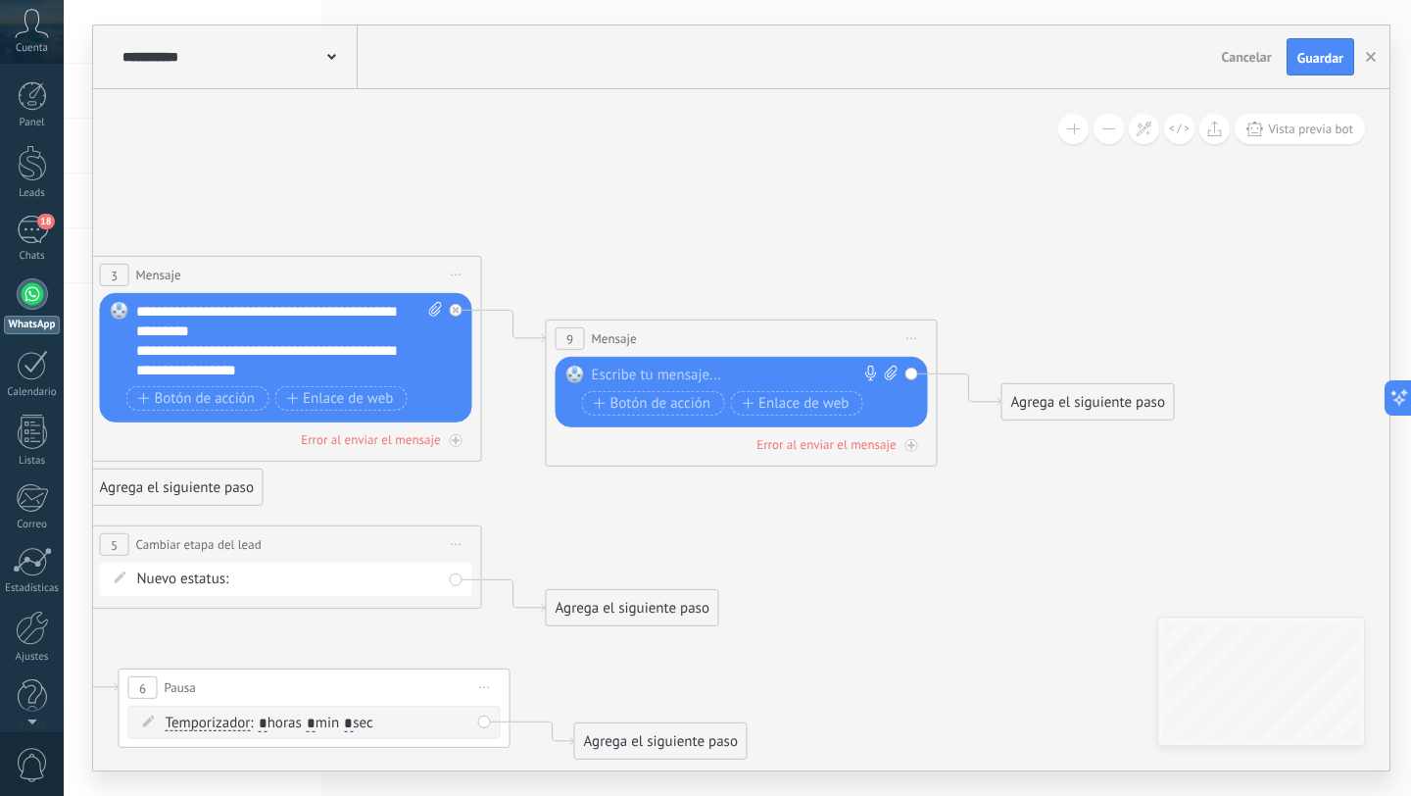
click at [890, 375] on icon at bounding box center [891, 372] width 13 height 15
click input "Subir" at bounding box center [0, 0] width 0 height 0
click at [894, 380] on span at bounding box center [888, 375] width 19 height 20
click input "Subir" at bounding box center [0, 0] width 0 height 0
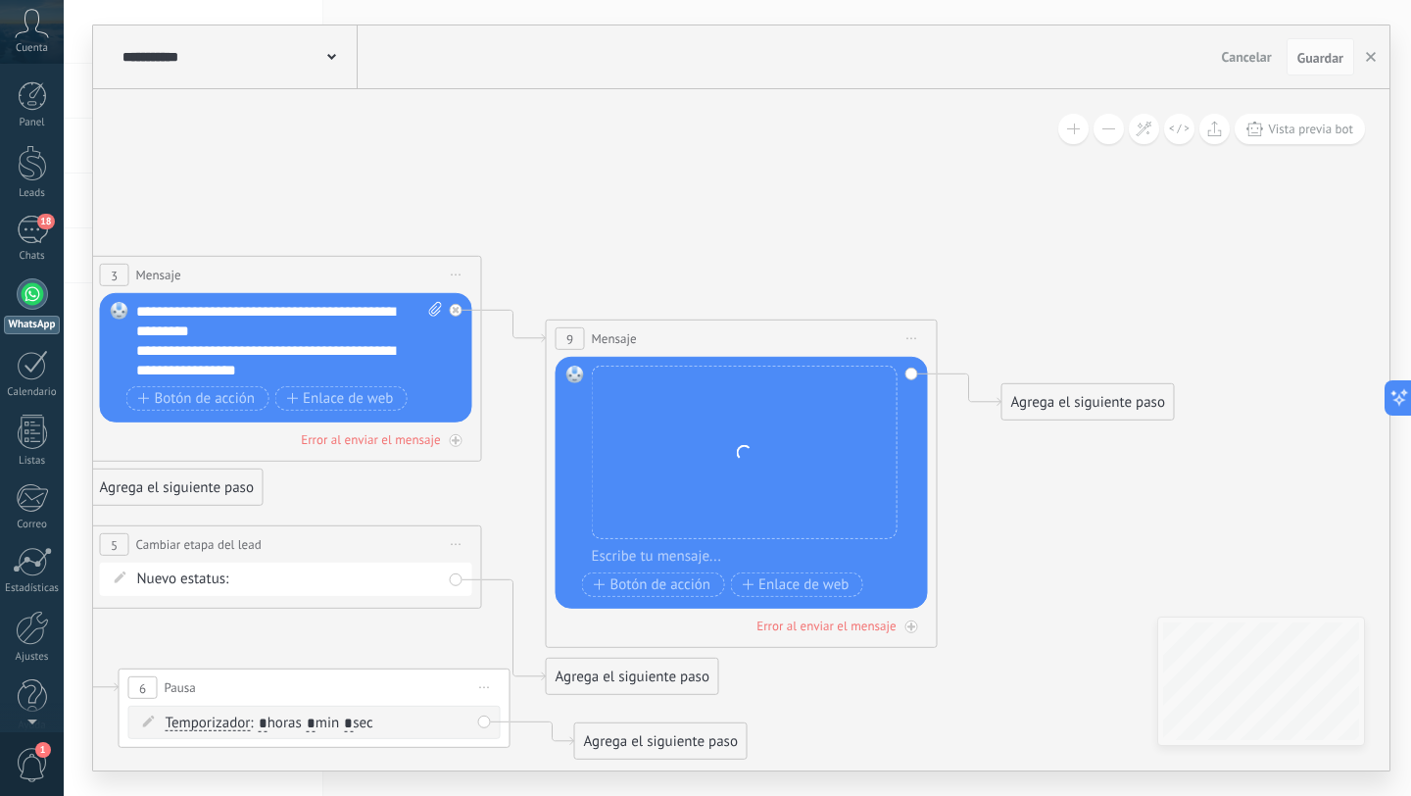
click at [738, 160] on icon at bounding box center [28, 463] width 3139 height 1574
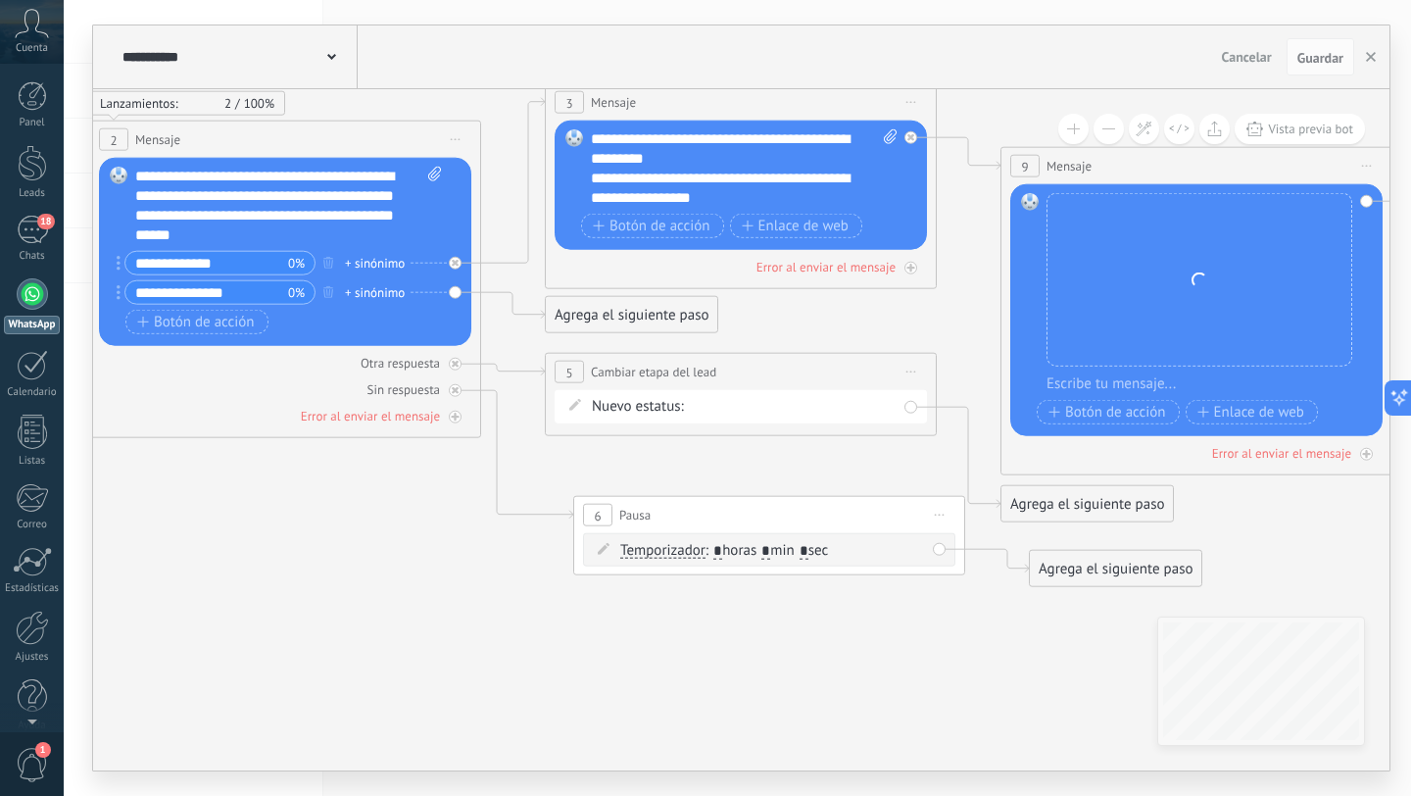
drag, startPoint x: 207, startPoint y: 628, endPoint x: 429, endPoint y: 519, distance: 247.6
click at [429, 519] on icon at bounding box center [482, 290] width 3139 height 1574
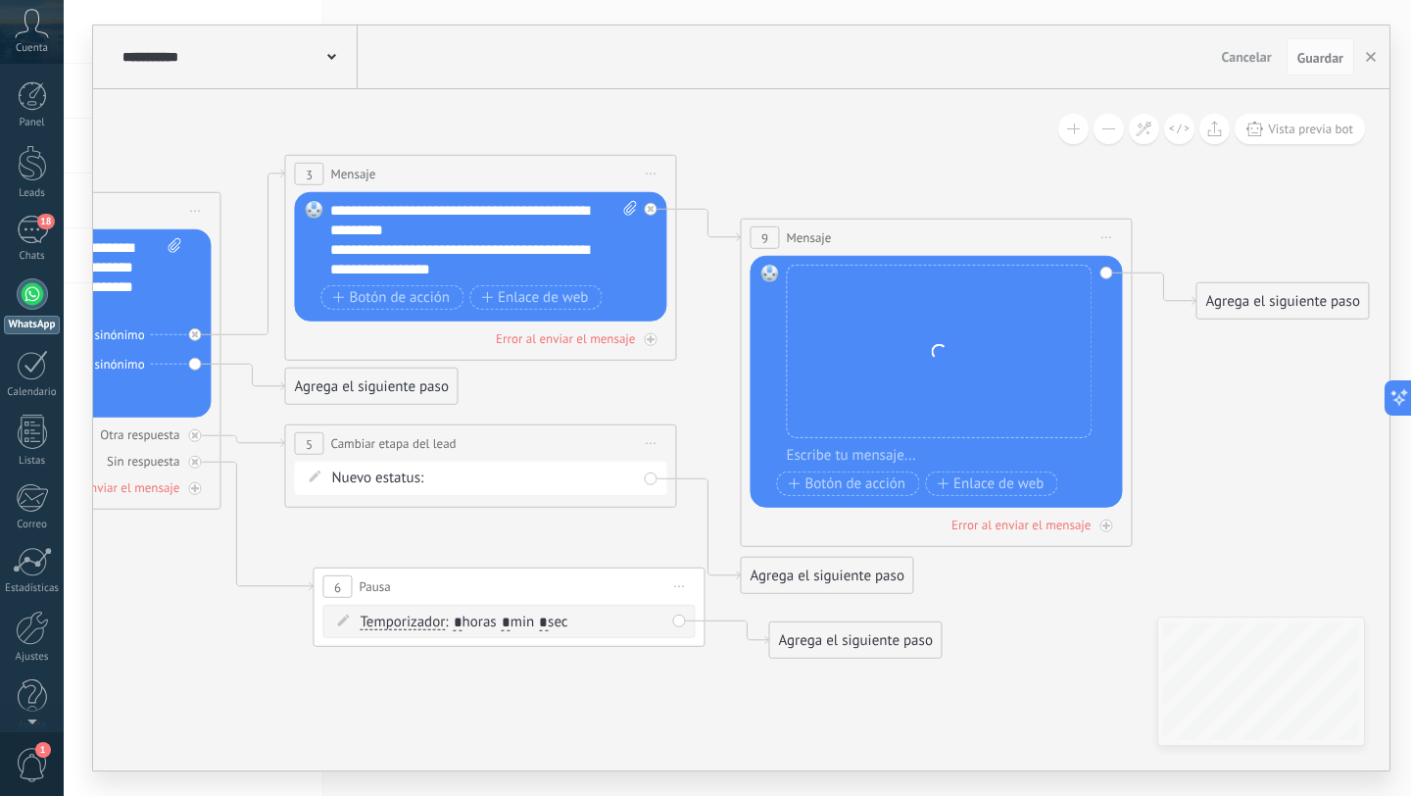
drag, startPoint x: 940, startPoint y: 718, endPoint x: 679, endPoint y: 790, distance: 270.3
click at [679, 790] on div "**********" at bounding box center [737, 398] width 1347 height 796
click at [1263, 311] on div "Agrega el siguiente paso" at bounding box center [1281, 301] width 171 height 32
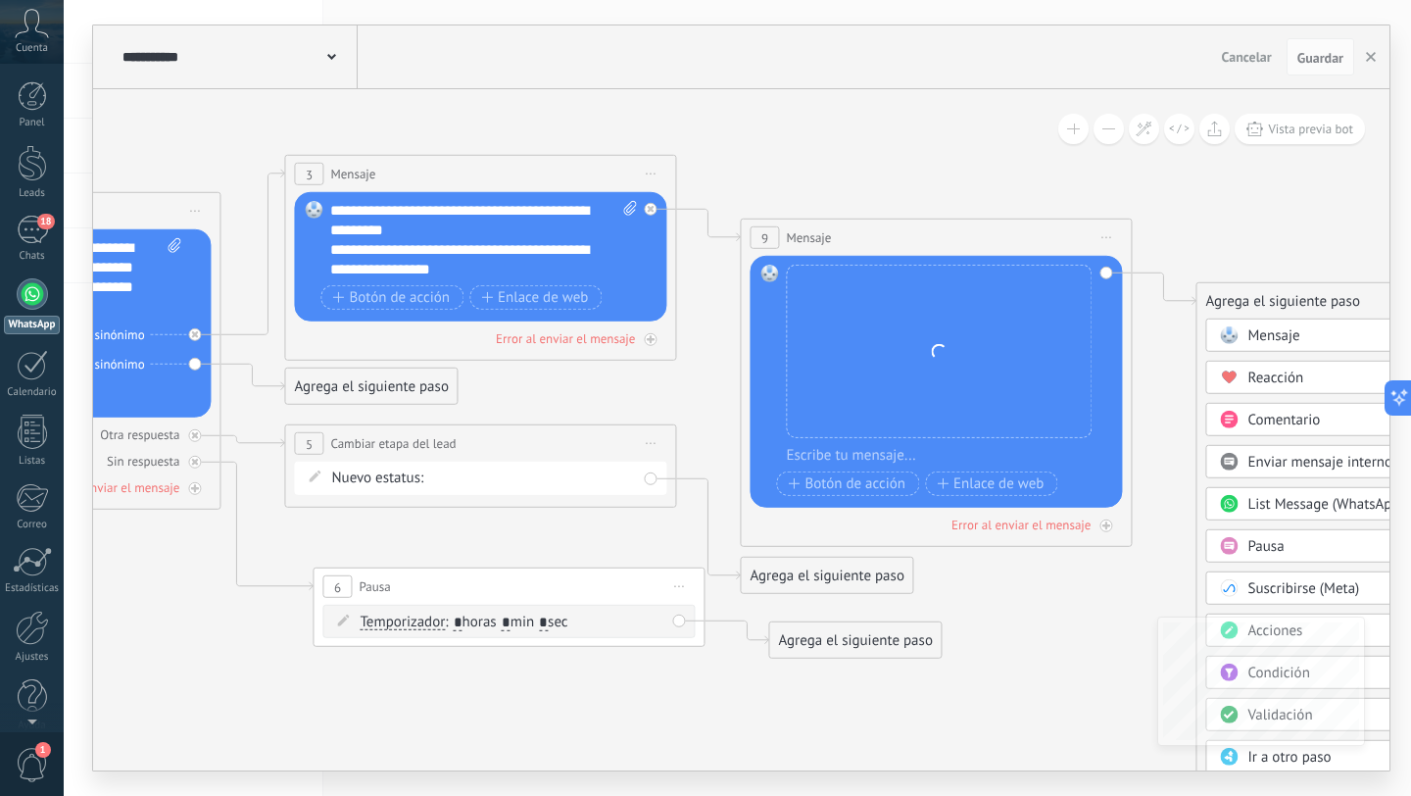
click at [995, 746] on icon at bounding box center [222, 362] width 3139 height 1574
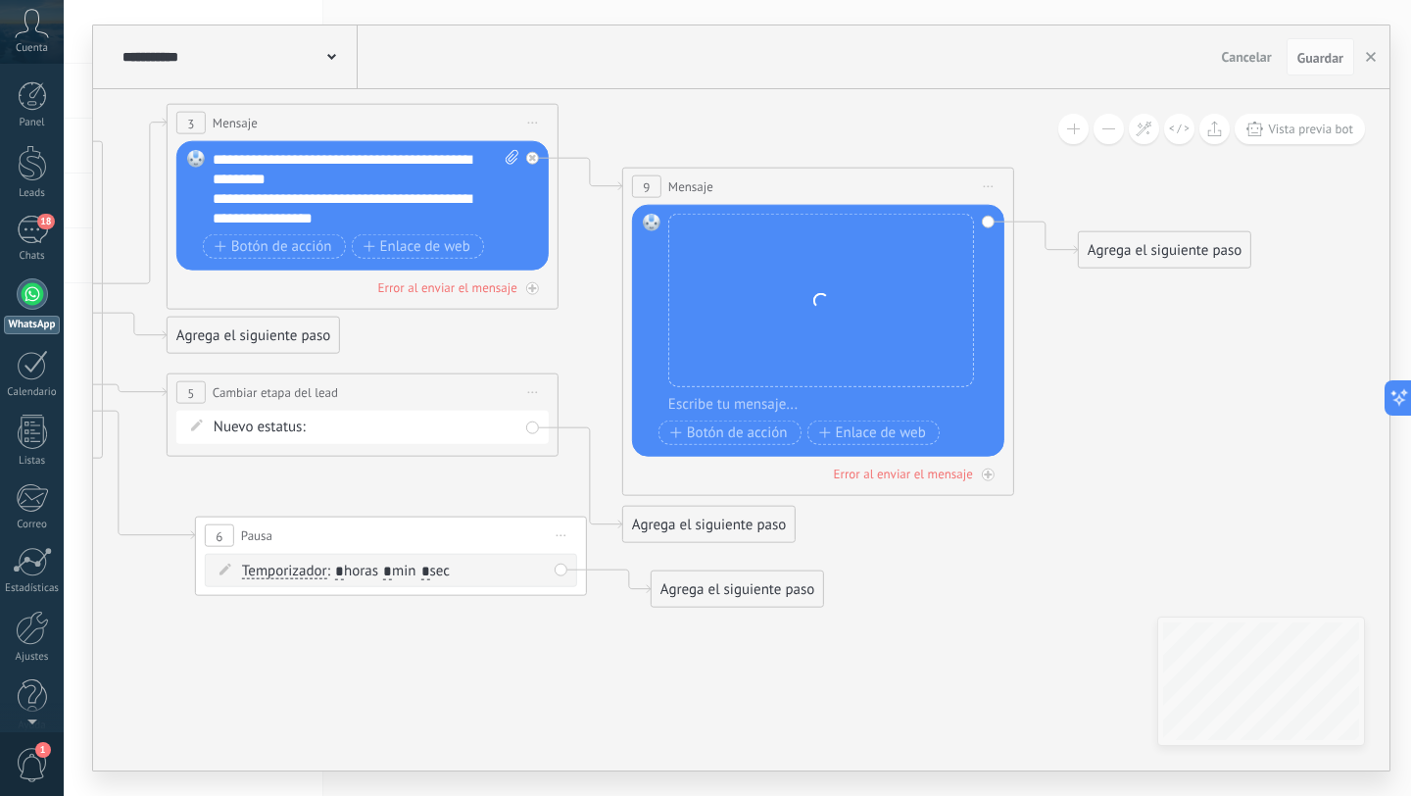
drag, startPoint x: 1090, startPoint y: 654, endPoint x: 930, endPoint y: 575, distance: 177.9
click at [930, 575] on icon at bounding box center [104, 311] width 3139 height 1574
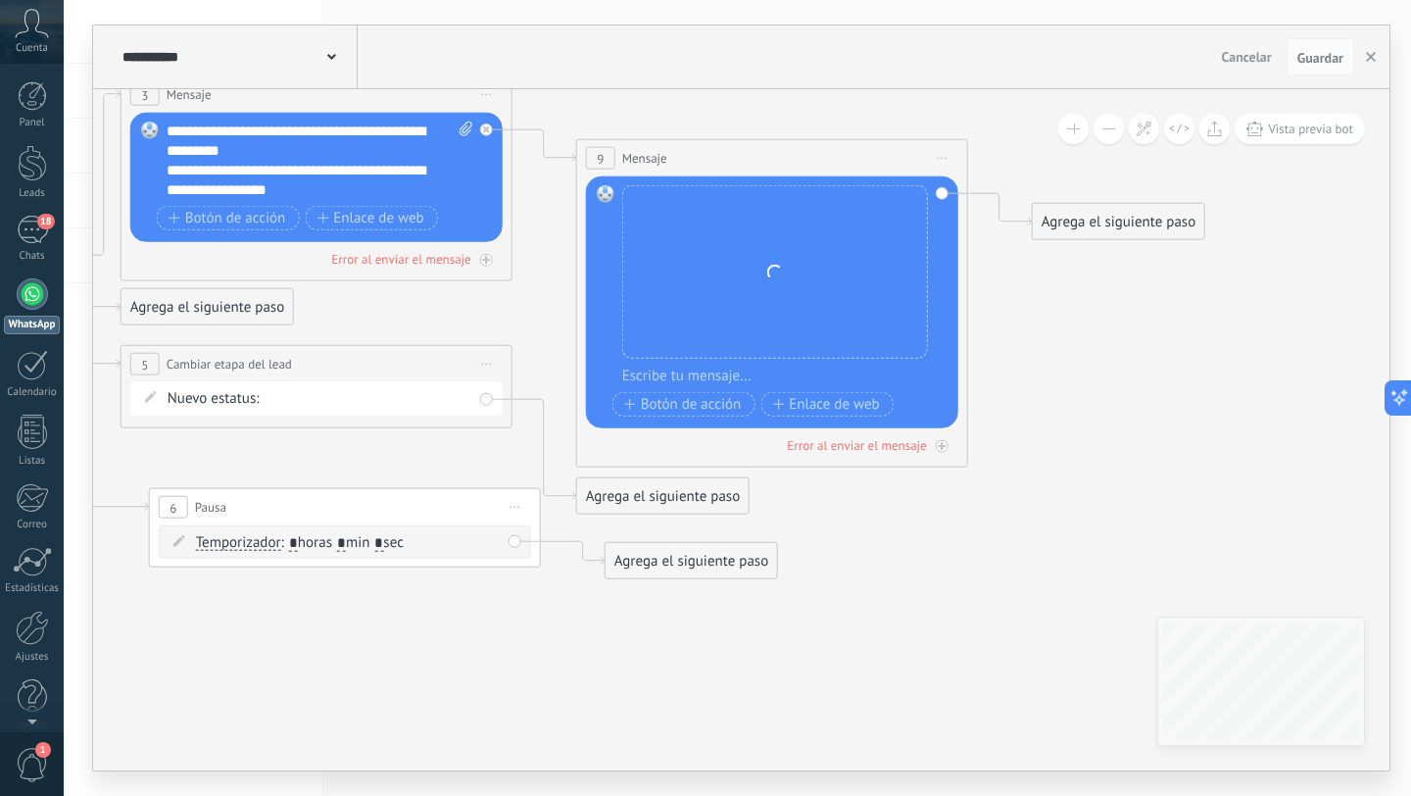
click at [1085, 219] on div "Agrega el siguiente paso" at bounding box center [1118, 222] width 171 height 32
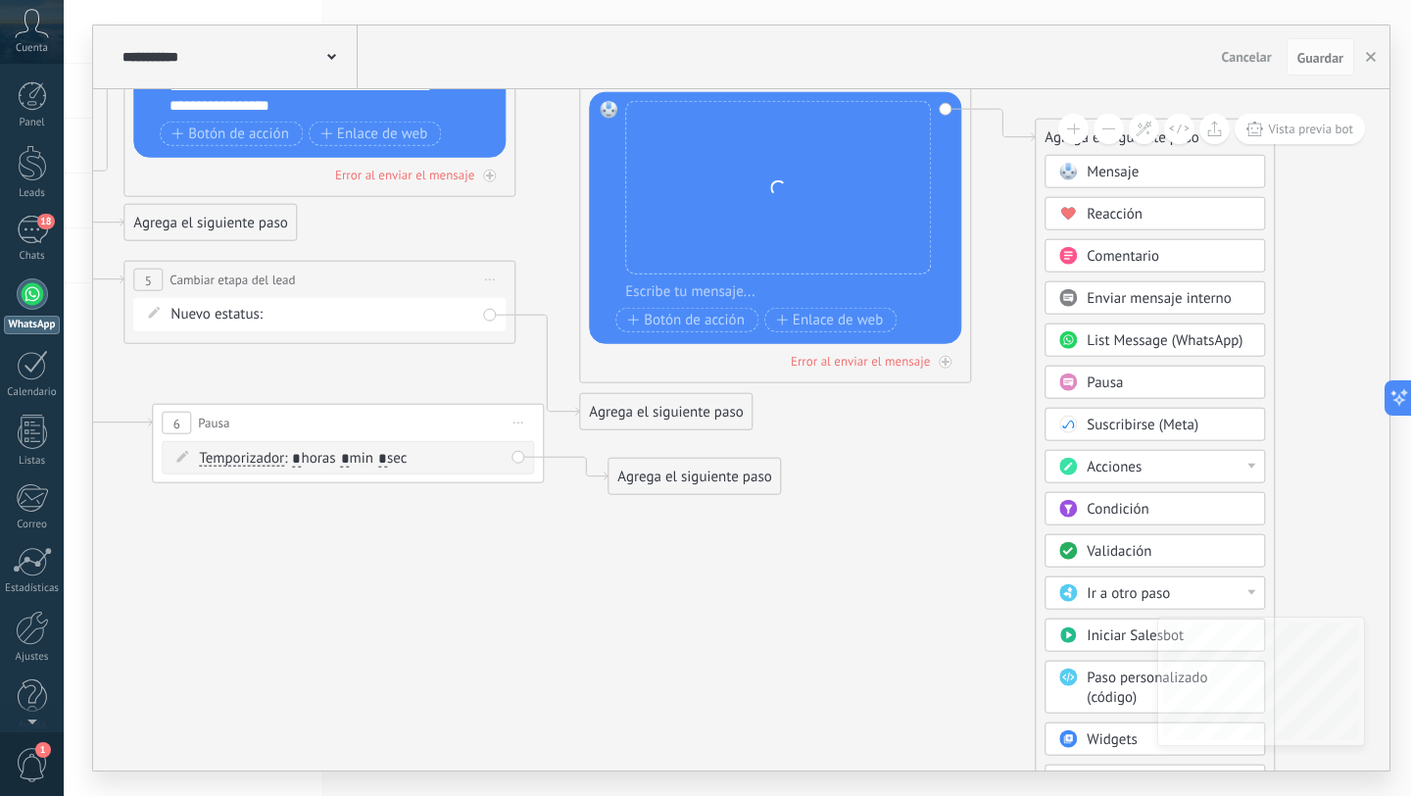
click at [1099, 474] on span "Acciones" at bounding box center [1114, 467] width 55 height 19
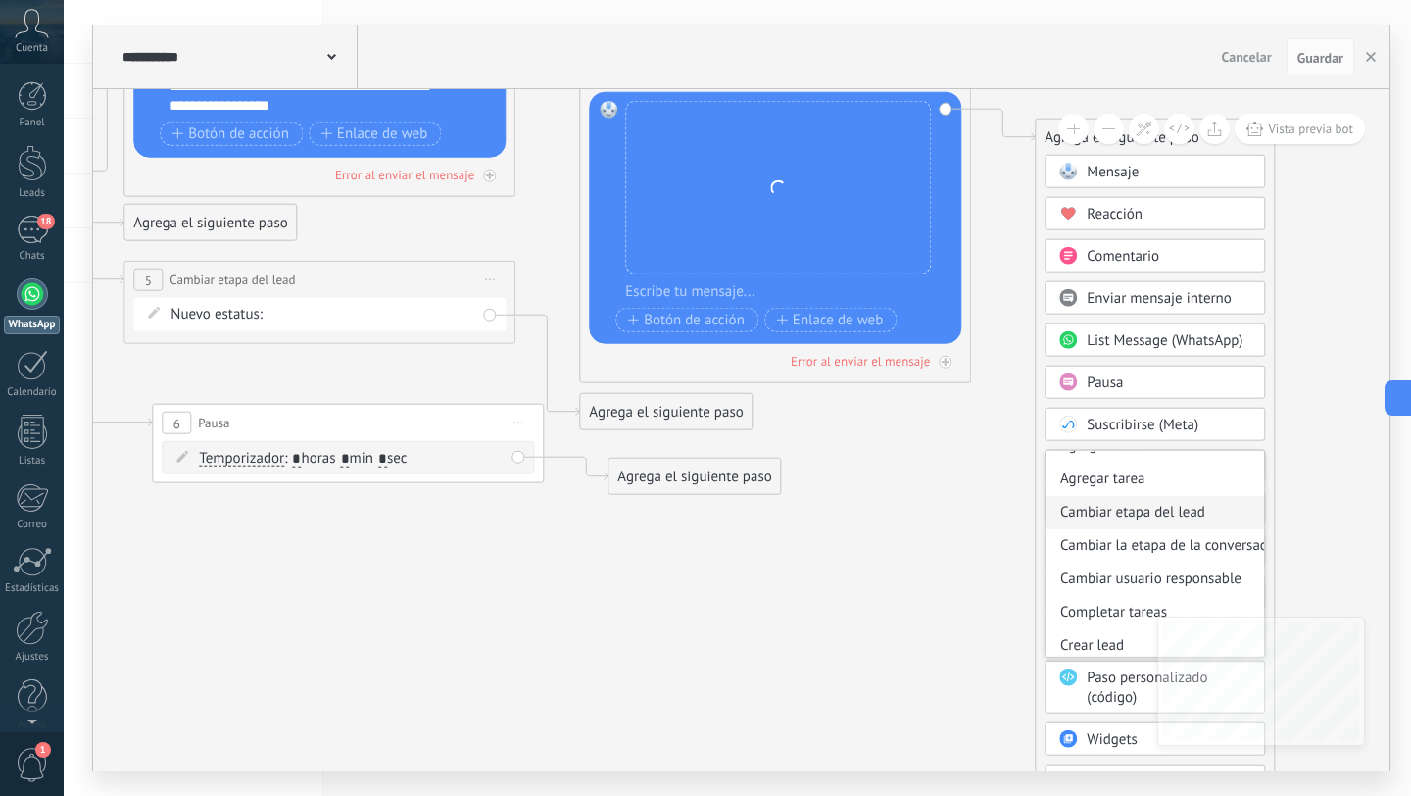
scroll to position [67, 0]
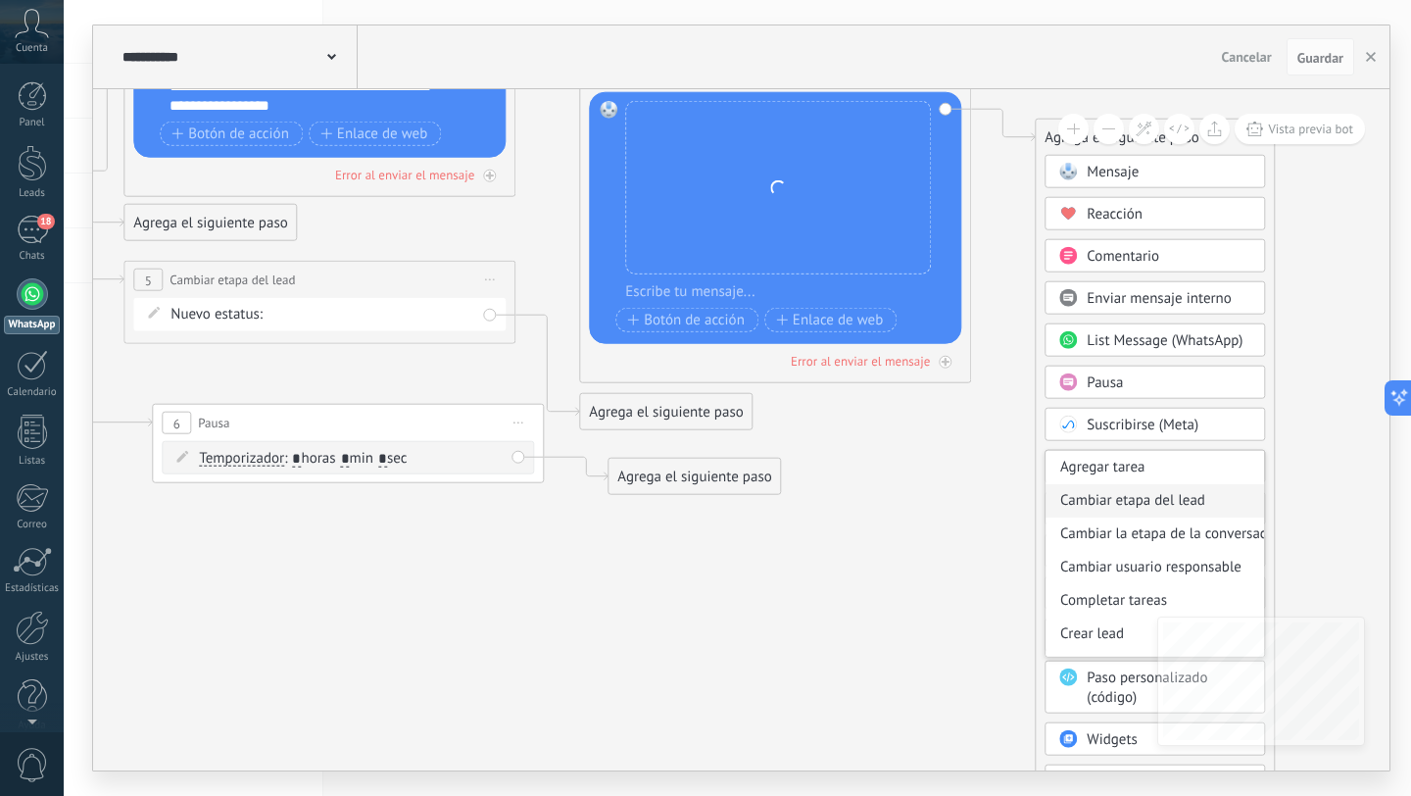
click at [1113, 502] on div "Cambiar etapa del lead" at bounding box center [1154, 500] width 219 height 33
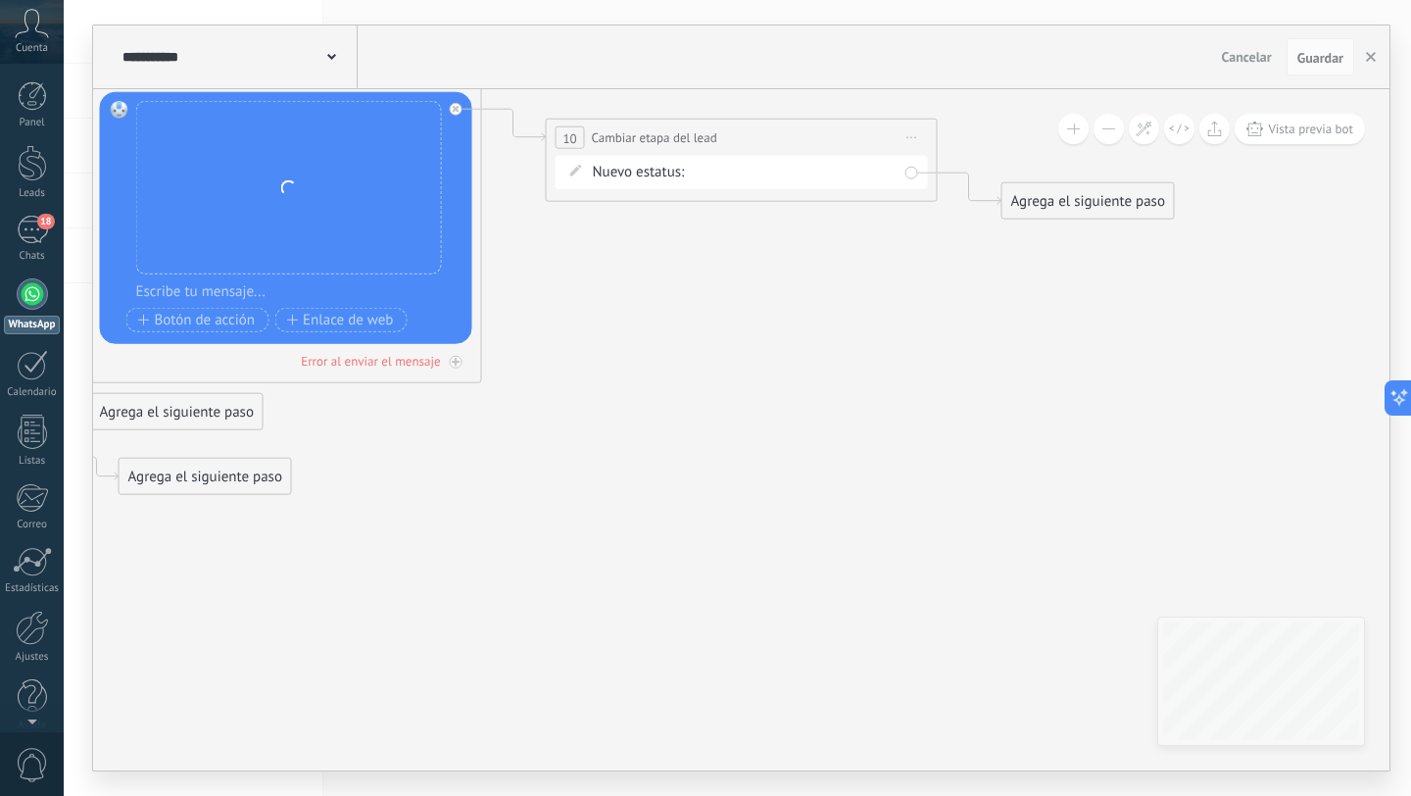
click at [0, 0] on div "Contacto inicial Negociación Debate contractual Discusión de contrato Logrado c…" at bounding box center [0, 0] width 0 height 0
click at [0, 0] on label "Debate contractual" at bounding box center [0, 0] width 0 height 0
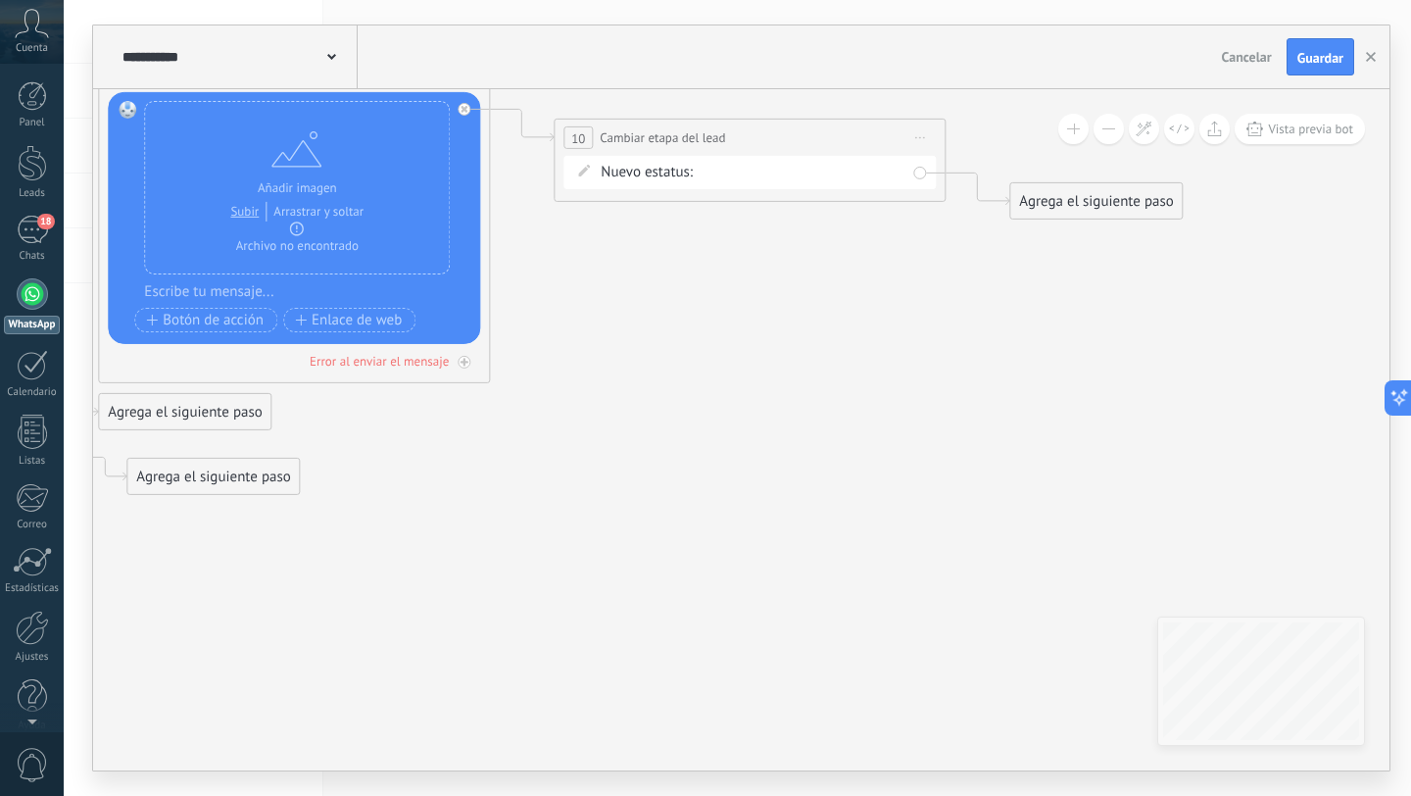
drag, startPoint x: 706, startPoint y: 265, endPoint x: 964, endPoint y: 317, distance: 263.1
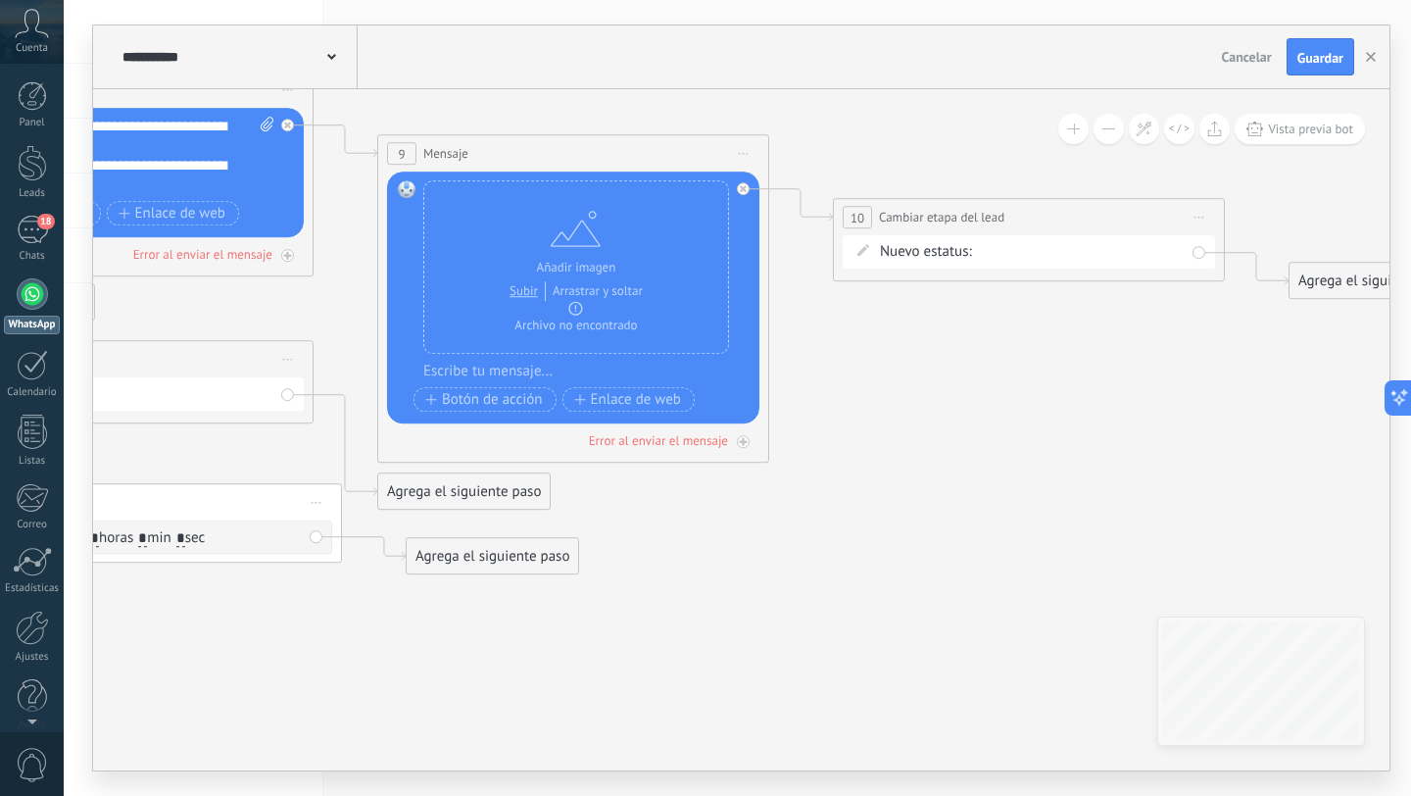
drag, startPoint x: 967, startPoint y: 314, endPoint x: 1036, endPoint y: 393, distance: 104.9
click at [1036, 393] on icon at bounding box center [87, 277] width 3595 height 1574
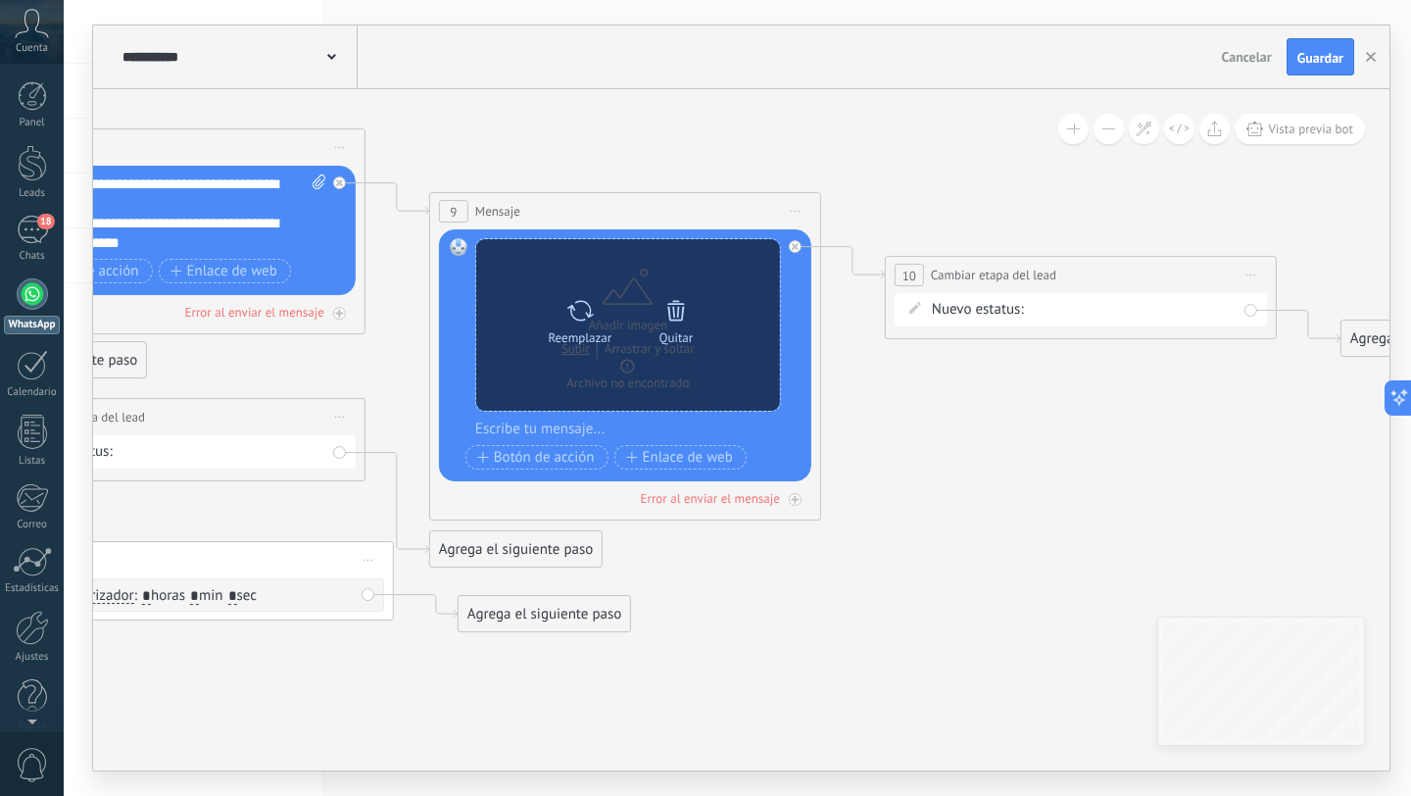
click at [575, 305] on icon at bounding box center [579, 310] width 28 height 27
click input "Subir" at bounding box center [0, 0] width 0 height 0
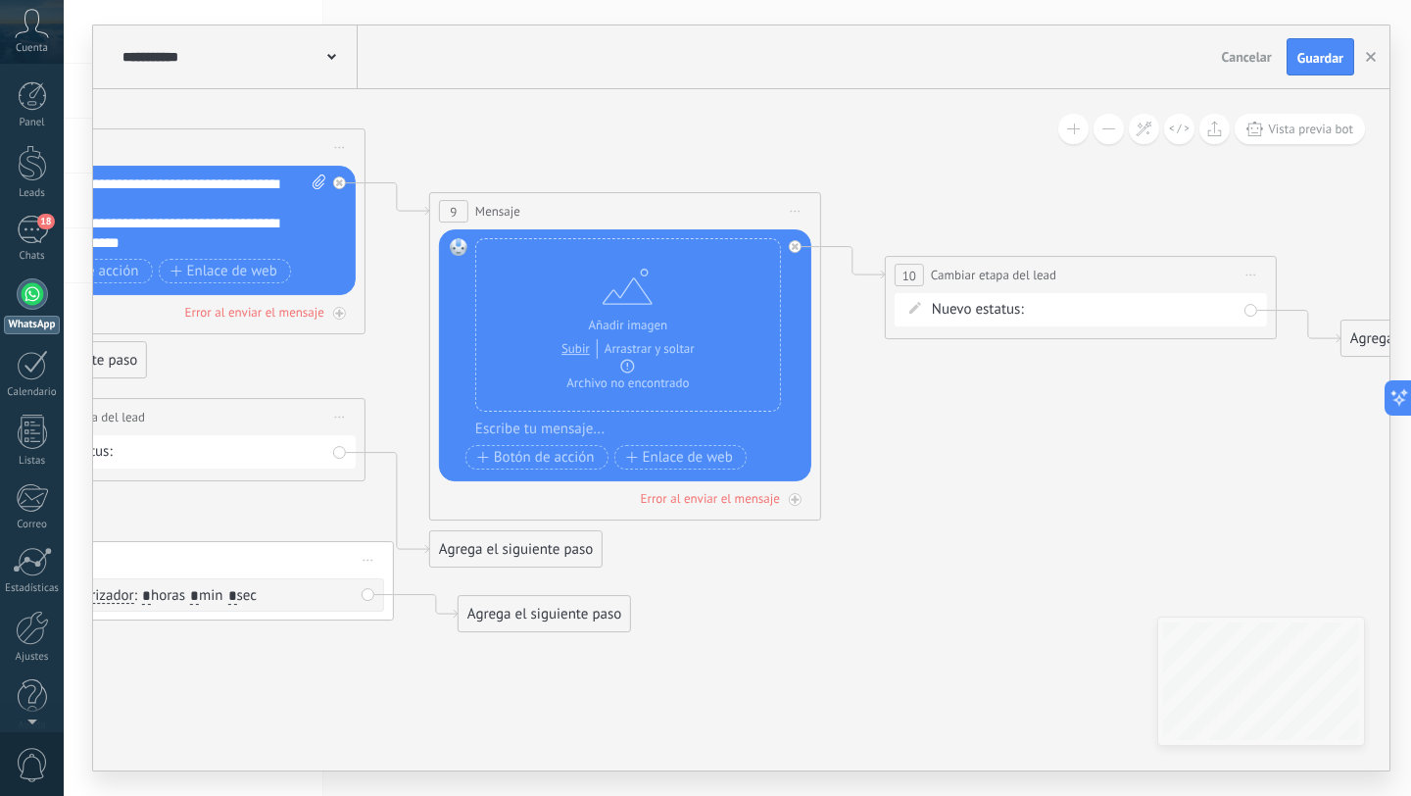
click at [950, 534] on icon at bounding box center [139, 335] width 3595 height 1574
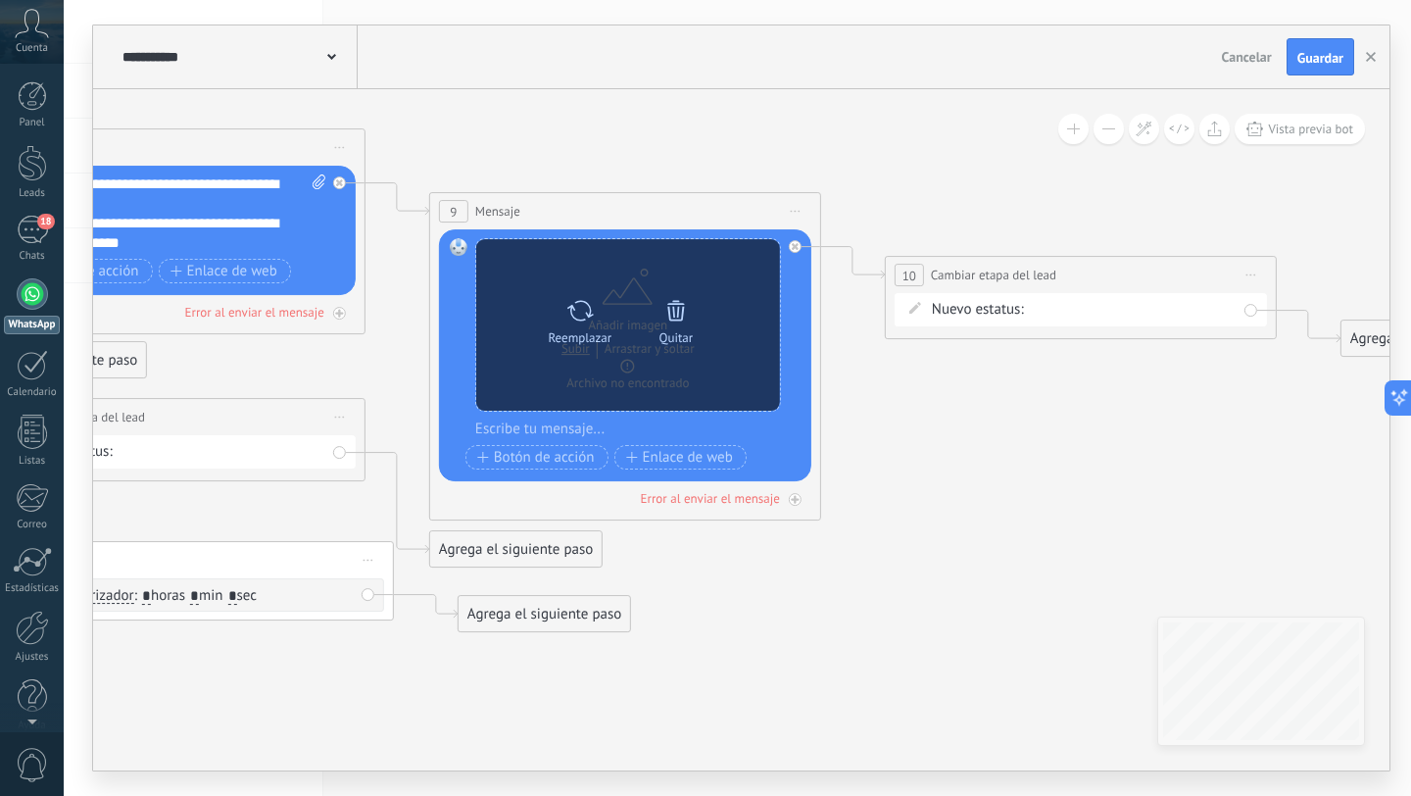
click at [583, 293] on div at bounding box center [579, 310] width 28 height 39
click input "Subir" at bounding box center [0, 0] width 0 height 0
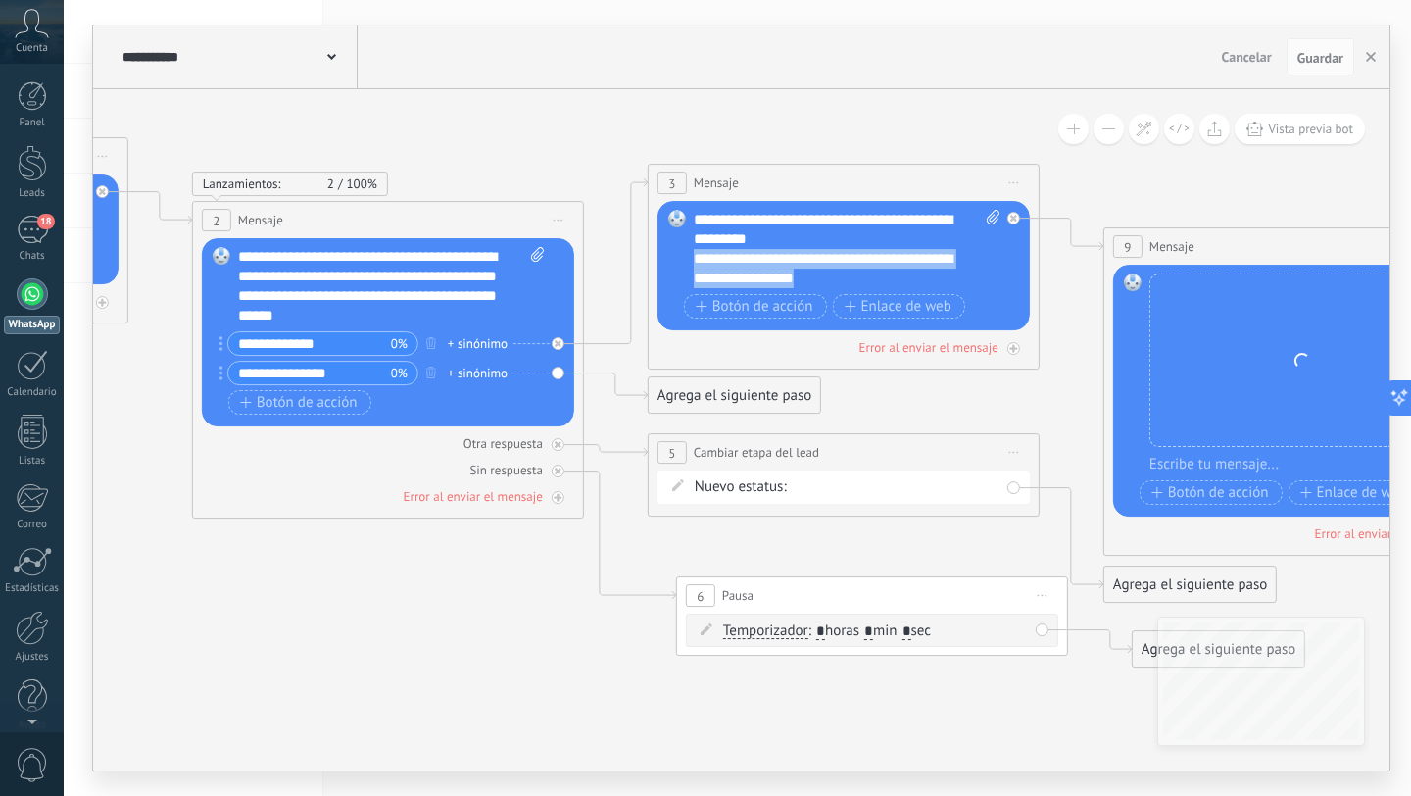
drag, startPoint x: 847, startPoint y: 279, endPoint x: 693, endPoint y: 261, distance: 155.0
click at [694, 261] on div "**********" at bounding box center [830, 268] width 272 height 39
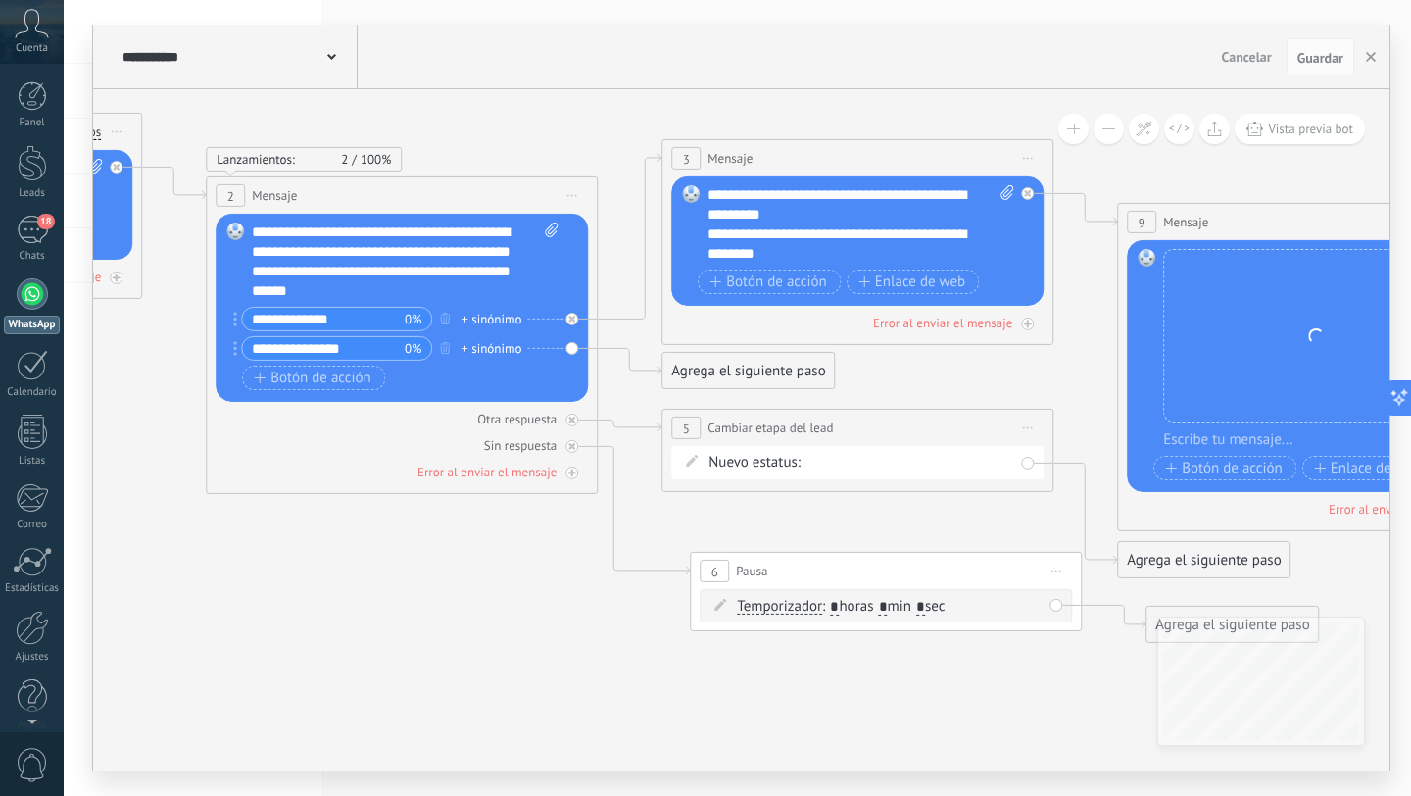
click at [855, 248] on div "**********" at bounding box center [843, 243] width 272 height 39
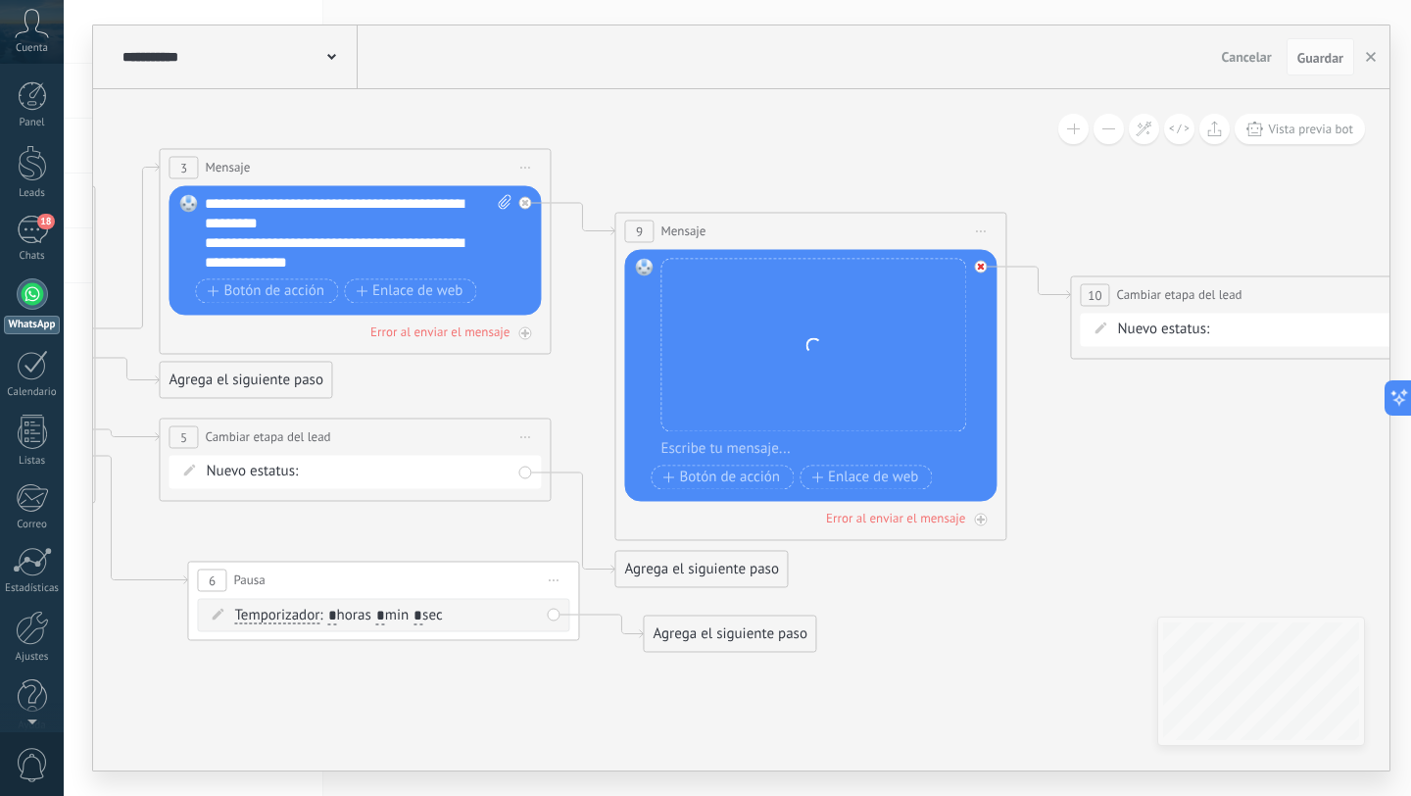
click at [528, 206] on icon at bounding box center [524, 202] width 7 height 7
click at [981, 268] on div "Reemplazar Quitar Convertir a mensaje de voz Arrastre la imagen aquí para adjun…" at bounding box center [810, 375] width 372 height 252
drag, startPoint x: 1096, startPoint y: 394, endPoint x: 1109, endPoint y: 289, distance: 105.6
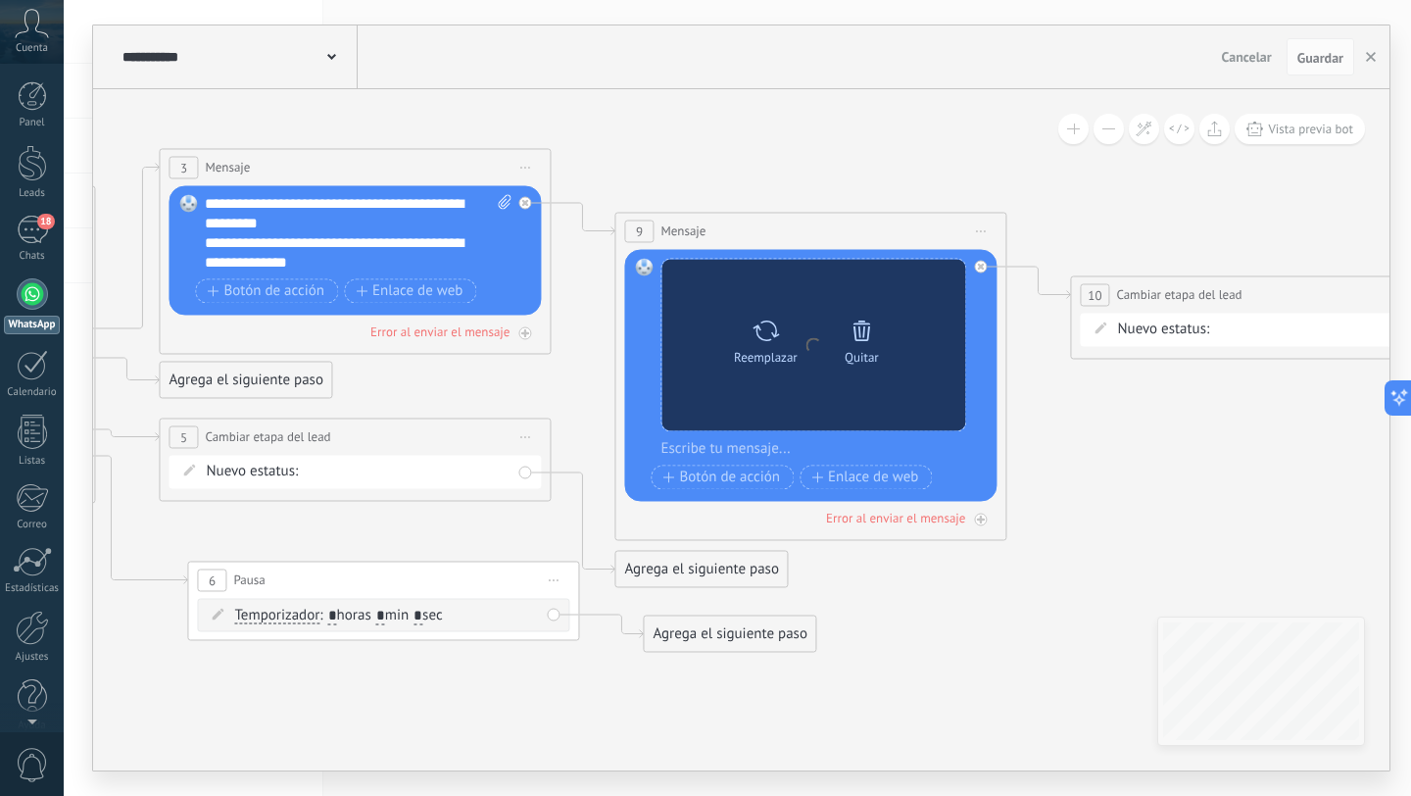
click at [866, 331] on icon at bounding box center [861, 329] width 27 height 27
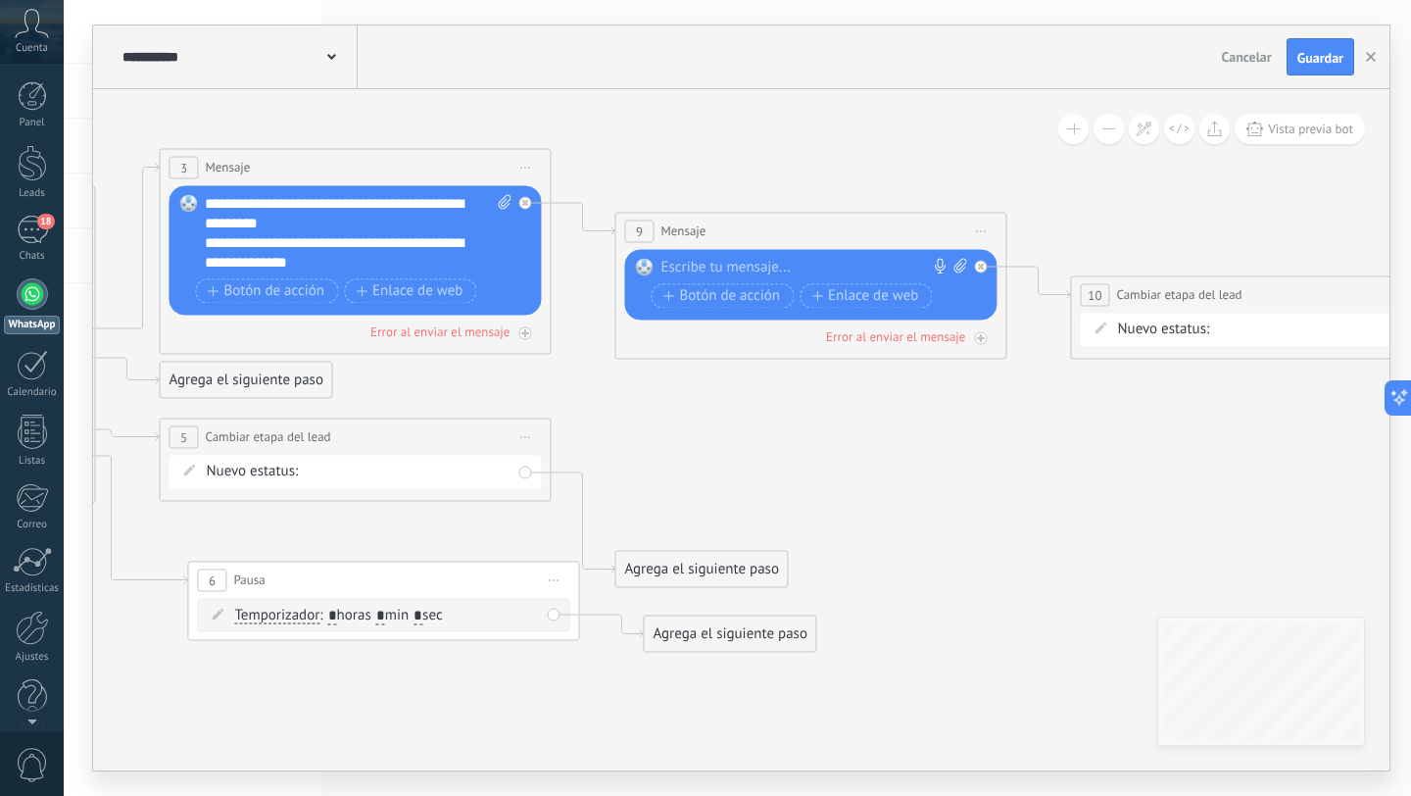
click at [956, 266] on icon at bounding box center [959, 265] width 13 height 15
click input "Subir" at bounding box center [0, 0] width 0 height 0
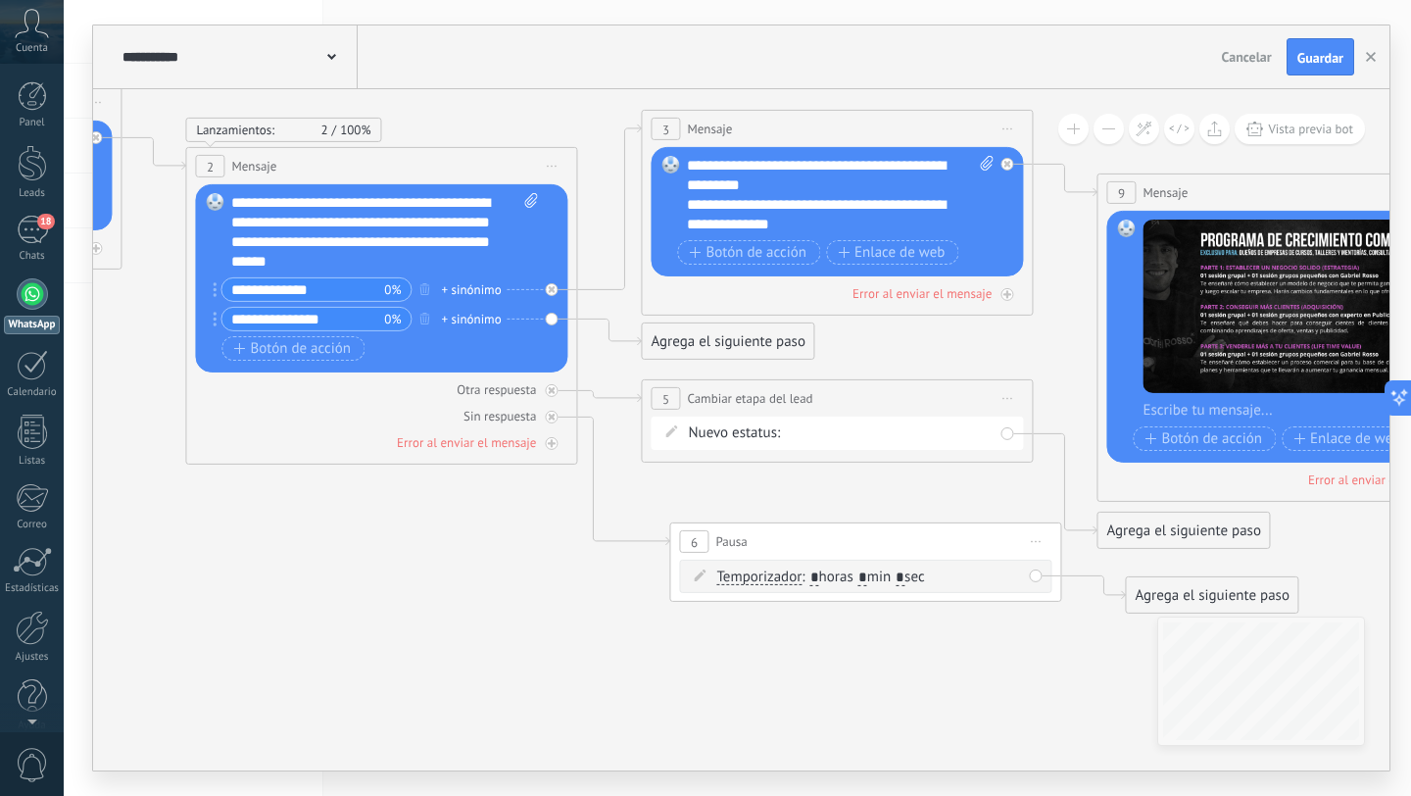
drag, startPoint x: 691, startPoint y: 575, endPoint x: 763, endPoint y: 657, distance: 109.7
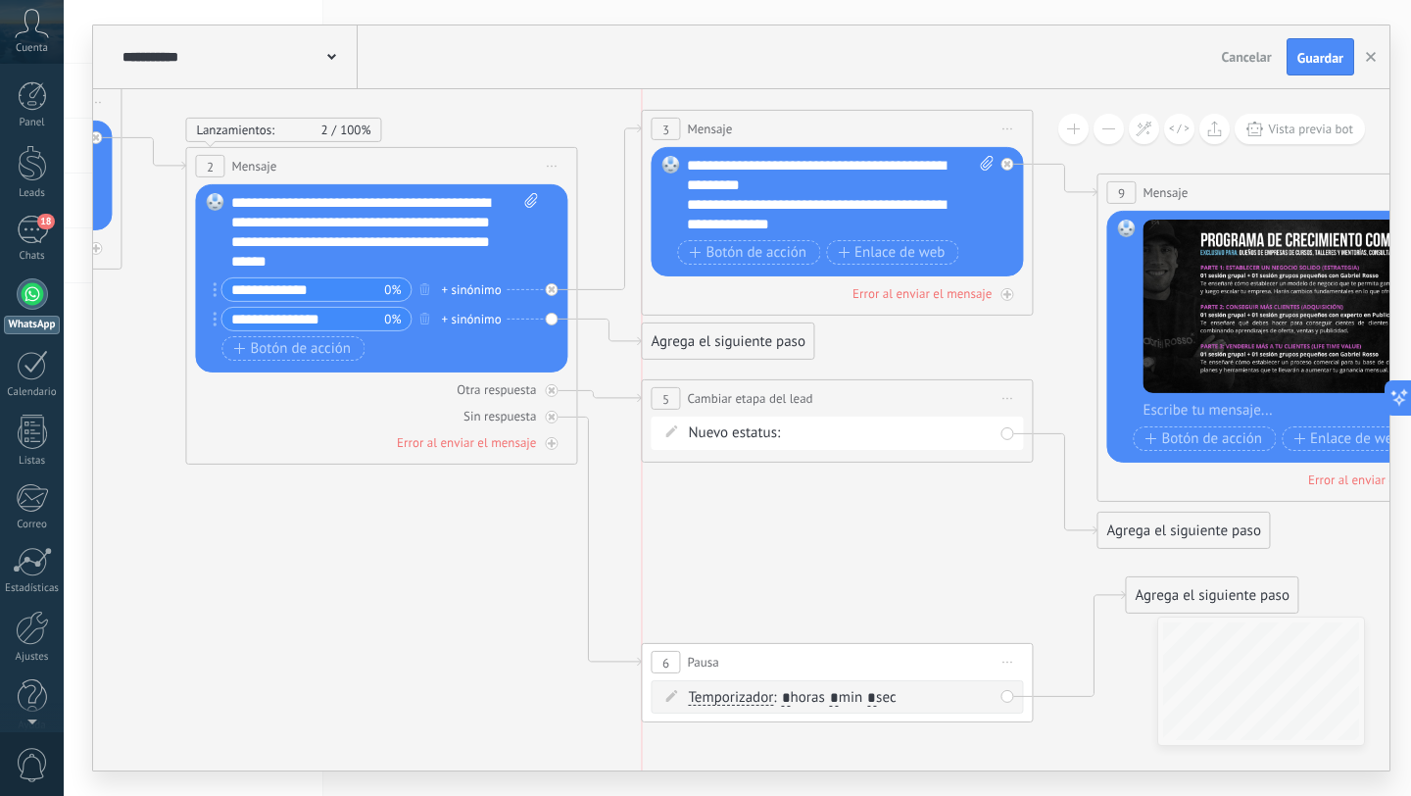
drag, startPoint x: 821, startPoint y: 533, endPoint x: 794, endPoint y: 653, distance: 122.6
click at [794, 653] on div "6 Pausa ***** Iniciar vista previa aquí Cambiar nombre Duplicar Borrar" at bounding box center [837, 662] width 390 height 36
drag, startPoint x: 1159, startPoint y: 594, endPoint x: 1118, endPoint y: 657, distance: 75.8
click at [1118, 657] on div "Agrega el siguiente paso" at bounding box center [1170, 652] width 171 height 32
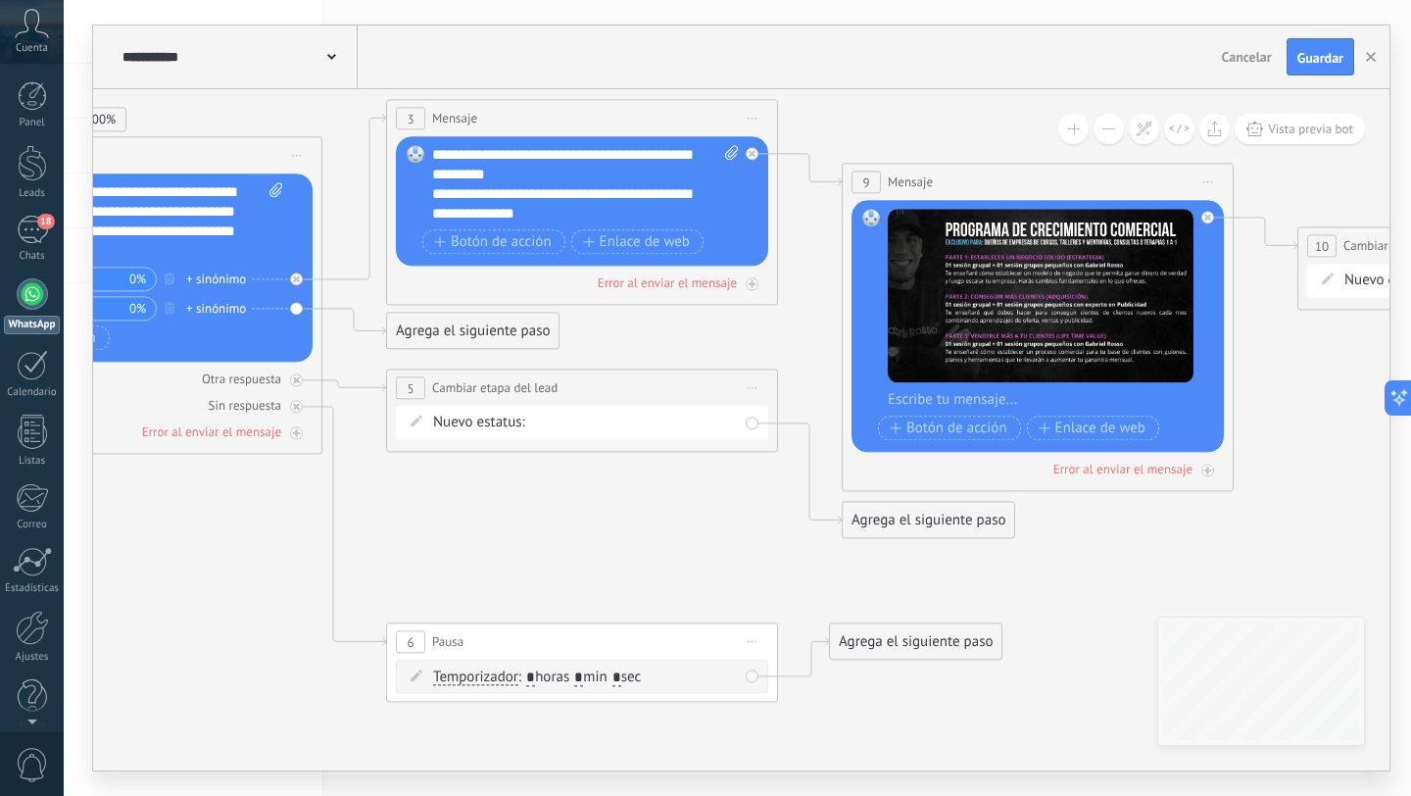
drag, startPoint x: 967, startPoint y: 575, endPoint x: 712, endPoint y: 564, distance: 255.0
click at [712, 564] on icon at bounding box center [552, 355] width 3595 height 1673
drag, startPoint x: 590, startPoint y: 394, endPoint x: 592, endPoint y: 531, distance: 137.2
click at [592, 531] on div "**********" at bounding box center [582, 529] width 390 height 36
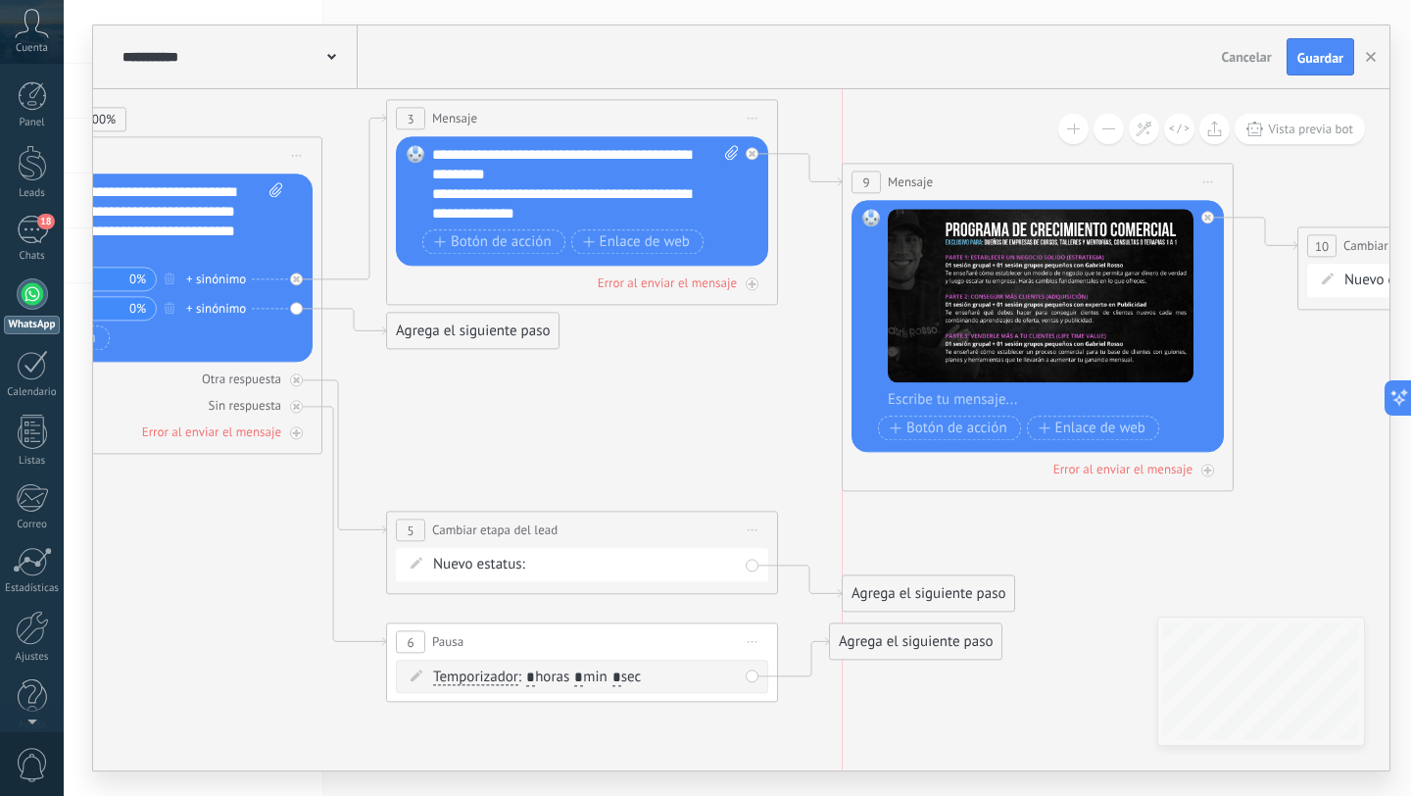
drag, startPoint x: 905, startPoint y: 511, endPoint x: 897, endPoint y: 586, distance: 75.0
click at [902, 586] on div "Agrega el siguiente paso" at bounding box center [928, 593] width 171 height 32
drag, startPoint x: 892, startPoint y: 650, endPoint x: 890, endPoint y: 697, distance: 47.1
click at [890, 697] on div "Agrega el siguiente paso" at bounding box center [913, 704] width 171 height 32
drag, startPoint x: 903, startPoint y: 592, endPoint x: 898, endPoint y: 626, distance: 34.6
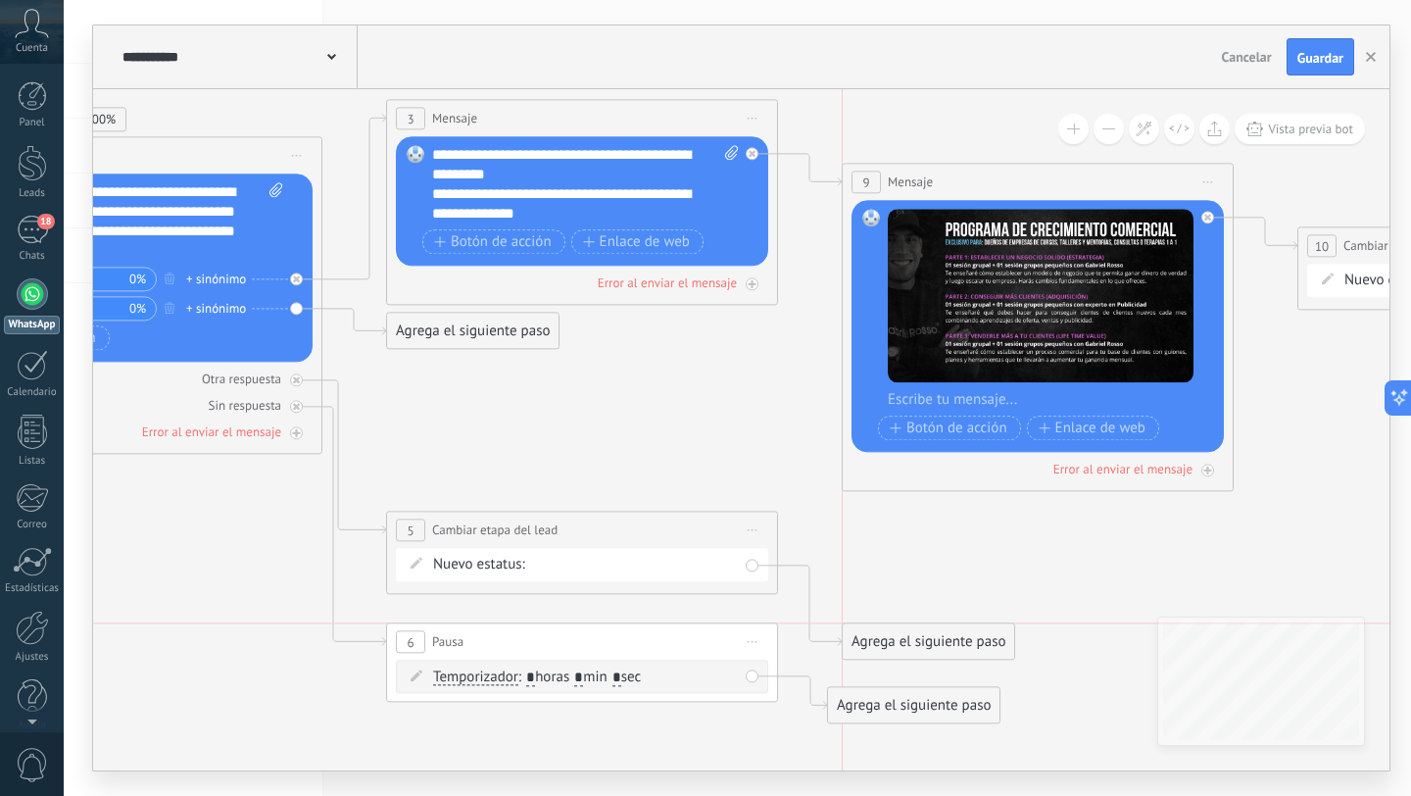
click at [898, 626] on div "Agrega el siguiente paso" at bounding box center [928, 641] width 171 height 32
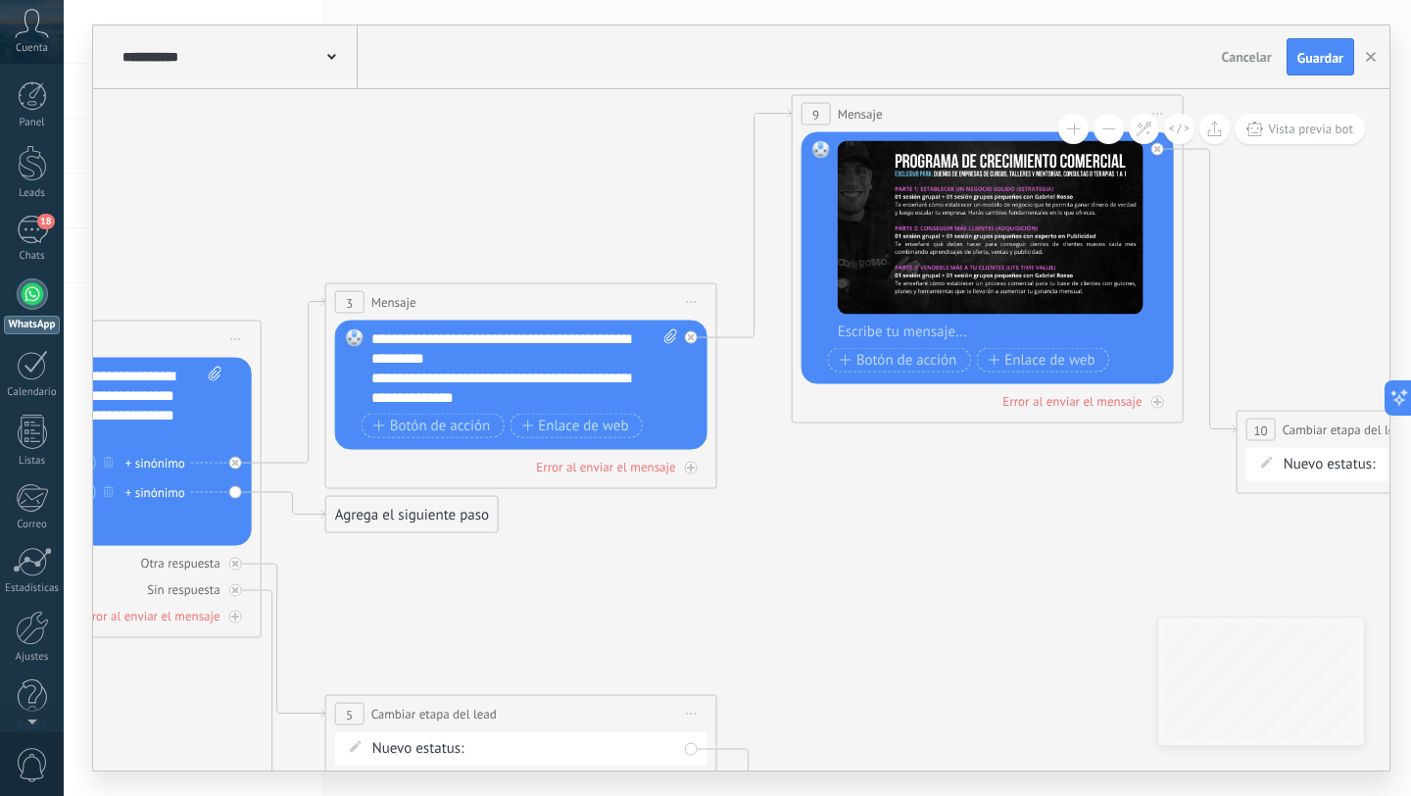
drag, startPoint x: 914, startPoint y: 357, endPoint x: 926, endPoint y: 105, distance: 252.1
click at [926, 105] on div "9 Mensaje ******* (a): Todos los contactos - canales seleccionados Todos los co…" at bounding box center [988, 114] width 390 height 36
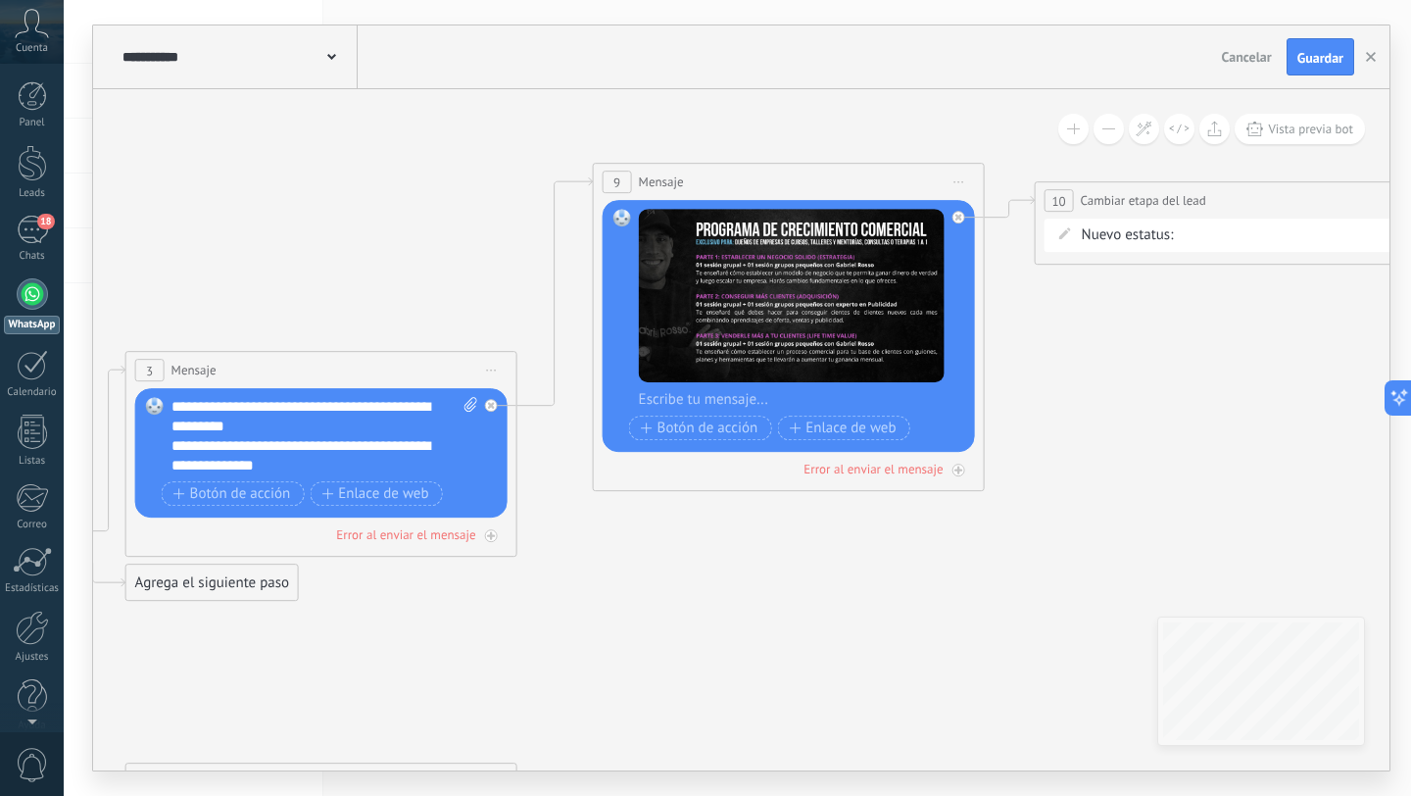
drag, startPoint x: 1174, startPoint y: 502, endPoint x: 1173, endPoint y: 204, distance: 297.9
click at [1173, 204] on span "Cambiar etapa del lead" at bounding box center [1143, 200] width 125 height 19
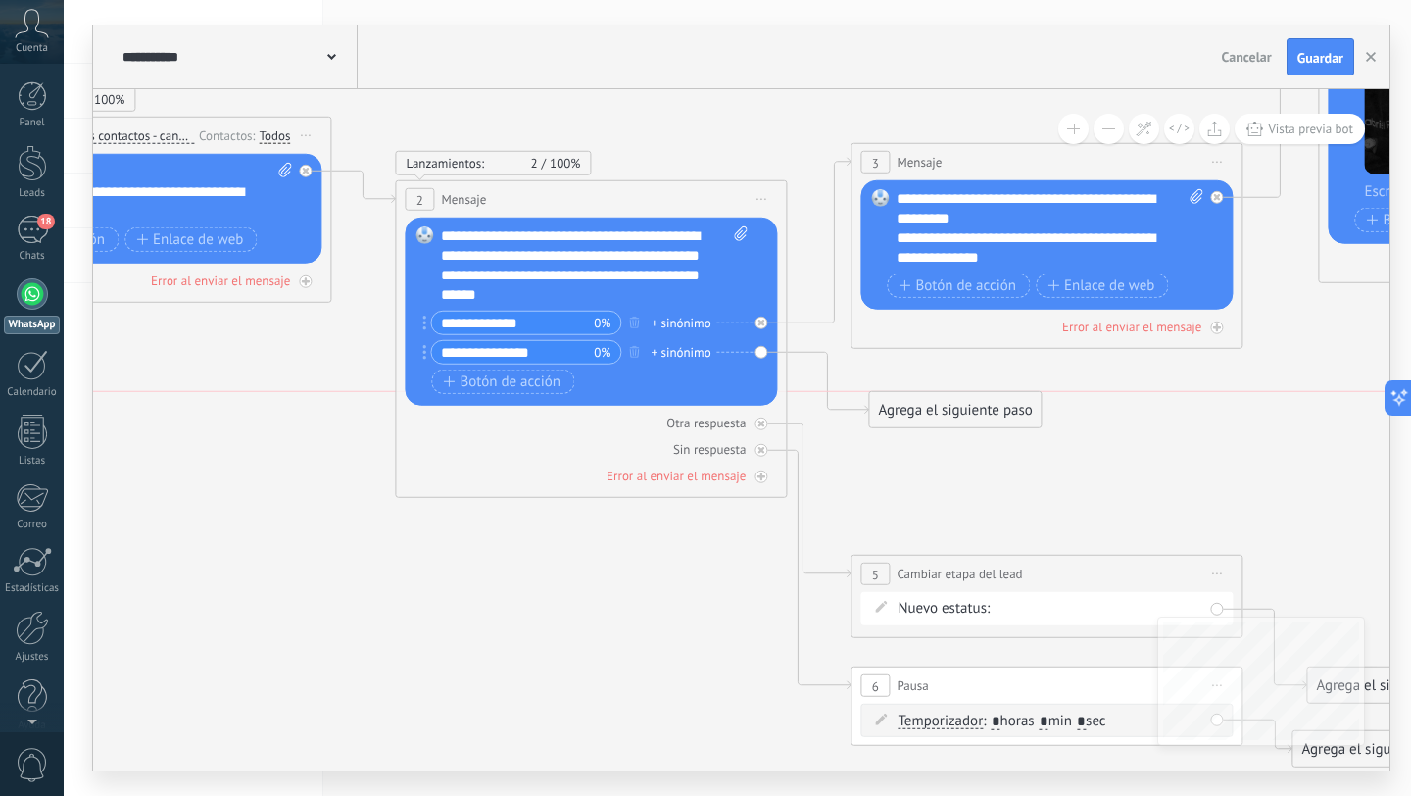
drag, startPoint x: 932, startPoint y: 378, endPoint x: 950, endPoint y: 408, distance: 34.8
click at [949, 410] on div "Agrega el siguiente paso" at bounding box center [954, 410] width 171 height 32
click at [950, 408] on div "Agrega el siguiente paso" at bounding box center [954, 410] width 171 height 32
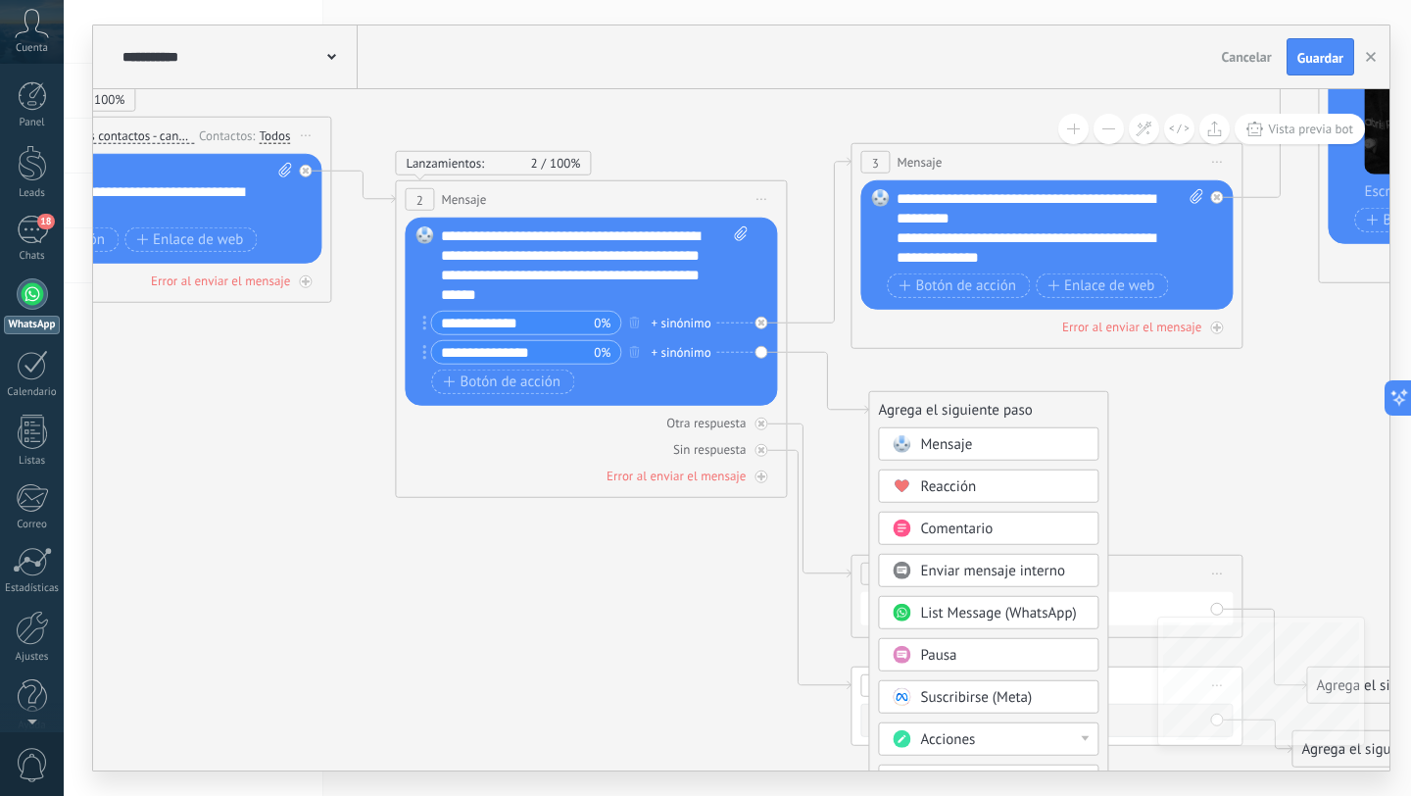
click at [947, 453] on span "Mensaje" at bounding box center [946, 444] width 52 height 19
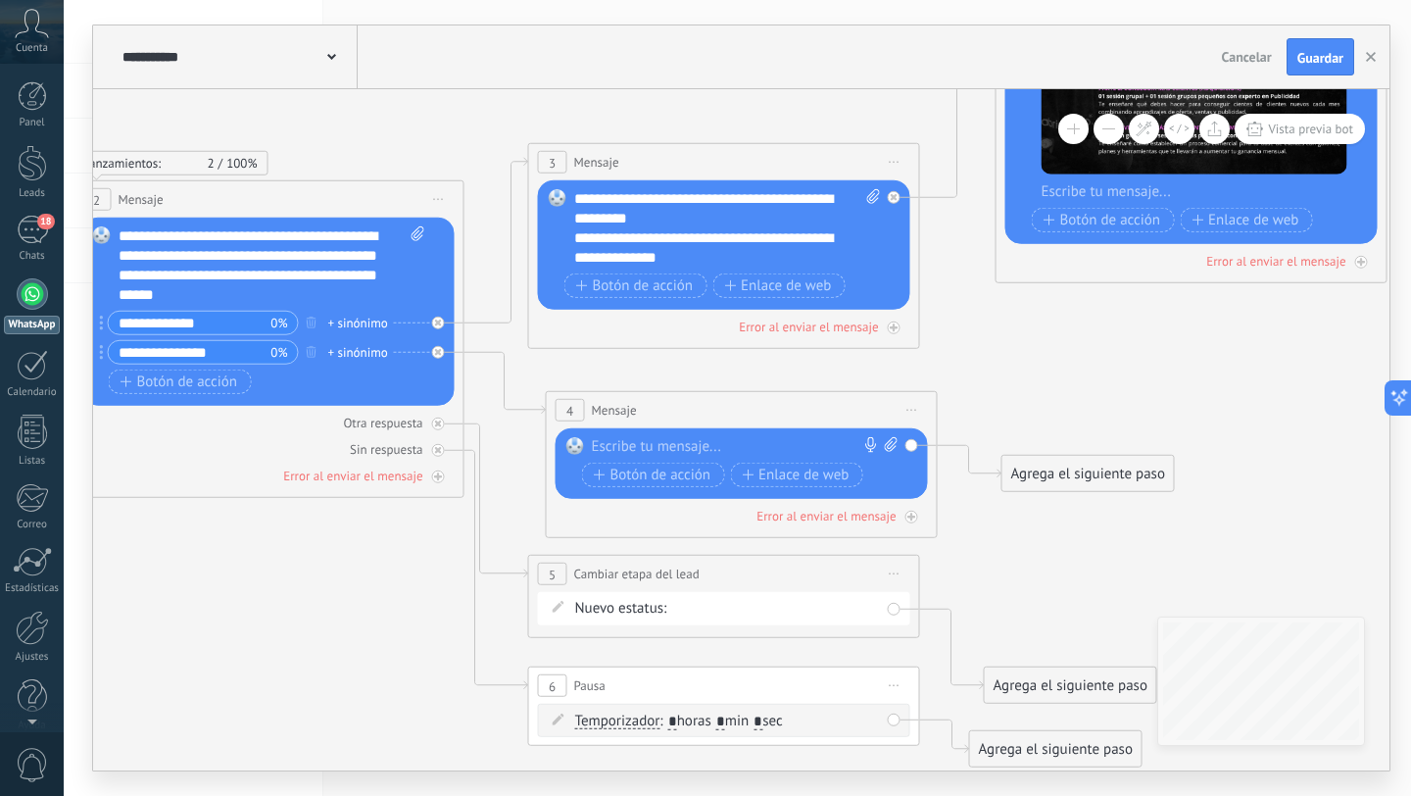
click at [621, 435] on div "Reemplazar Quitar Convertir a mensaje de voz Arrastre la imagen aquí para adjun…" at bounding box center [742, 463] width 372 height 71
click at [620, 447] on div at bounding box center [737, 447] width 291 height 20
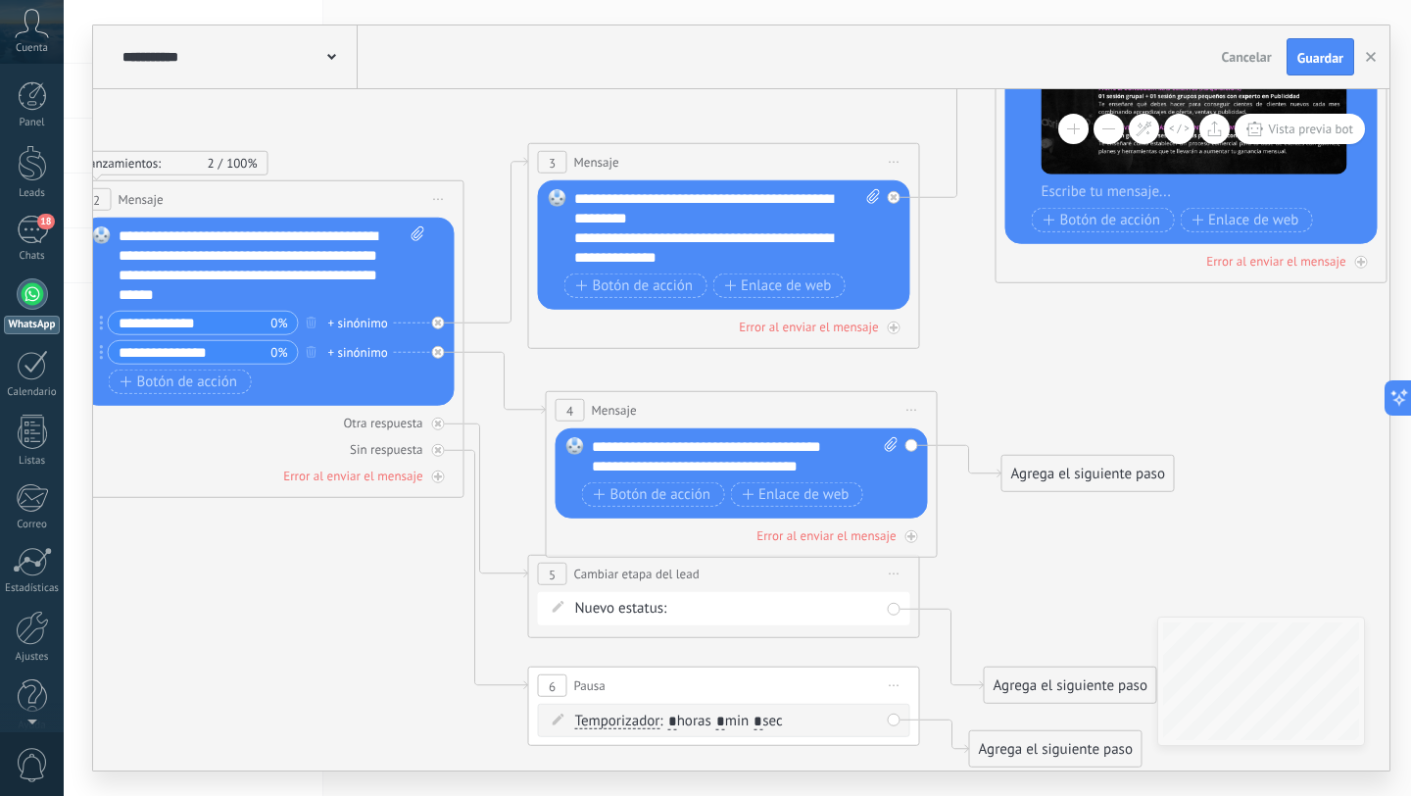
click at [644, 469] on div "**********" at bounding box center [728, 467] width 272 height 20
click at [799, 464] on div "**********" at bounding box center [728, 467] width 272 height 20
click at [790, 462] on div "**********" at bounding box center [728, 467] width 272 height 20
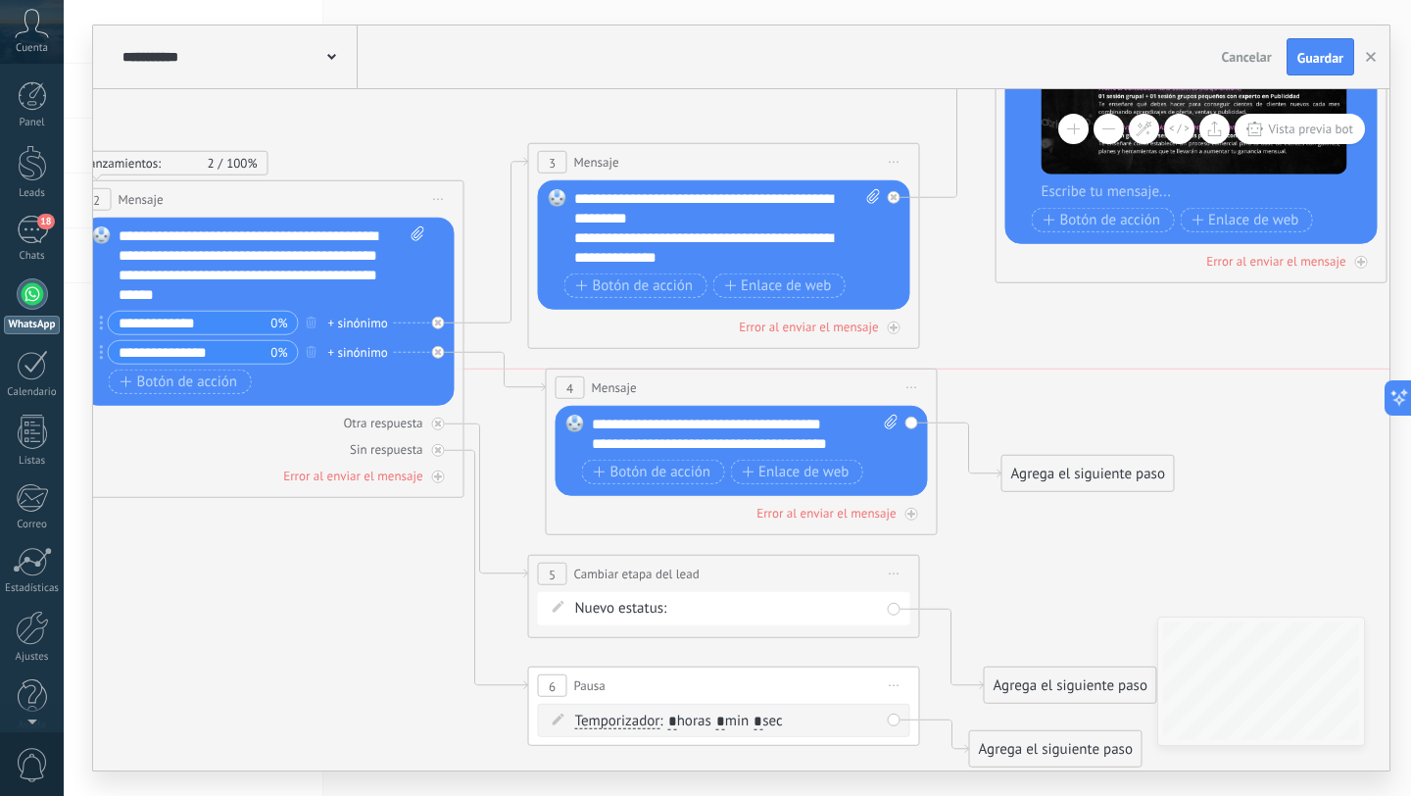
drag, startPoint x: 932, startPoint y: 410, endPoint x: 932, endPoint y: 392, distance: 17.6
click at [932, 392] on div "4 Mensaje ******* (a): Todos los contactos - canales seleccionados Todos los co…" at bounding box center [742, 387] width 390 height 36
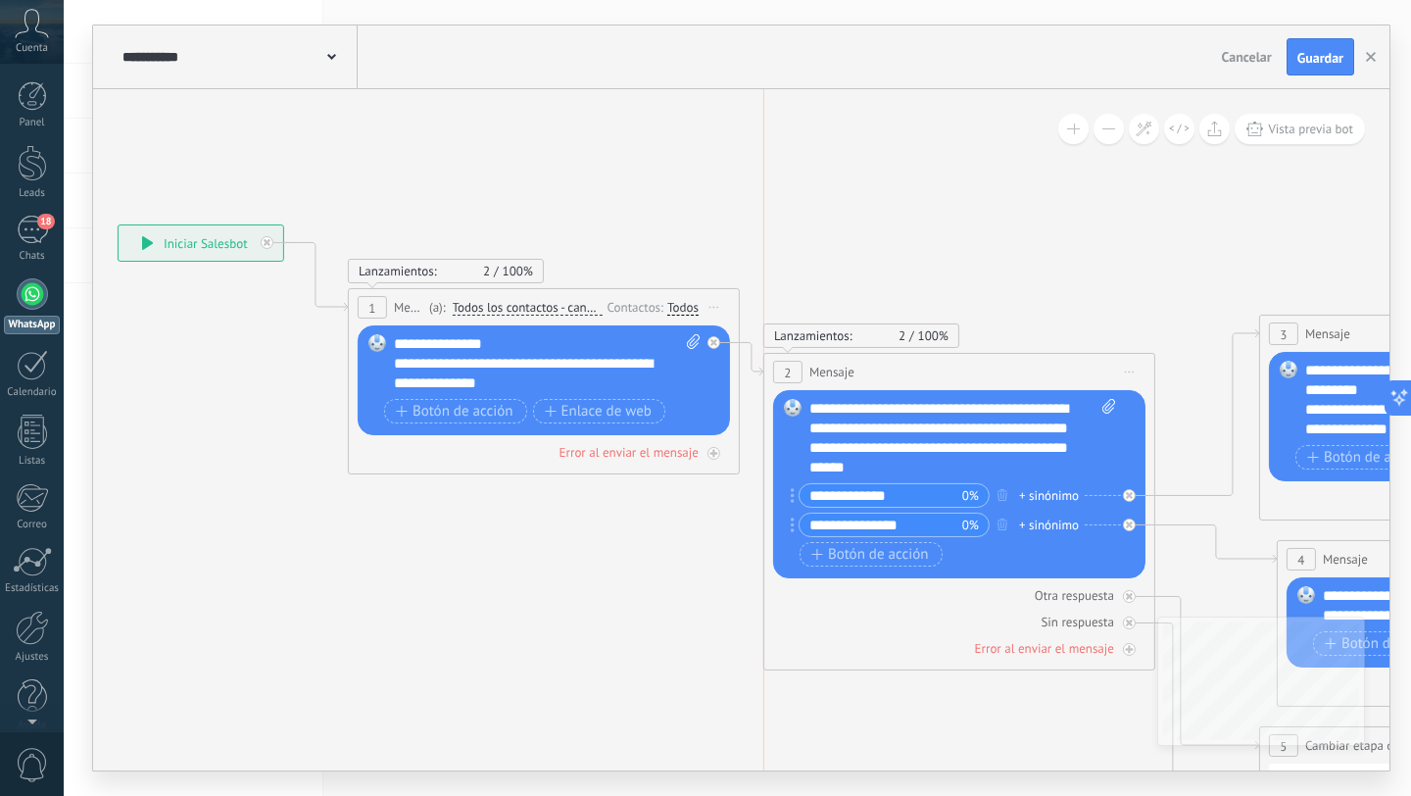
drag, startPoint x: 879, startPoint y: 354, endPoint x: 849, endPoint y: 355, distance: 30.4
click at [849, 355] on div "2 Mensaje ******* (a): Todos los contactos - canales seleccionados Todos los co…" at bounding box center [959, 372] width 390 height 36
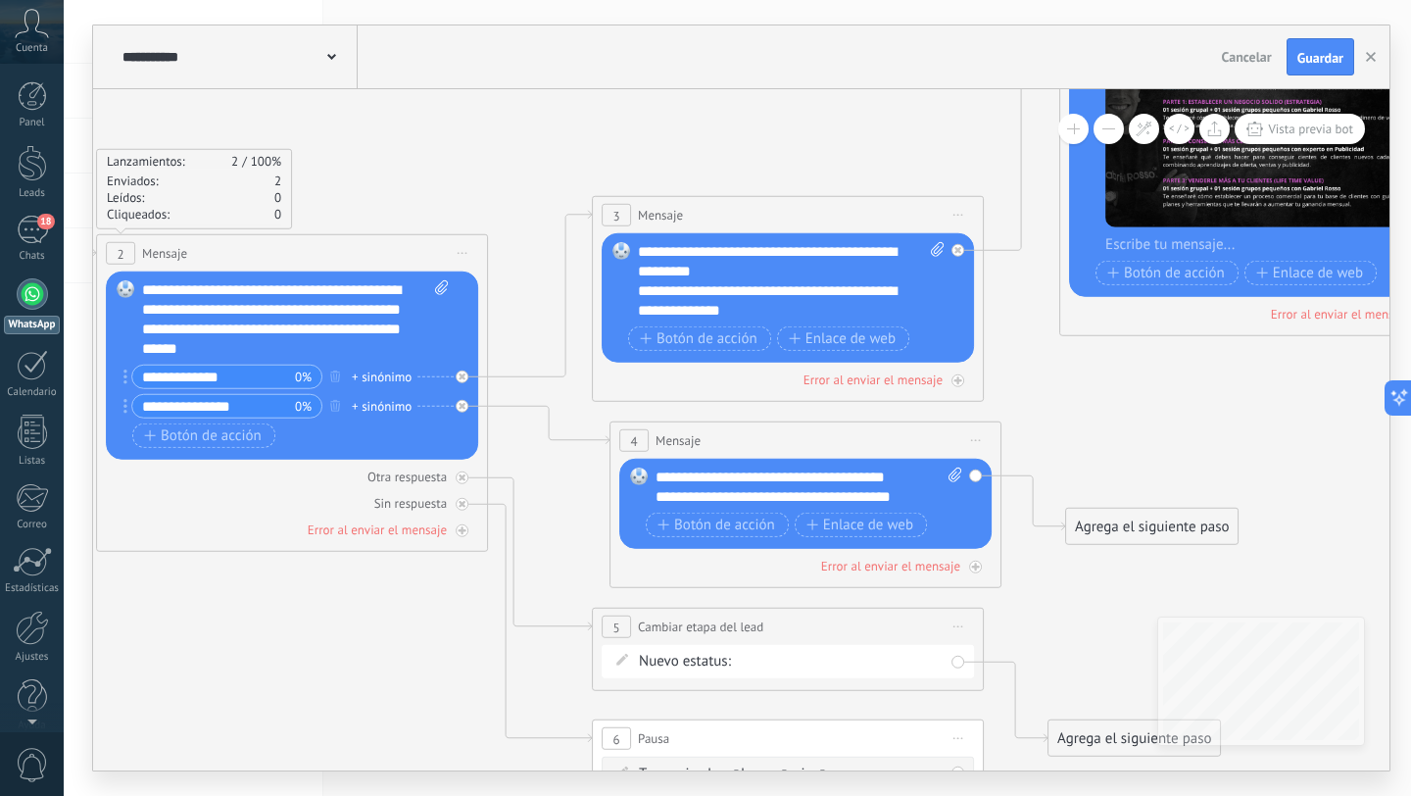
click at [1142, 518] on div "Agrega el siguiente paso" at bounding box center [1151, 526] width 171 height 32
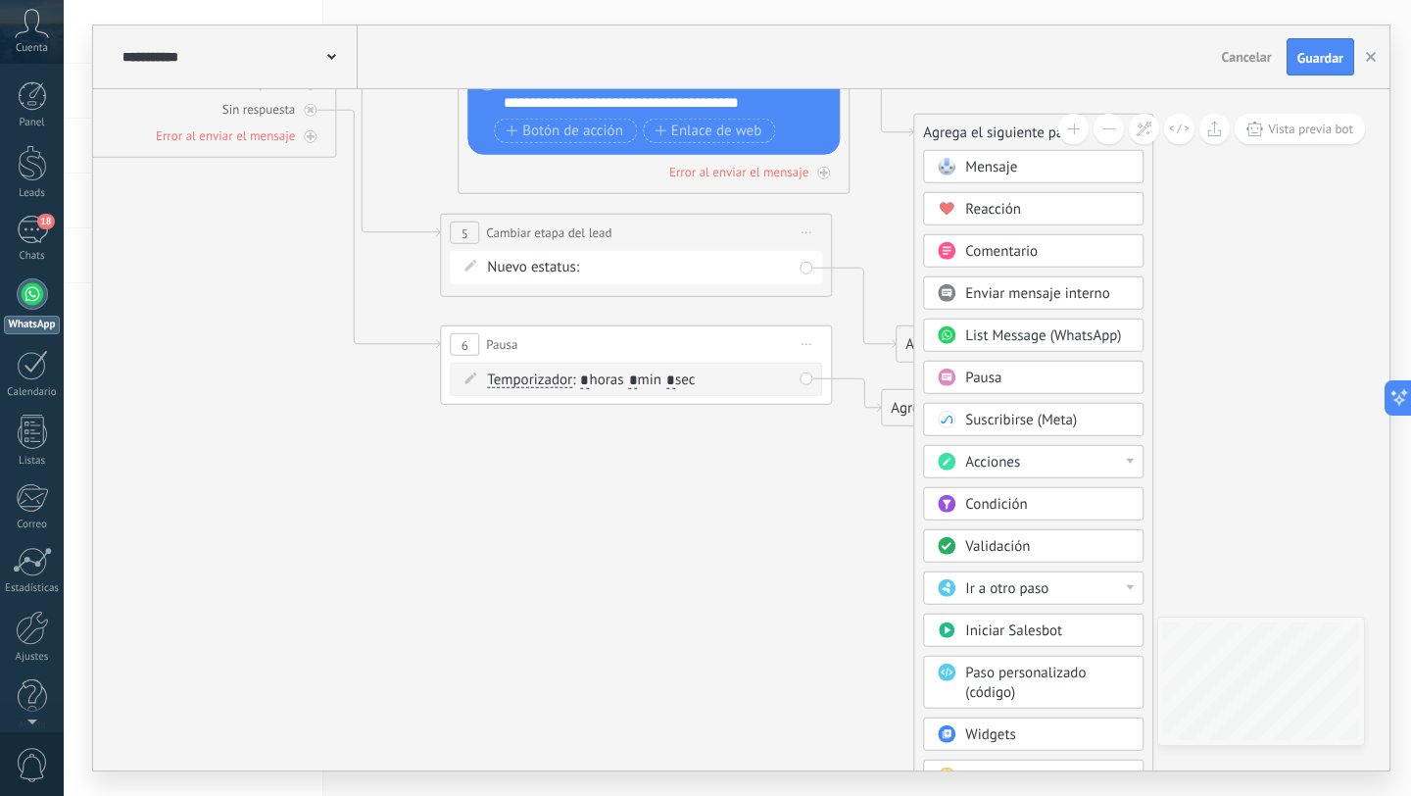
click at [981, 382] on span "Pausa" at bounding box center [983, 377] width 36 height 19
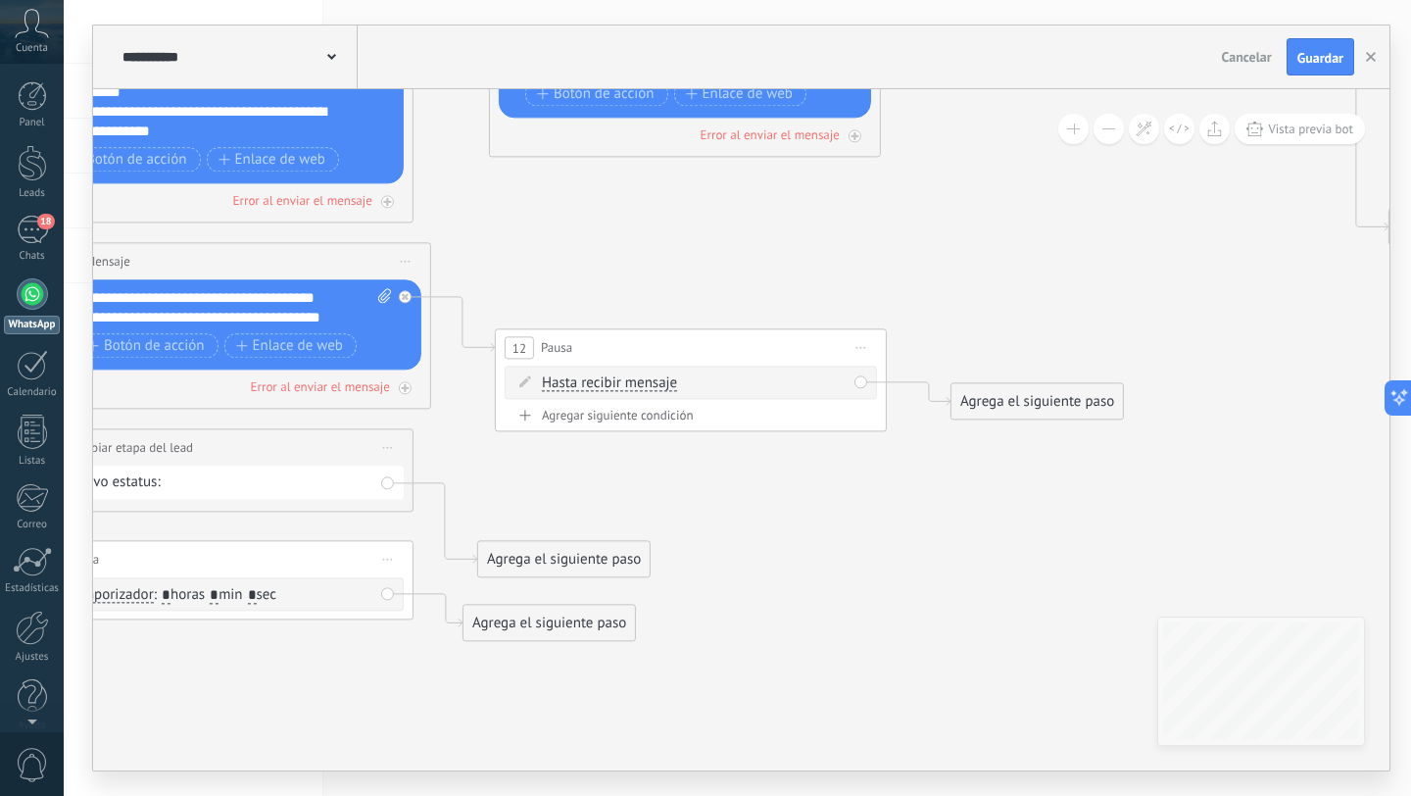
click at [1030, 400] on div "Agrega el siguiente paso" at bounding box center [1036, 401] width 171 height 32
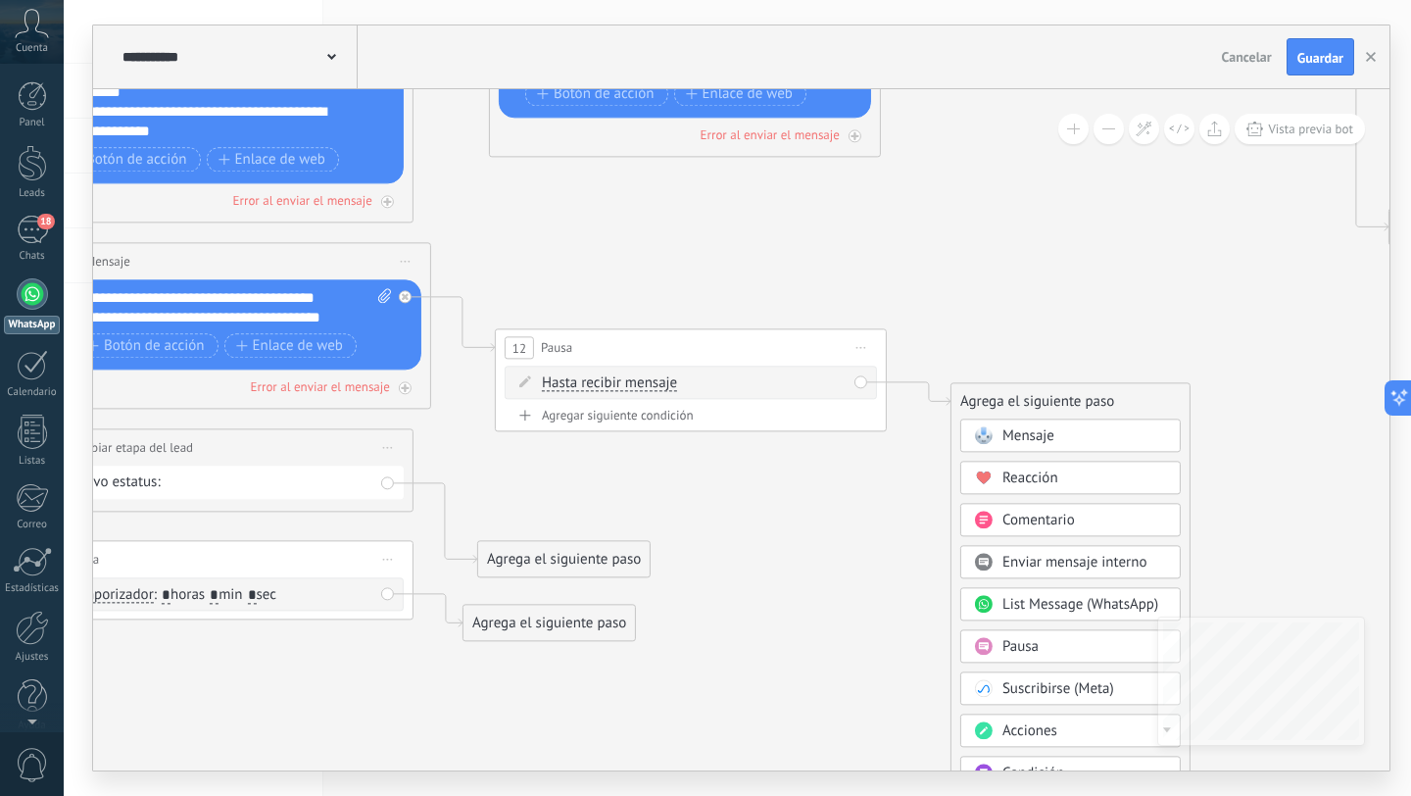
click at [1020, 435] on span "Mensaje" at bounding box center [1028, 435] width 52 height 19
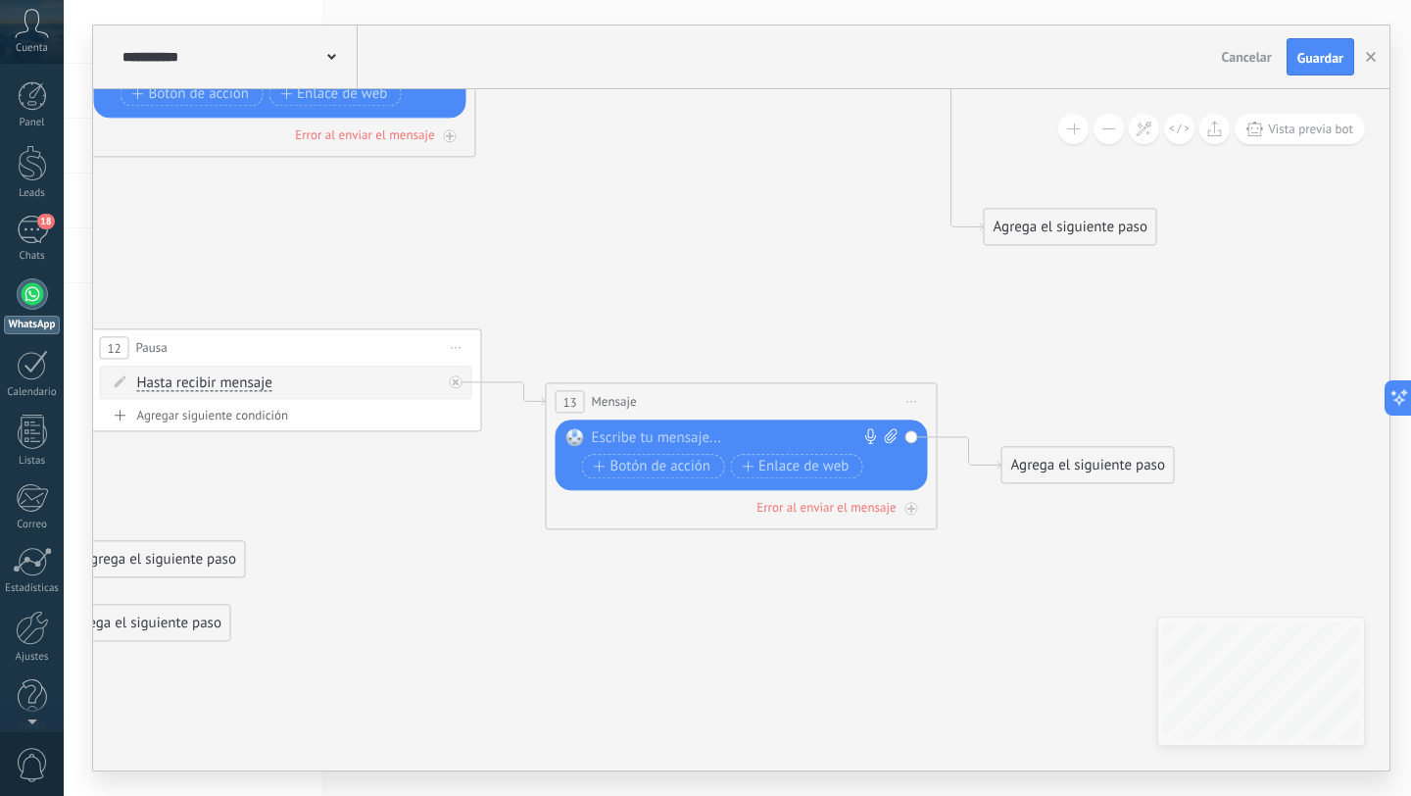
click at [713, 440] on div at bounding box center [737, 438] width 291 height 20
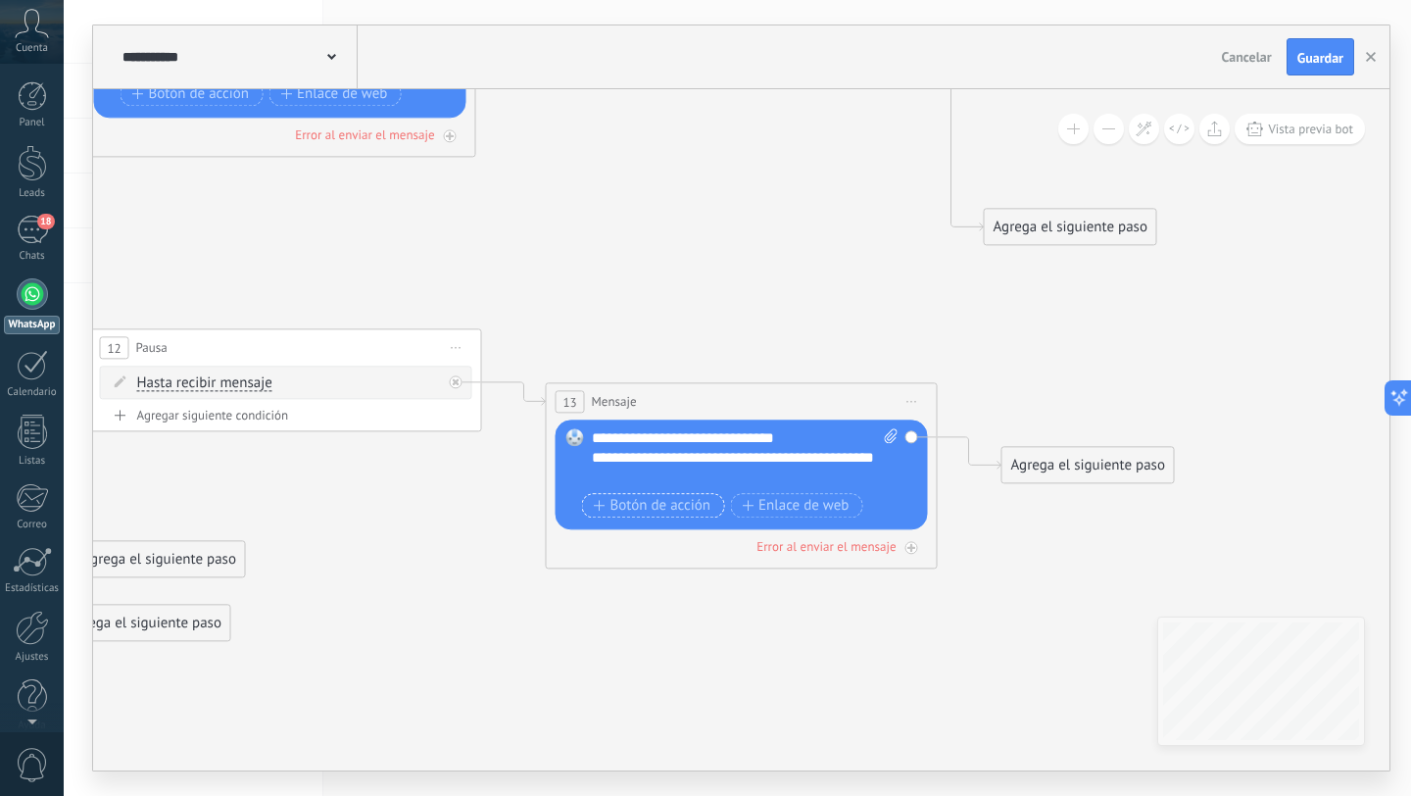
click at [675, 513] on span "Botón de acción" at bounding box center [653, 506] width 118 height 16
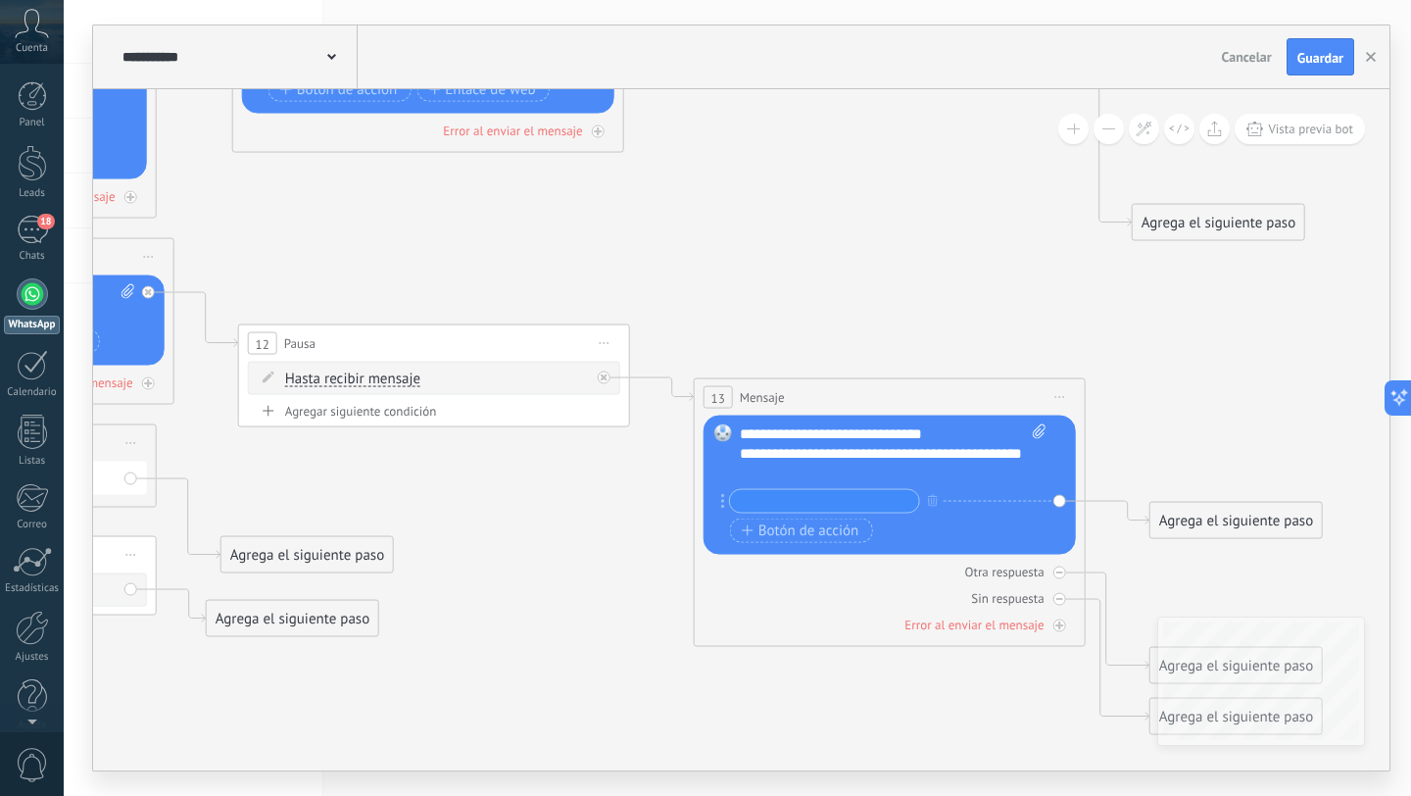
click at [787, 497] on input "text" at bounding box center [824, 501] width 189 height 23
type input "*"
type input "********"
click at [794, 533] on span "Botón de acción" at bounding box center [801, 530] width 118 height 16
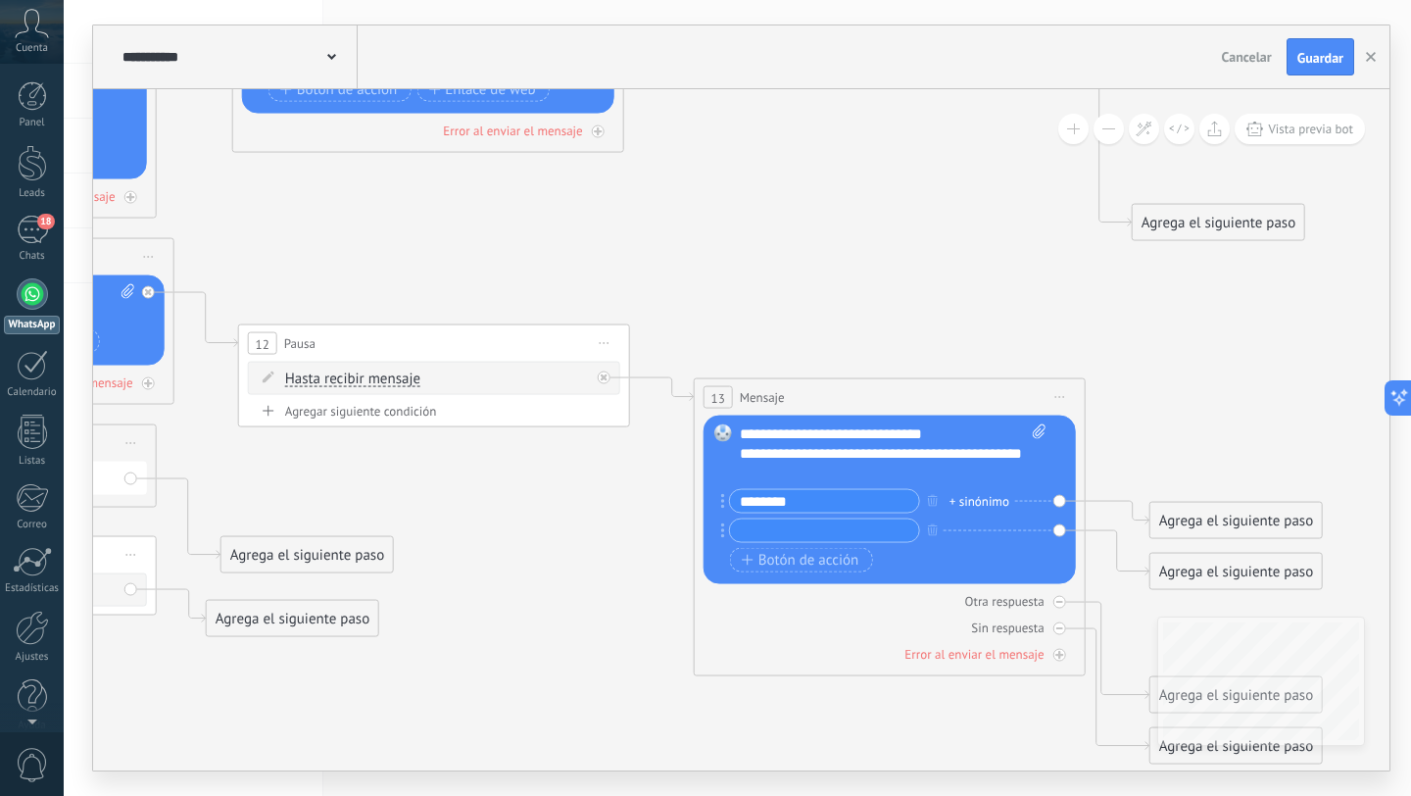
click at [790, 531] on input "text" at bounding box center [824, 530] width 189 height 23
type input "*********"
click at [785, 565] on span "Botón de acción" at bounding box center [801, 560] width 118 height 16
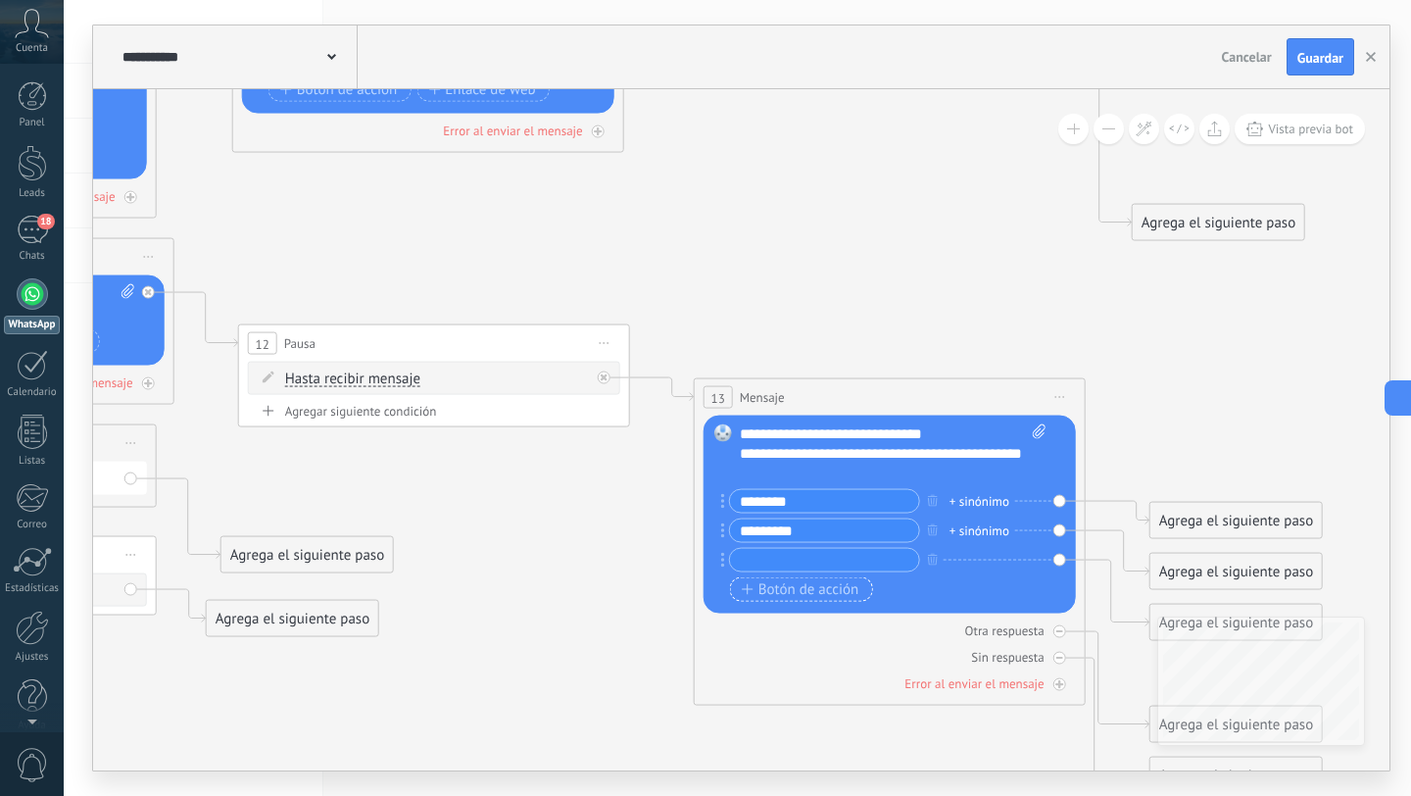
click at [785, 565] on input "text" at bounding box center [824, 560] width 189 height 23
type input "**********"
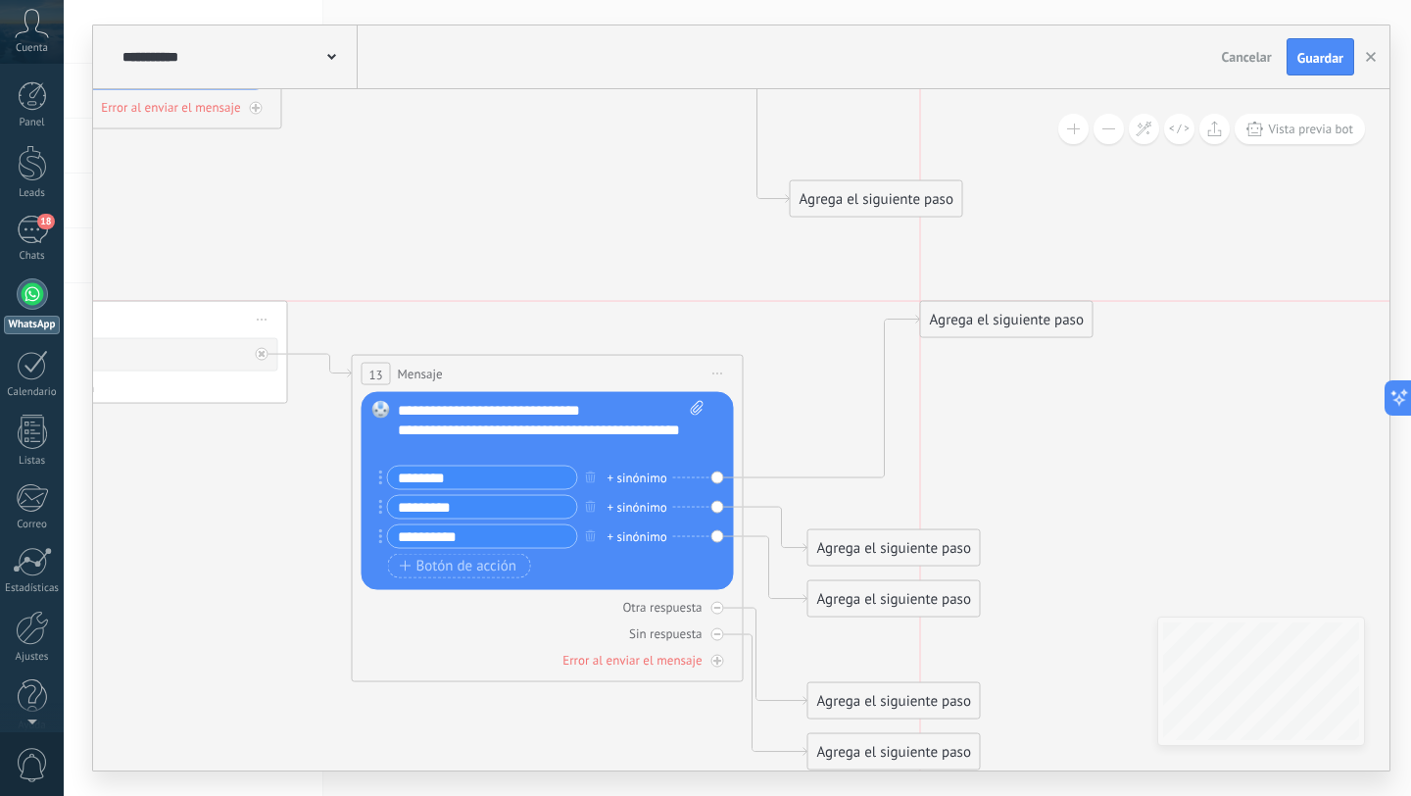
drag, startPoint x: 910, startPoint y: 497, endPoint x: 1021, endPoint y: 324, distance: 204.9
click at [1021, 324] on div "Agrega el siguiente paso" at bounding box center [1006, 320] width 171 height 32
drag, startPoint x: 875, startPoint y: 552, endPoint x: 1014, endPoint y: 501, distance: 148.2
click at [1014, 501] on div "Agrega el siguiente paso" at bounding box center [1024, 501] width 171 height 32
drag, startPoint x: 887, startPoint y: 607, endPoint x: 991, endPoint y: 562, distance: 112.8
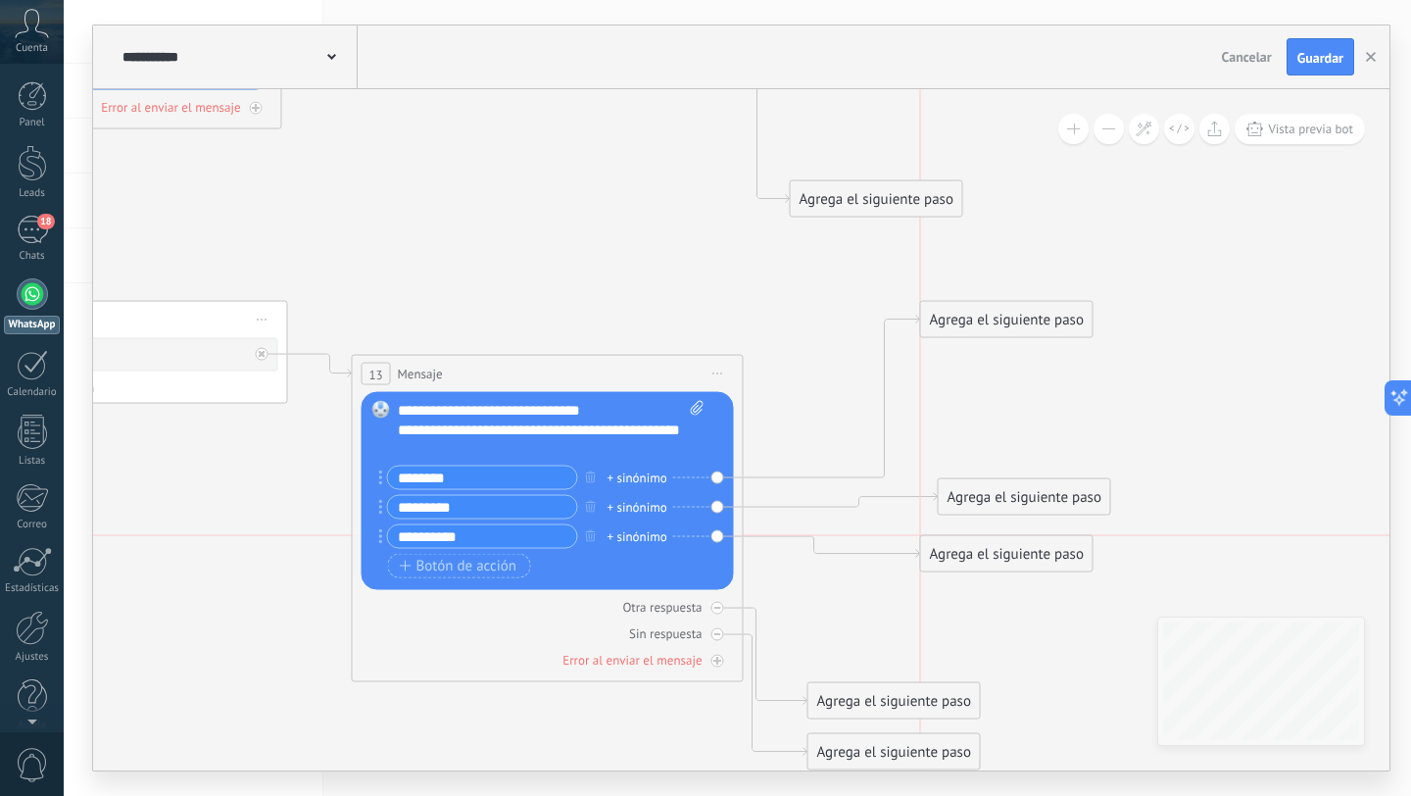
click at [991, 562] on div "Agrega el siguiente paso" at bounding box center [1006, 554] width 171 height 32
click at [438, 562] on span "Botón de acción" at bounding box center [459, 566] width 118 height 16
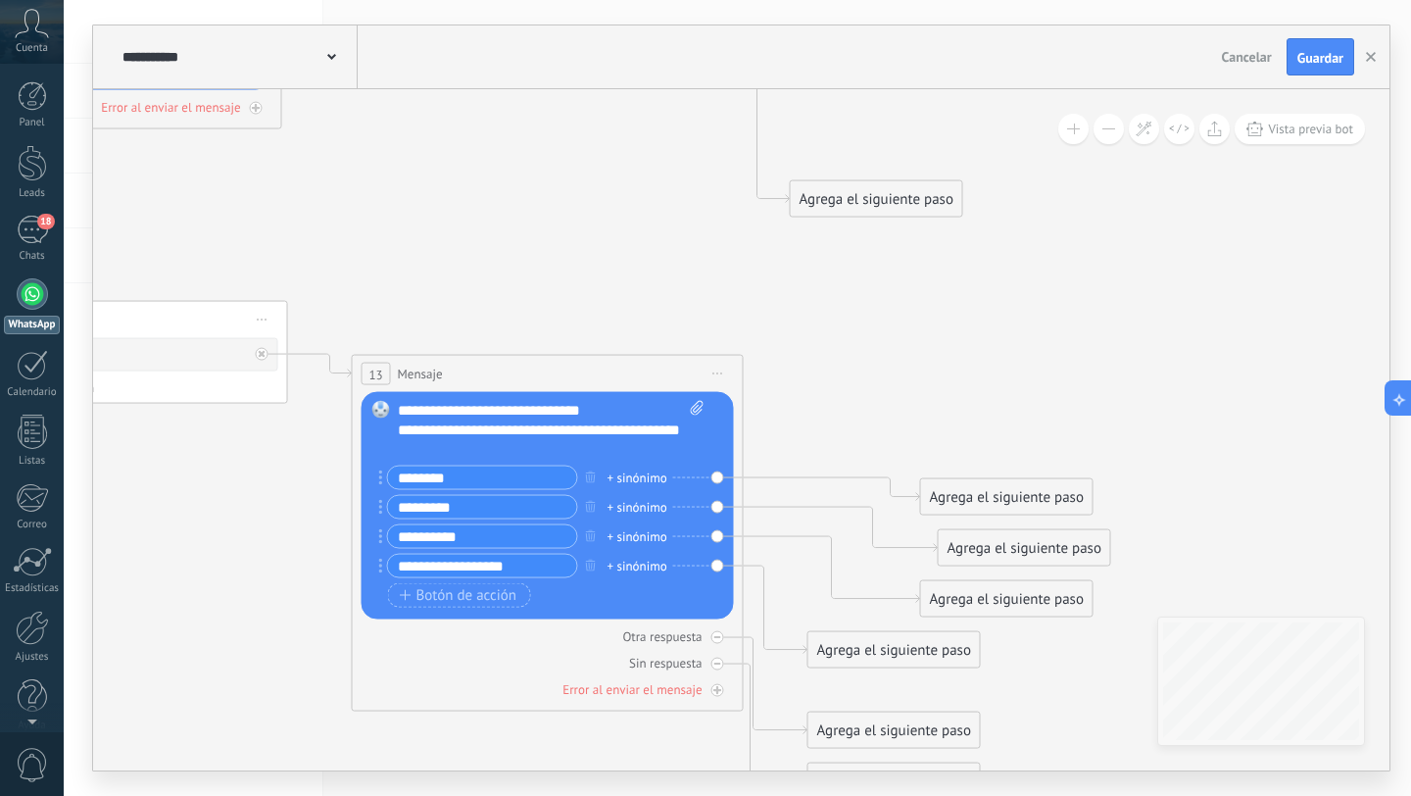
type input "**********"
drag, startPoint x: 1003, startPoint y: 488, endPoint x: 963, endPoint y: 340, distance: 153.3
click at [963, 340] on div "Agrega el siguiente paso" at bounding box center [967, 349] width 171 height 32
click at [963, 340] on div "Agrega el siguiente paso" at bounding box center [966, 349] width 171 height 32
click at [947, 352] on div "Agrega el siguiente paso" at bounding box center [966, 349] width 171 height 32
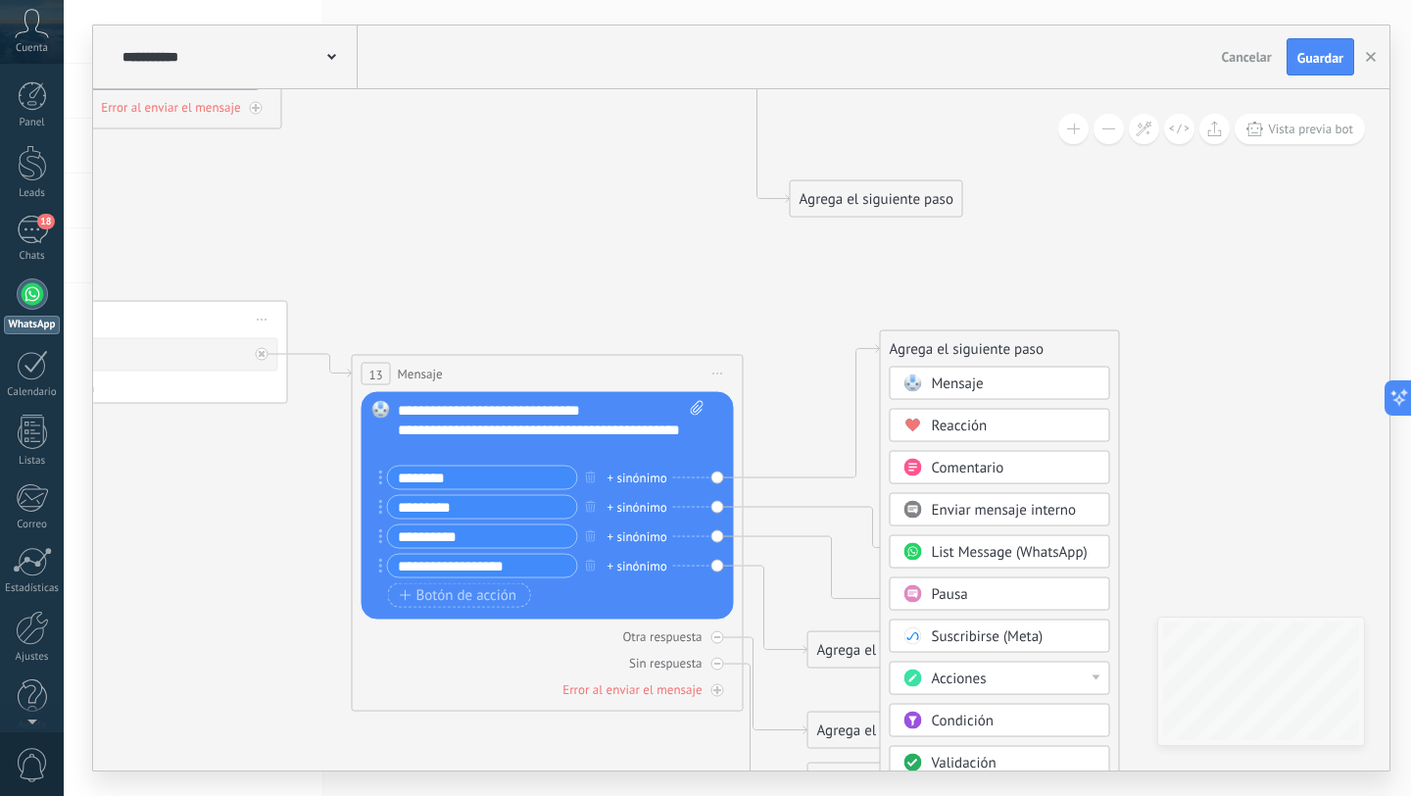
click at [927, 387] on span at bounding box center [913, 383] width 38 height 16
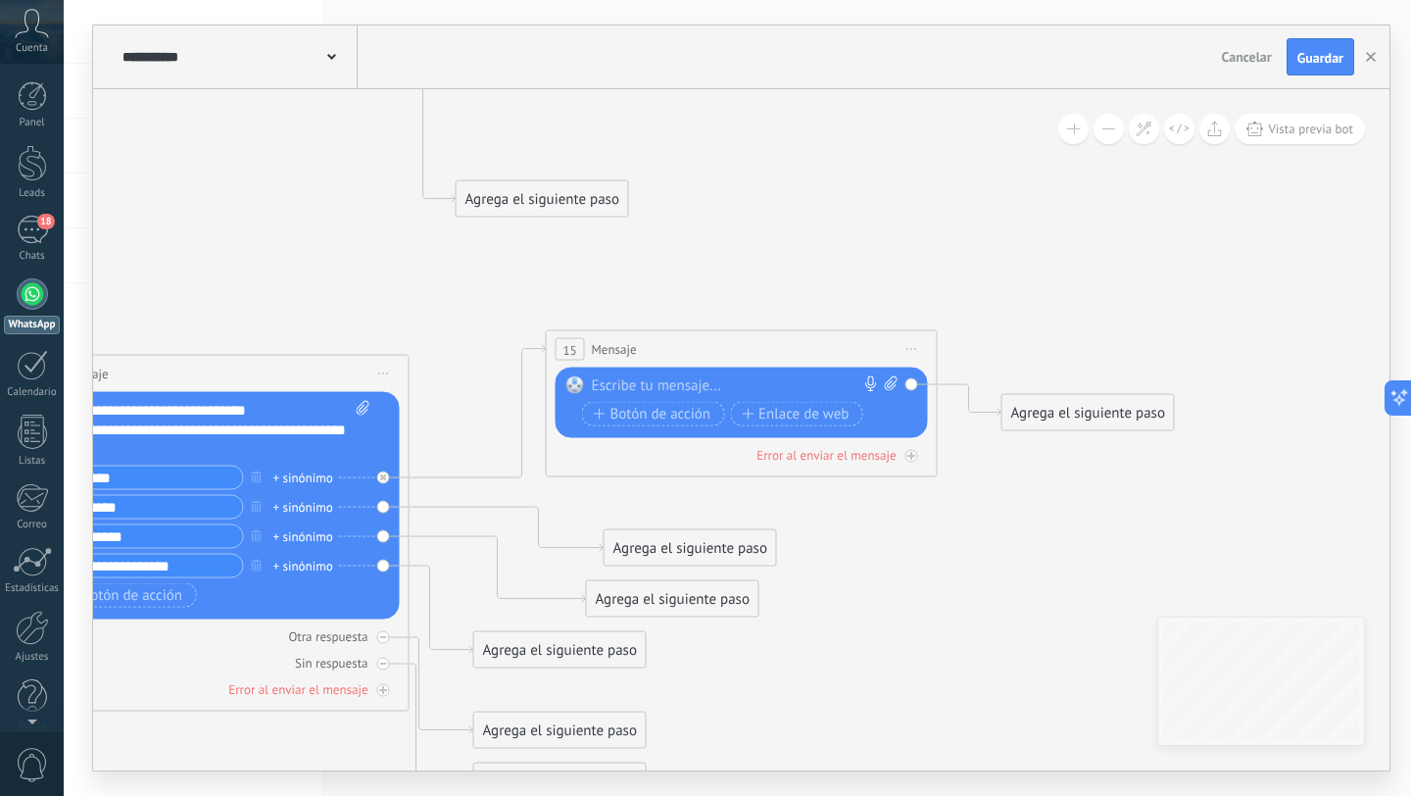
click at [725, 386] on div at bounding box center [737, 386] width 291 height 20
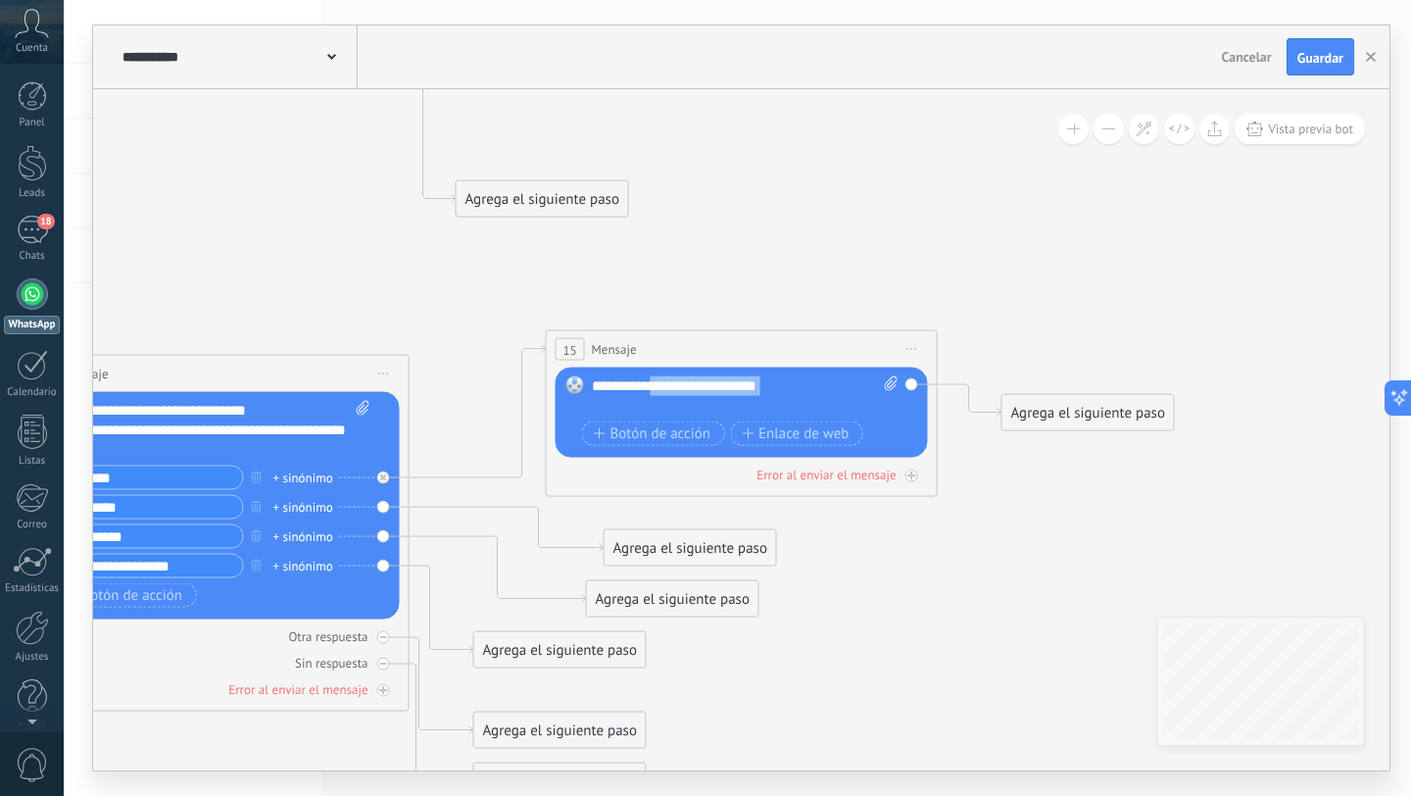
drag, startPoint x: 647, startPoint y: 401, endPoint x: 652, endPoint y: 383, distance: 18.3
click at [652, 383] on div "**********" at bounding box center [745, 395] width 307 height 39
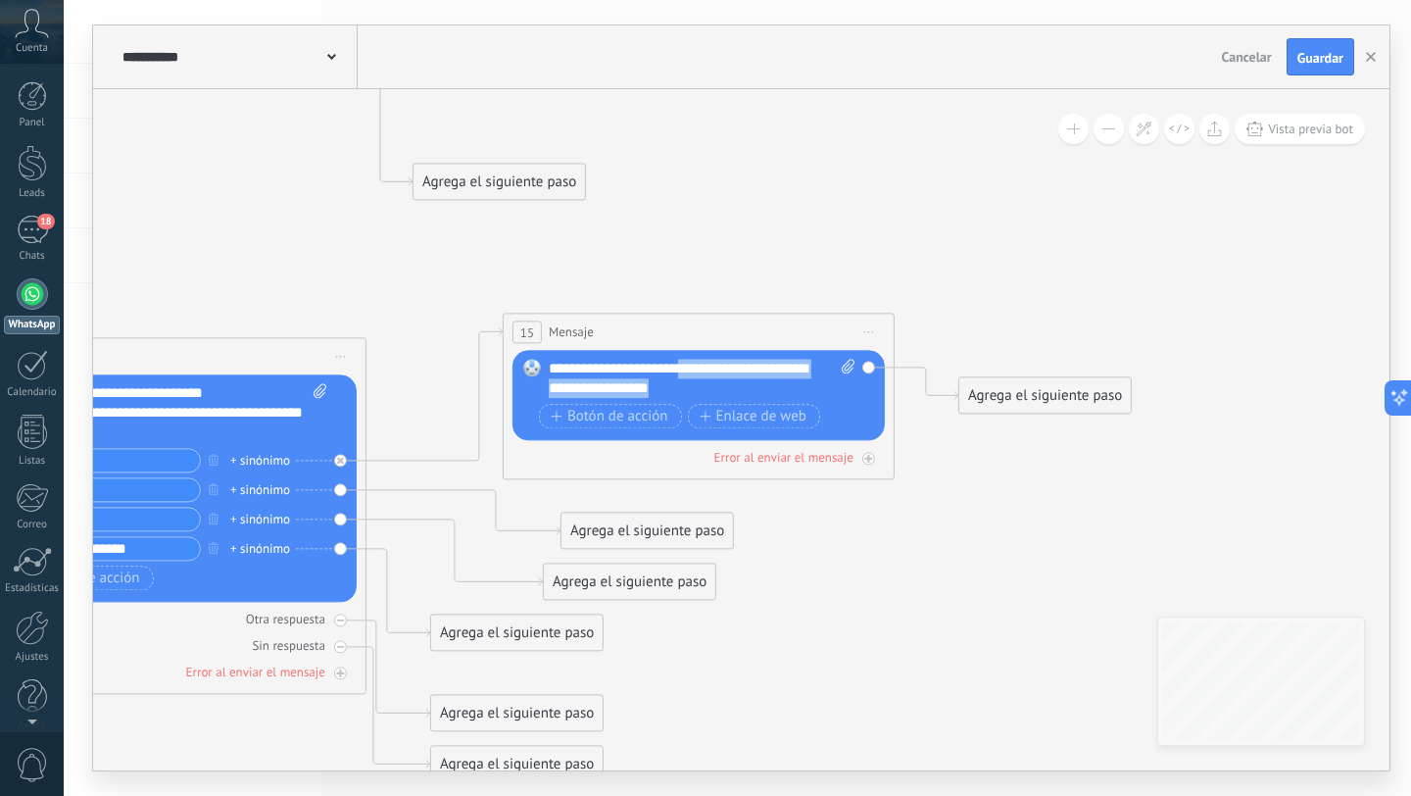
drag, startPoint x: 718, startPoint y: 385, endPoint x: 685, endPoint y: 363, distance: 40.2
click at [685, 363] on div "**********" at bounding box center [702, 378] width 307 height 39
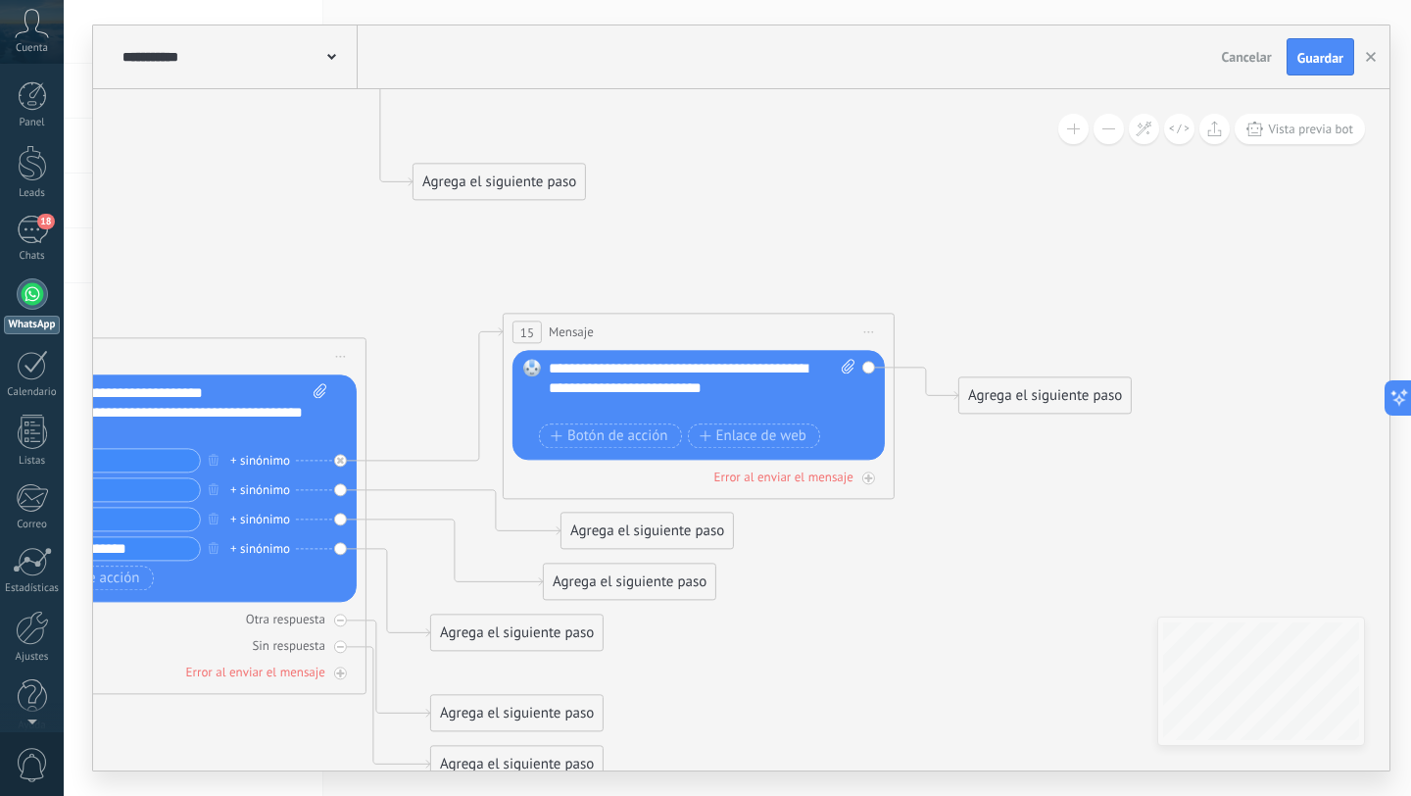
click at [616, 384] on div "**********" at bounding box center [702, 388] width 307 height 59
click at [584, 407] on div "**********" at bounding box center [702, 388] width 307 height 59
drag, startPoint x: 790, startPoint y: 388, endPoint x: 551, endPoint y: 364, distance: 240.2
click at [551, 364] on div "**********" at bounding box center [702, 388] width 307 height 59
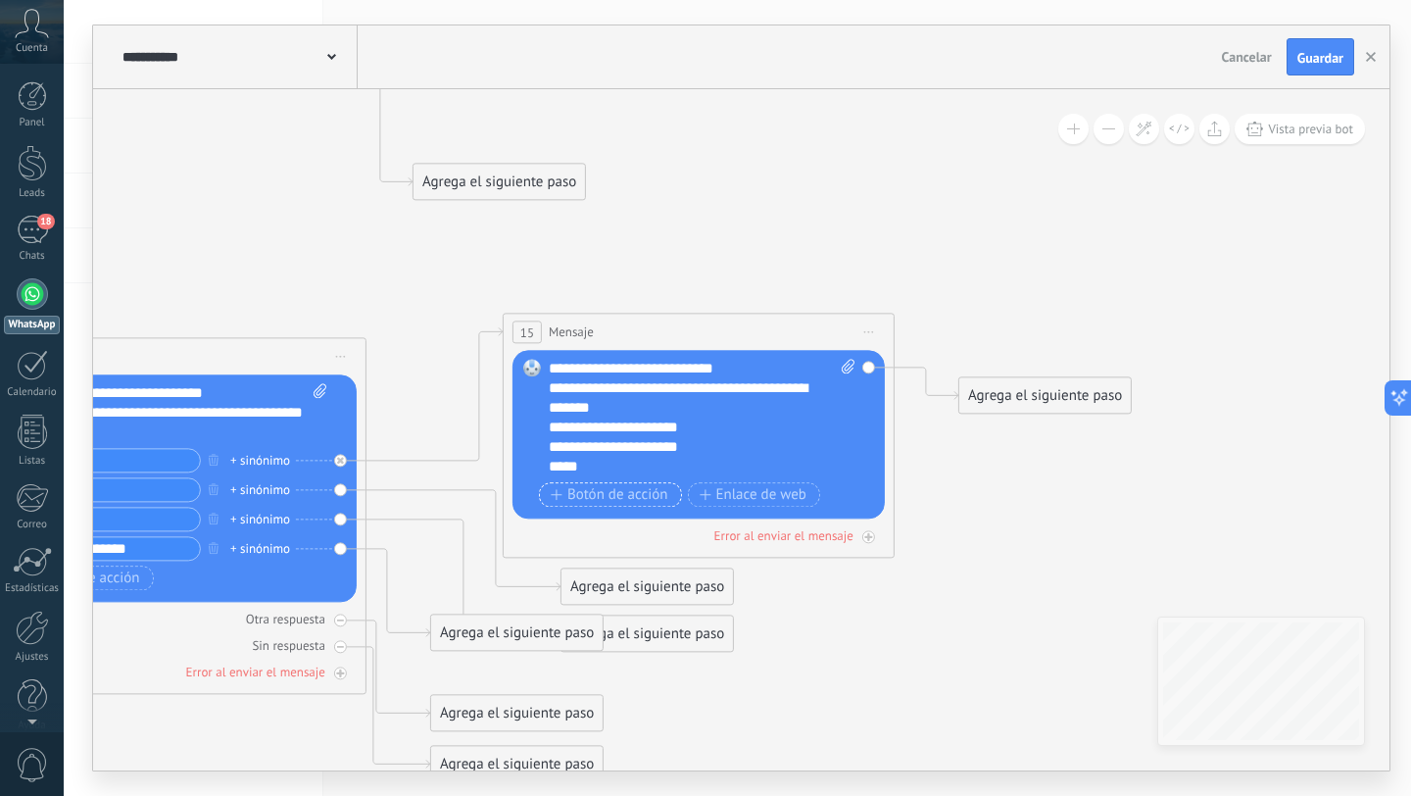
click at [619, 503] on span "Botón de acción" at bounding box center [610, 495] width 118 height 16
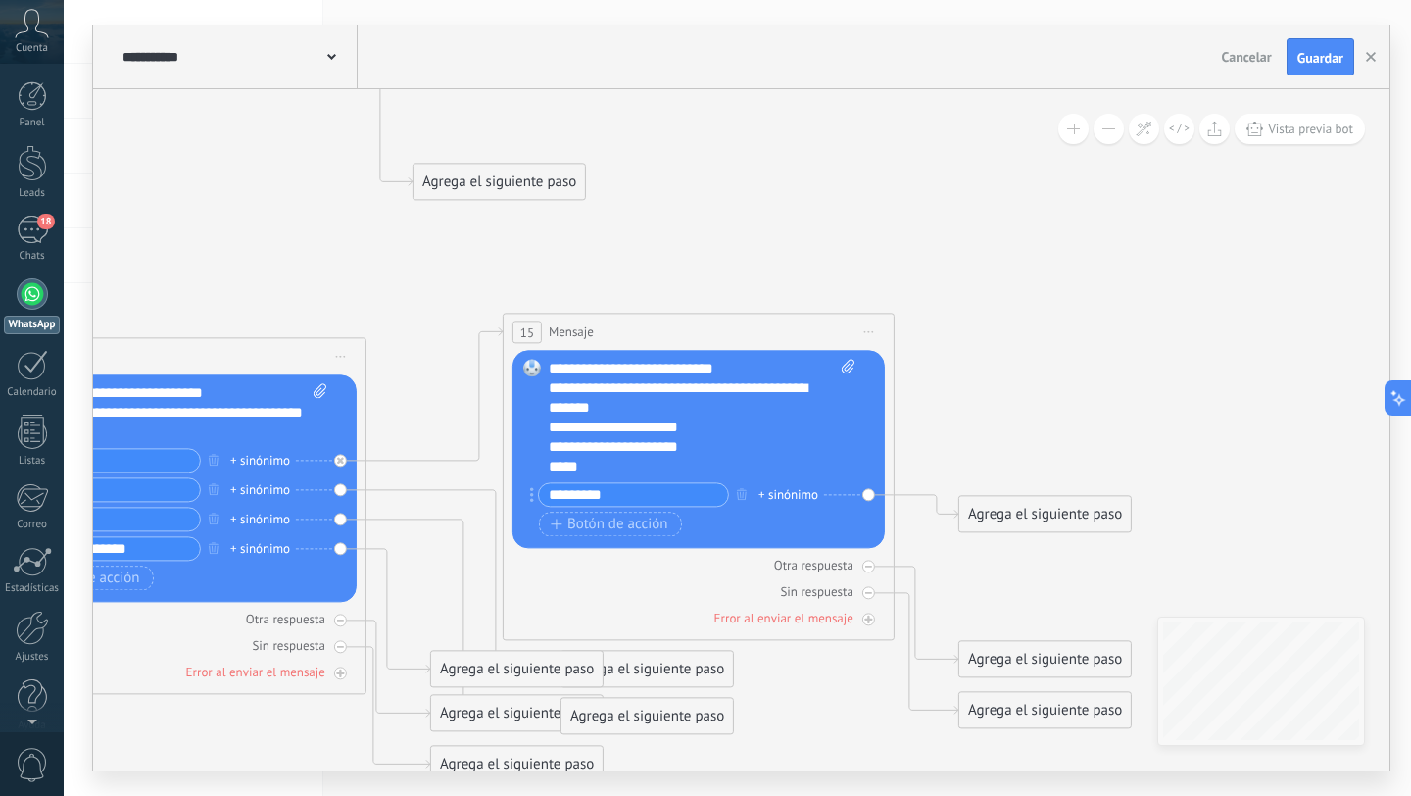
paste input "****"
type input "**********"
click at [625, 516] on span "Botón de acción" at bounding box center [610, 524] width 118 height 16
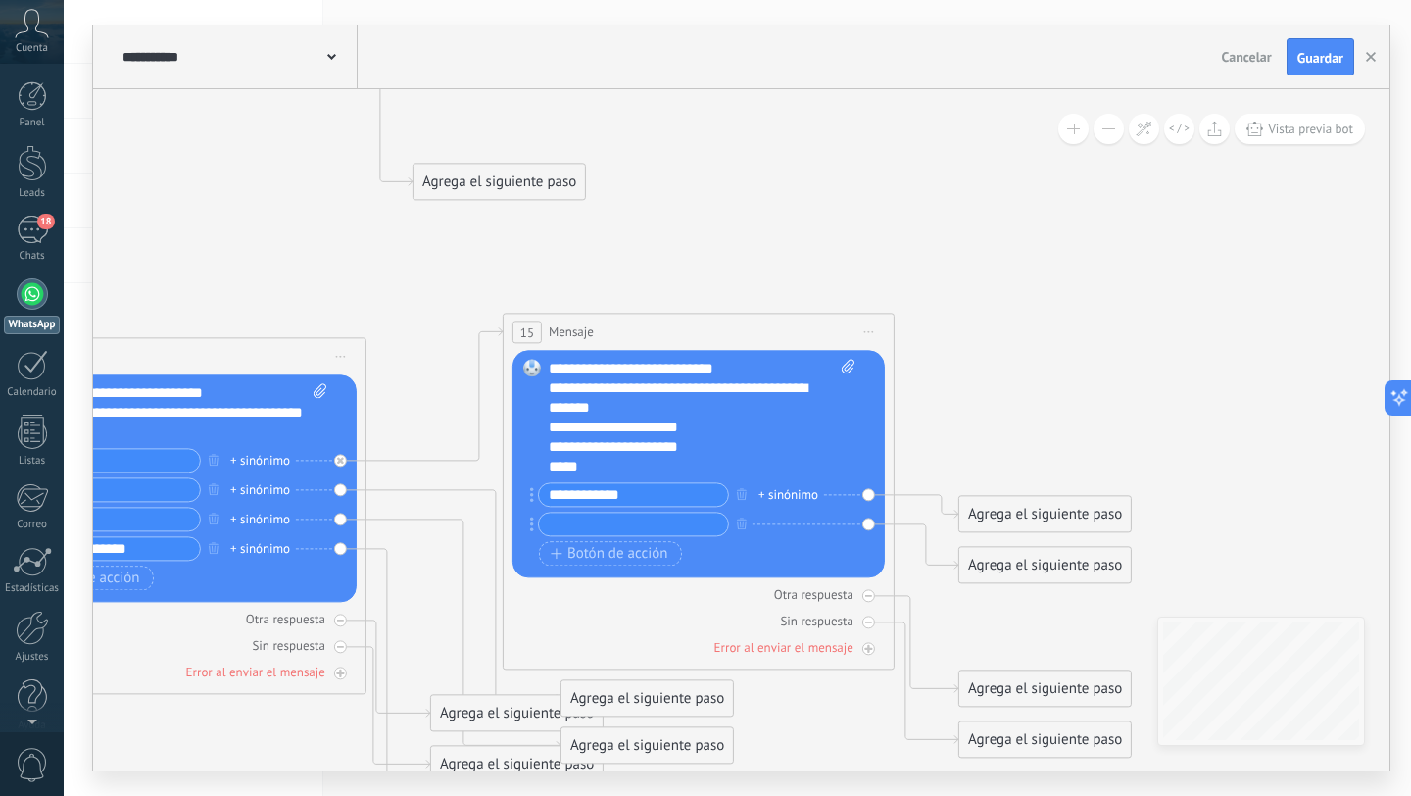
click at [612, 523] on input "text" at bounding box center [633, 523] width 189 height 23
paste input "******"
type input "**********"
click at [597, 547] on span "Botón de acción" at bounding box center [610, 554] width 118 height 16
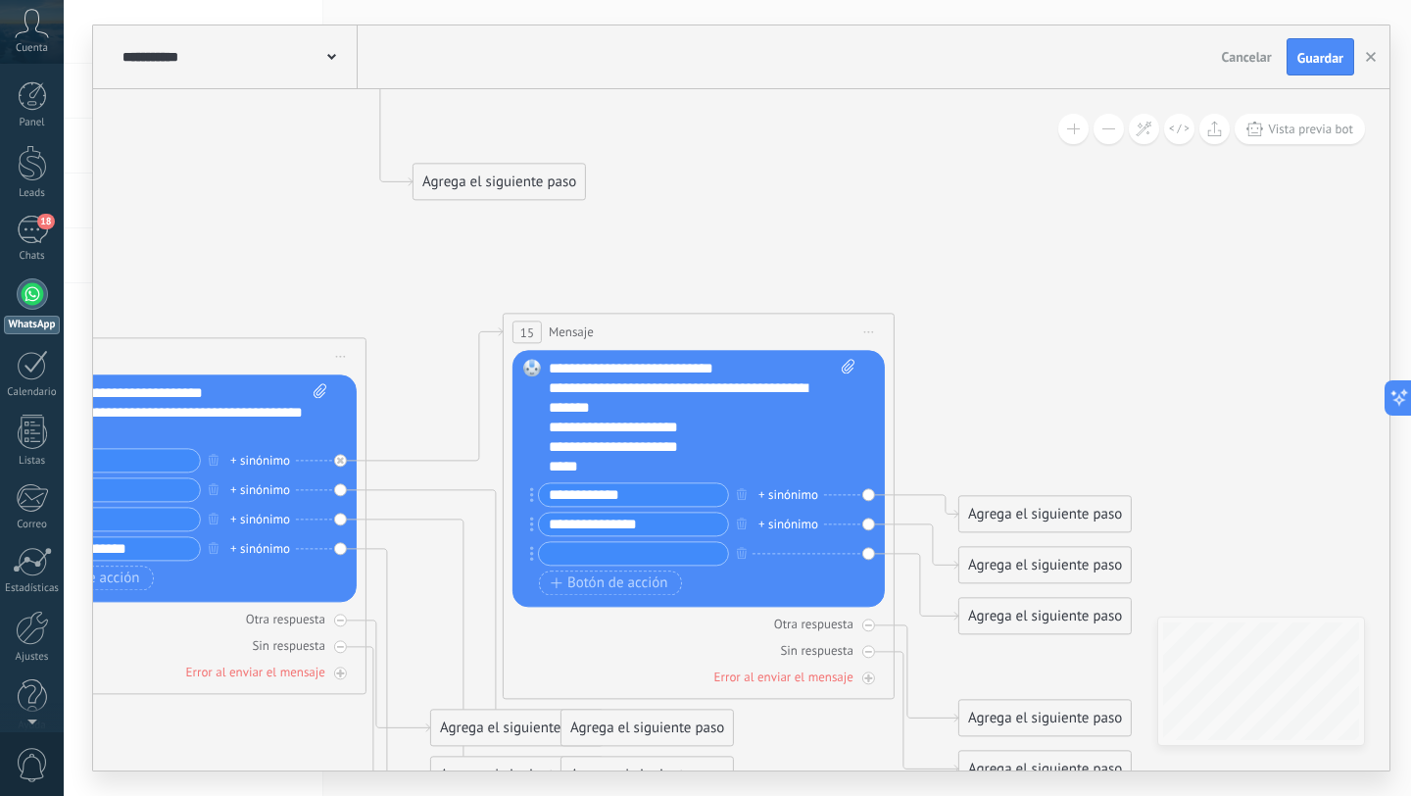
click at [587, 550] on input "text" at bounding box center [633, 553] width 189 height 23
paste input "******"
type input "**********"
click at [649, 465] on div "*****" at bounding box center [685, 467] width 272 height 20
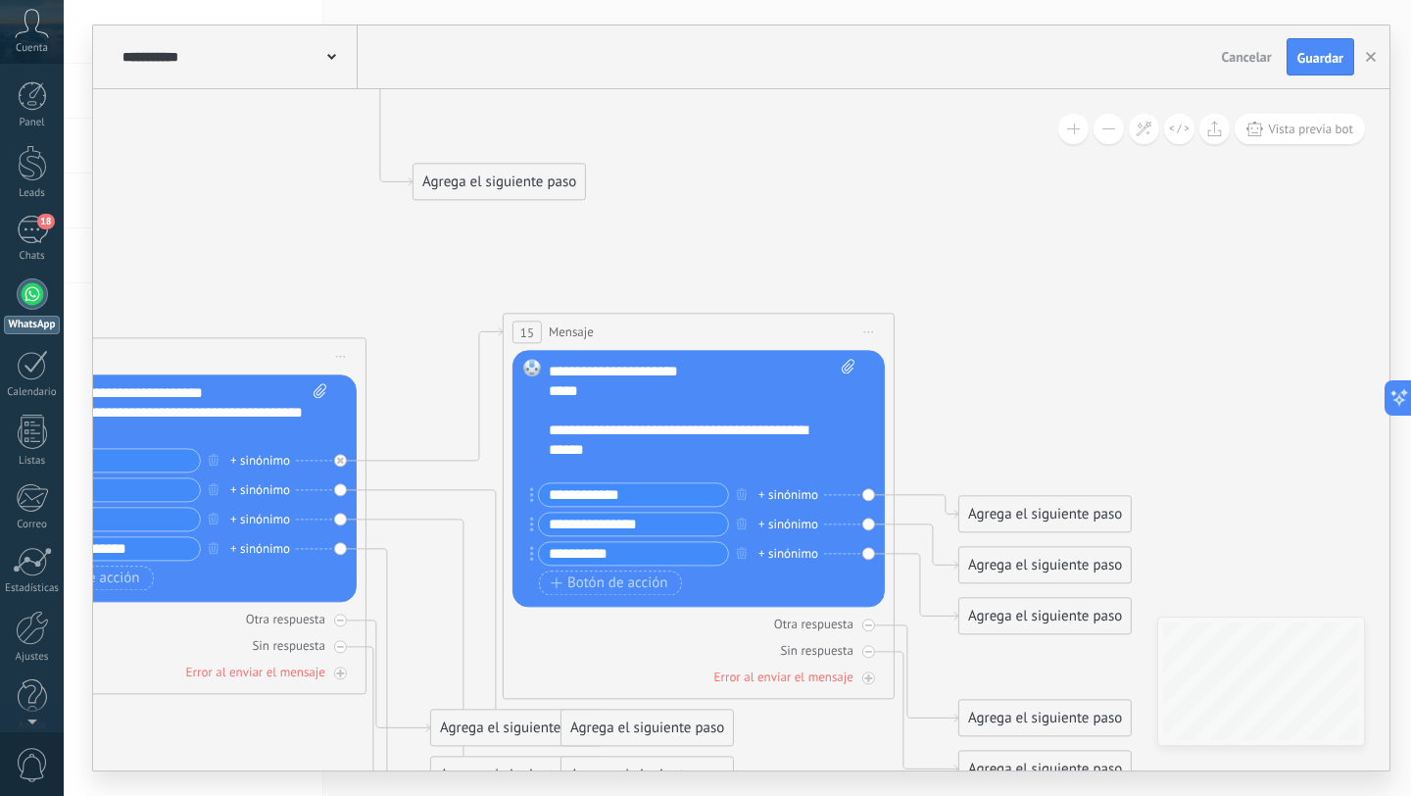
scroll to position [78, 0]
click at [612, 450] on div "**********" at bounding box center [685, 446] width 272 height 59
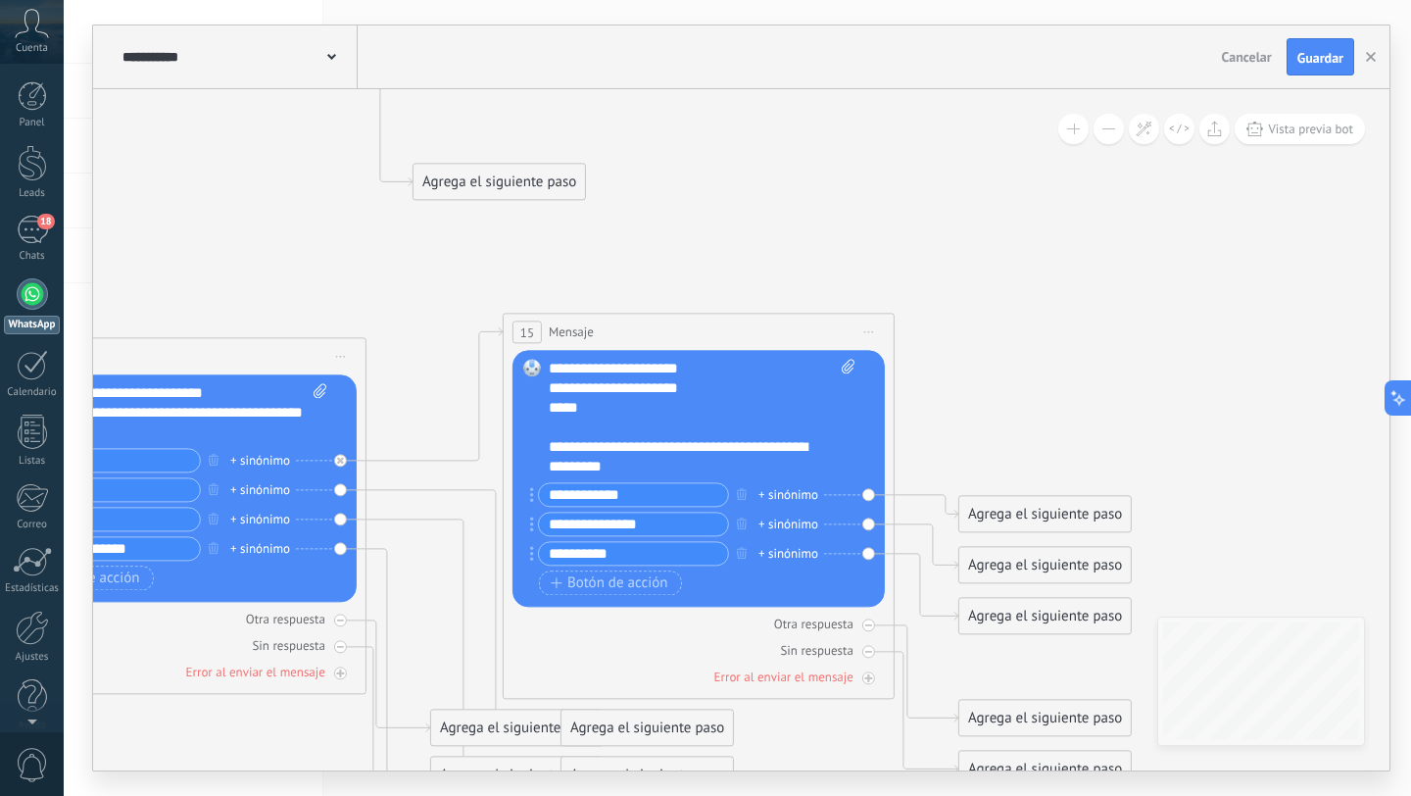
scroll to position [59, 0]
drag, startPoint x: 1044, startPoint y: 505, endPoint x: 1080, endPoint y: 429, distance: 83.7
click at [1080, 429] on div "Agrega el siguiente paso" at bounding box center [1073, 439] width 171 height 32
drag, startPoint x: 1045, startPoint y: 557, endPoint x: 1085, endPoint y: 504, distance: 65.8
click at [1087, 509] on div "Agrega el siguiente paso" at bounding box center [1080, 514] width 171 height 32
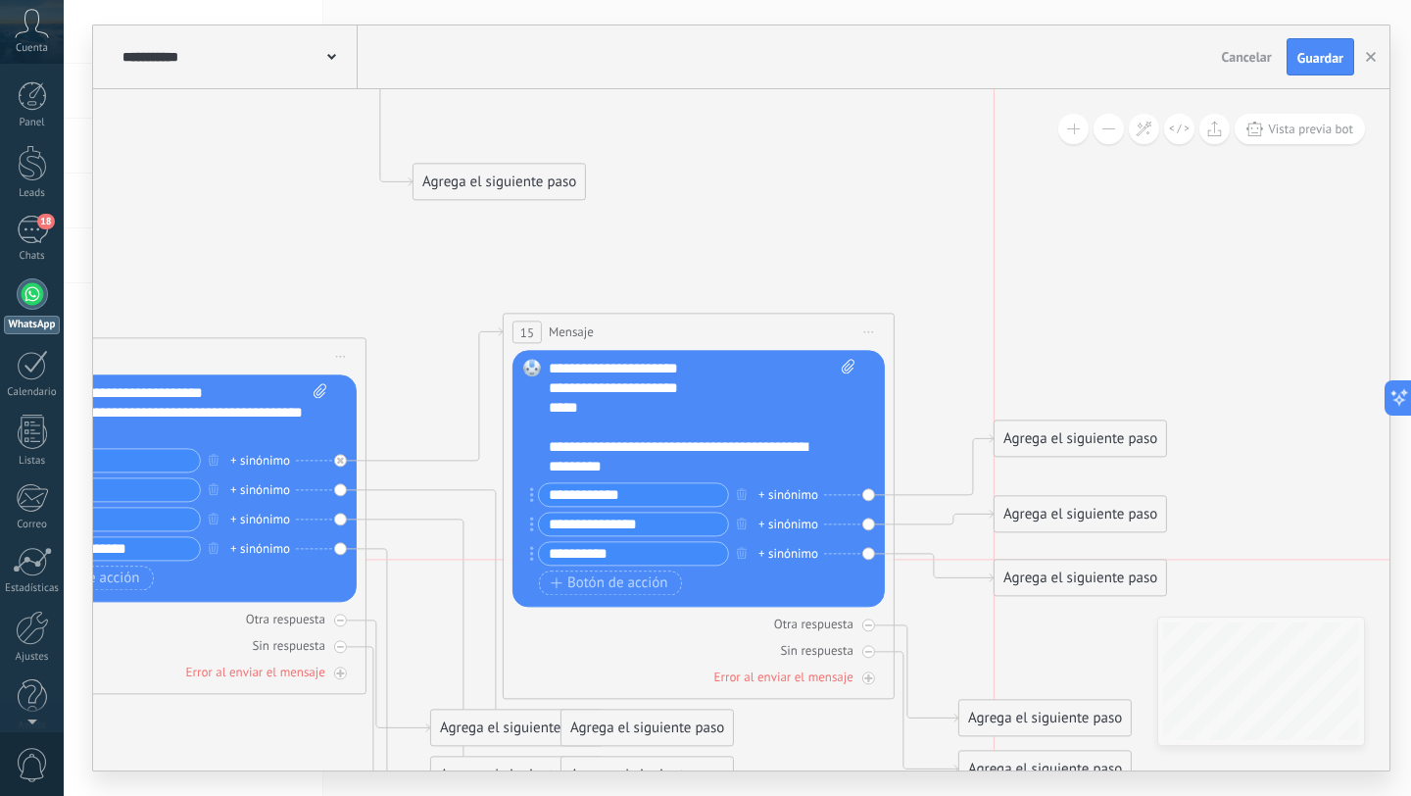
drag, startPoint x: 1043, startPoint y: 617, endPoint x: 1073, endPoint y: 581, distance: 47.3
click at [1072, 583] on div "Agrega el siguiente paso" at bounding box center [1080, 577] width 171 height 32
click at [1316, 51] on span "Guardar" at bounding box center [1320, 58] width 46 height 14
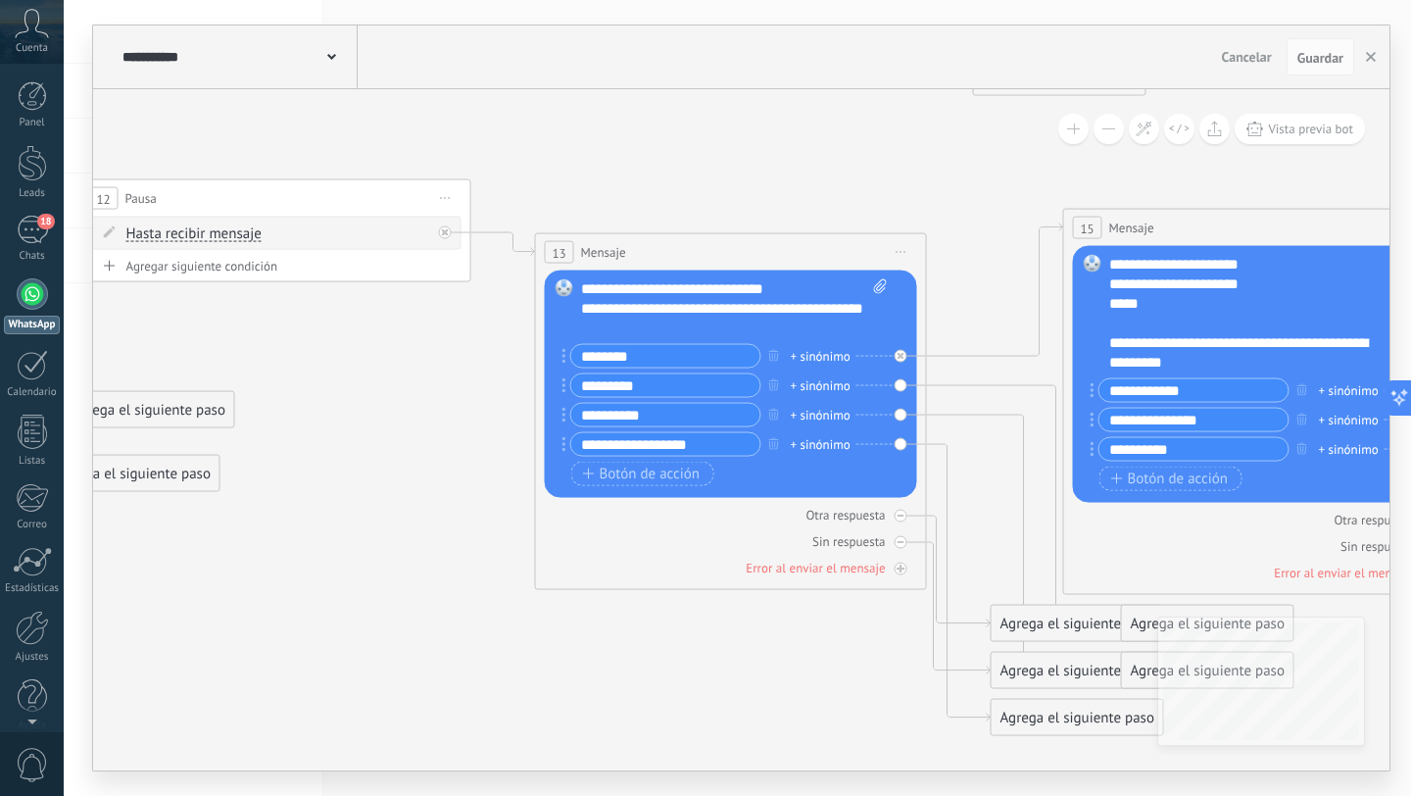
click at [897, 384] on div "Reemplazar Quitar Convertir a mensaje de voz Arrastre la imagen aquí para adjun…" at bounding box center [731, 383] width 372 height 227
drag, startPoint x: 1087, startPoint y: 618, endPoint x: 1218, endPoint y: 219, distance: 419.8
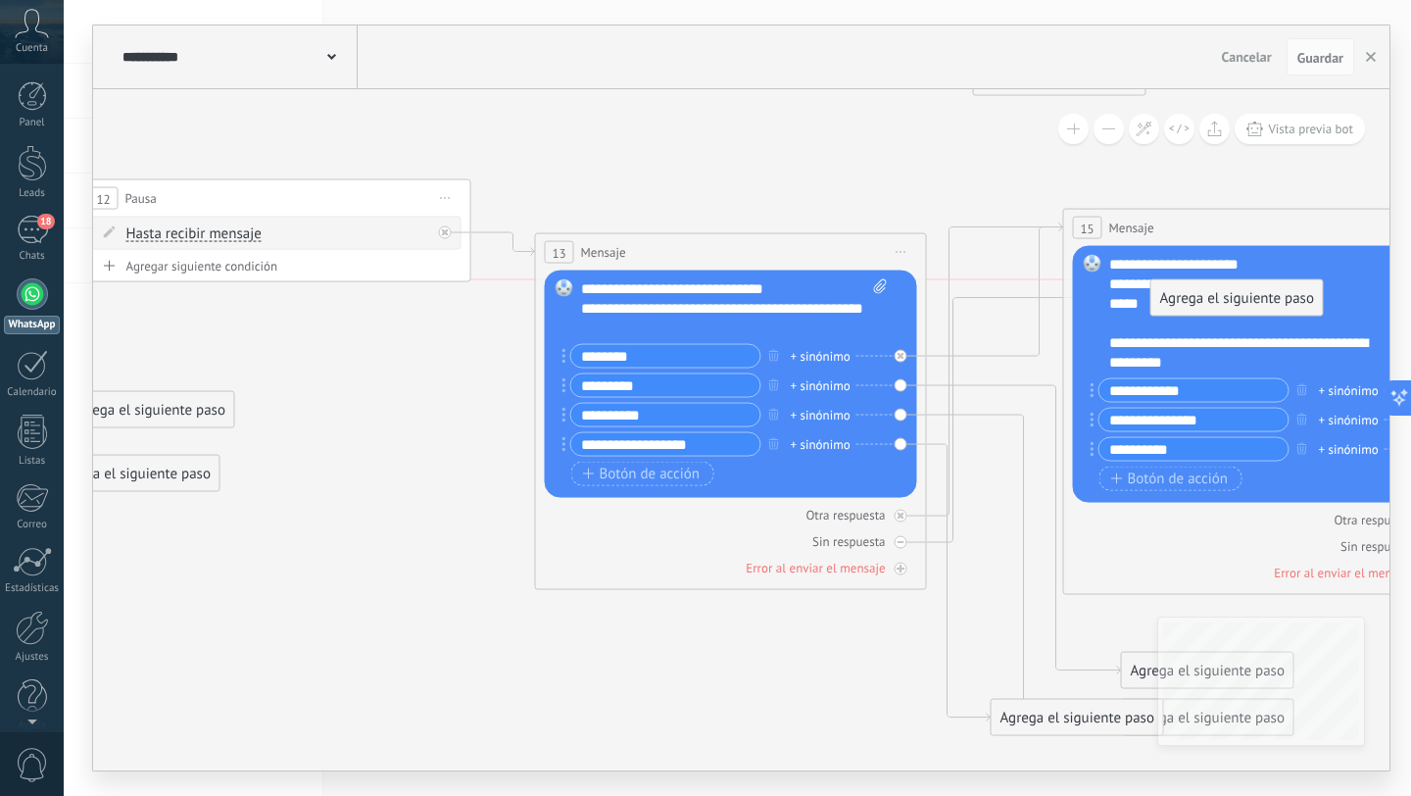
drag, startPoint x: 1064, startPoint y: 667, endPoint x: 1224, endPoint y: 305, distance: 396.2
click at [1224, 305] on div "Agrega el siguiente paso" at bounding box center [1236, 298] width 171 height 32
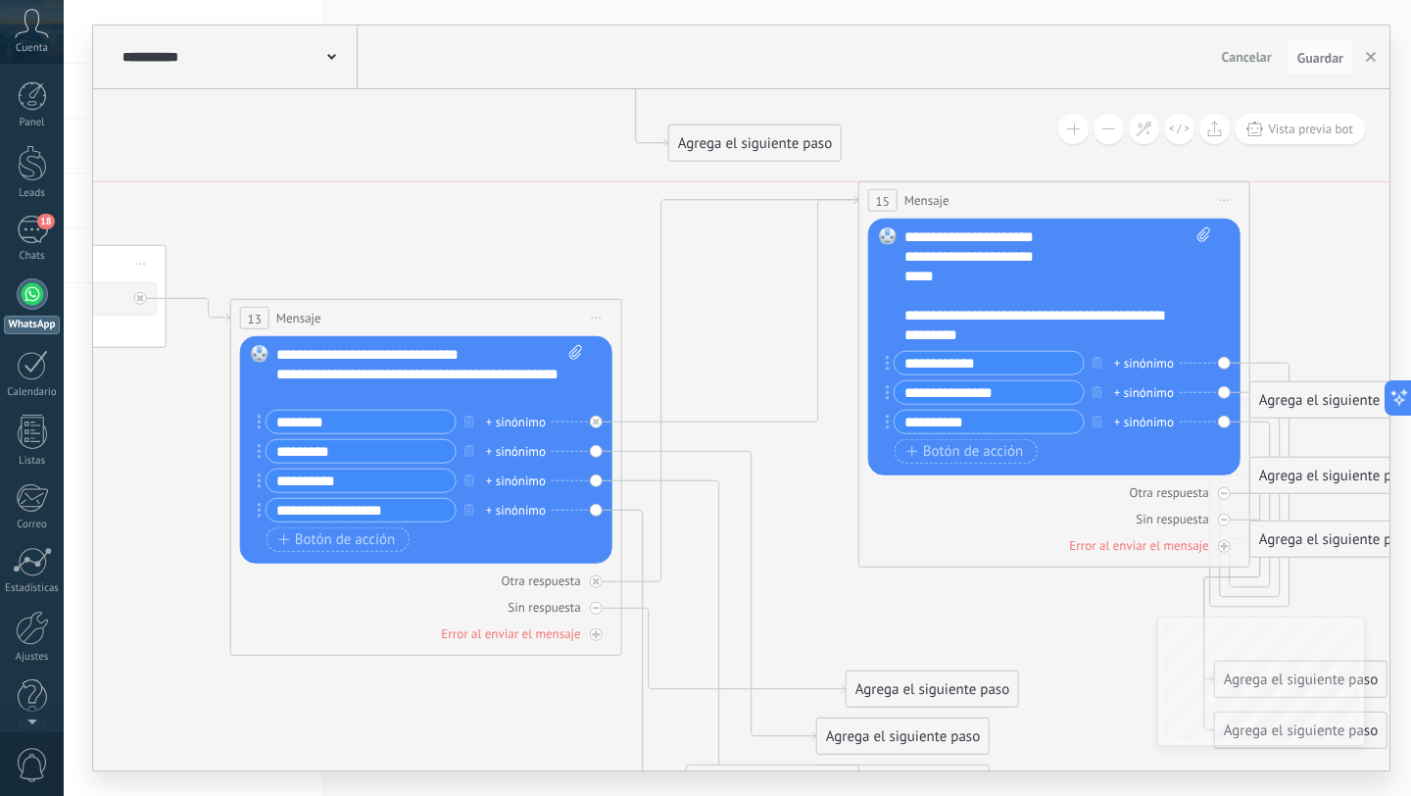
drag, startPoint x: 871, startPoint y: 285, endPoint x: 972, endPoint y: 191, distance: 138.0
click at [972, 191] on div "15 Mensaje ******* (a): Todos los contactos - canales seleccionados Todos los c…" at bounding box center [1054, 200] width 390 height 36
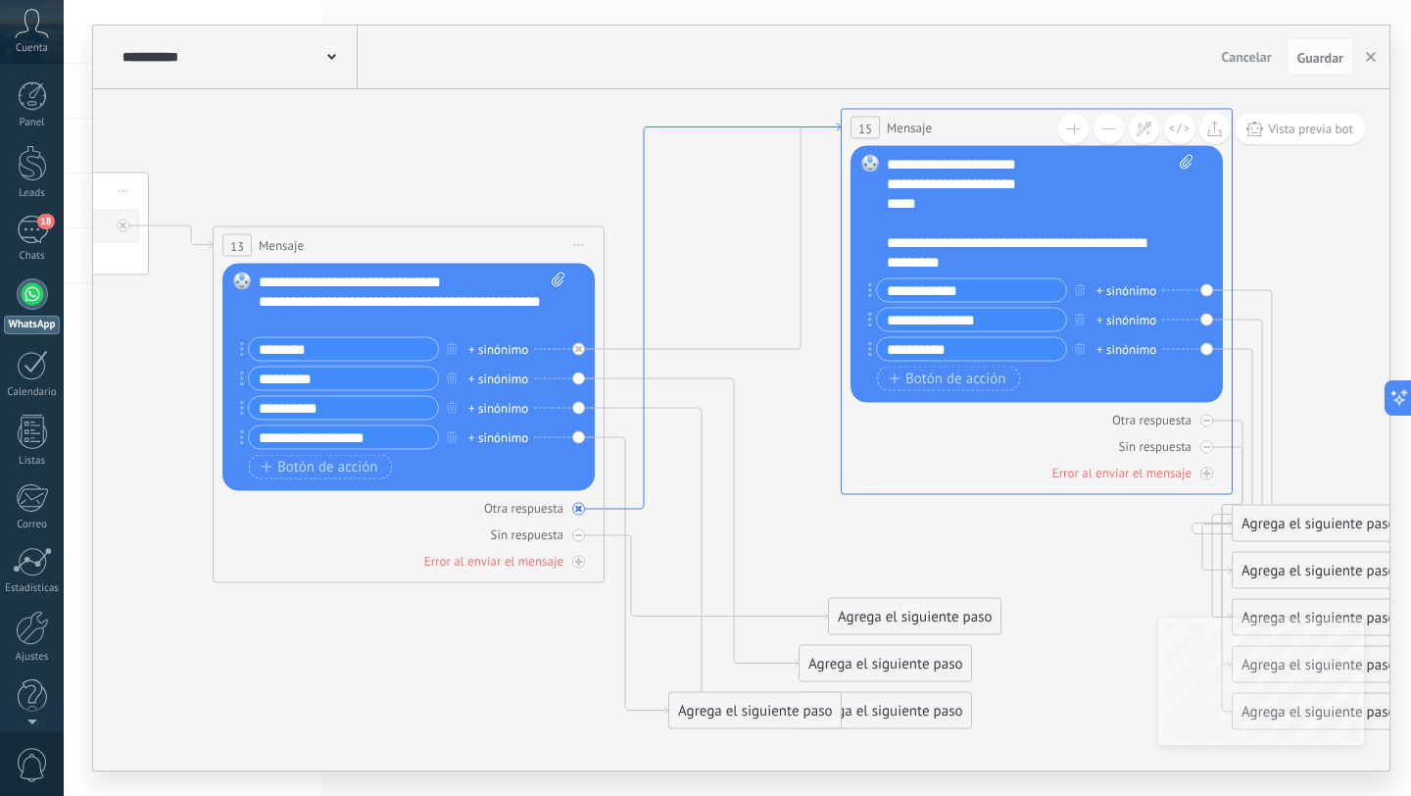
drag, startPoint x: 764, startPoint y: 202, endPoint x: 748, endPoint y: 129, distance: 74.4
click at [0, 0] on icon at bounding box center [0, 0] width 0 height 0
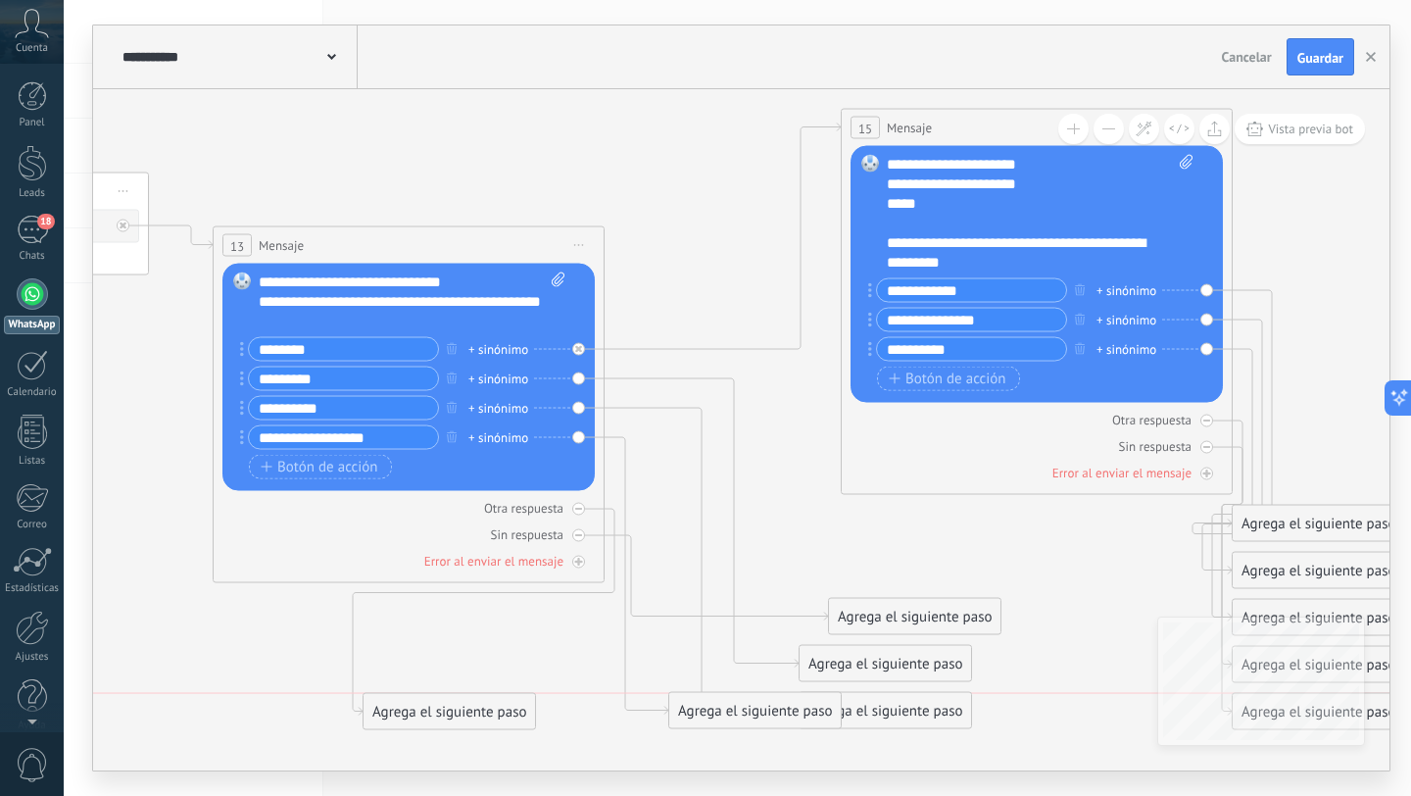
drag, startPoint x: 719, startPoint y: 304, endPoint x: 402, endPoint y: 703, distance: 509.7
click at [402, 703] on div "Agrega el siguiente paso" at bounding box center [449, 712] width 171 height 32
drag, startPoint x: 823, startPoint y: 670, endPoint x: 980, endPoint y: 263, distance: 436.7
drag, startPoint x: 743, startPoint y: 708, endPoint x: 665, endPoint y: 733, distance: 81.2
click at [665, 740] on div "Agrega el siguiente paso" at bounding box center [658, 756] width 171 height 32
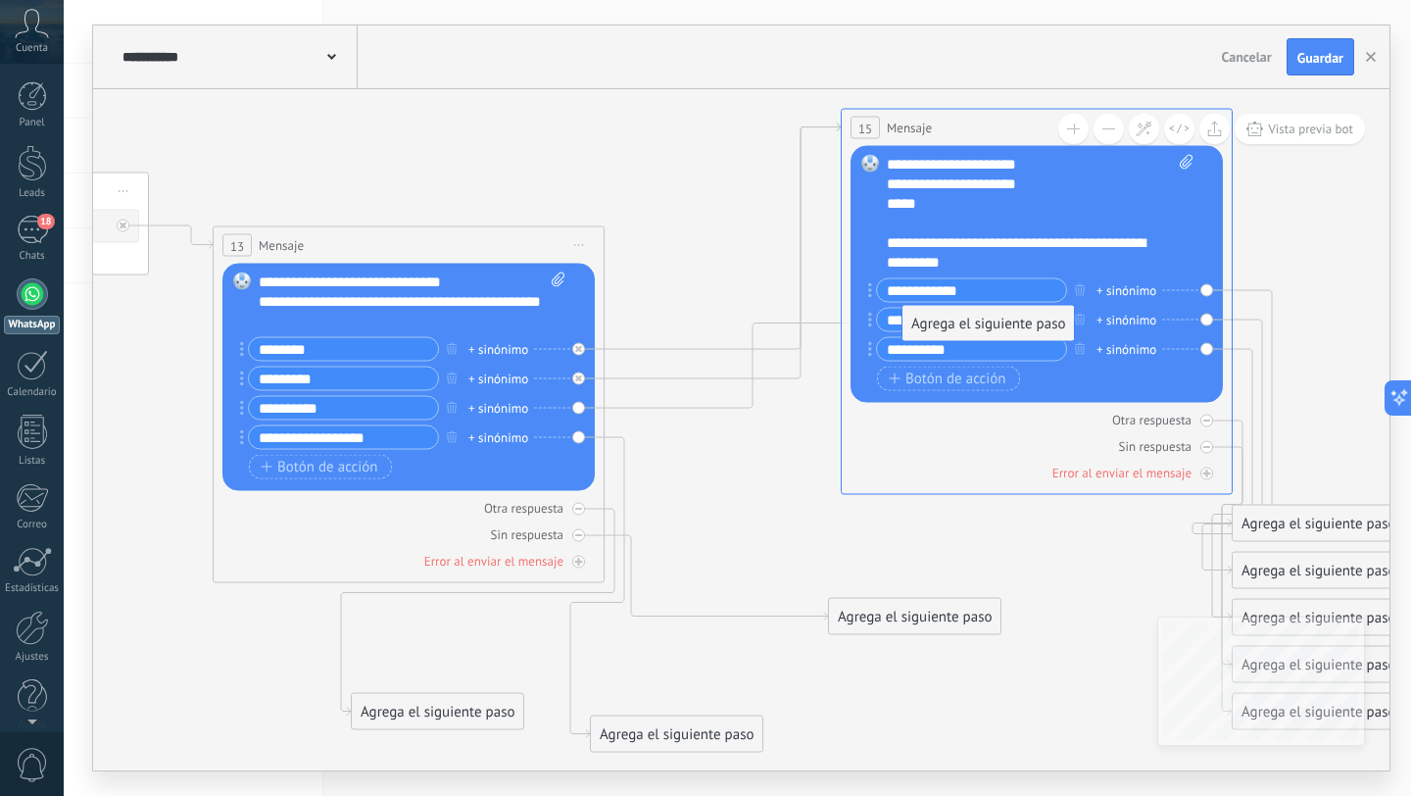
drag, startPoint x: 852, startPoint y: 704, endPoint x: 956, endPoint y: 312, distance: 406.4
drag, startPoint x: 883, startPoint y: 612, endPoint x: 907, endPoint y: 631, distance: 30.8
click at [907, 631] on div "Agrega el siguiente paso" at bounding box center [939, 627] width 171 height 32
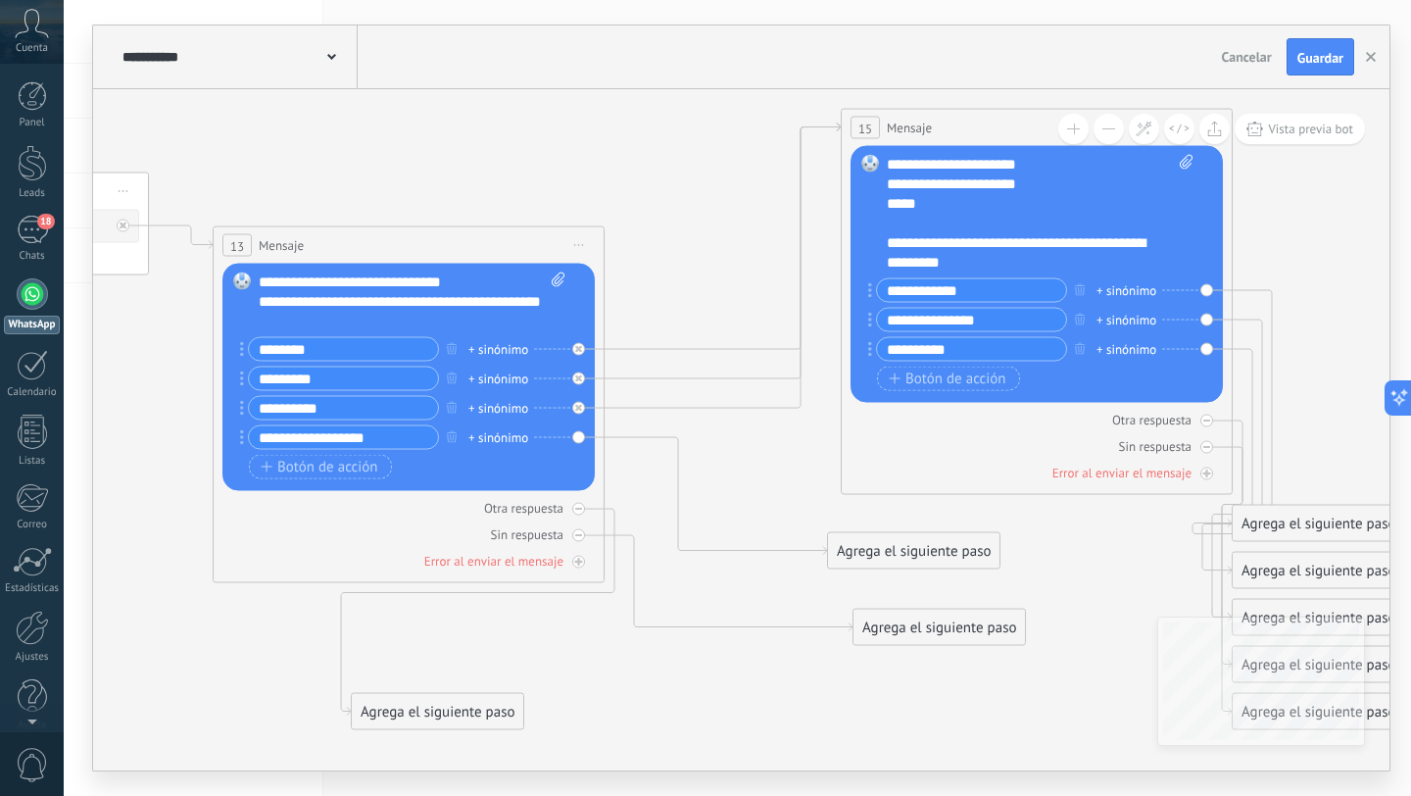
drag, startPoint x: 674, startPoint y: 731, endPoint x: 909, endPoint y: 542, distance: 301.8
click at [909, 543] on div "Agrega el siguiente paso" at bounding box center [913, 551] width 171 height 32
click at [909, 542] on div "Agrega el siguiente paso" at bounding box center [927, 546] width 171 height 32
click at [933, 552] on div "Agrega el siguiente paso" at bounding box center [927, 546] width 171 height 32
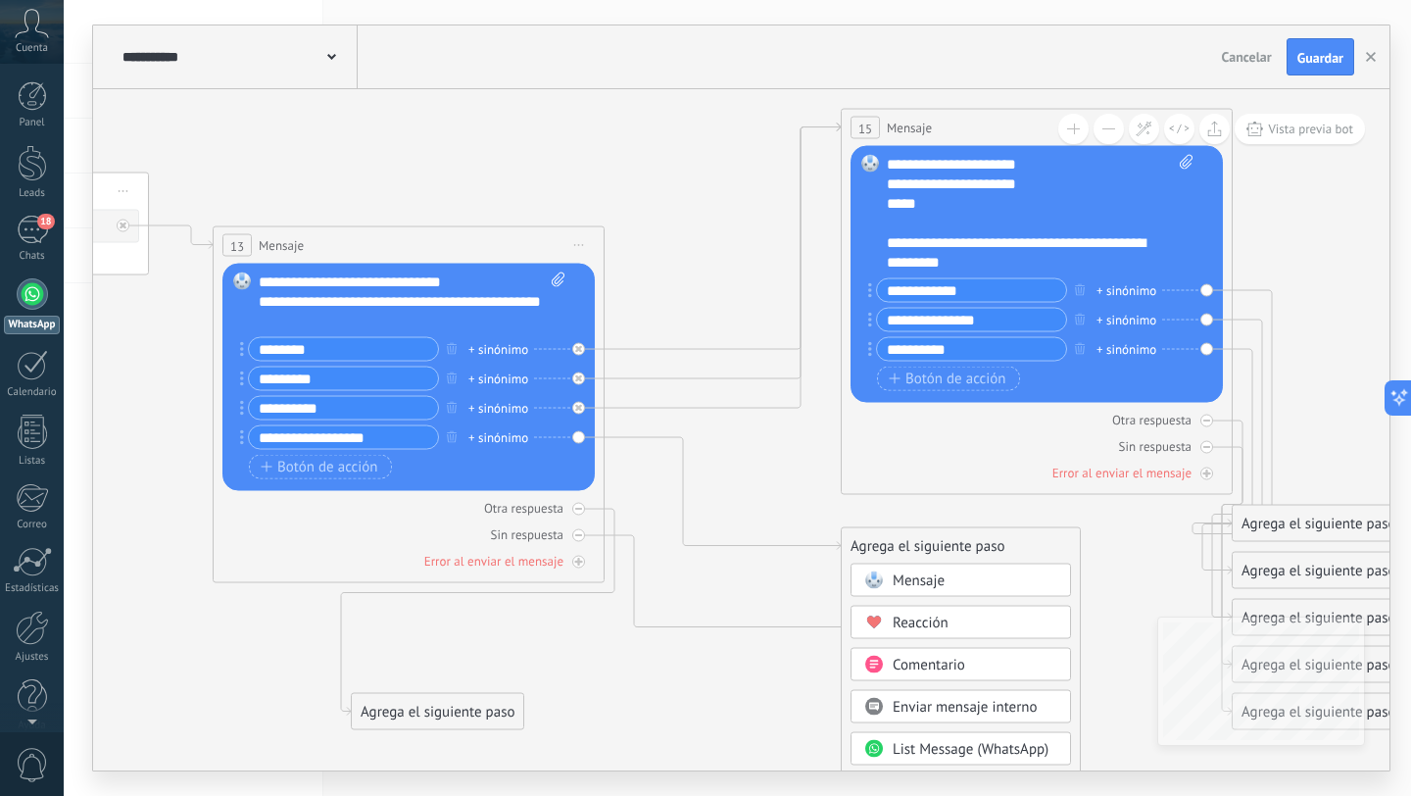
click at [912, 575] on span "Mensaje" at bounding box center [919, 580] width 52 height 19
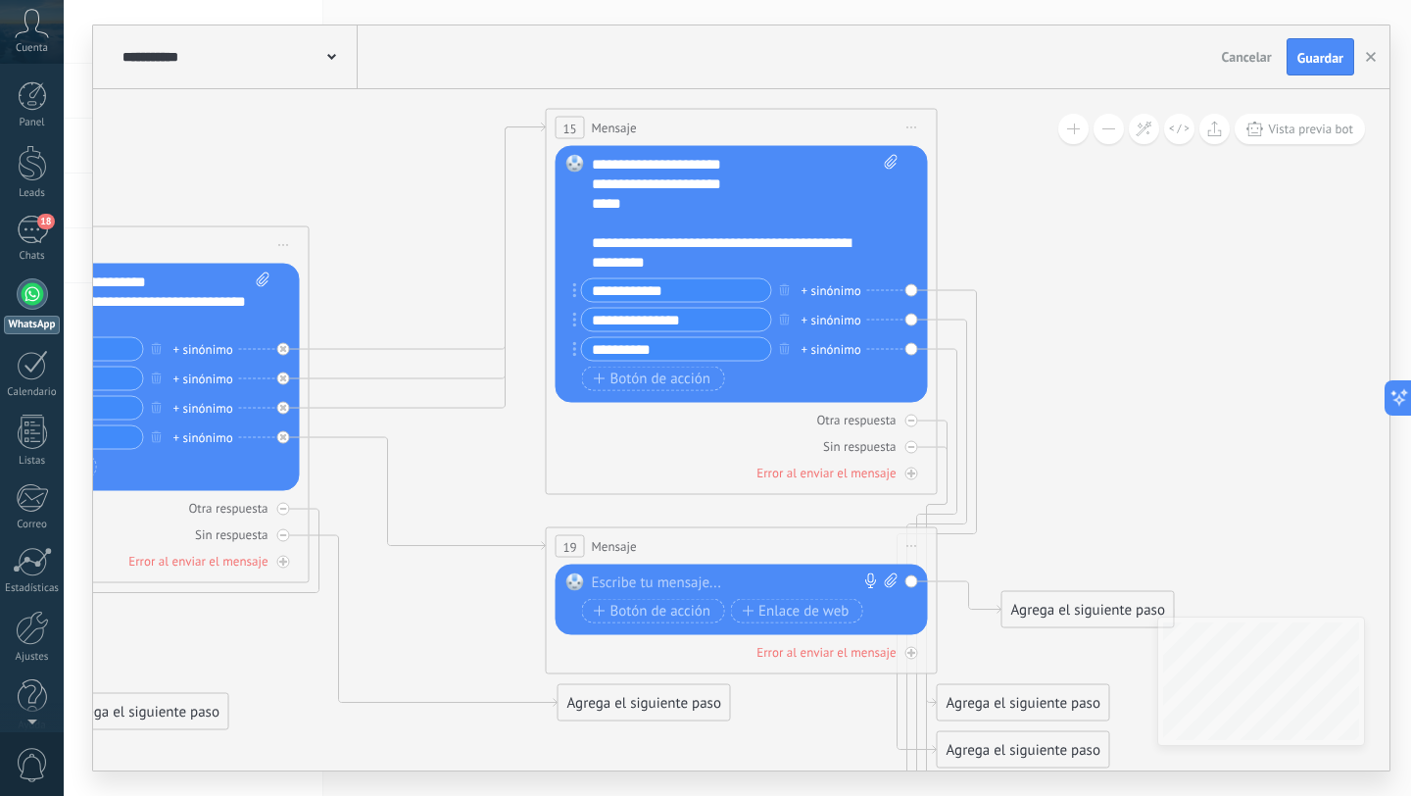
click at [767, 580] on div at bounding box center [737, 583] width 291 height 20
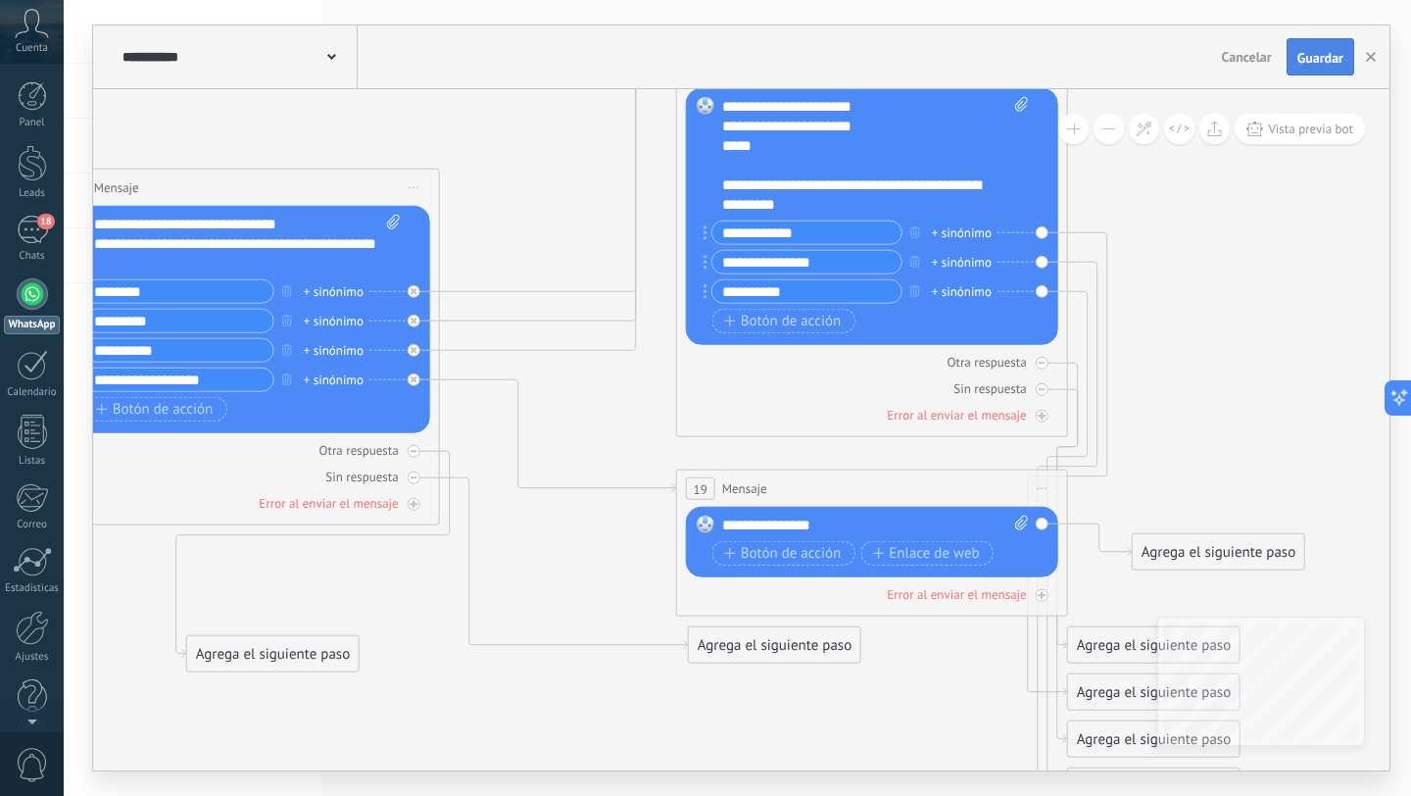
click at [1311, 60] on span "Guardar" at bounding box center [1320, 58] width 46 height 14
click at [34, 300] on div at bounding box center [32, 293] width 31 height 31
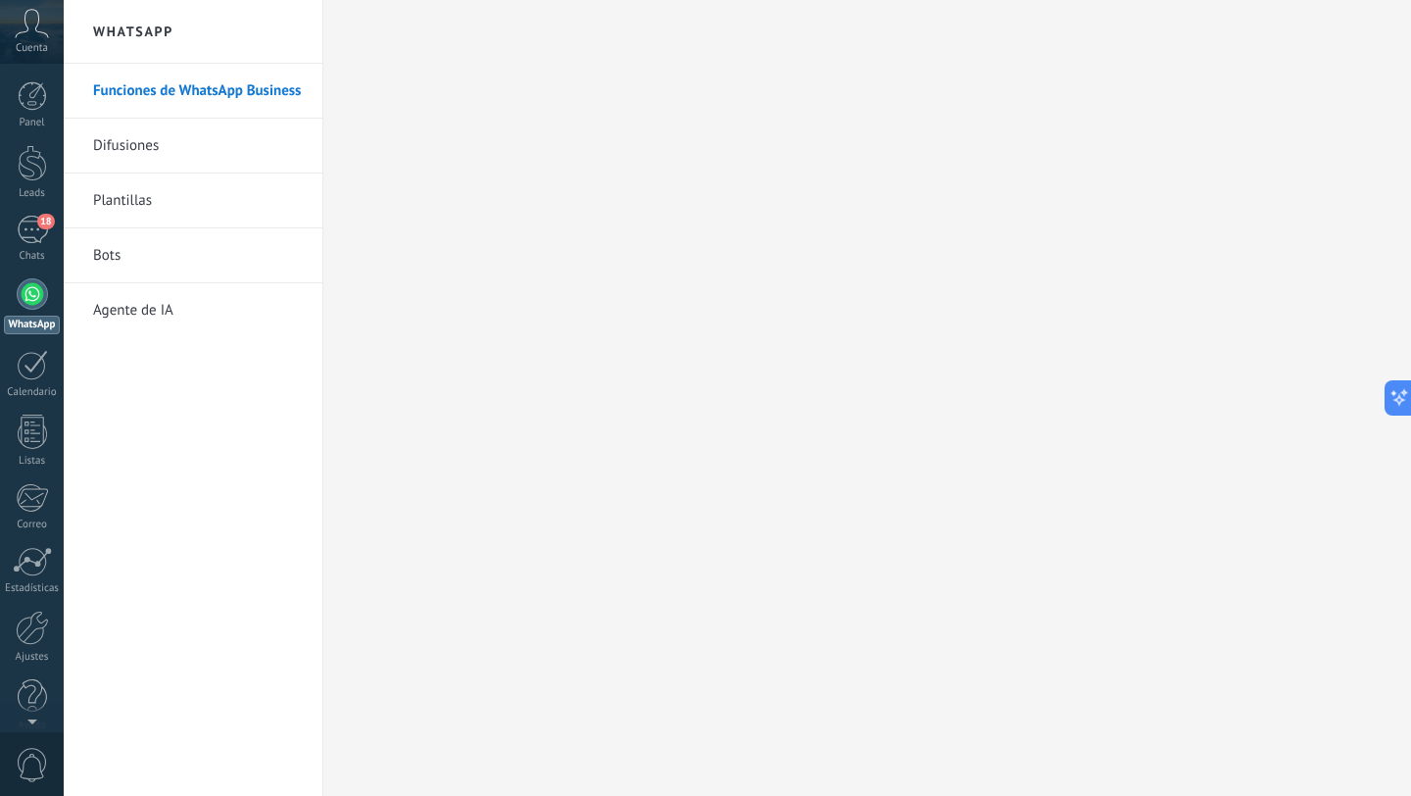
click at [124, 249] on link "Bots" at bounding box center [198, 255] width 210 height 55
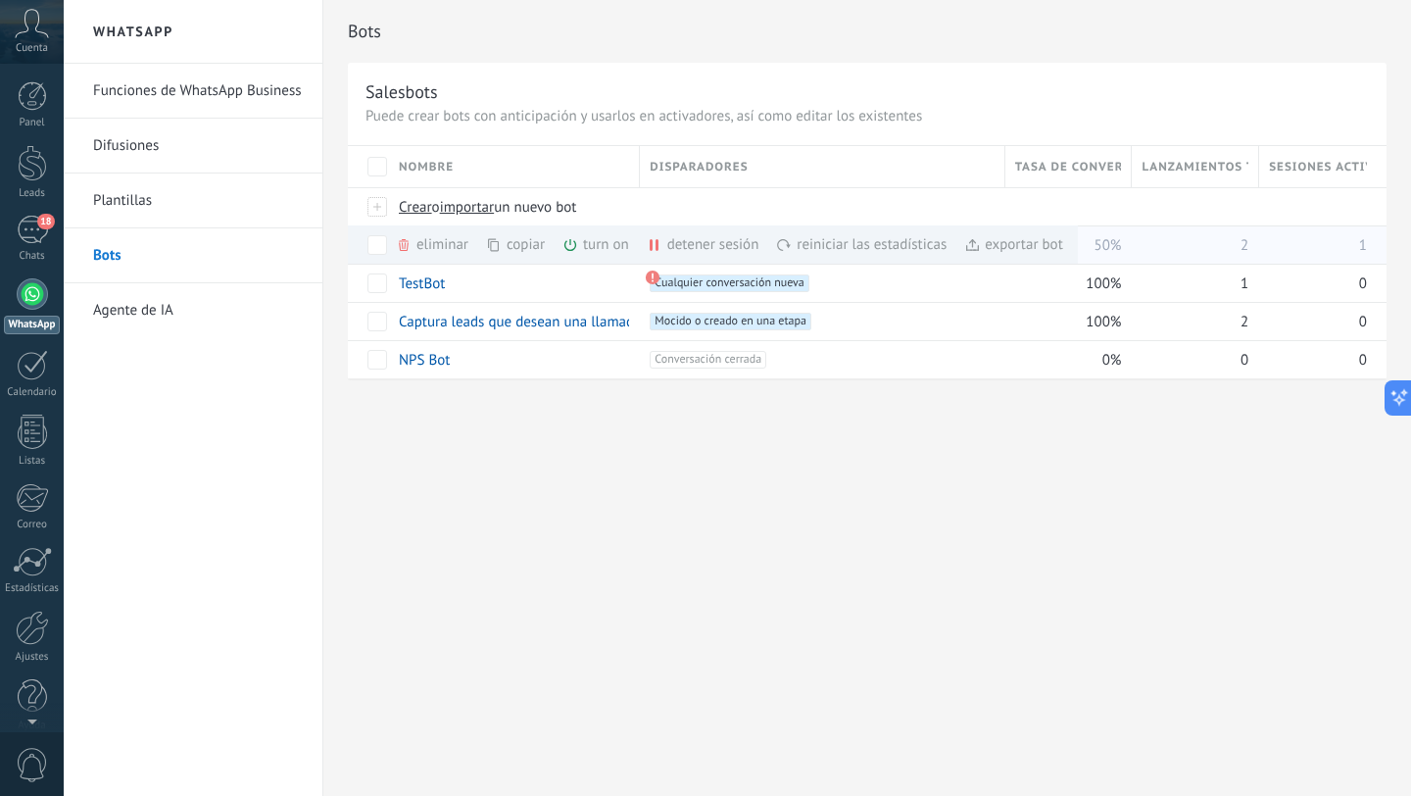
click at [576, 250] on icon at bounding box center [570, 245] width 16 height 16
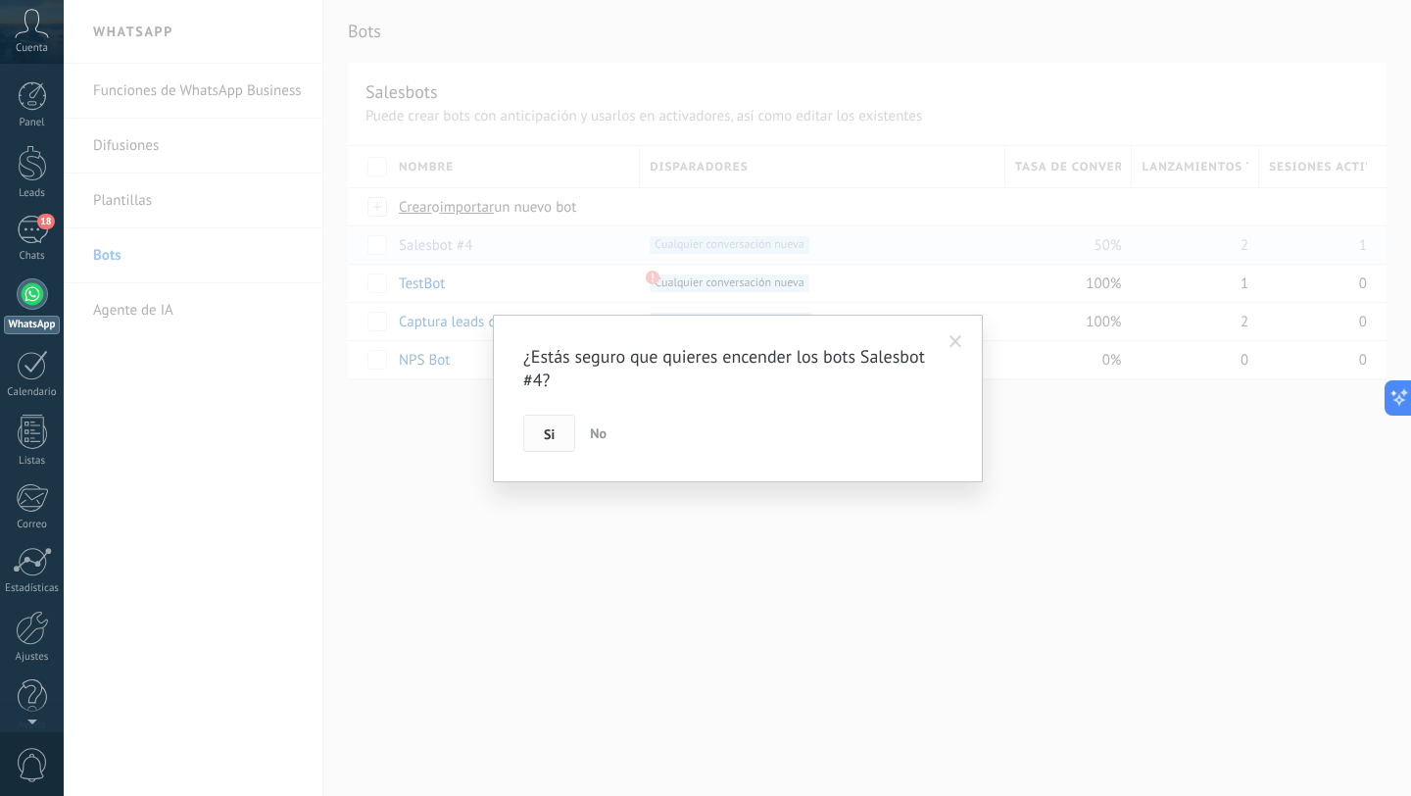
click at [552, 436] on span "Si" at bounding box center [549, 434] width 11 height 14
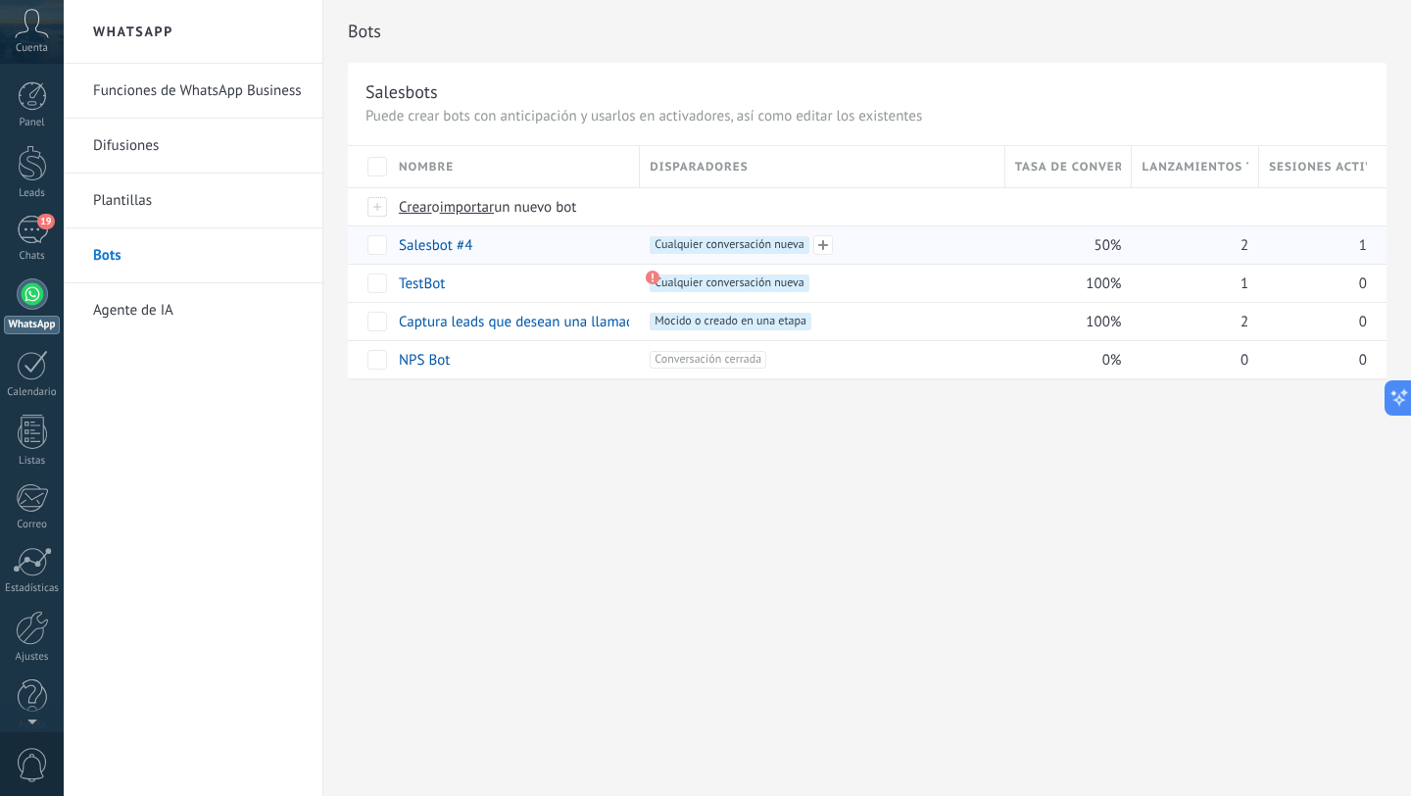
click at [743, 242] on span "Cualquier conversación nueva +0" at bounding box center [729, 245] width 159 height 18
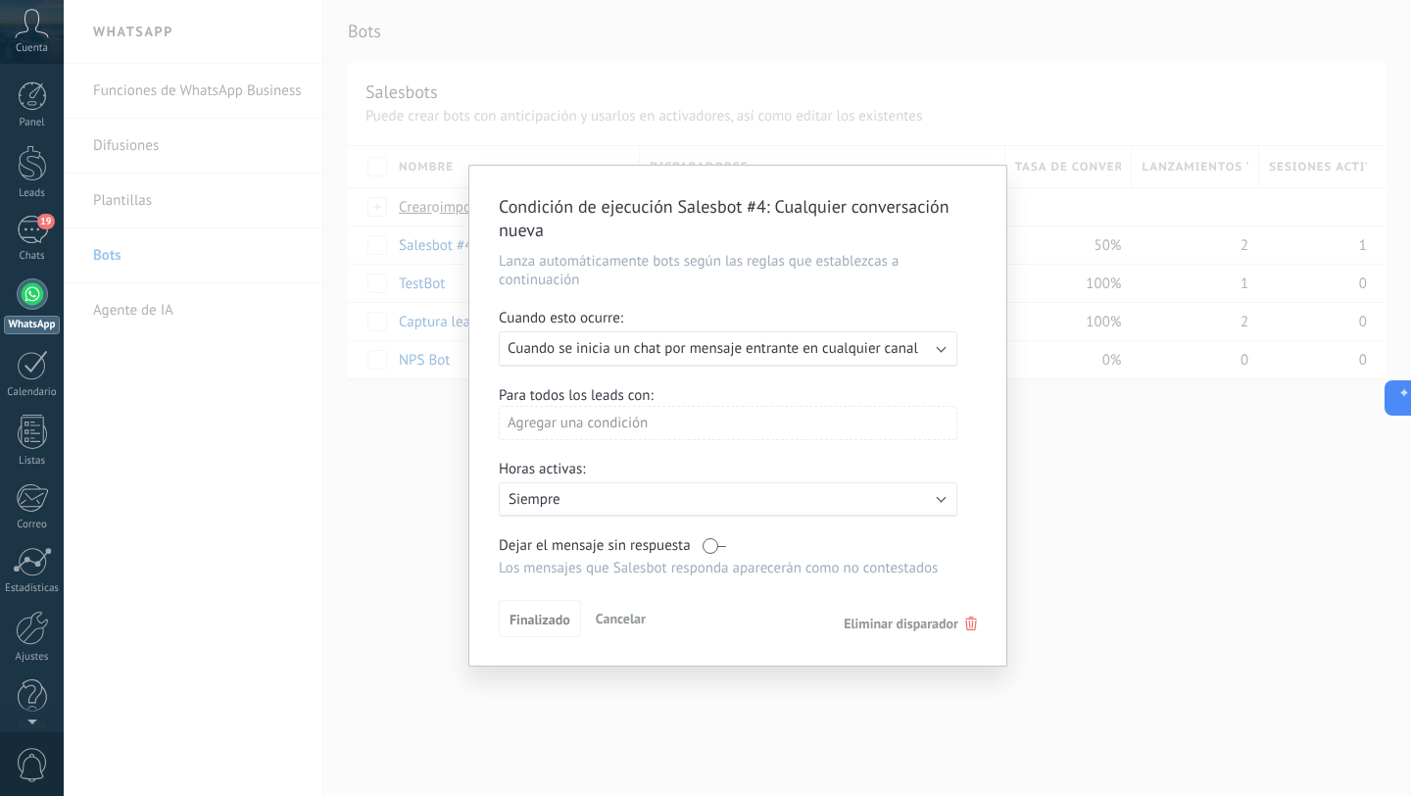
click at [386, 472] on div "Condición de ejecución Salesbot #4 : Cualquier conversación nueva Lanza automát…" at bounding box center [737, 398] width 1347 height 796
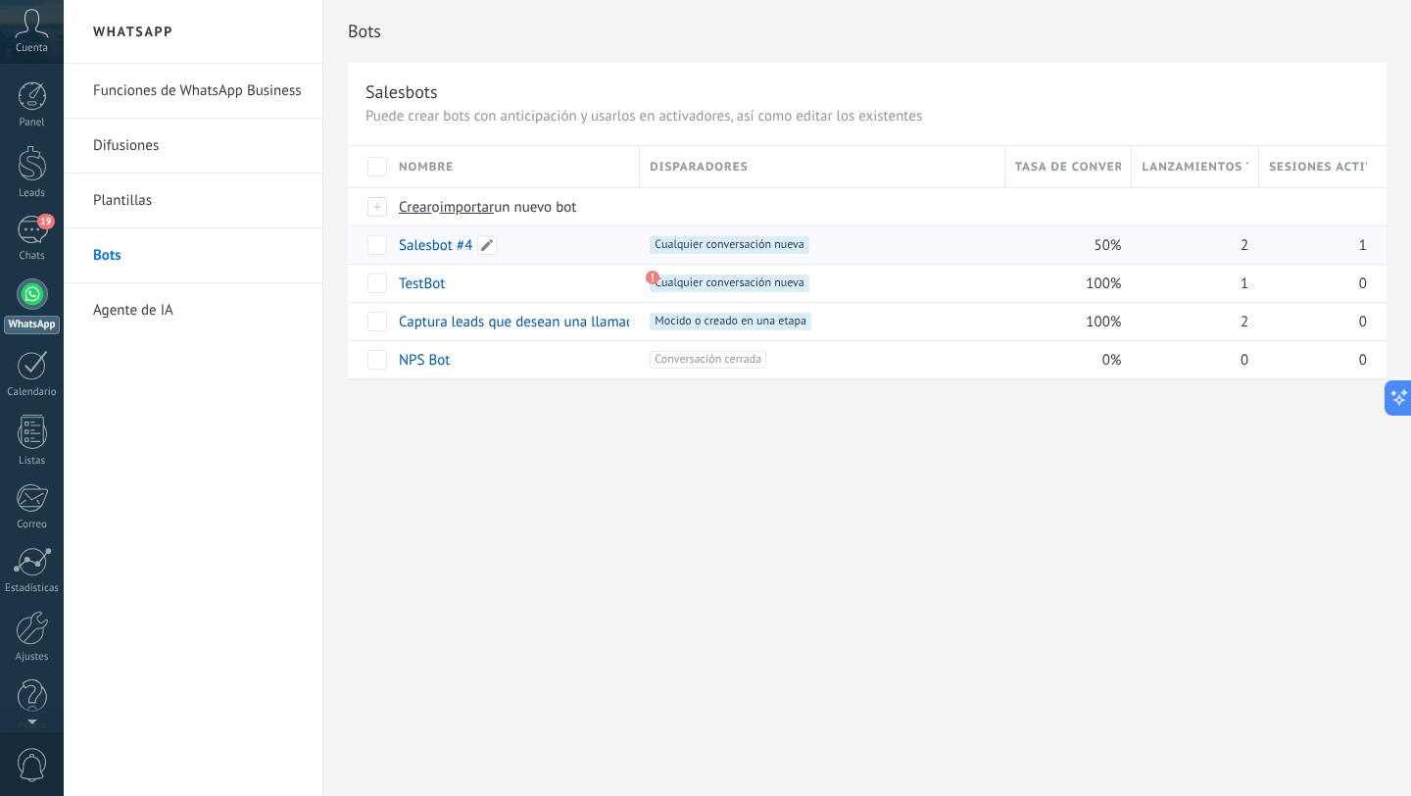
click at [410, 250] on link "Salesbot #4" at bounding box center [435, 245] width 73 height 19
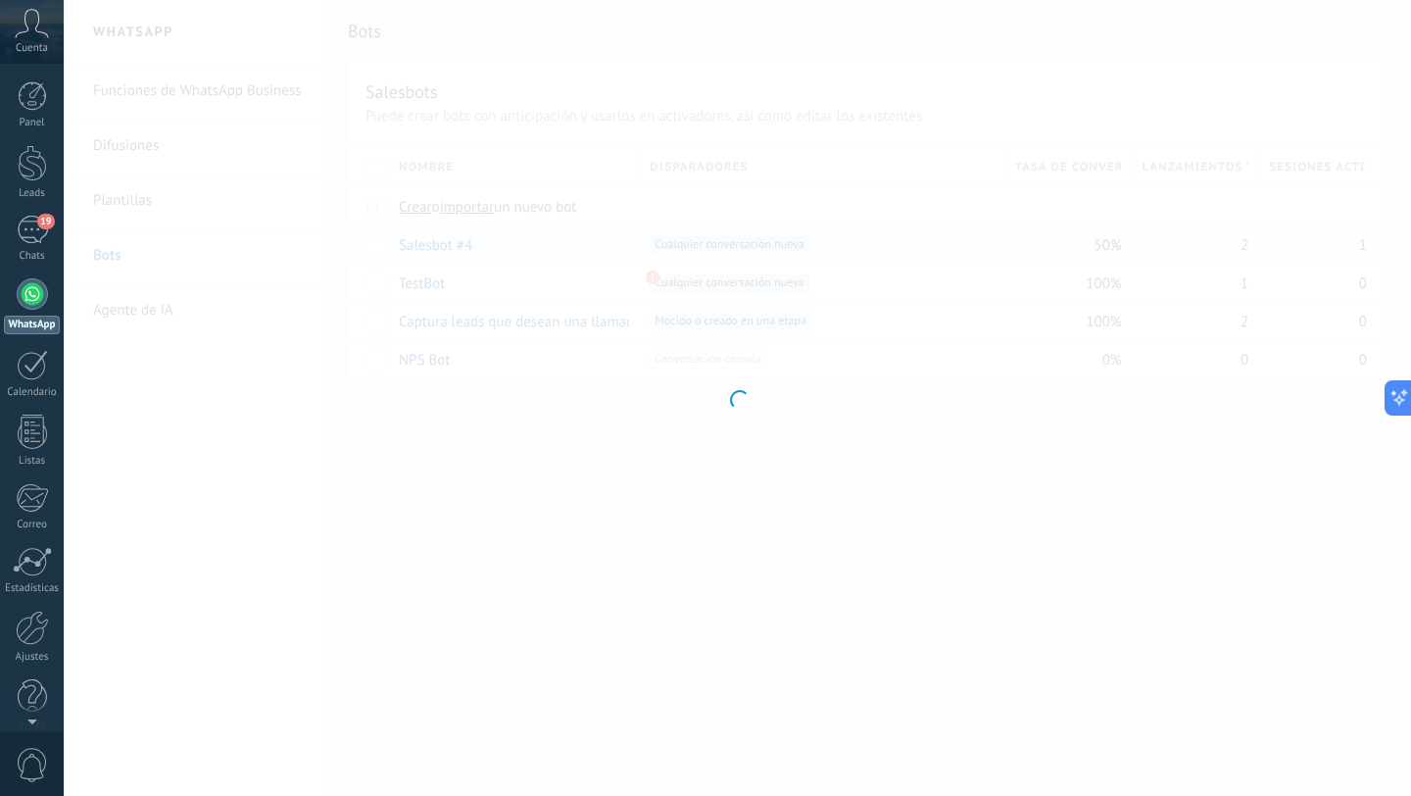
type input "**********"
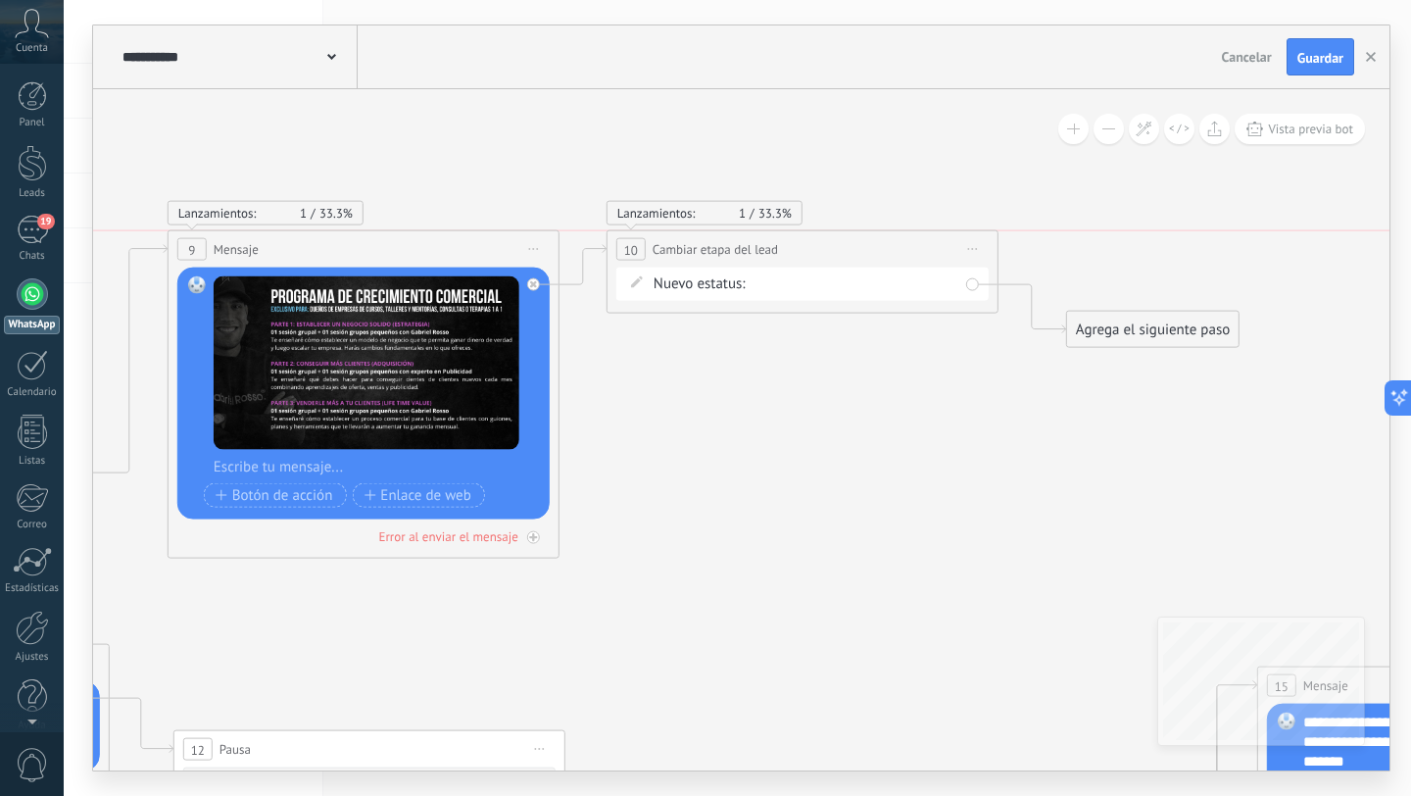
drag, startPoint x: 912, startPoint y: 254, endPoint x: 909, endPoint y: 243, distance: 11.2
click at [909, 243] on div "**********" at bounding box center [802, 249] width 390 height 36
click at [932, 406] on icon at bounding box center [189, 730] width 4241 height 1981
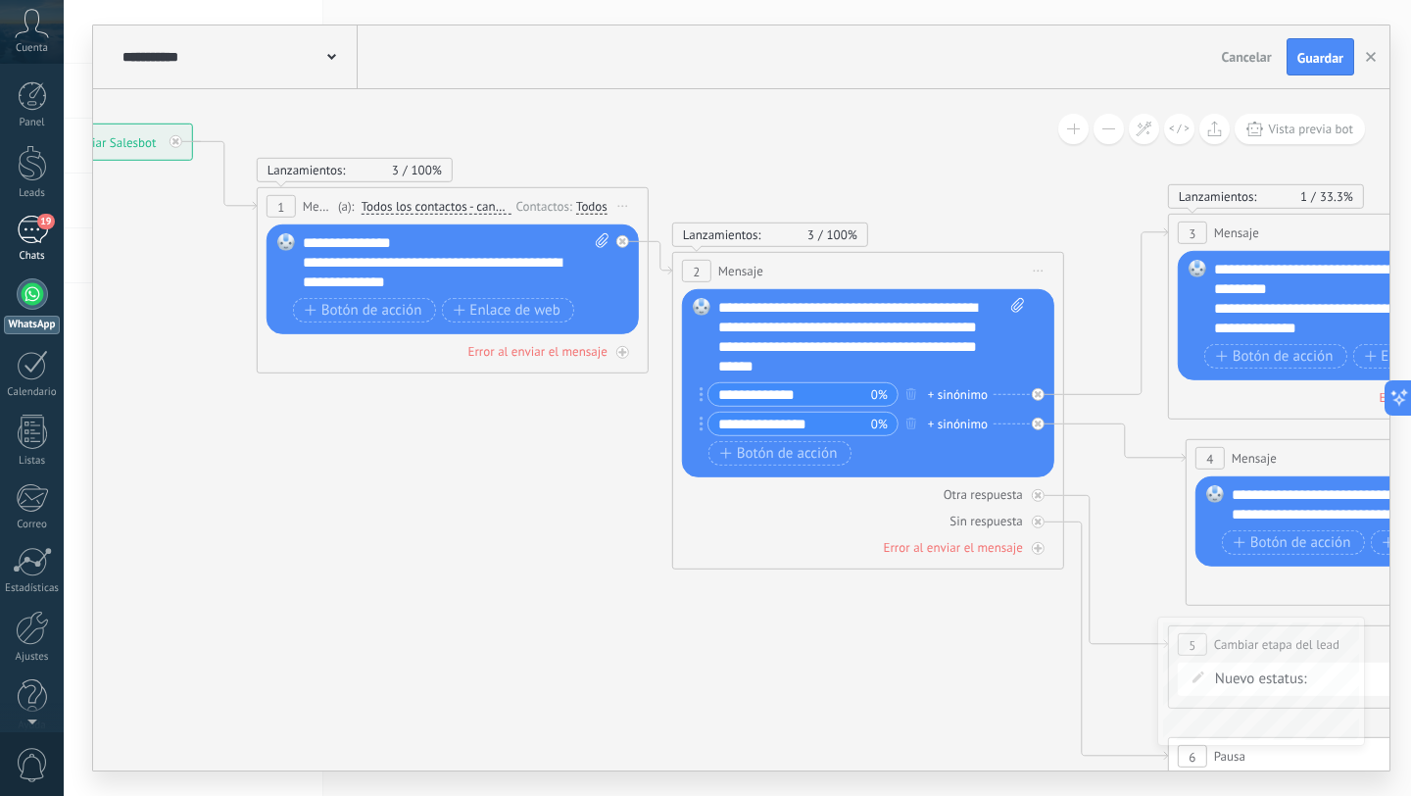
click at [35, 244] on link "19 Chats" at bounding box center [32, 239] width 64 height 47
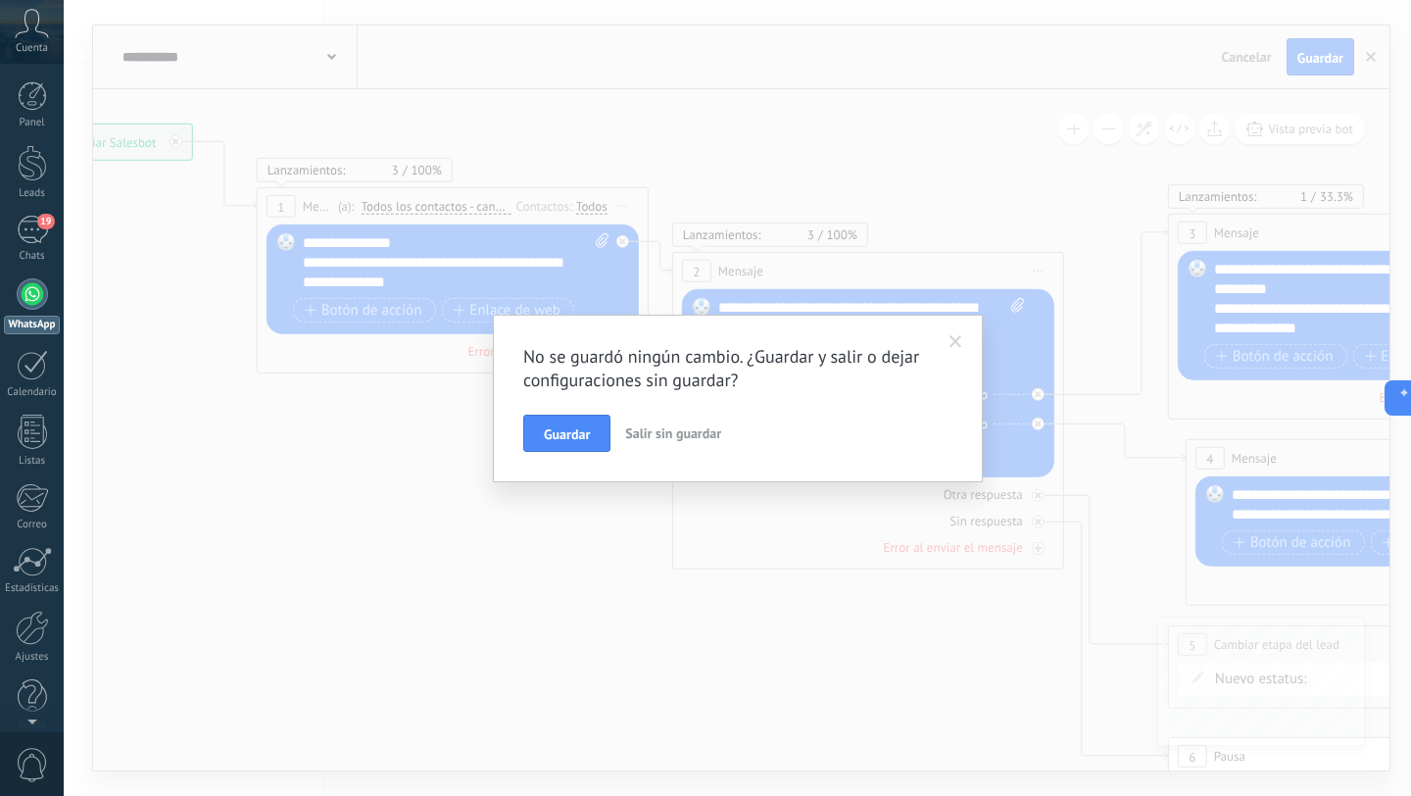
click at [965, 333] on span at bounding box center [956, 341] width 32 height 33
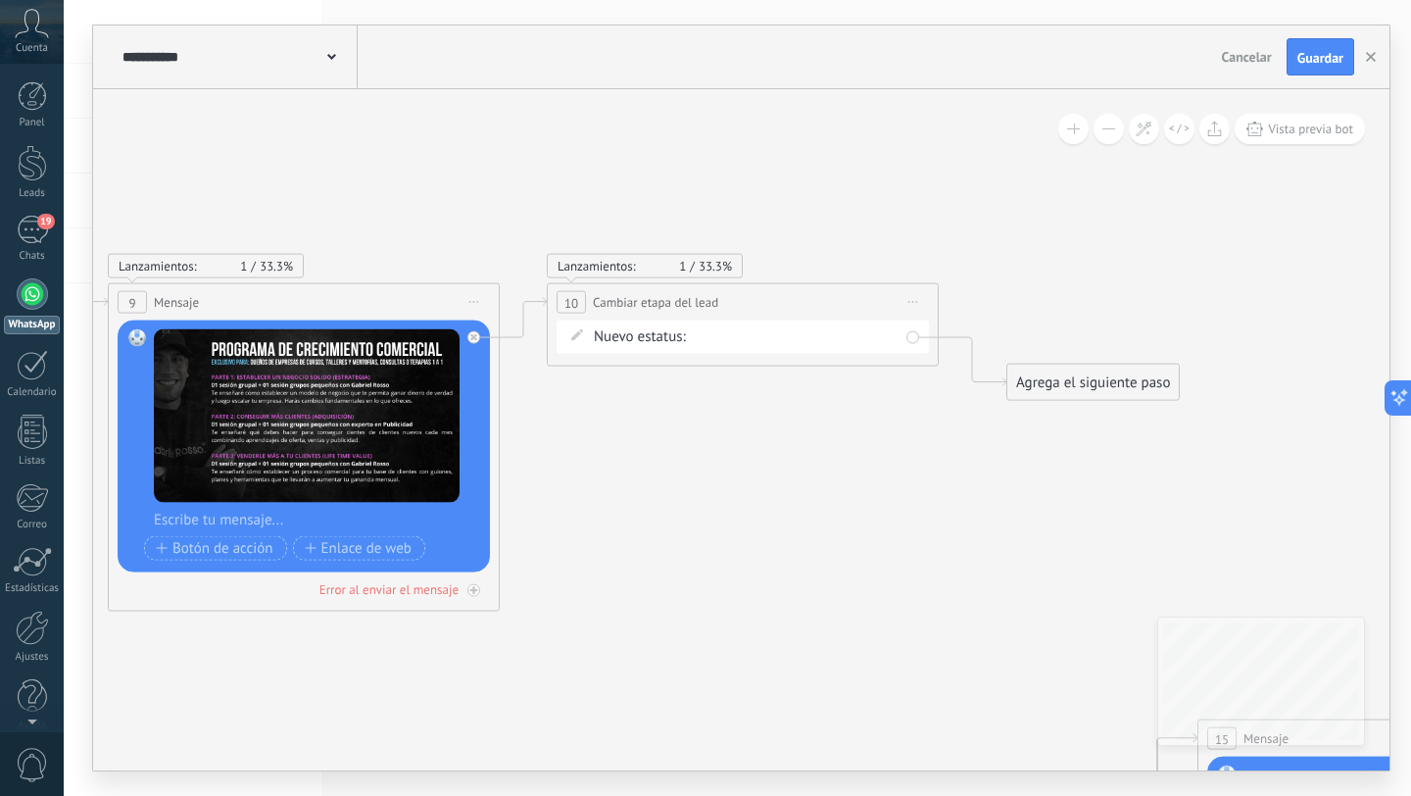
click at [907, 308] on span "Iniciar vista previa aquí Cambiar nombre Duplicar [GEOGRAPHIC_DATA]" at bounding box center [913, 302] width 31 height 28
click at [953, 425] on div "Borrar" at bounding box center [1002, 429] width 194 height 33
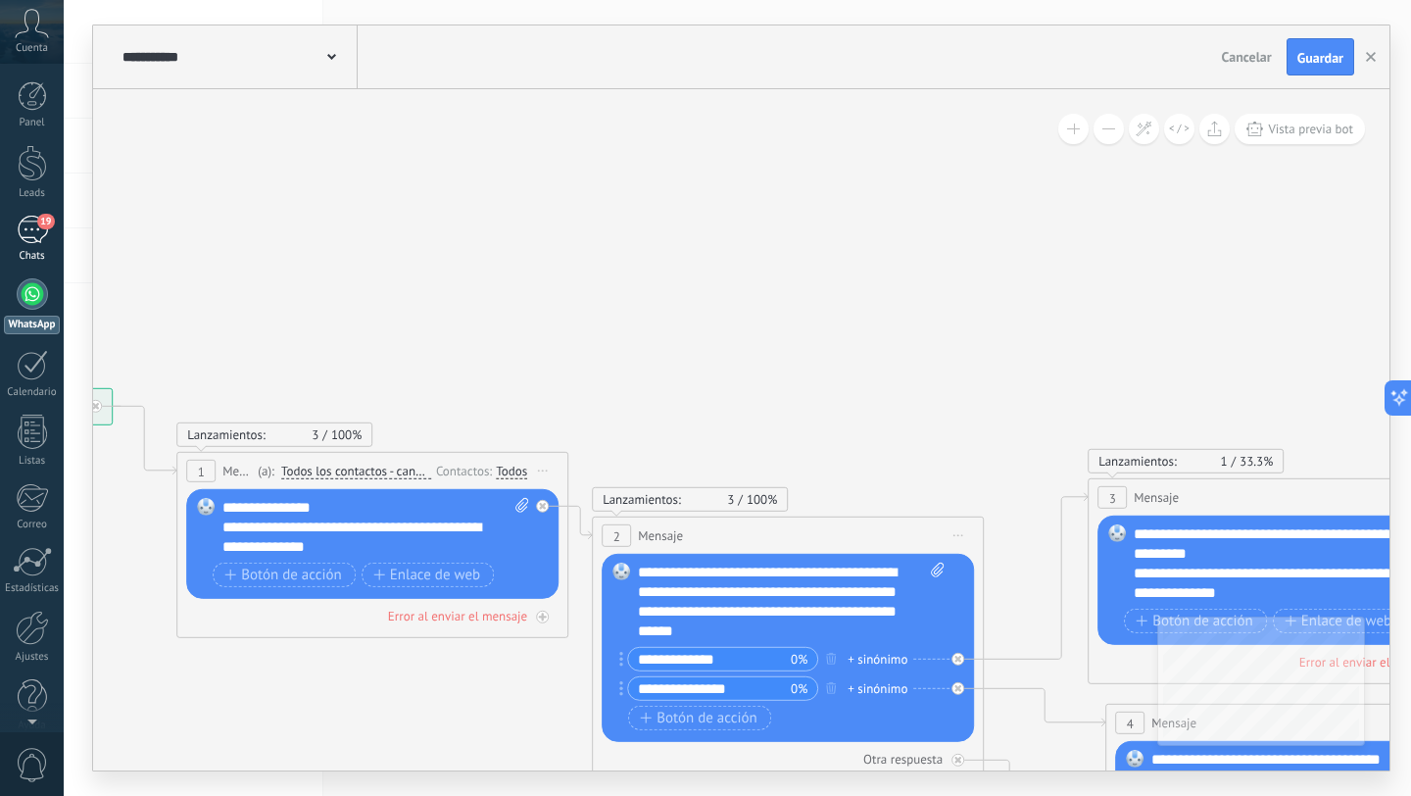
click at [23, 224] on div "19" at bounding box center [32, 230] width 31 height 28
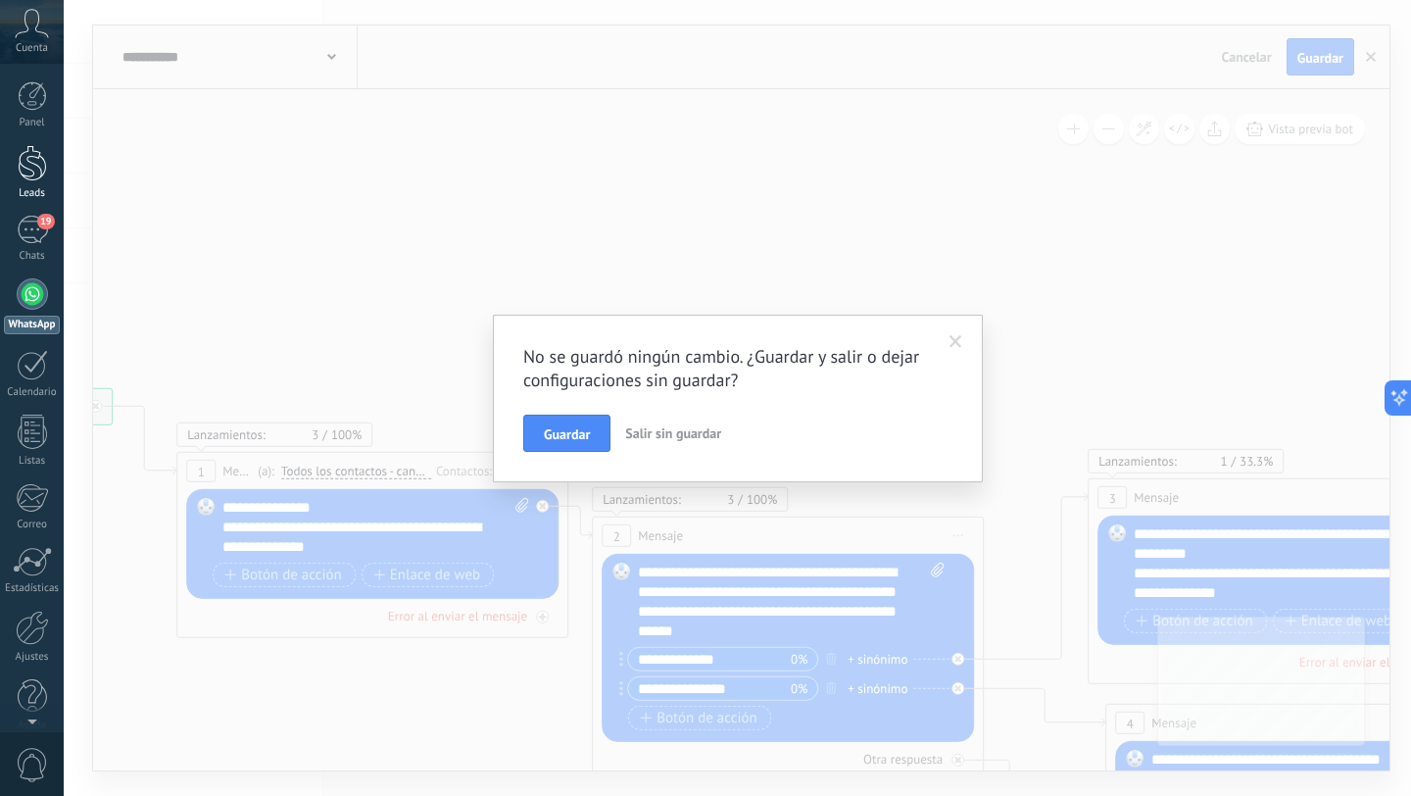
click at [26, 171] on div at bounding box center [32, 163] width 29 height 36
click at [48, 233] on link "19 Chats" at bounding box center [32, 239] width 64 height 47
click at [543, 420] on button "Guardar" at bounding box center [566, 432] width 87 height 37
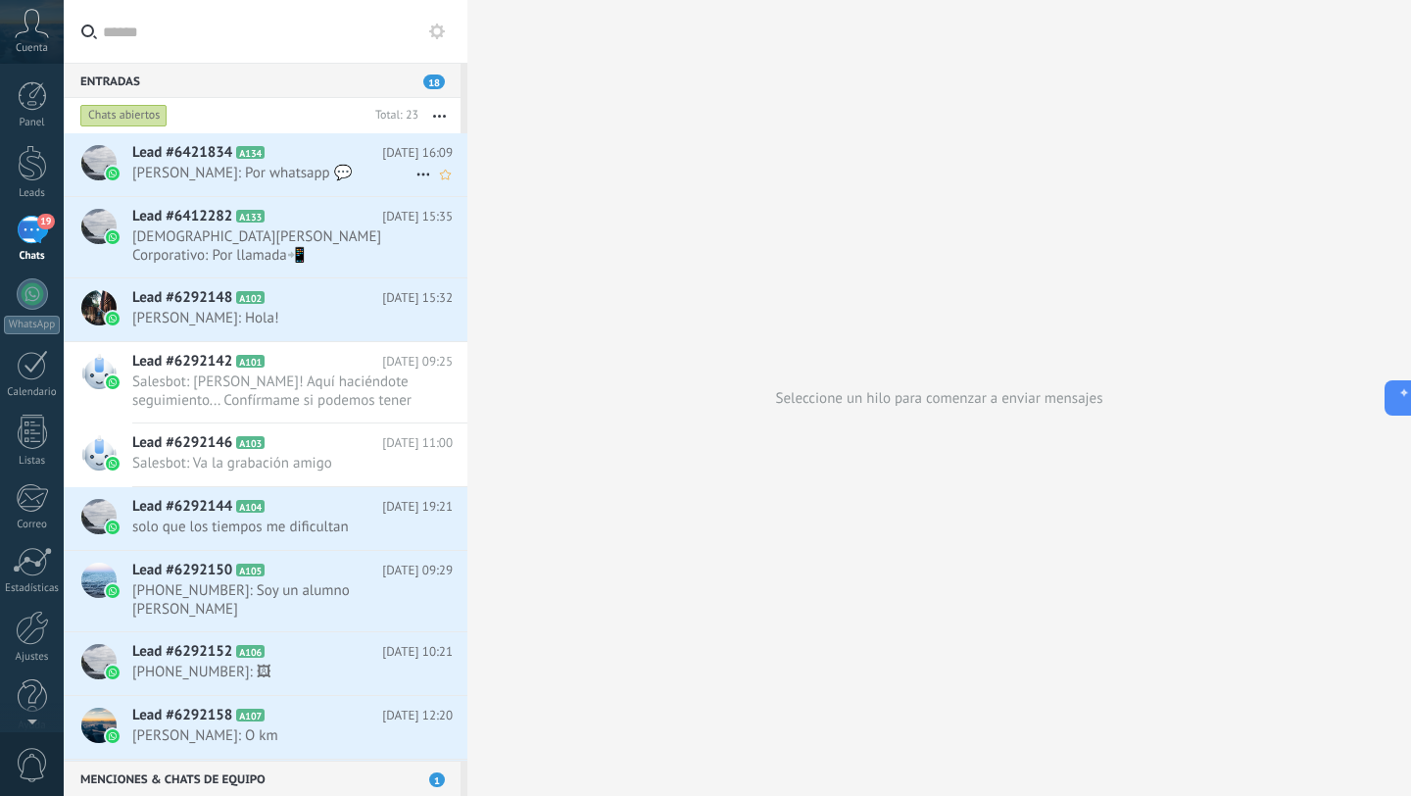
click at [412, 174] on icon at bounding box center [424, 175] width 24 height 24
click at [288, 165] on div at bounding box center [705, 398] width 1411 height 796
click at [288, 165] on span "[PERSON_NAME]: Por whatsapp 💬" at bounding box center [273, 173] width 283 height 19
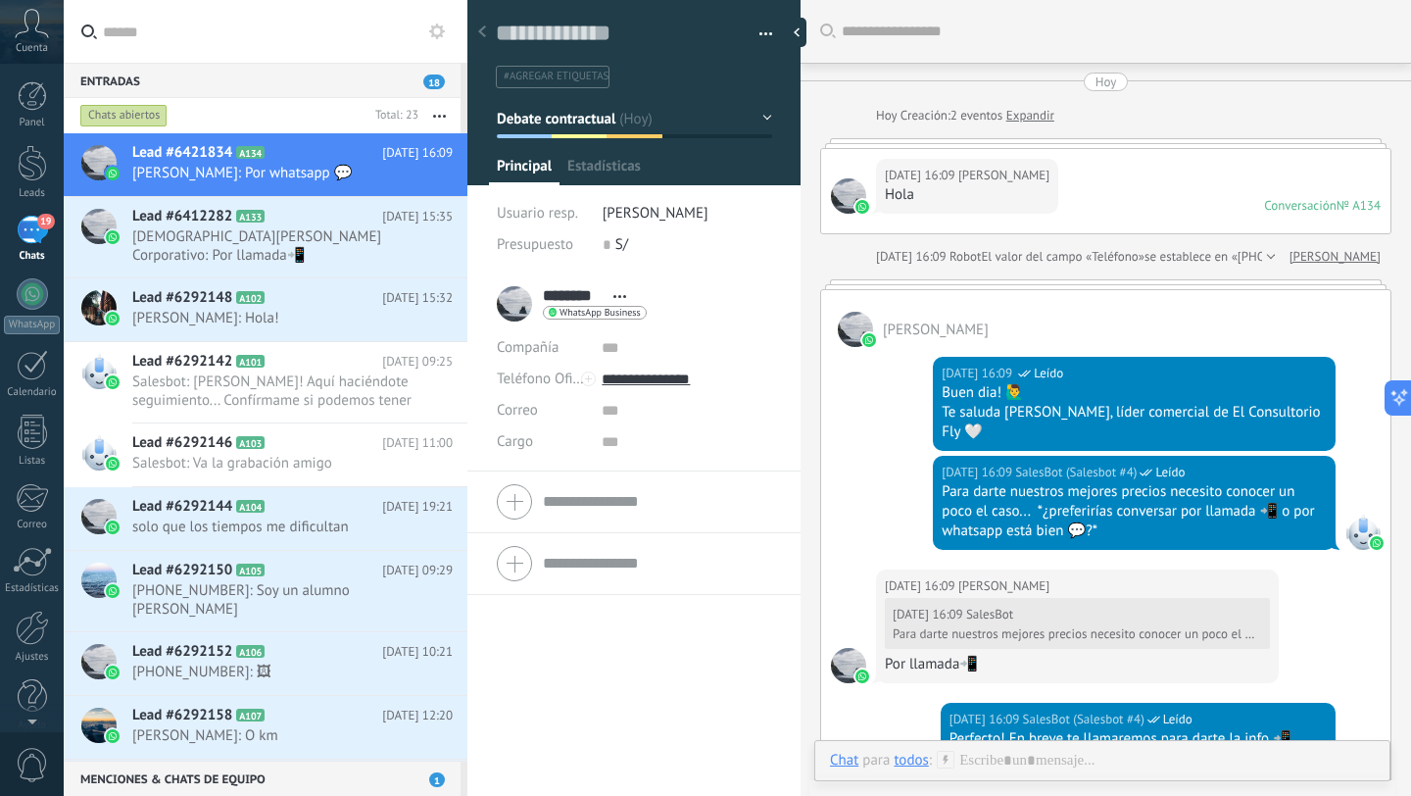
scroll to position [29, 0]
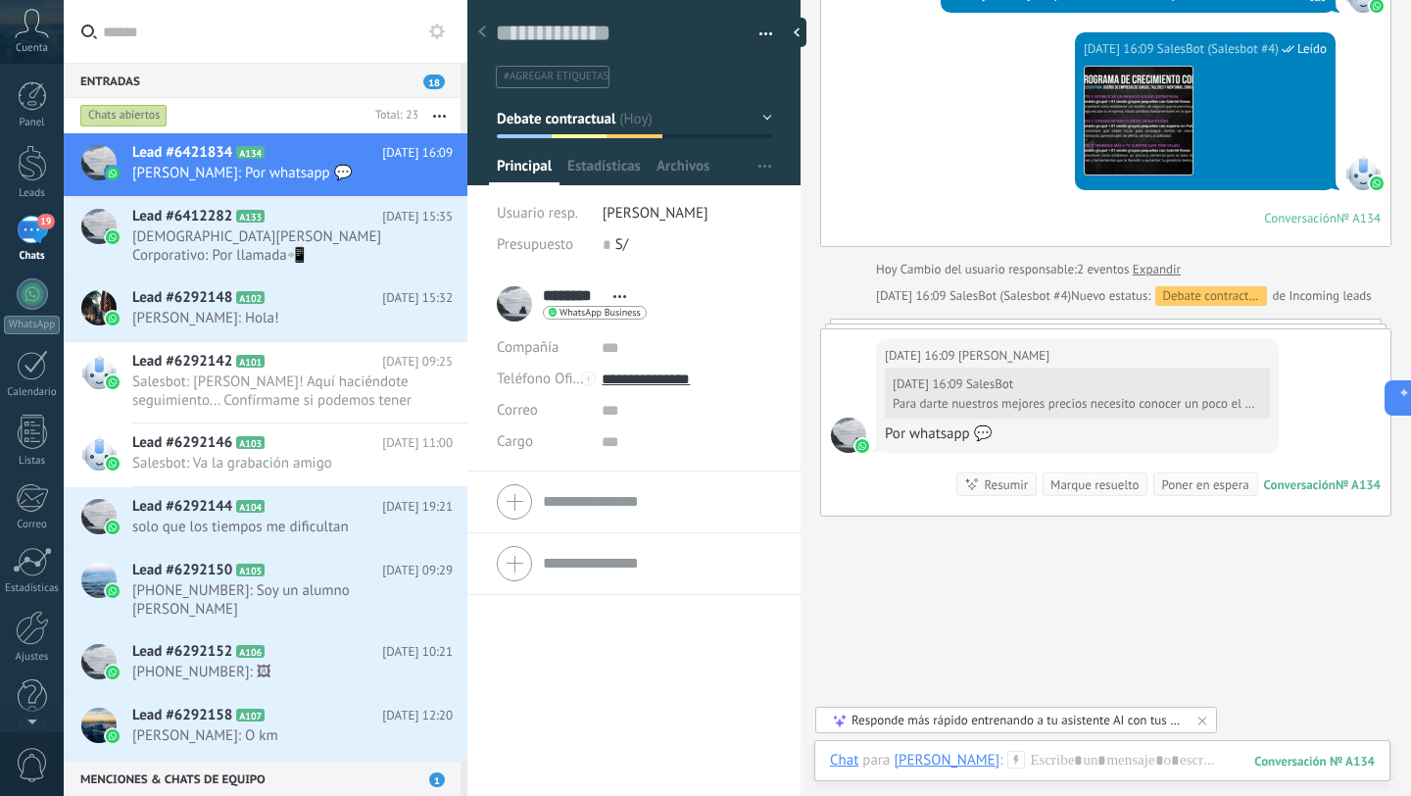
click at [448, 109] on button "button" at bounding box center [439, 115] width 42 height 35
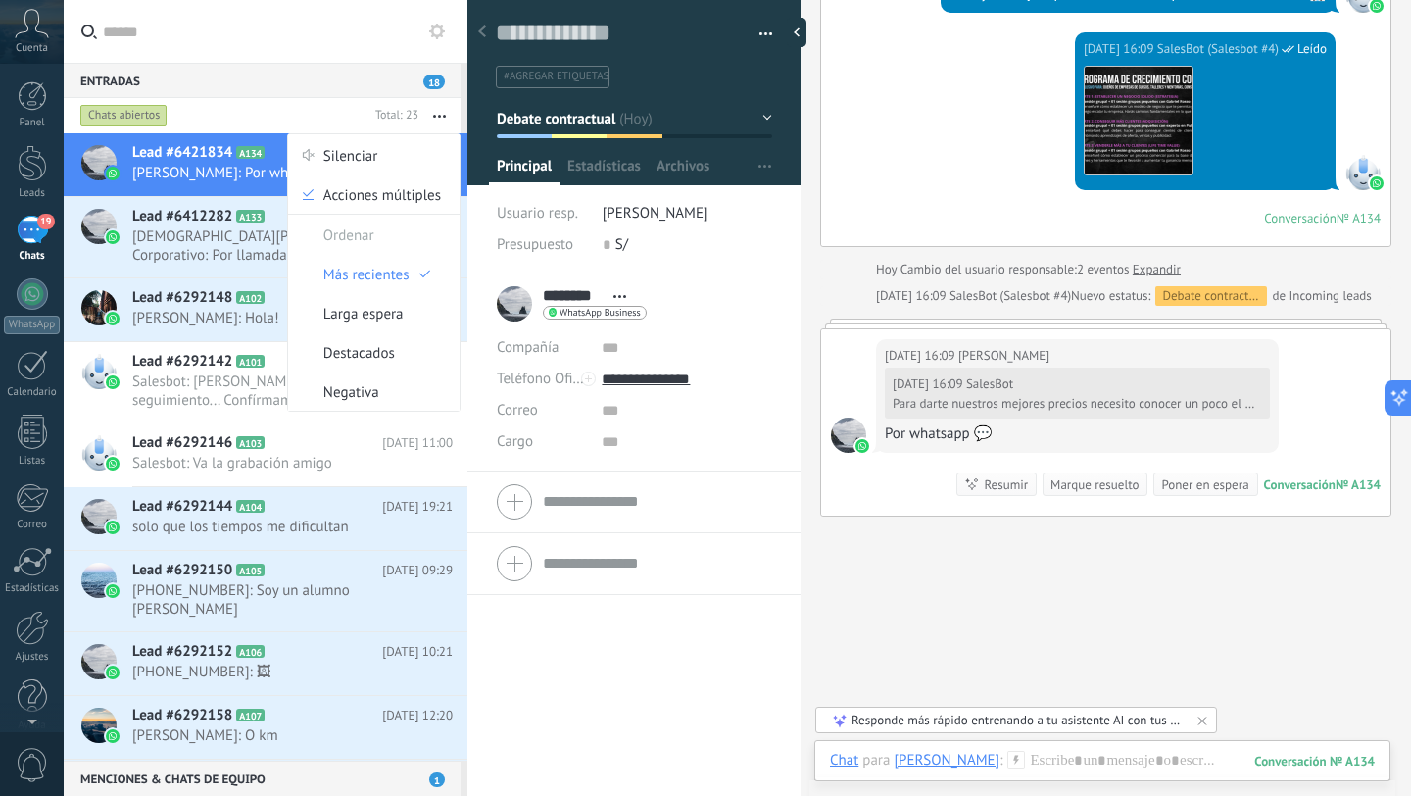
click at [200, 164] on span "[PERSON_NAME]: Por whatsapp 💬" at bounding box center [273, 173] width 283 height 19
click at [28, 168] on div at bounding box center [32, 163] width 29 height 36
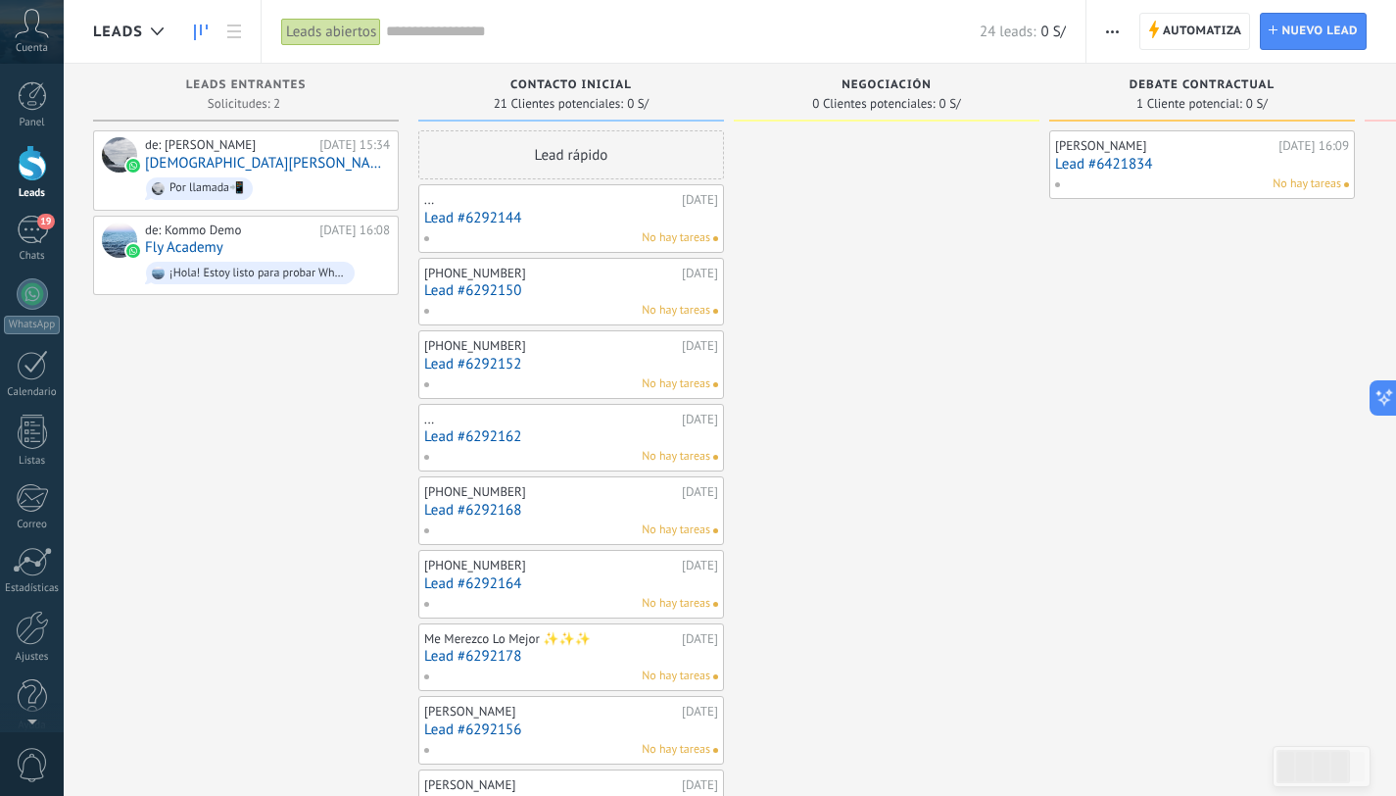
click at [1320, 167] on link "Lead #6421834" at bounding box center [1202, 164] width 294 height 17
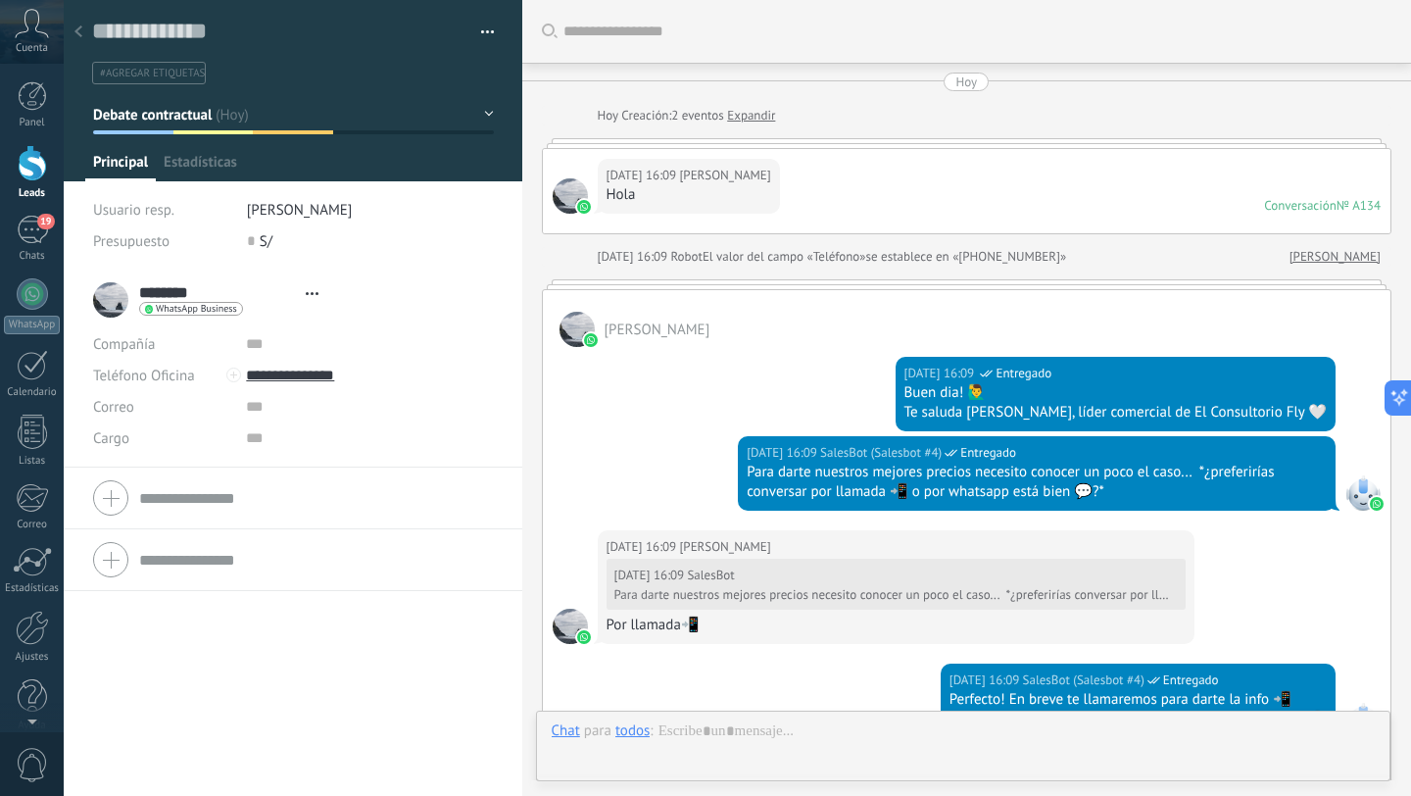
type textarea "**********"
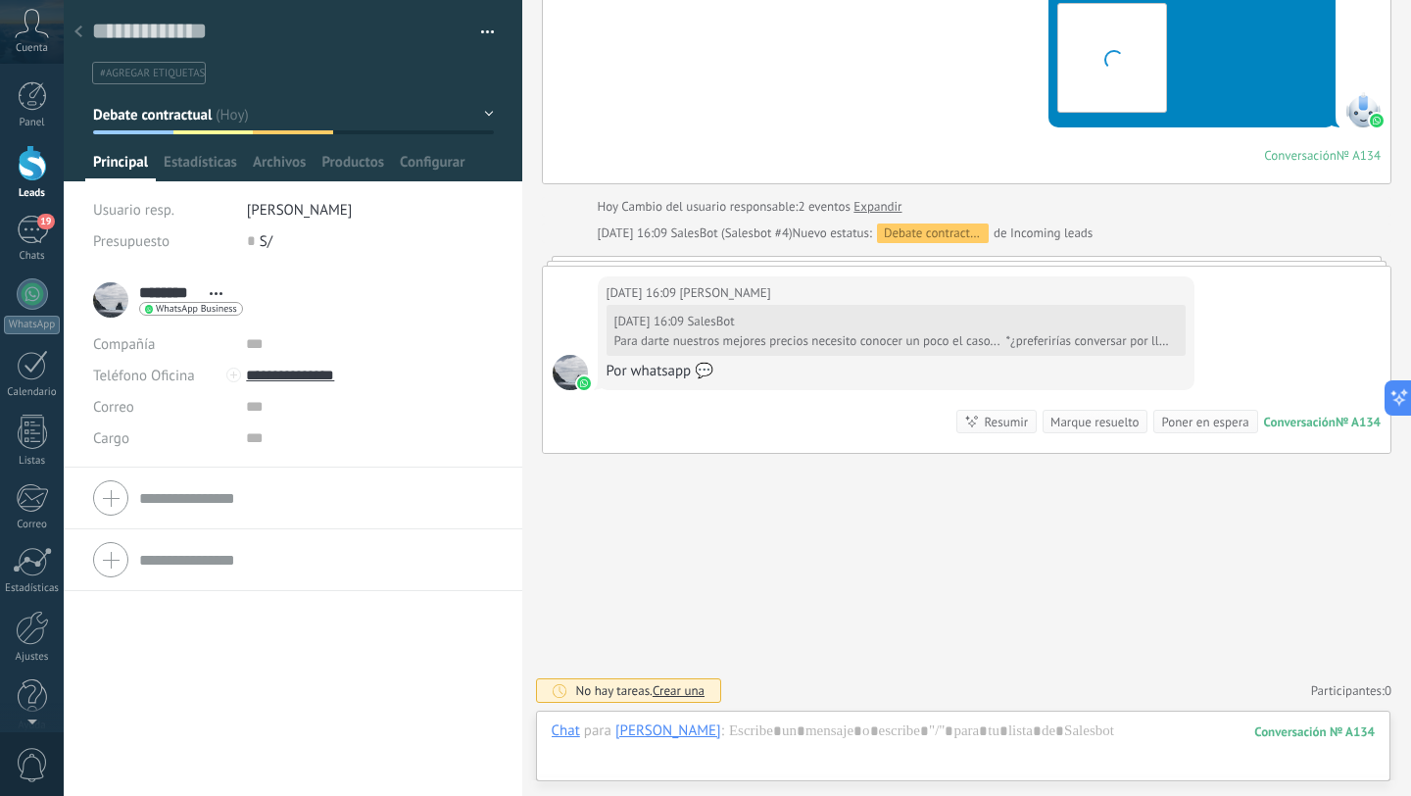
scroll to position [29, 0]
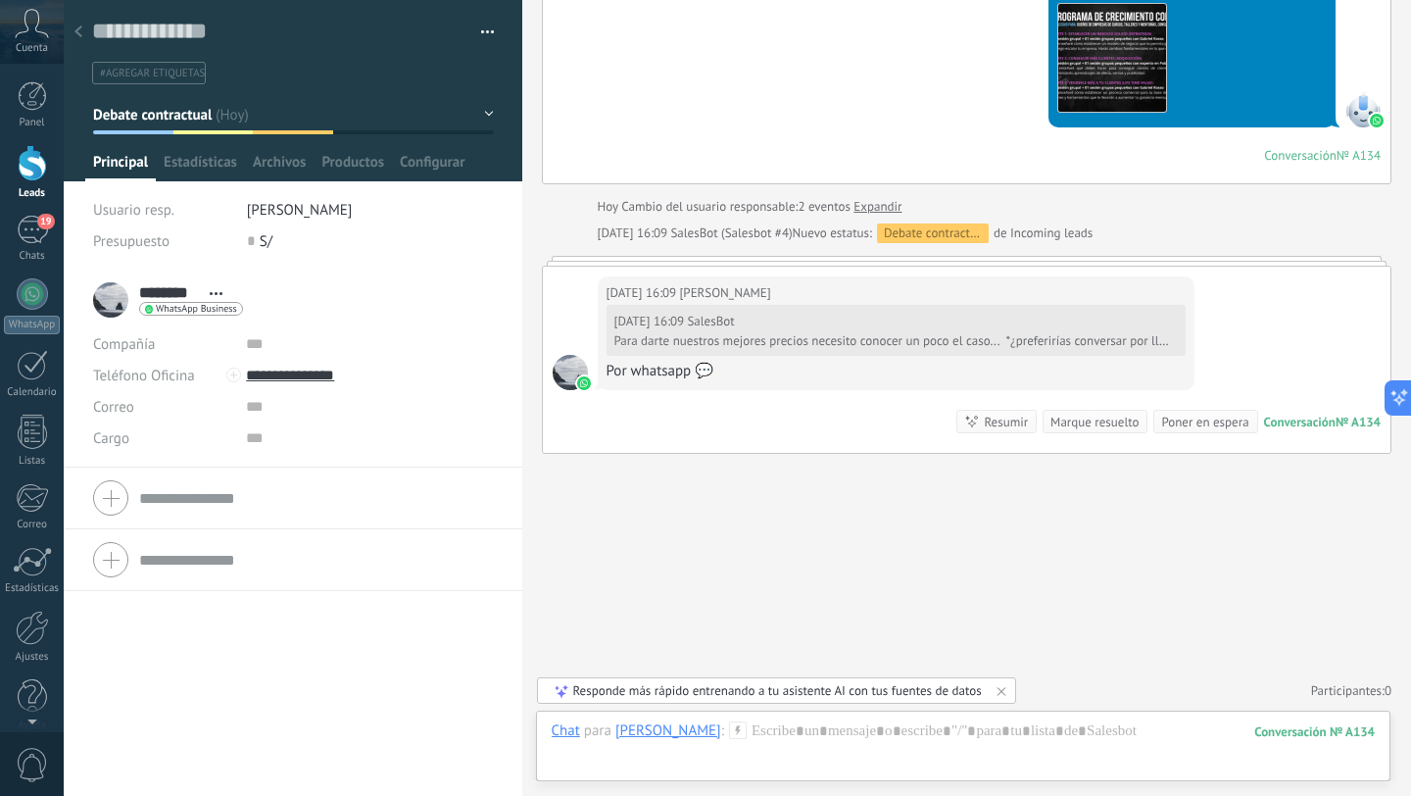
click at [482, 29] on button "button" at bounding box center [480, 32] width 28 height 29
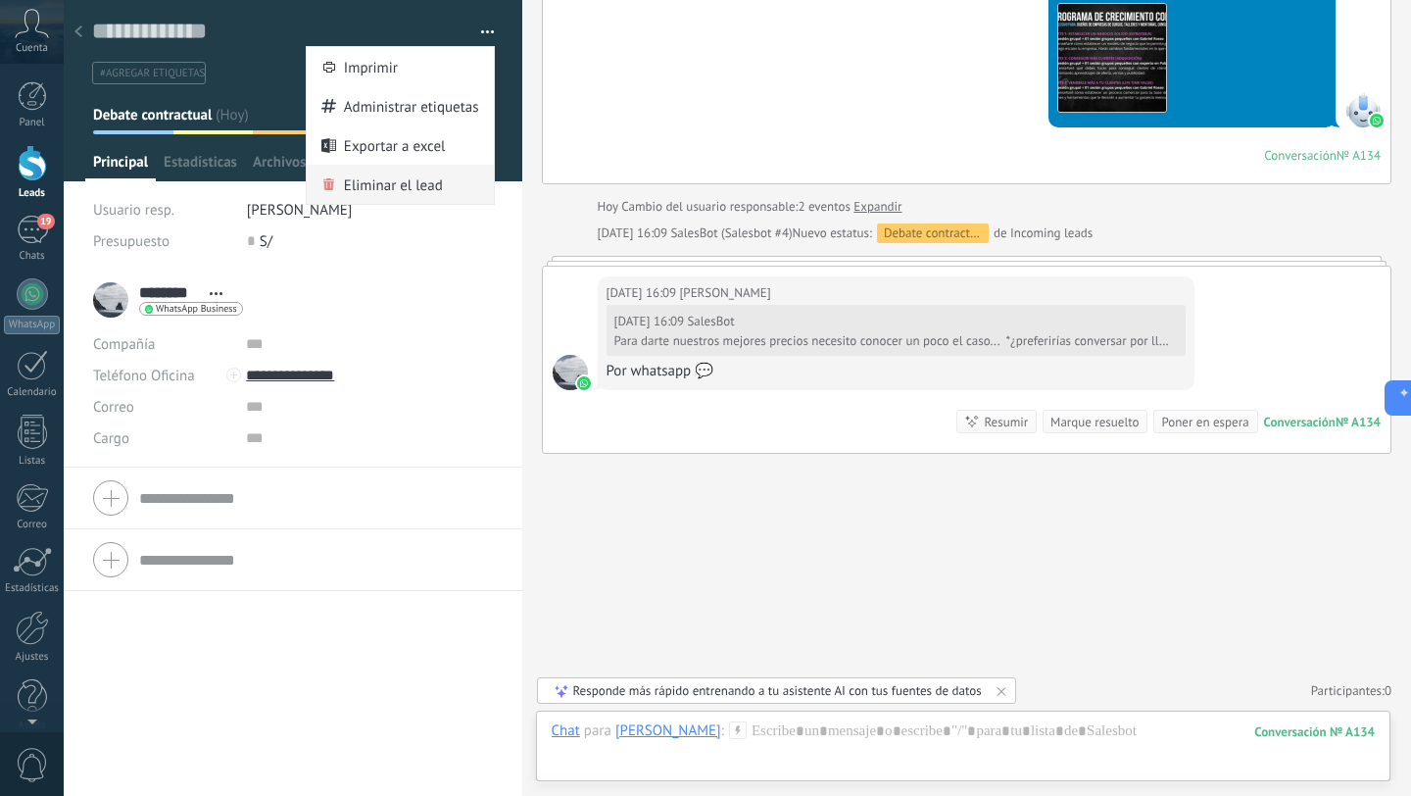
click at [403, 187] on span "Eliminar el lead" at bounding box center [393, 184] width 99 height 39
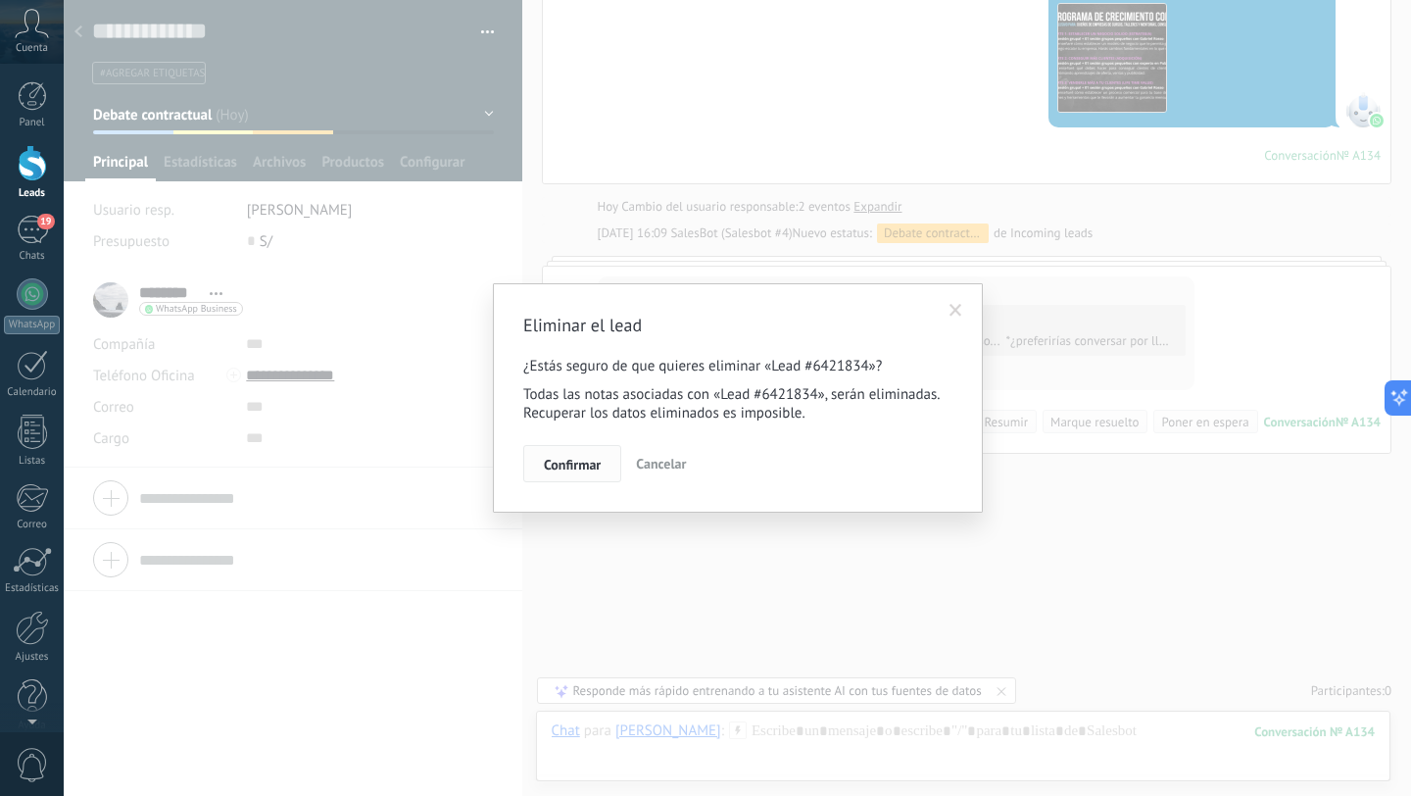
click at [568, 465] on span "Confirmar" at bounding box center [572, 465] width 57 height 14
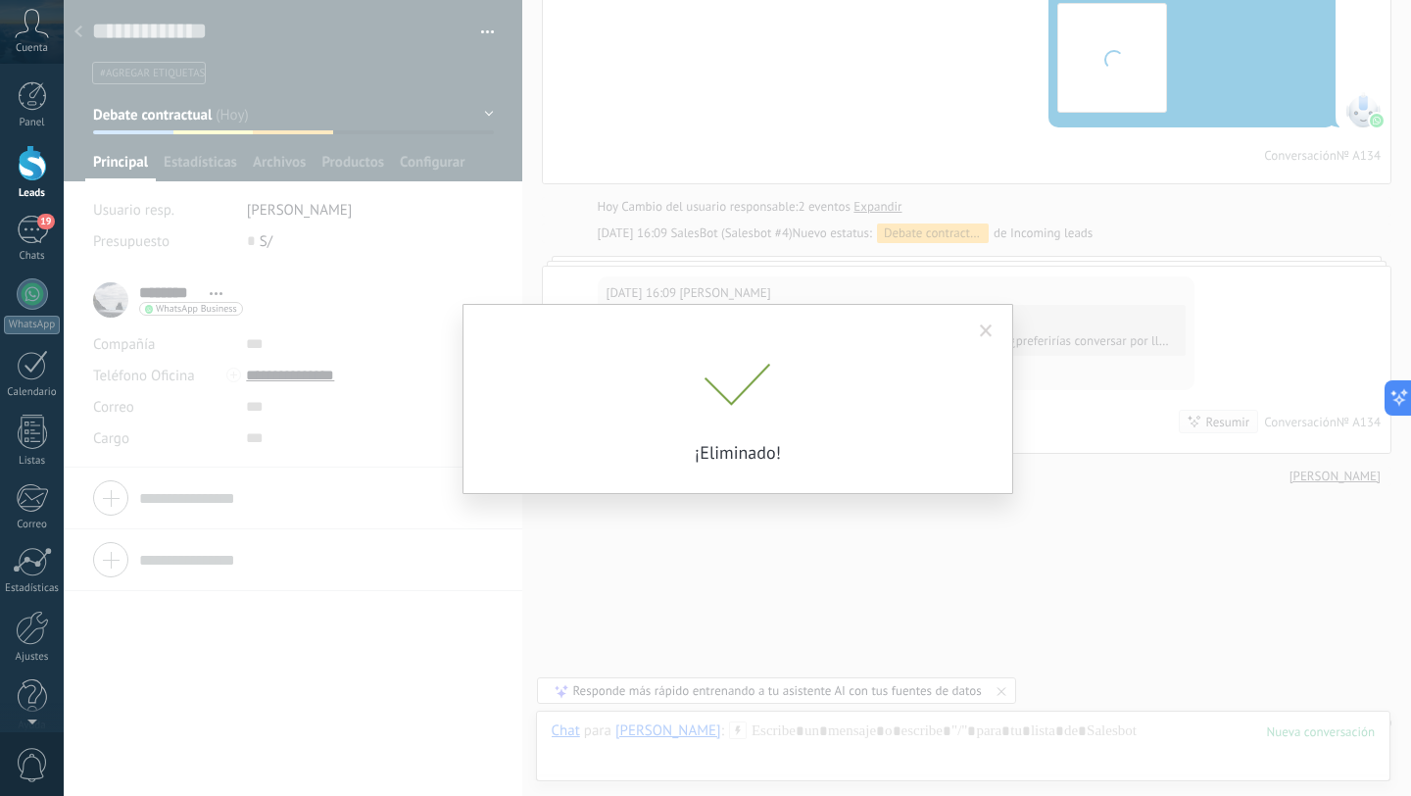
scroll to position [820, 0]
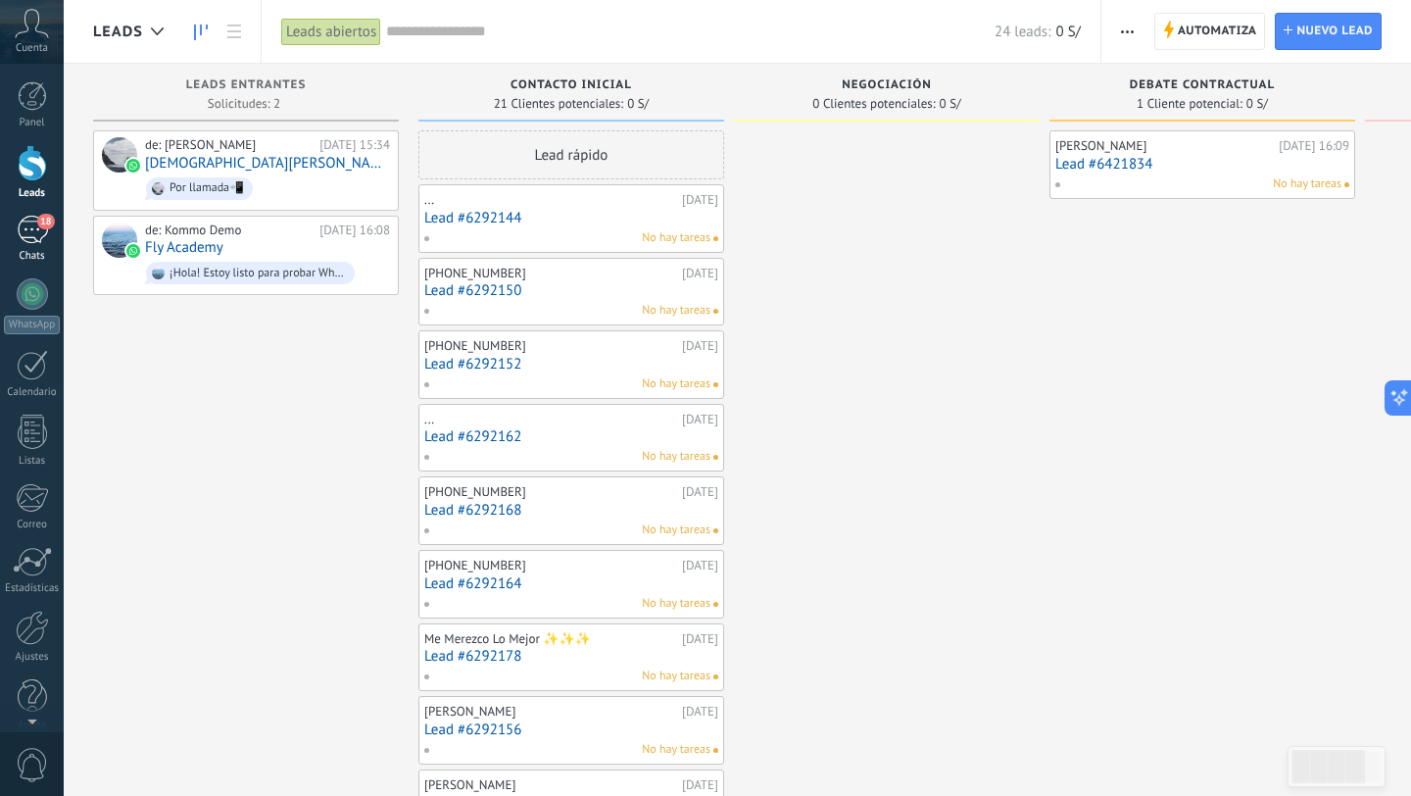
click at [24, 240] on div "18" at bounding box center [32, 230] width 31 height 28
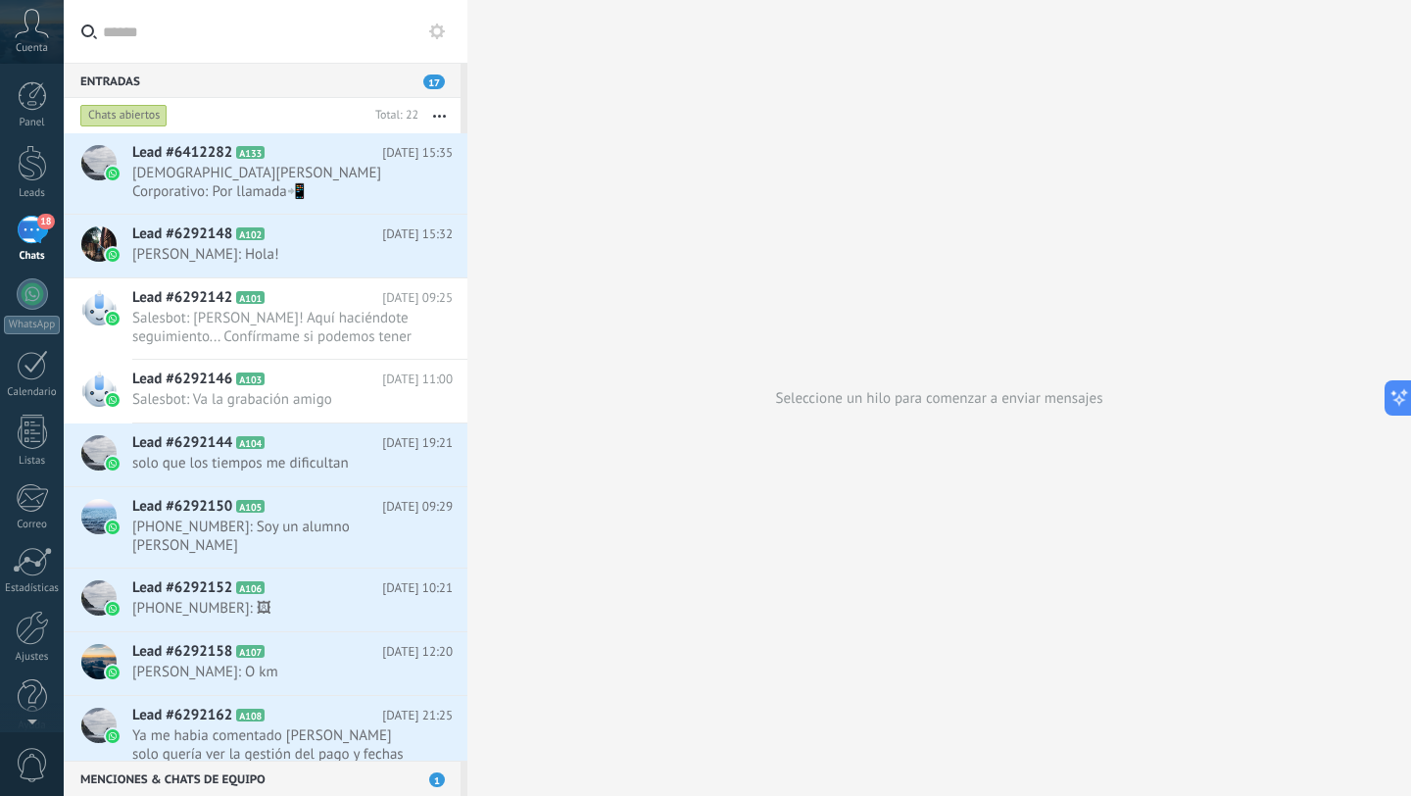
click at [32, 230] on div "18" at bounding box center [32, 230] width 31 height 28
